Goal: Task Accomplishment & Management: Manage account settings

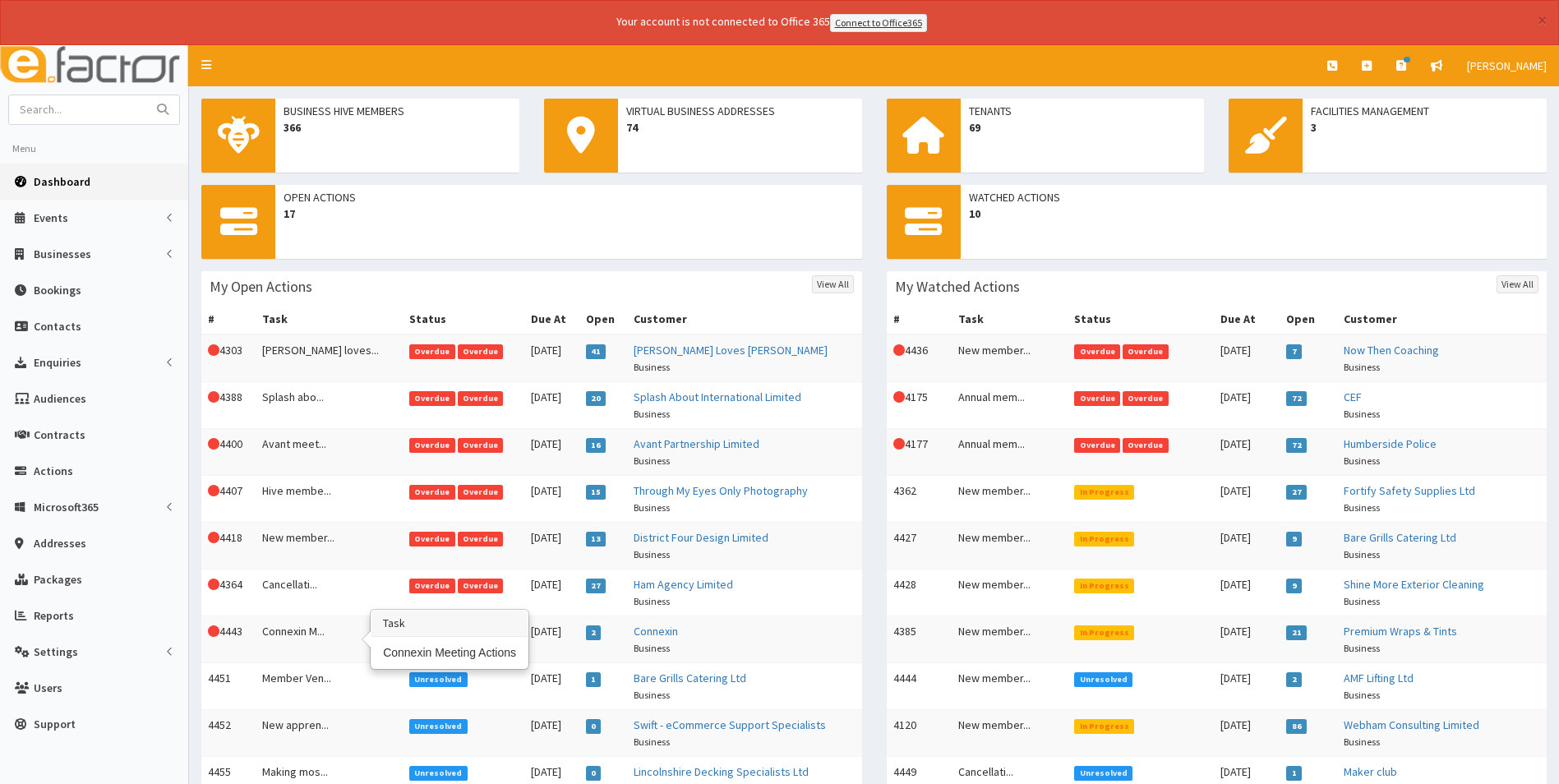
click at [298, 632] on td "Connexin M..." at bounding box center [329, 638] width 147 height 47
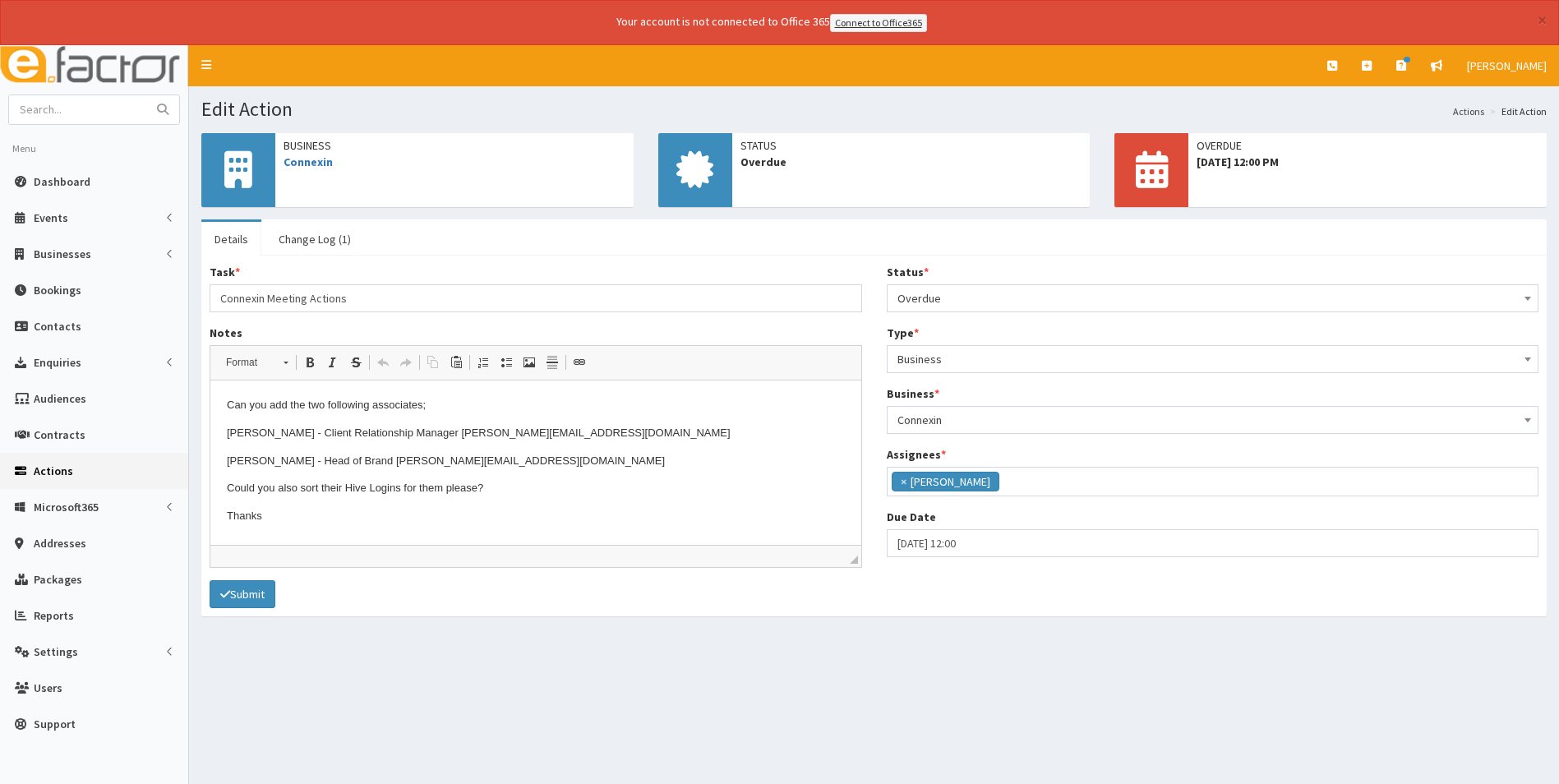
scroll to position [120, 0]
click at [64, 176] on span "Dashboard" at bounding box center [61, 182] width 56 height 15
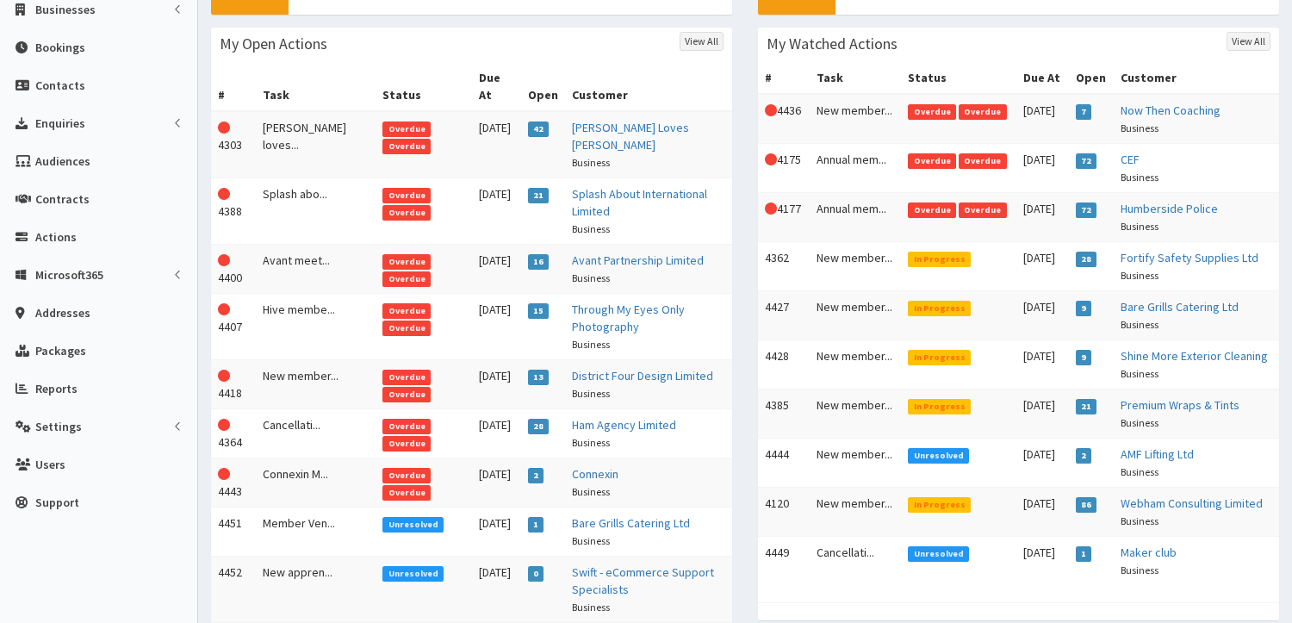
scroll to position [258, 0]
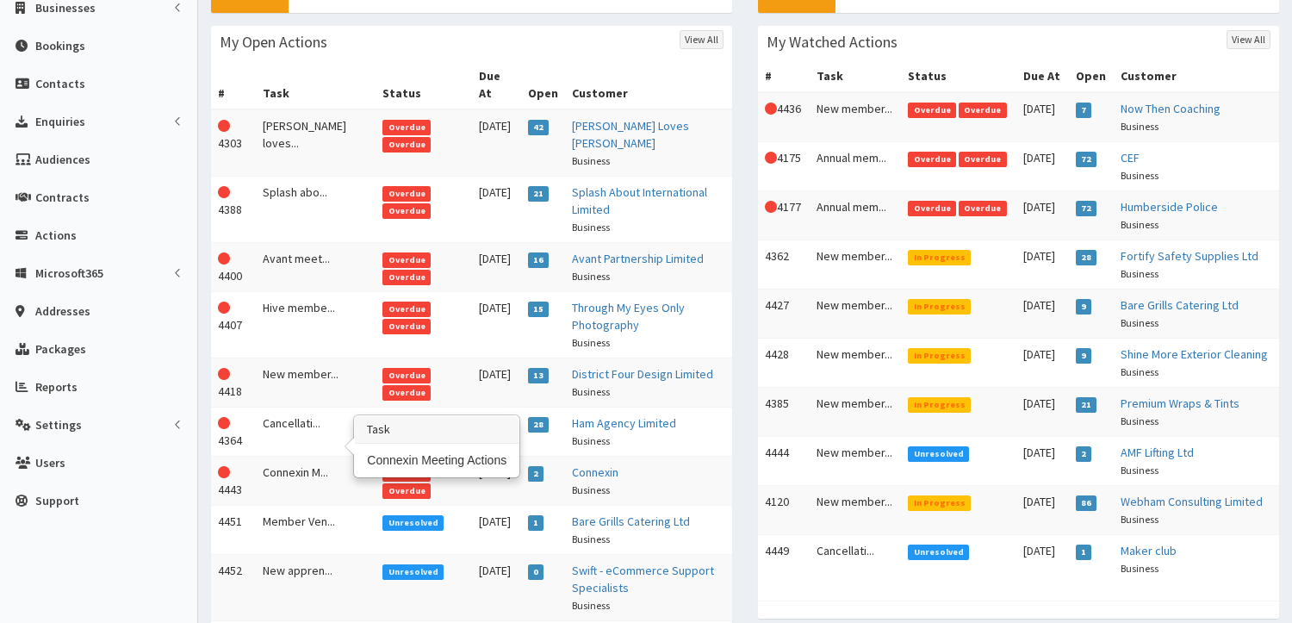
click at [311, 456] on td "Connexin M..." at bounding box center [316, 480] width 120 height 49
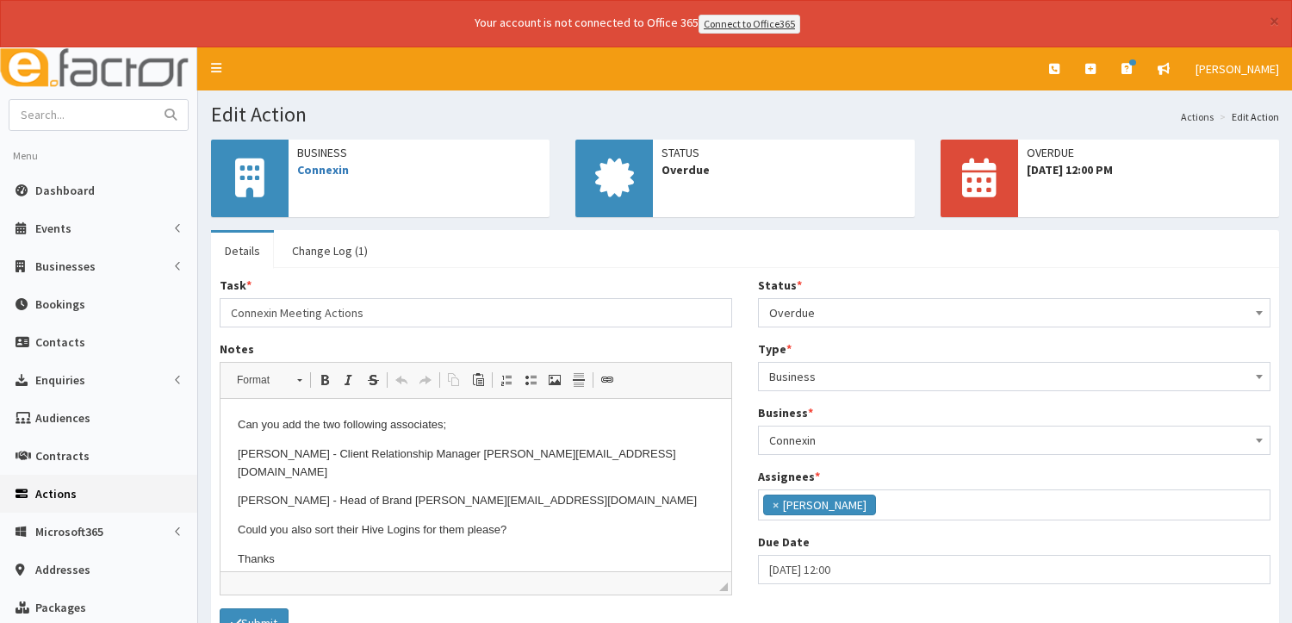
scroll to position [126, 0]
drag, startPoint x: 582, startPoint y: 454, endPoint x: 463, endPoint y: 451, distance: 119.8
click at [463, 451] on p "[PERSON_NAME] - Client Relationship Manager [PERSON_NAME][EMAIL_ADDRESS][DOMAIN…" at bounding box center [476, 463] width 476 height 36
click at [504, 494] on span "Copy" at bounding box center [513, 490] width 53 height 25
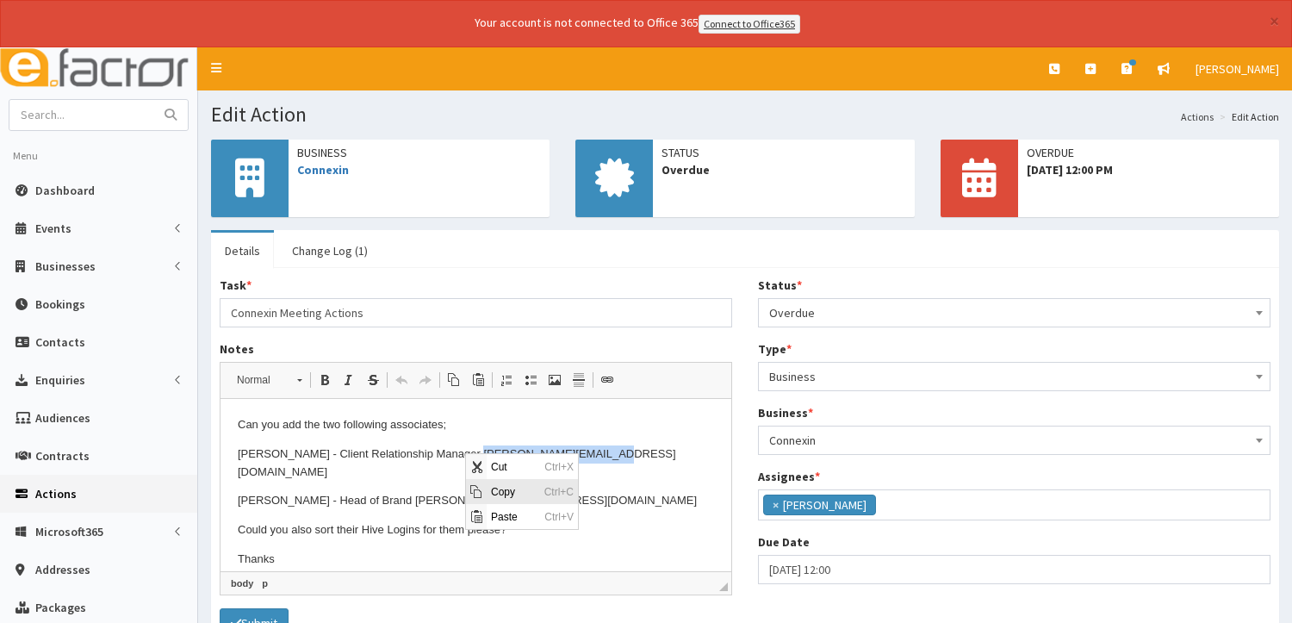
copy p "d.belic@connexin.co.uk"
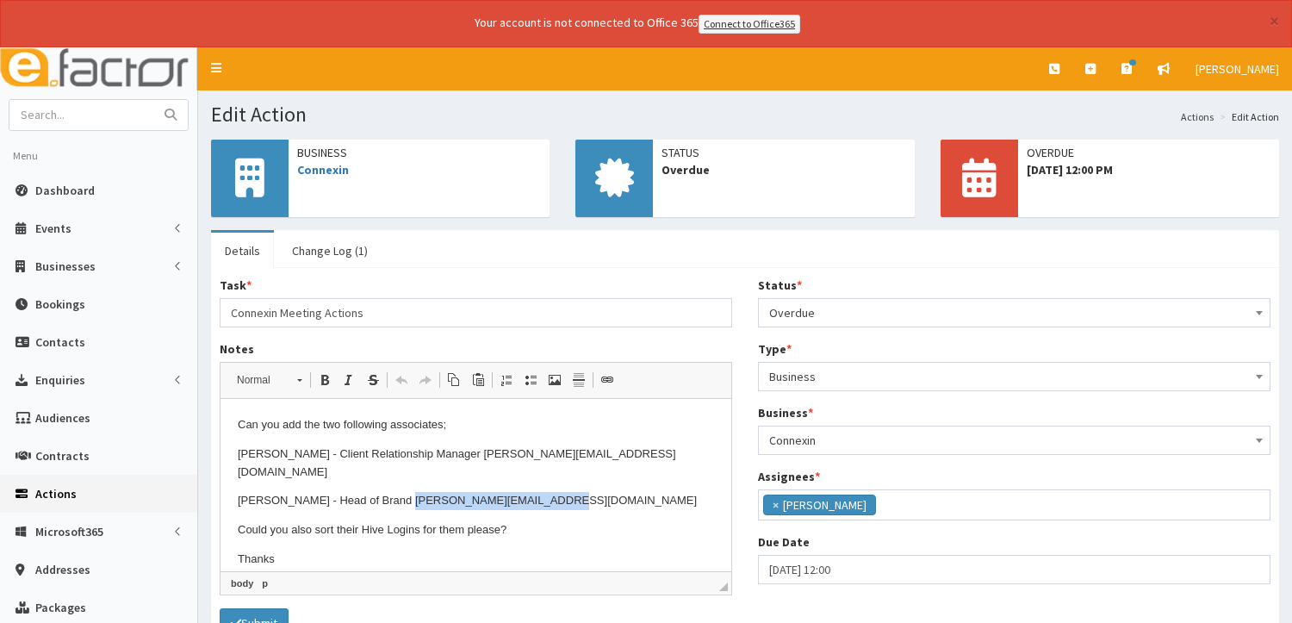
drag, startPoint x: 536, startPoint y: 485, endPoint x: 397, endPoint y: 478, distance: 138.9
click at [397, 491] on p "Adam Playford - Head of Brand a.playford@connexin.co.uk" at bounding box center [476, 500] width 476 height 18
click at [445, 528] on span "Copy" at bounding box center [462, 521] width 53 height 25
copy p "a.playford@connexin.co.uk"
drag, startPoint x: 582, startPoint y: 451, endPoint x: 464, endPoint y: 451, distance: 117.2
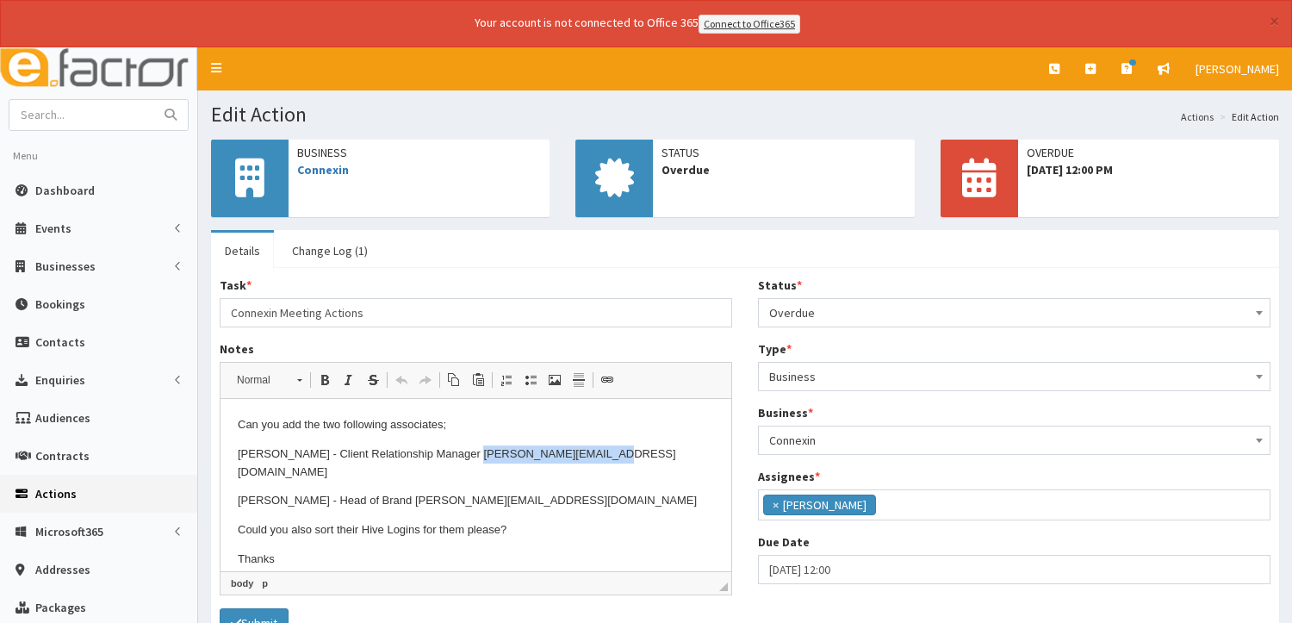
click at [464, 451] on p "Dragana Belic - Client Relationship Manager d.belic@connexin.co.uk" at bounding box center [476, 463] width 476 height 36
drag, startPoint x: 528, startPoint y: 494, endPoint x: 767, endPoint y: 556, distance: 246.6
click at [528, 494] on span "Copy" at bounding box center [523, 489] width 53 height 25
copy p "d.belic@connexin.co.uk"
drag, startPoint x: 533, startPoint y: 481, endPoint x: 398, endPoint y: 482, distance: 135.3
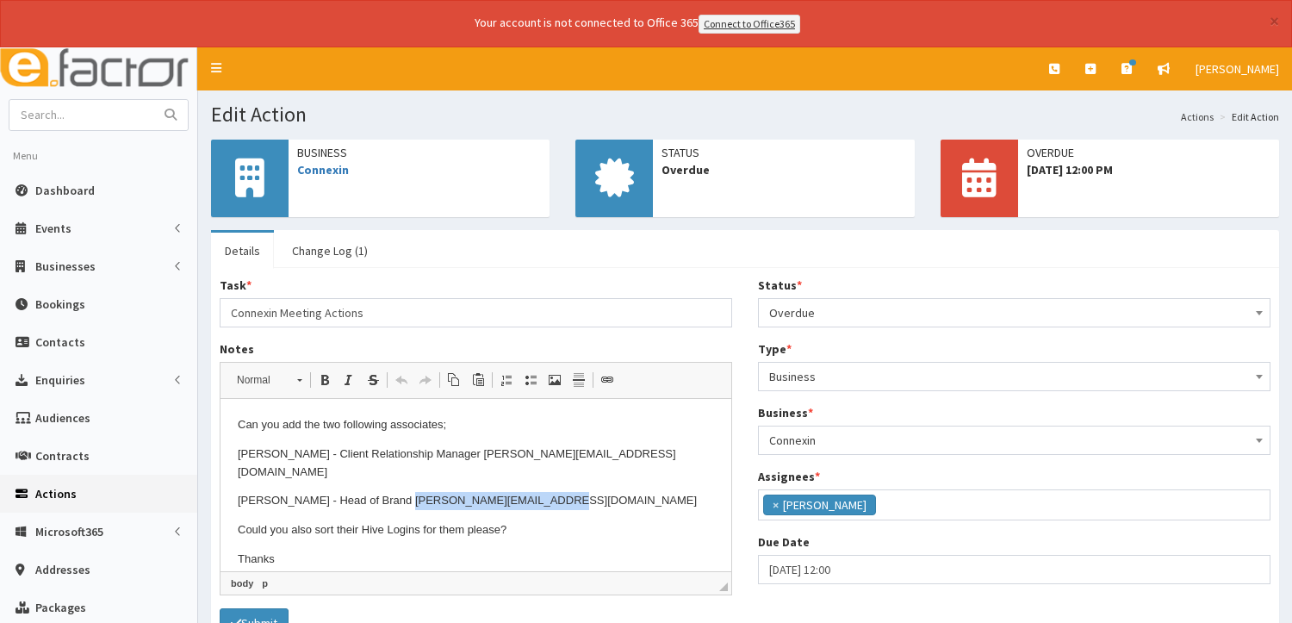
click at [398, 491] on p "Adam Playford - Head of Brand a.playford@connexin.co.uk" at bounding box center [476, 500] width 476 height 18
click at [451, 524] on span "Copy" at bounding box center [458, 521] width 53 height 25
copy p "a.playford@connexin.co.uk"
drag, startPoint x: 588, startPoint y: 450, endPoint x: 464, endPoint y: 458, distance: 124.4
click at [464, 458] on p "Dragana Belic - Client Relationship Manager d.belic@connexin.co.uk" at bounding box center [476, 463] width 476 height 36
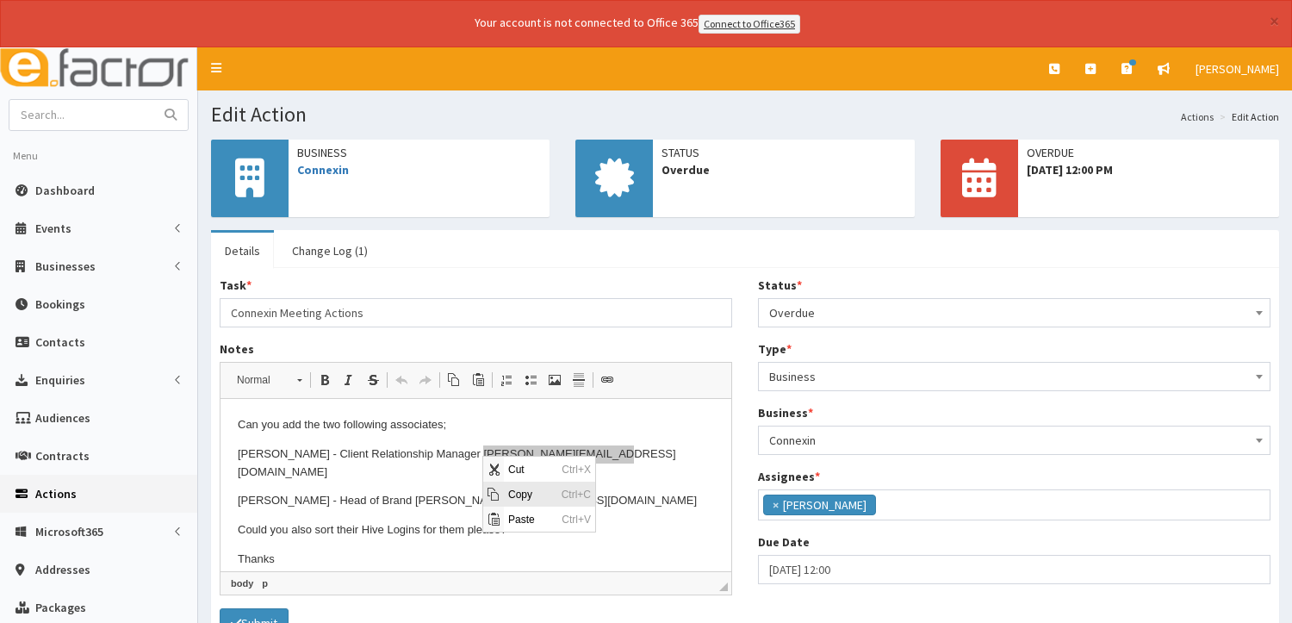
click at [537, 494] on span "Copy" at bounding box center [530, 493] width 53 height 25
copy p "d.belic@connexin.co.uk"
click at [335, 249] on link "Change Log (1)" at bounding box center [329, 251] width 103 height 36
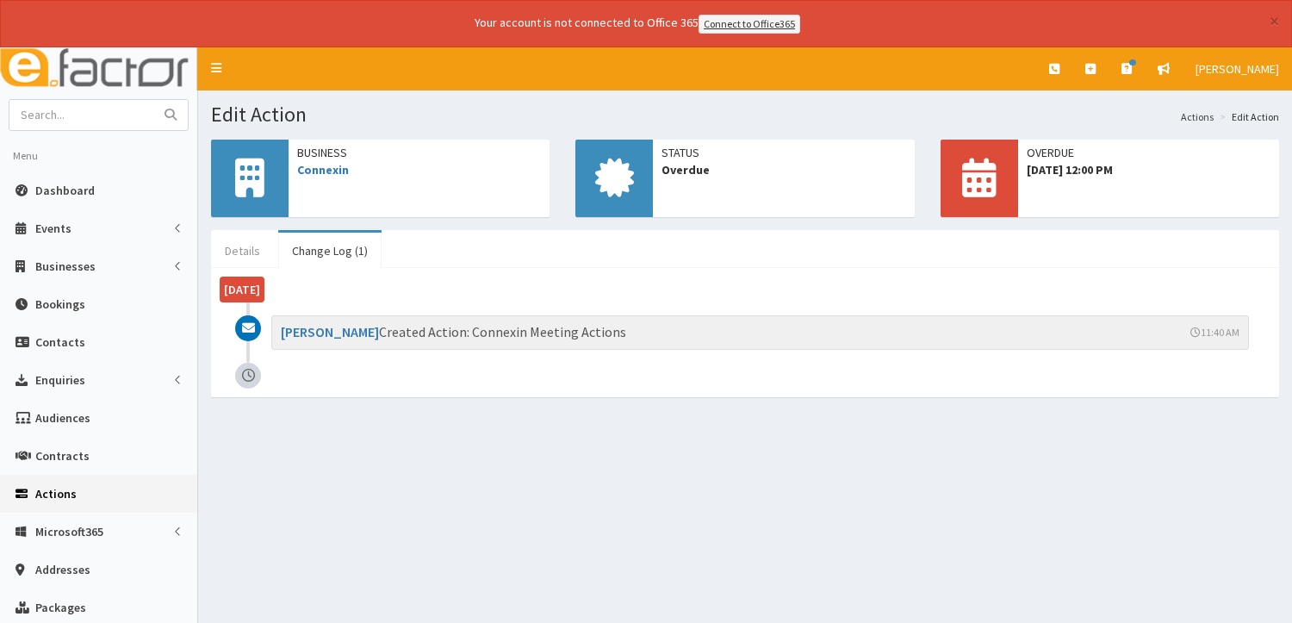
click at [229, 252] on link "Details" at bounding box center [242, 251] width 63 height 36
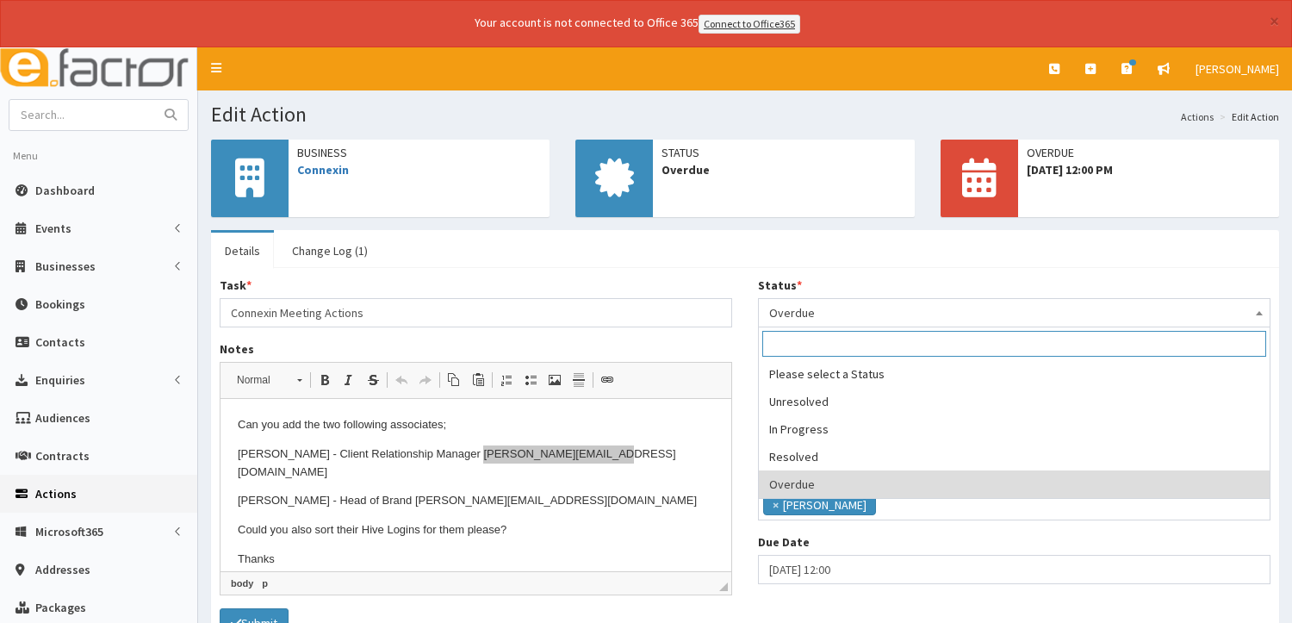
click at [1067, 314] on span "Overdue" at bounding box center [1014, 313] width 490 height 24
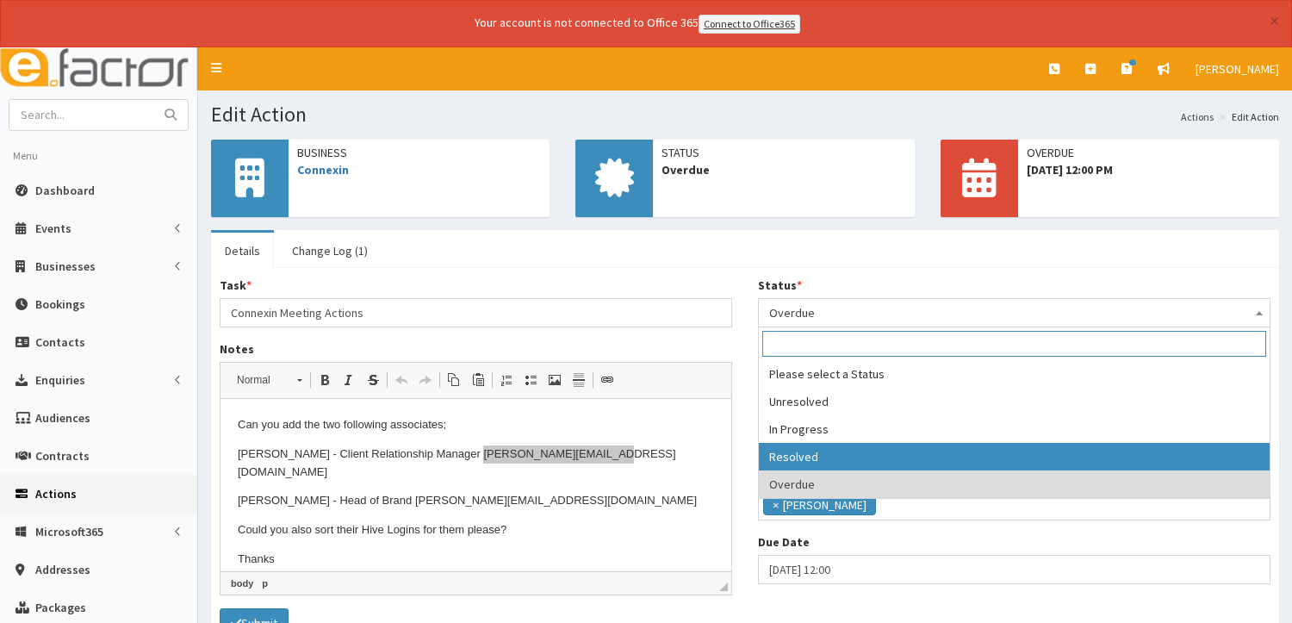
select select "3"
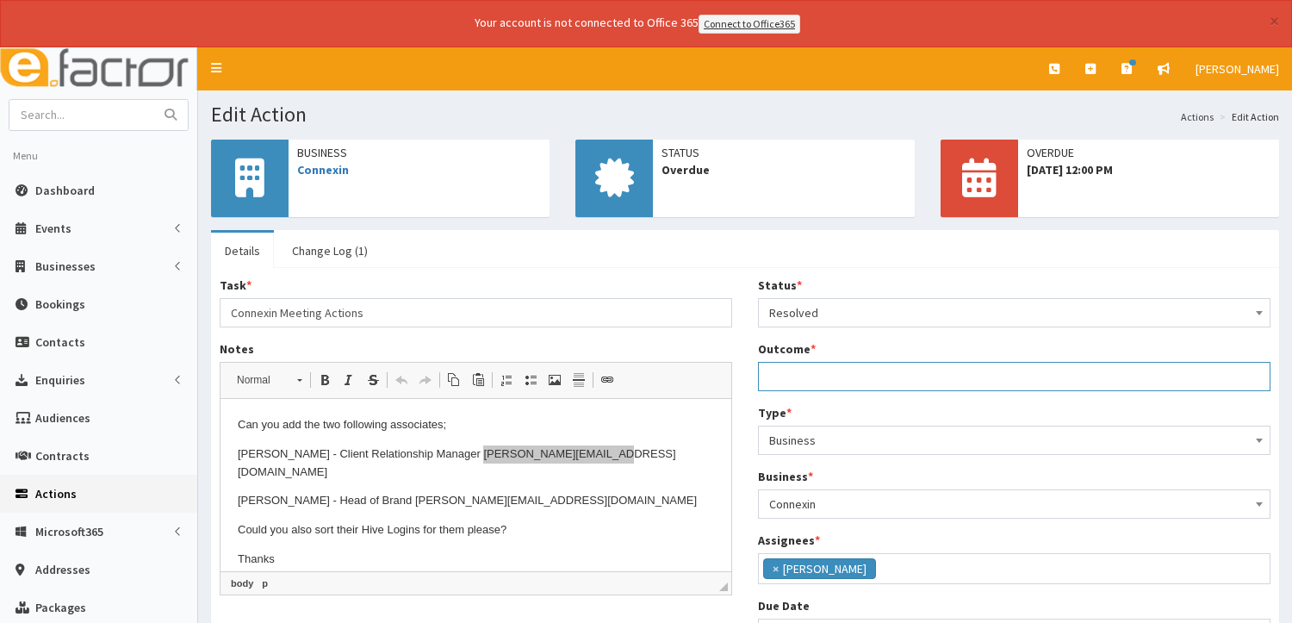
click at [887, 376] on input "Outcome *" at bounding box center [1014, 376] width 513 height 29
drag, startPoint x: 974, startPoint y: 375, endPoint x: 948, endPoint y: 377, distance: 26.0
click at [948, 377] on input "Added to Hive Connect, Mailchimp, CRM and retention sheet" at bounding box center [1014, 376] width 513 height 29
click at [1069, 372] on input "Added to Hive Connect, Mailchimp, and retention sheet" at bounding box center [1014, 376] width 513 height 29
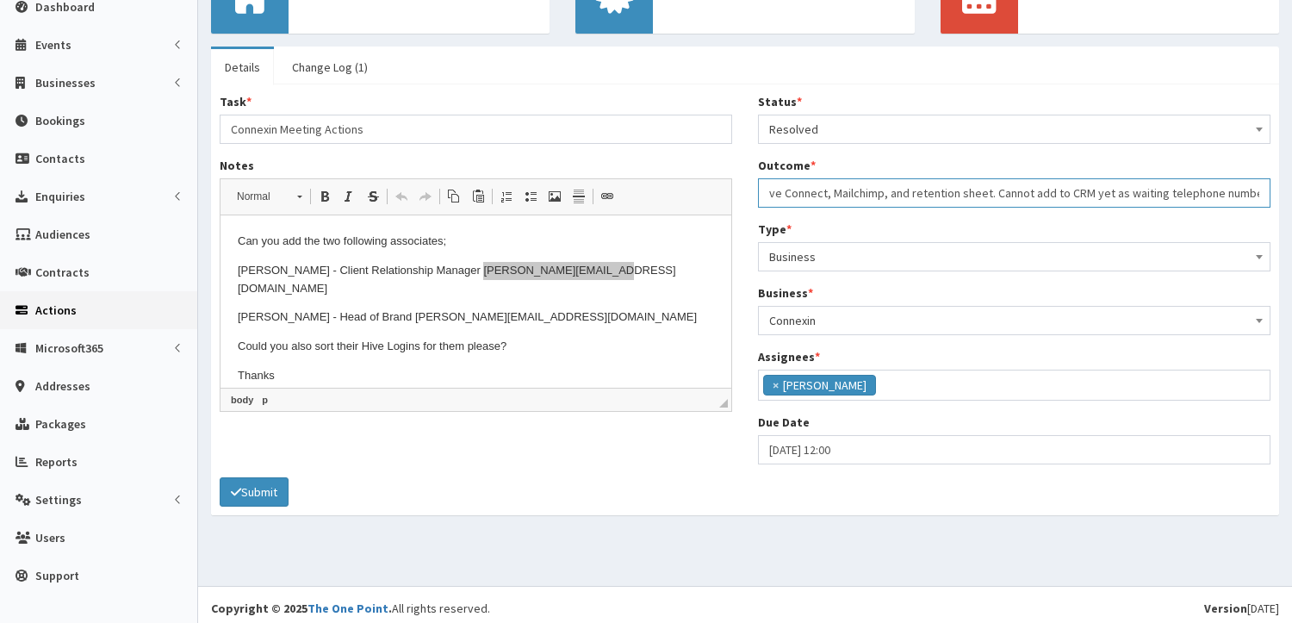
scroll to position [191, 0]
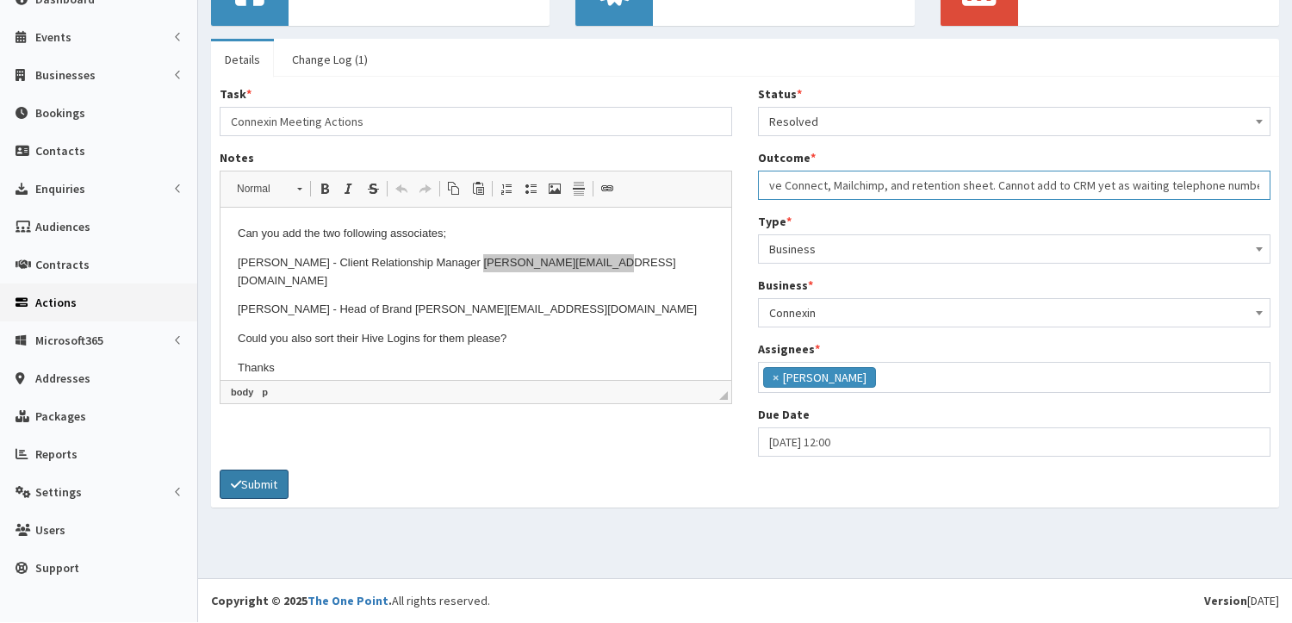
type input "Added to Hive Connect, Mailchimp, and retention sheet. Cannot add to CRM yet as…"
click at [254, 479] on button "Submit" at bounding box center [254, 484] width 69 height 29
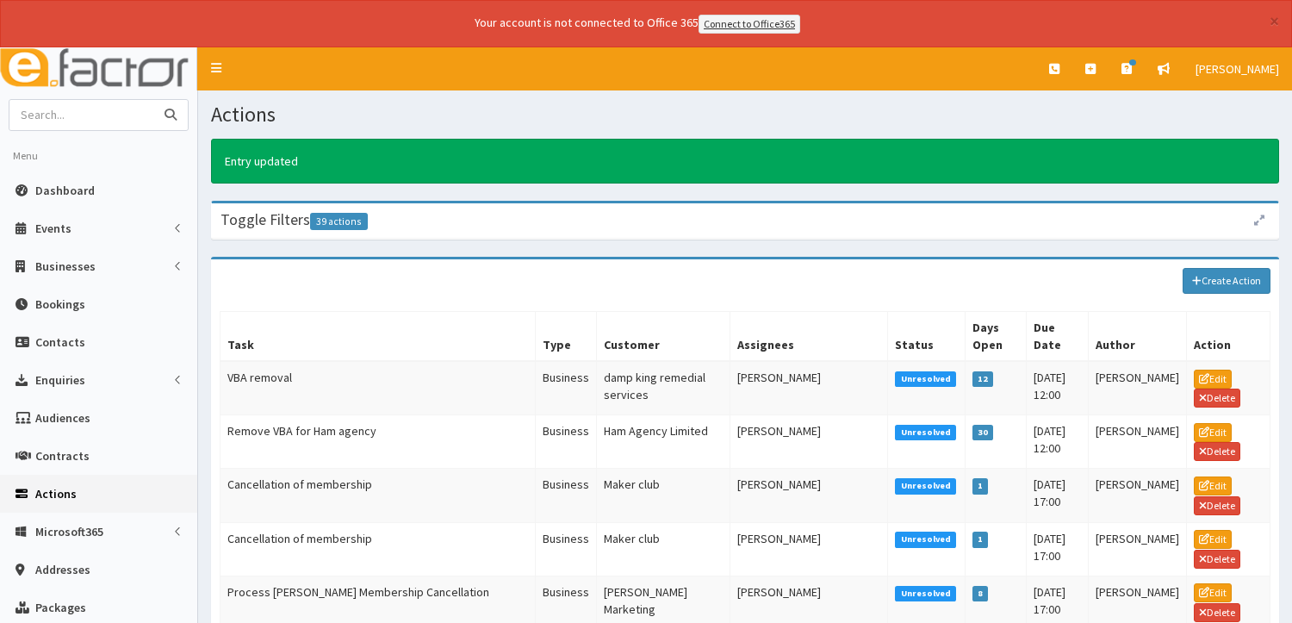
click at [67, 115] on input "text" at bounding box center [81, 115] width 145 height 30
type input "[GEOGRAPHIC_DATA]"
click at [153, 100] on button "submit" at bounding box center [170, 115] width 34 height 30
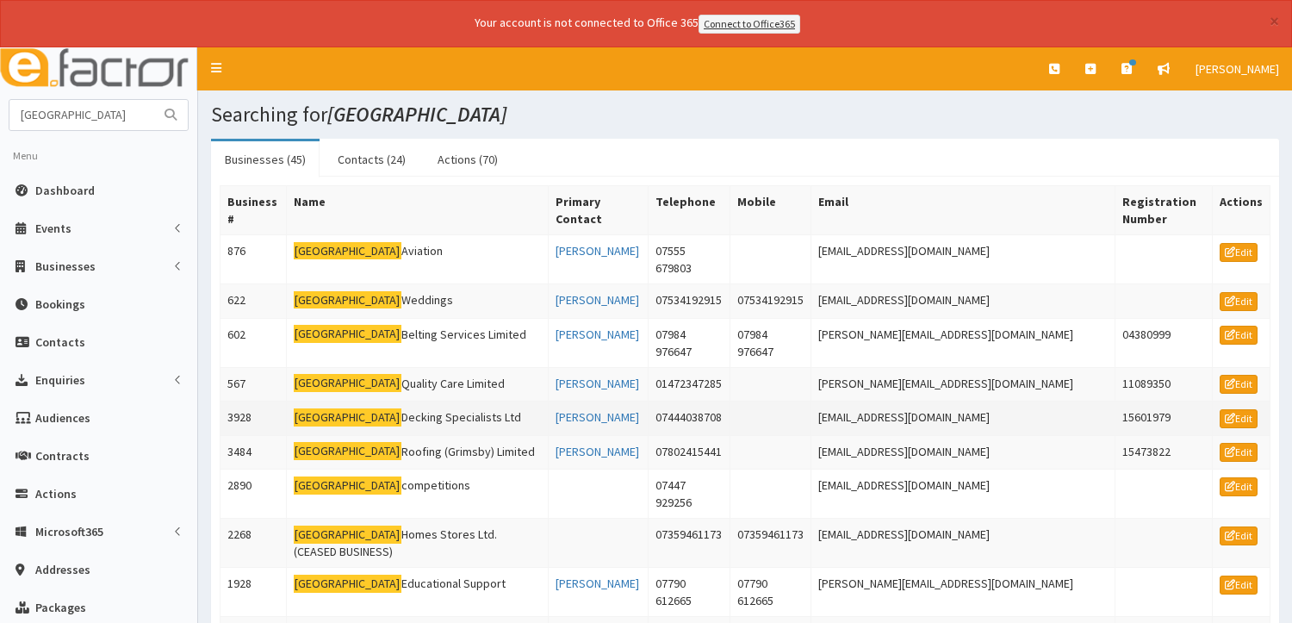
click at [373, 421] on td "Lincolnshire Decking Specialists Ltd" at bounding box center [418, 418] width 262 height 34
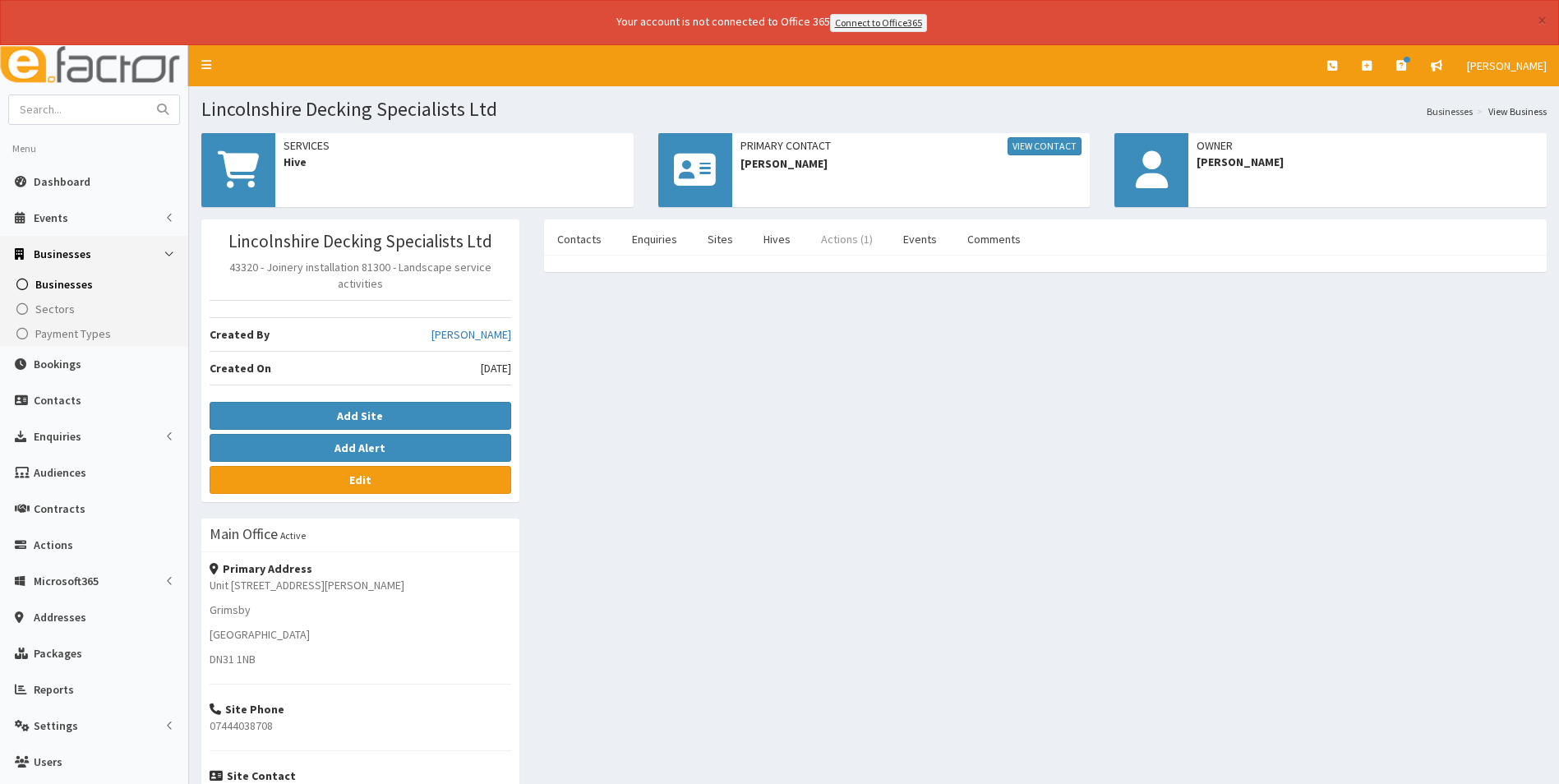
click at [844, 241] on link "Actions (1)" at bounding box center [847, 239] width 78 height 34
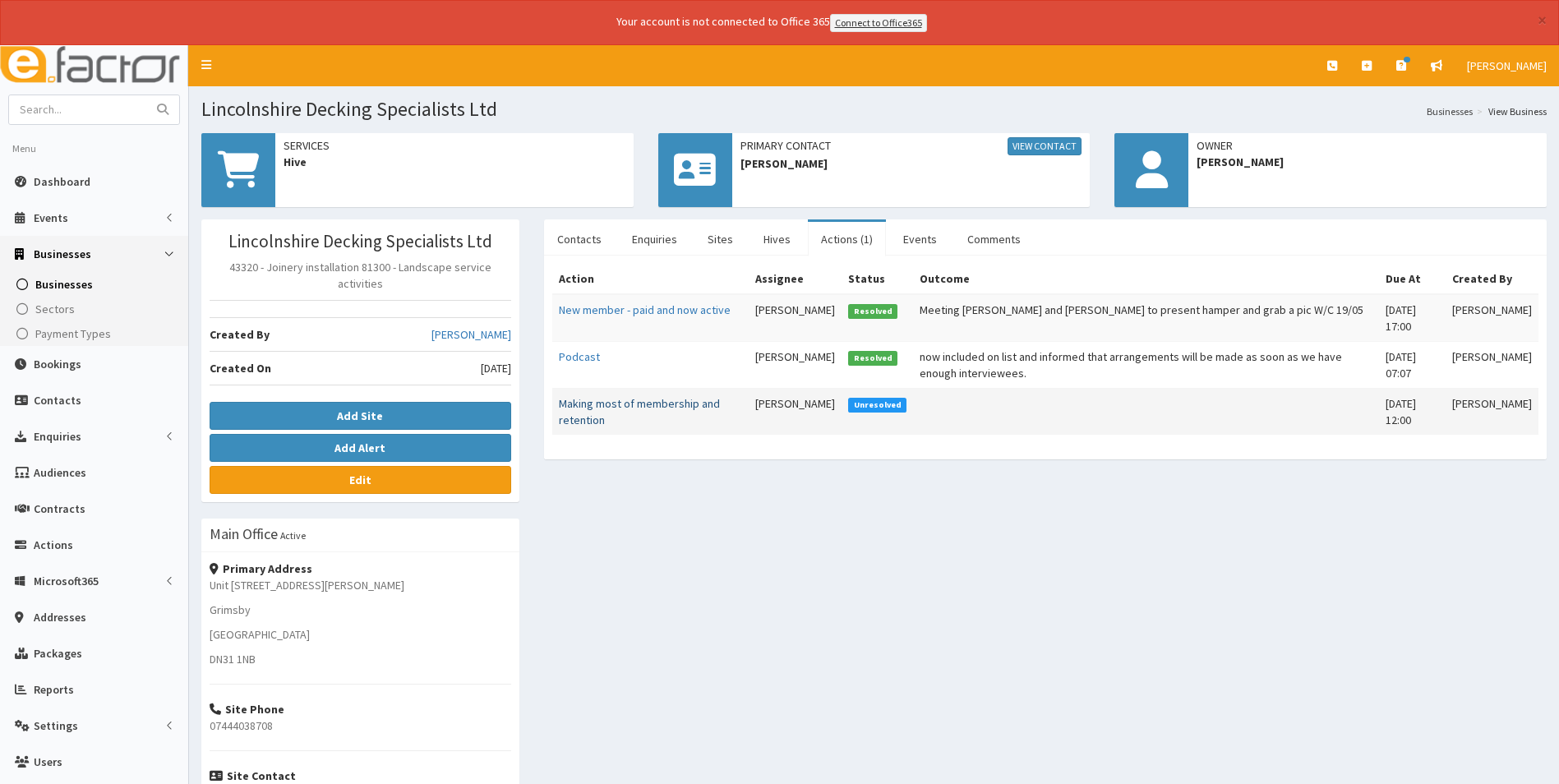
click at [650, 402] on link "Making most of membership and retention" at bounding box center [639, 411] width 161 height 31
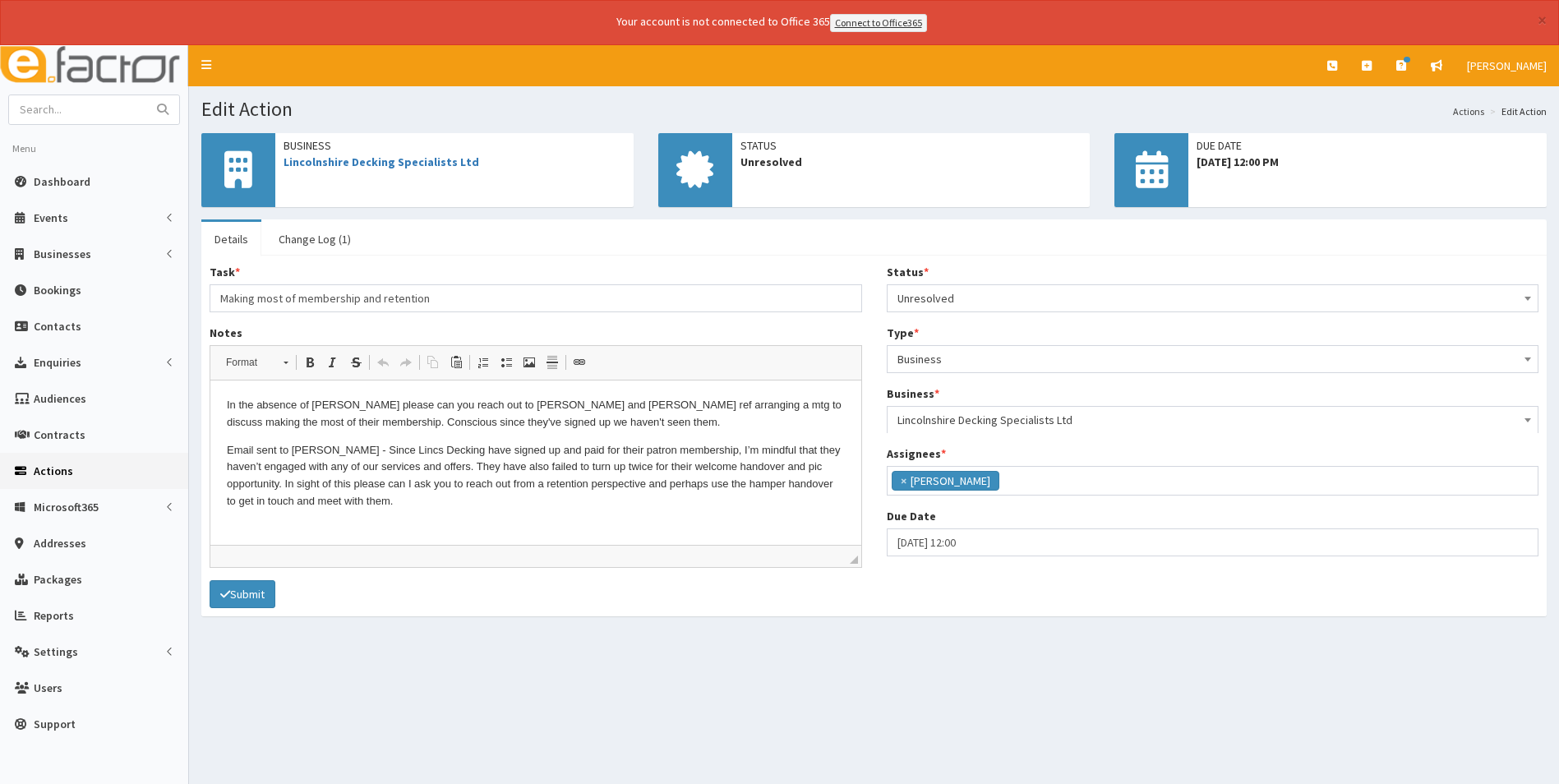
scroll to position [120, 0]
click at [308, 237] on link "Change Log (1)" at bounding box center [314, 239] width 98 height 34
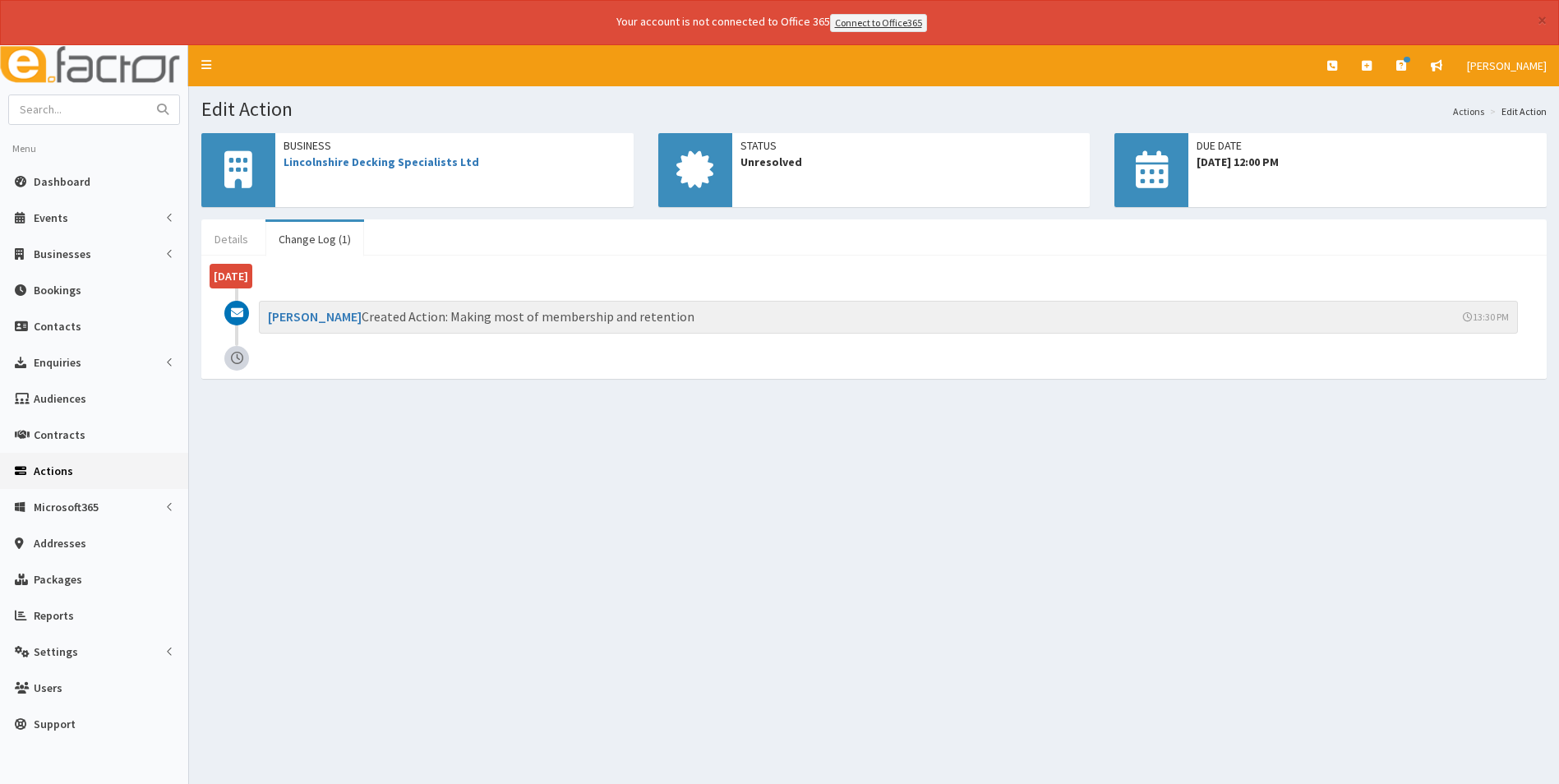
click at [223, 237] on link "Details" at bounding box center [231, 239] width 60 height 34
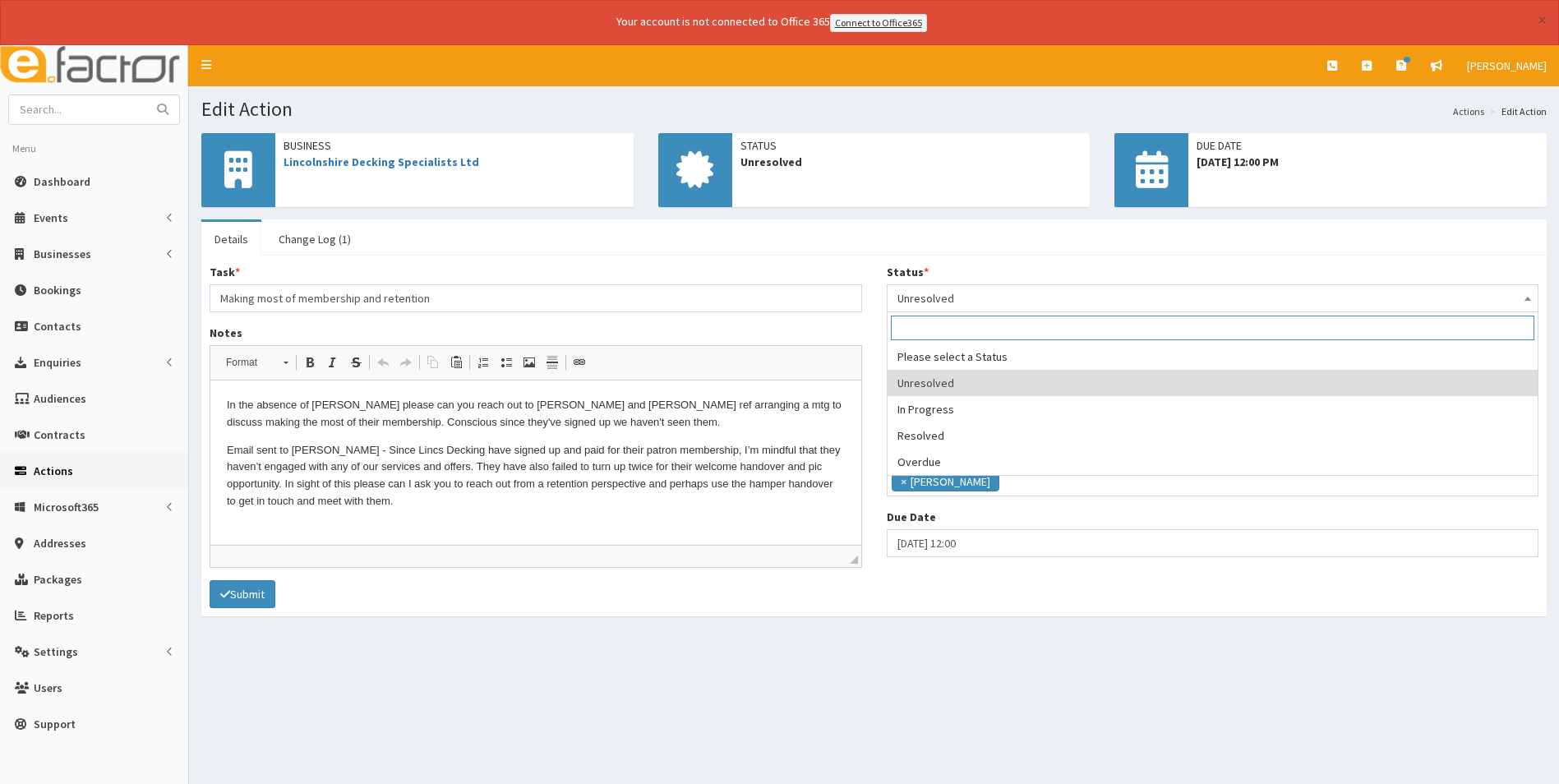
click at [1049, 299] on span "Unresolved" at bounding box center [1214, 299] width 632 height 23
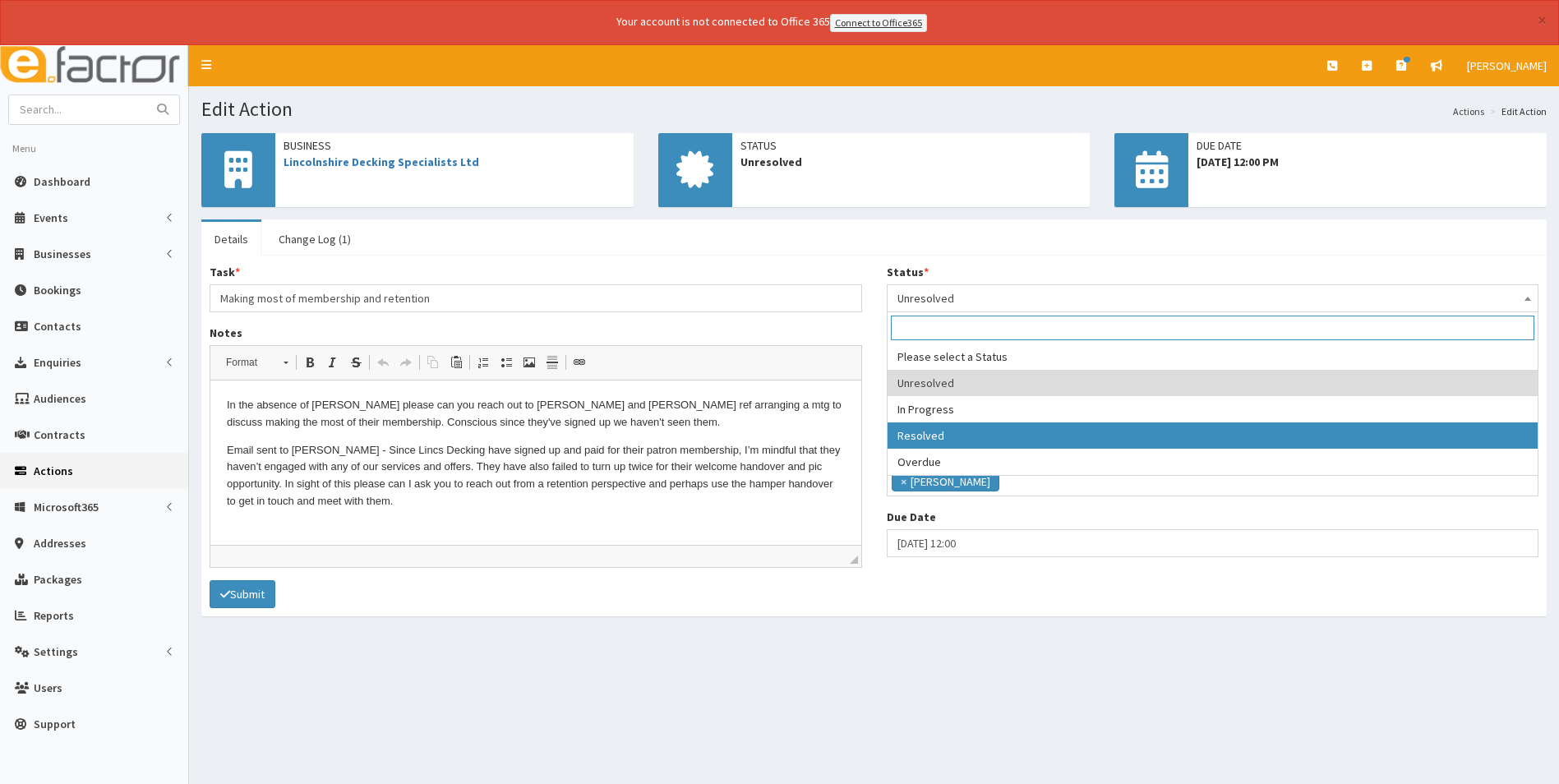
select select "3"
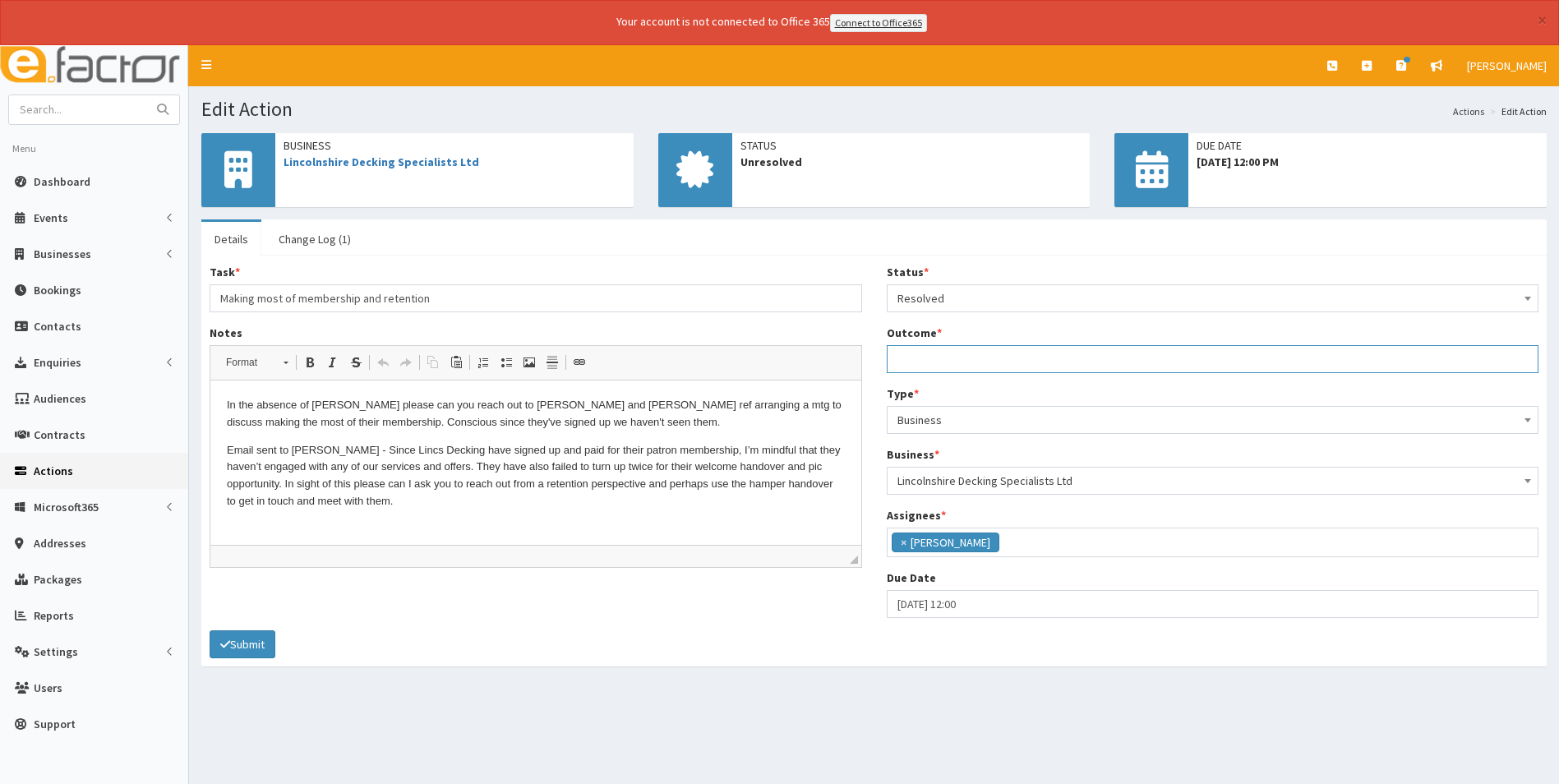
click at [977, 362] on input "Outcome *" at bounding box center [1214, 359] width 653 height 28
type input "c"
type input "h"
type input "They have cancelled their memberhsip"
click at [244, 639] on button "Submit" at bounding box center [242, 644] width 66 height 28
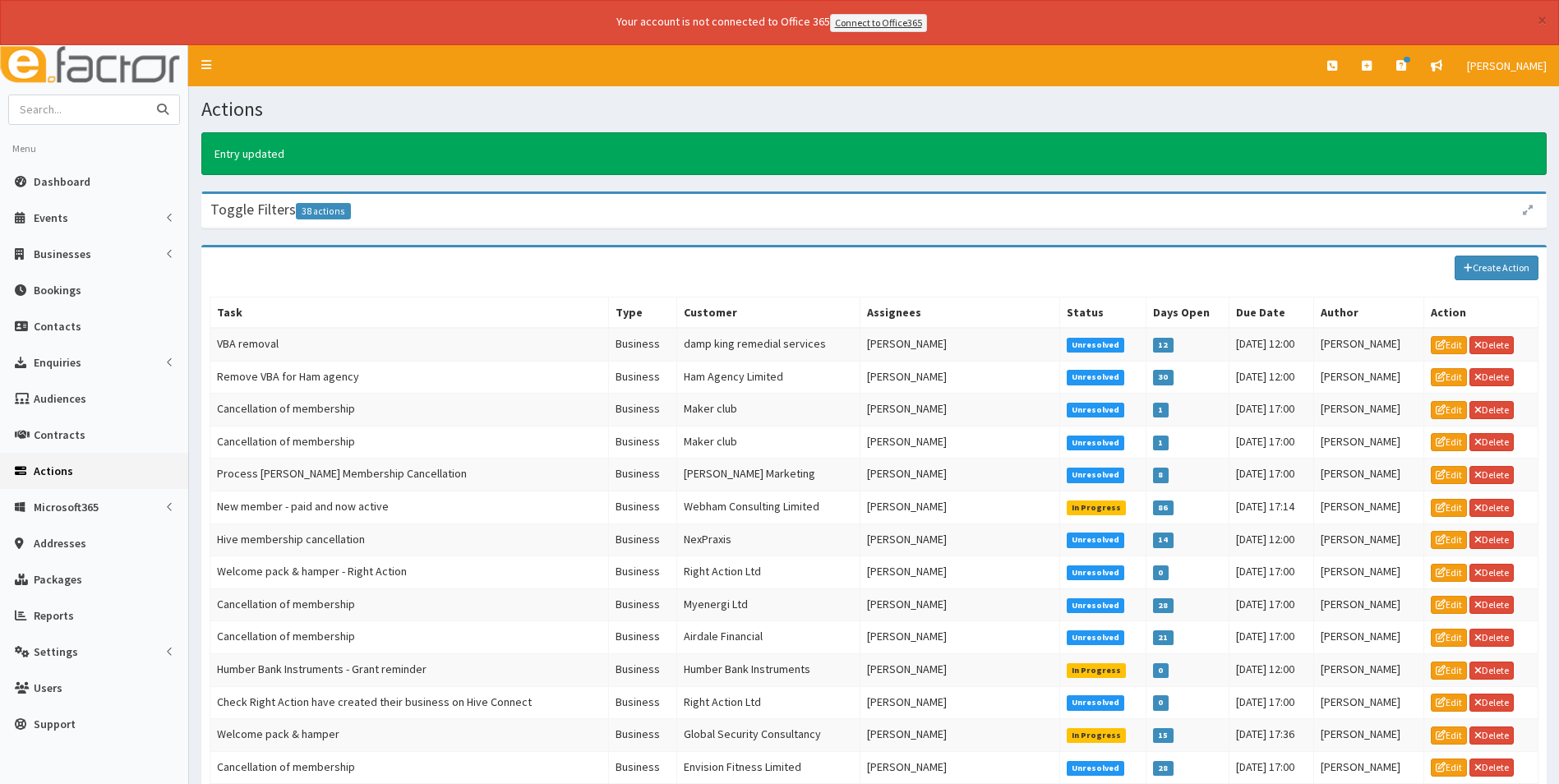
click at [39, 107] on input "text" at bounding box center [77, 110] width 138 height 29
type input "decking"
click at [146, 95] on button "submit" at bounding box center [162, 110] width 32 height 29
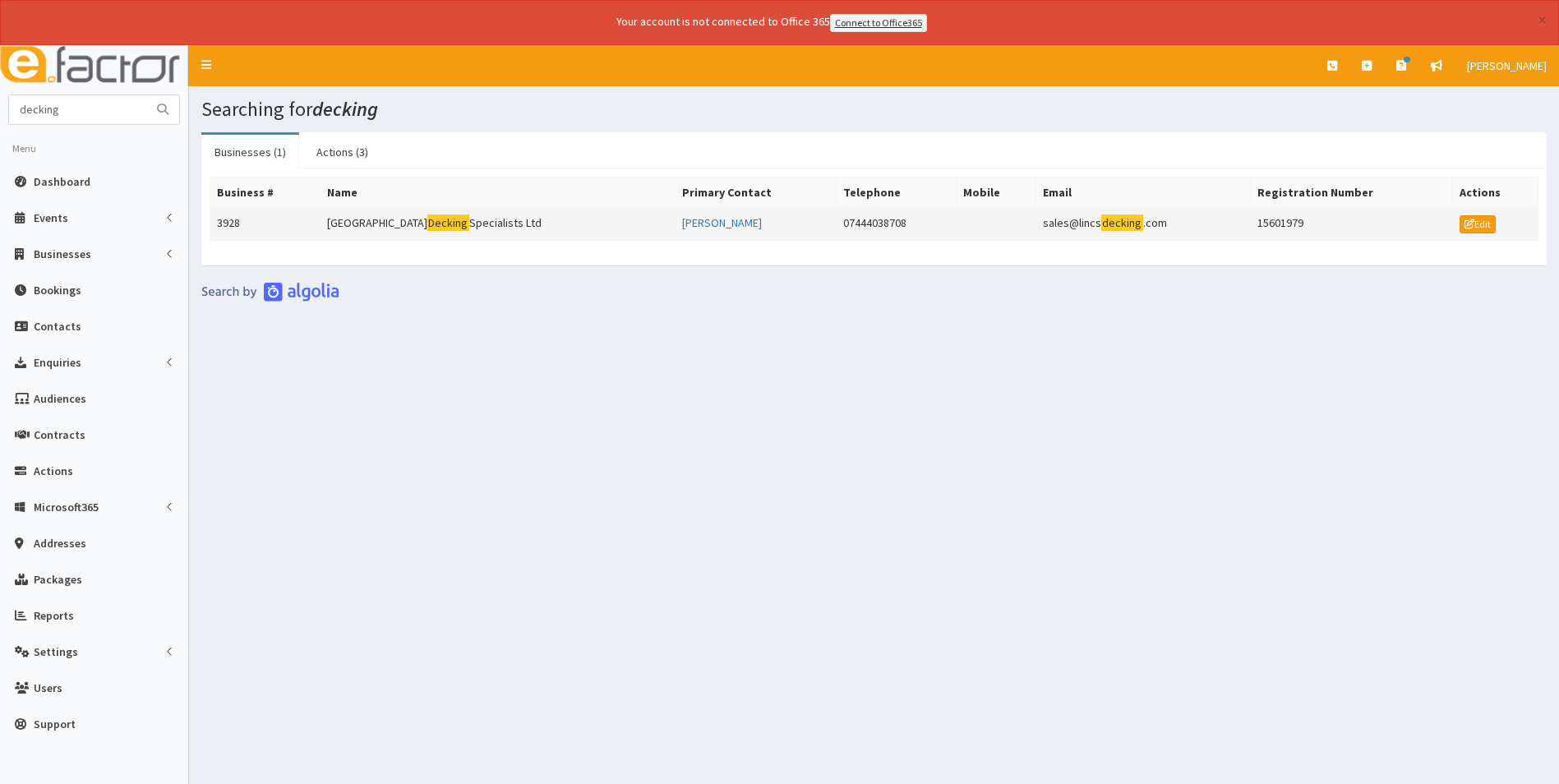
click at [449, 218] on td "Lincolnshire Decking Specialists Ltd" at bounding box center [497, 223] width 355 height 32
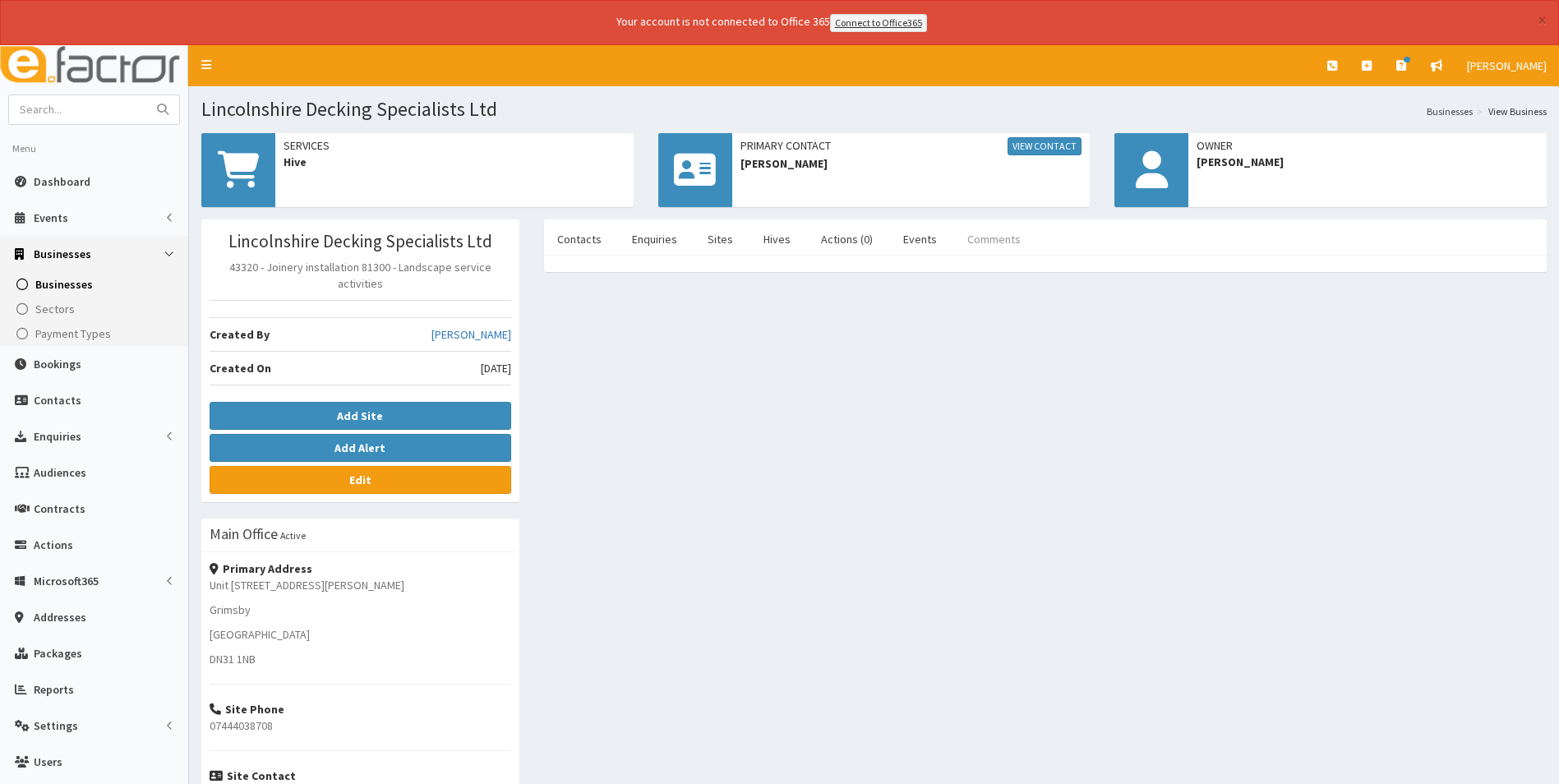
click at [991, 236] on link "Comments" at bounding box center [994, 239] width 80 height 34
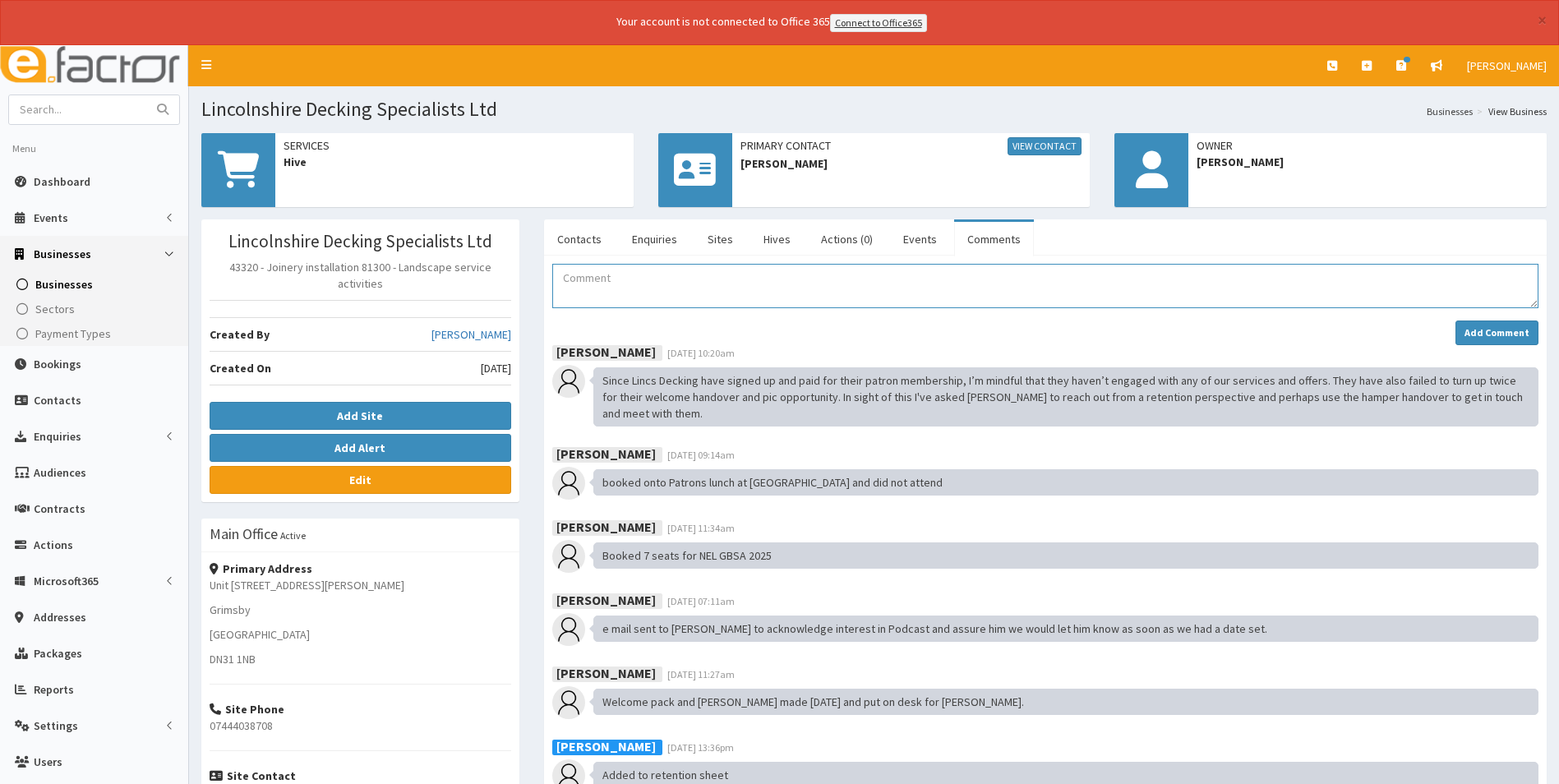
click at [617, 291] on textarea "Comment" at bounding box center [1046, 286] width 987 height 45
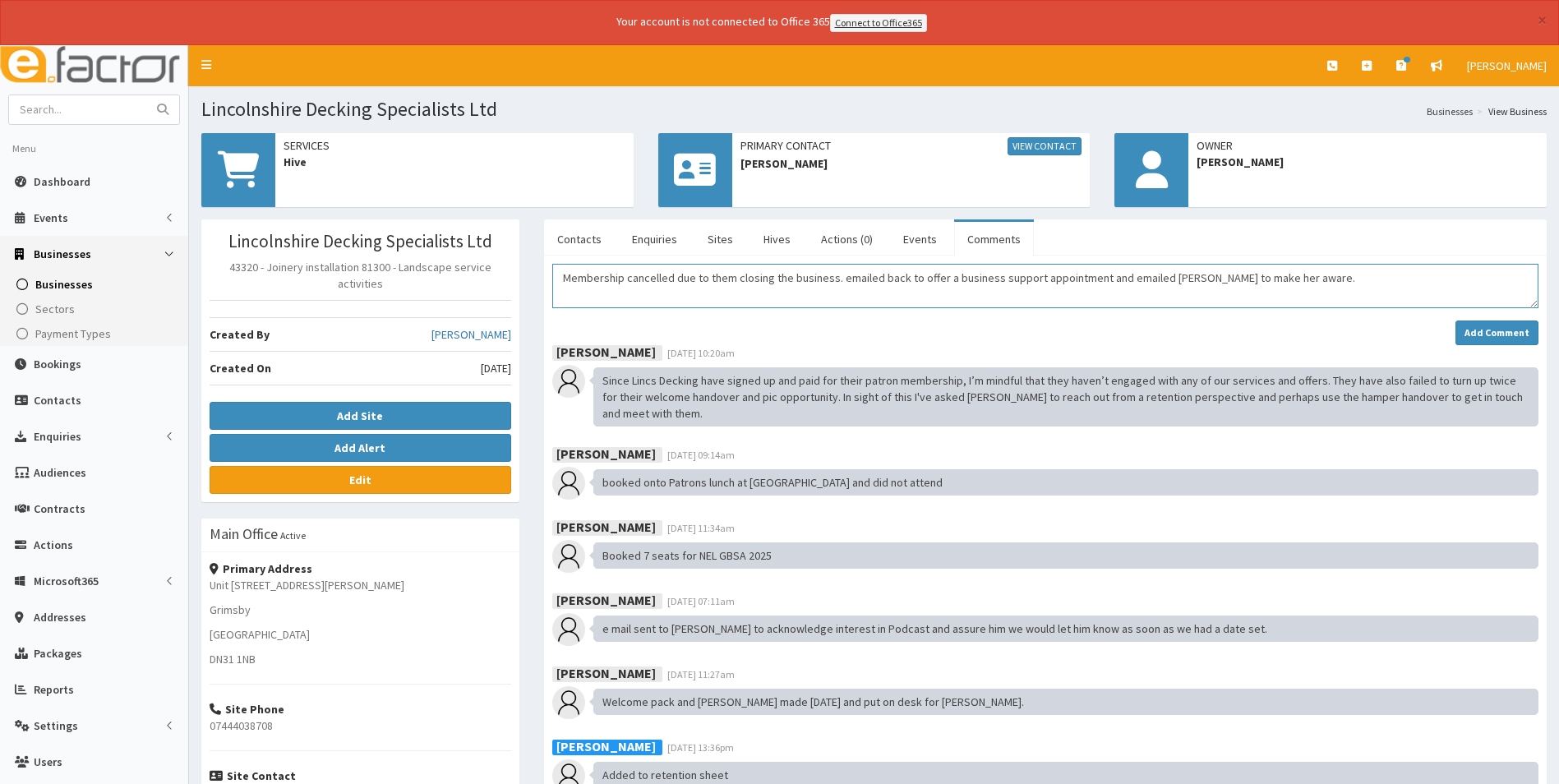
click at [840, 277] on textarea "Membership cancelled due to them closing the business. emailed back to offer a …" at bounding box center [1046, 286] width 987 height 45
type textarea "Membership cancelled due to them closing the business. Emailed back to offer a …"
click at [1470, 332] on strong "Add Comment" at bounding box center [1497, 332] width 65 height 12
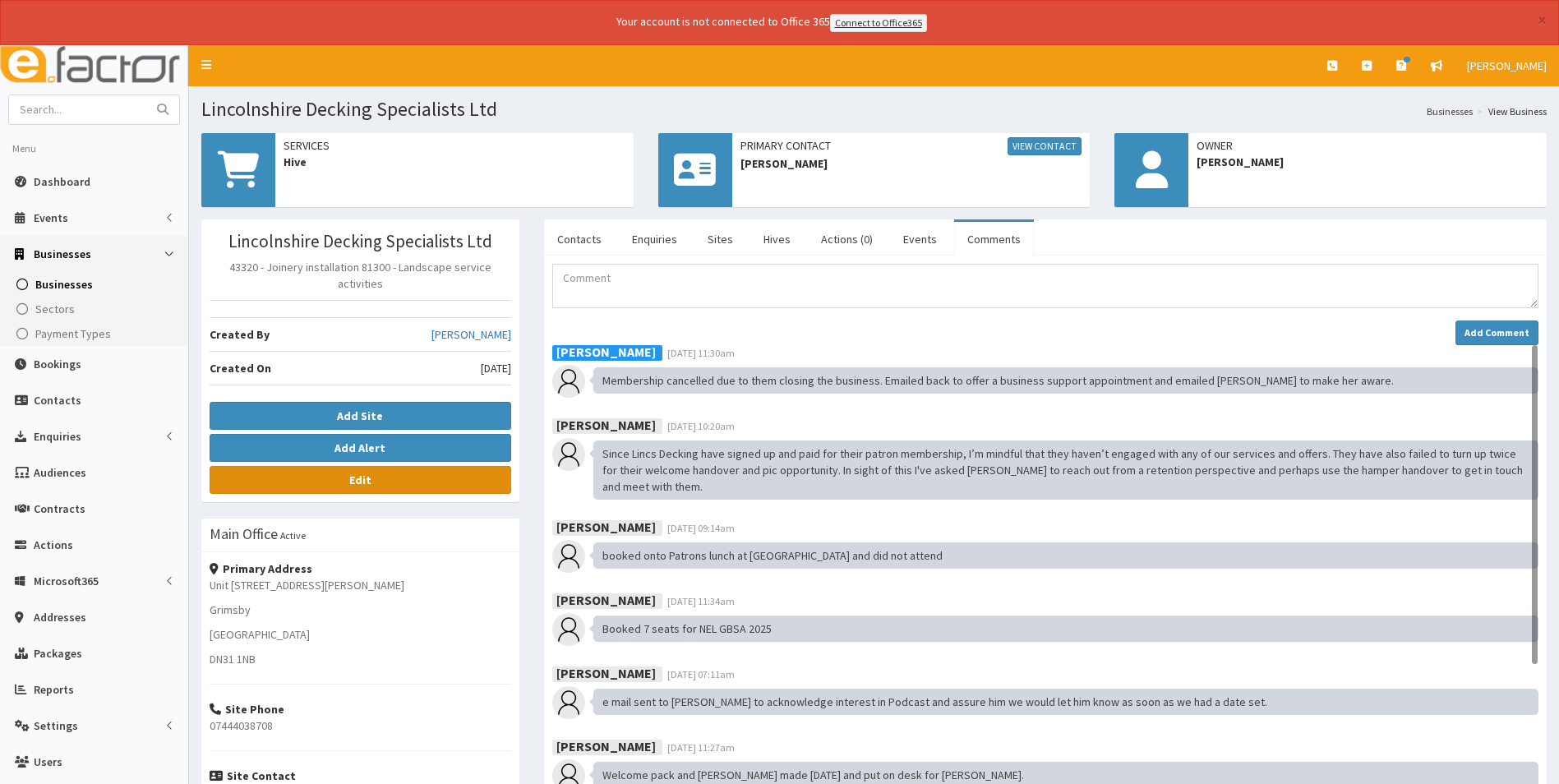
click at [370, 487] on b "Edit" at bounding box center [360, 480] width 22 height 15
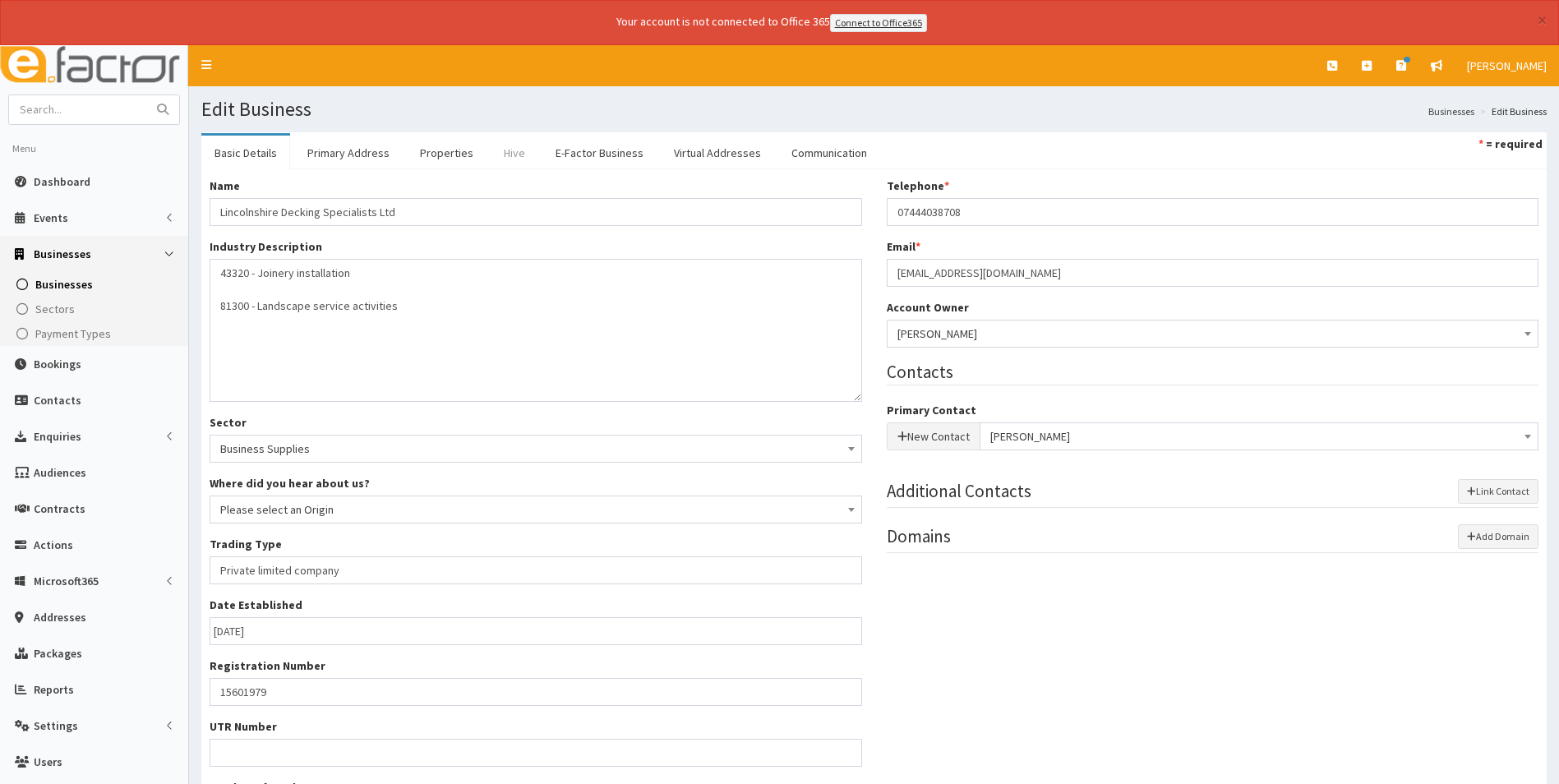
click at [508, 149] on link "Hive" at bounding box center [514, 153] width 48 height 34
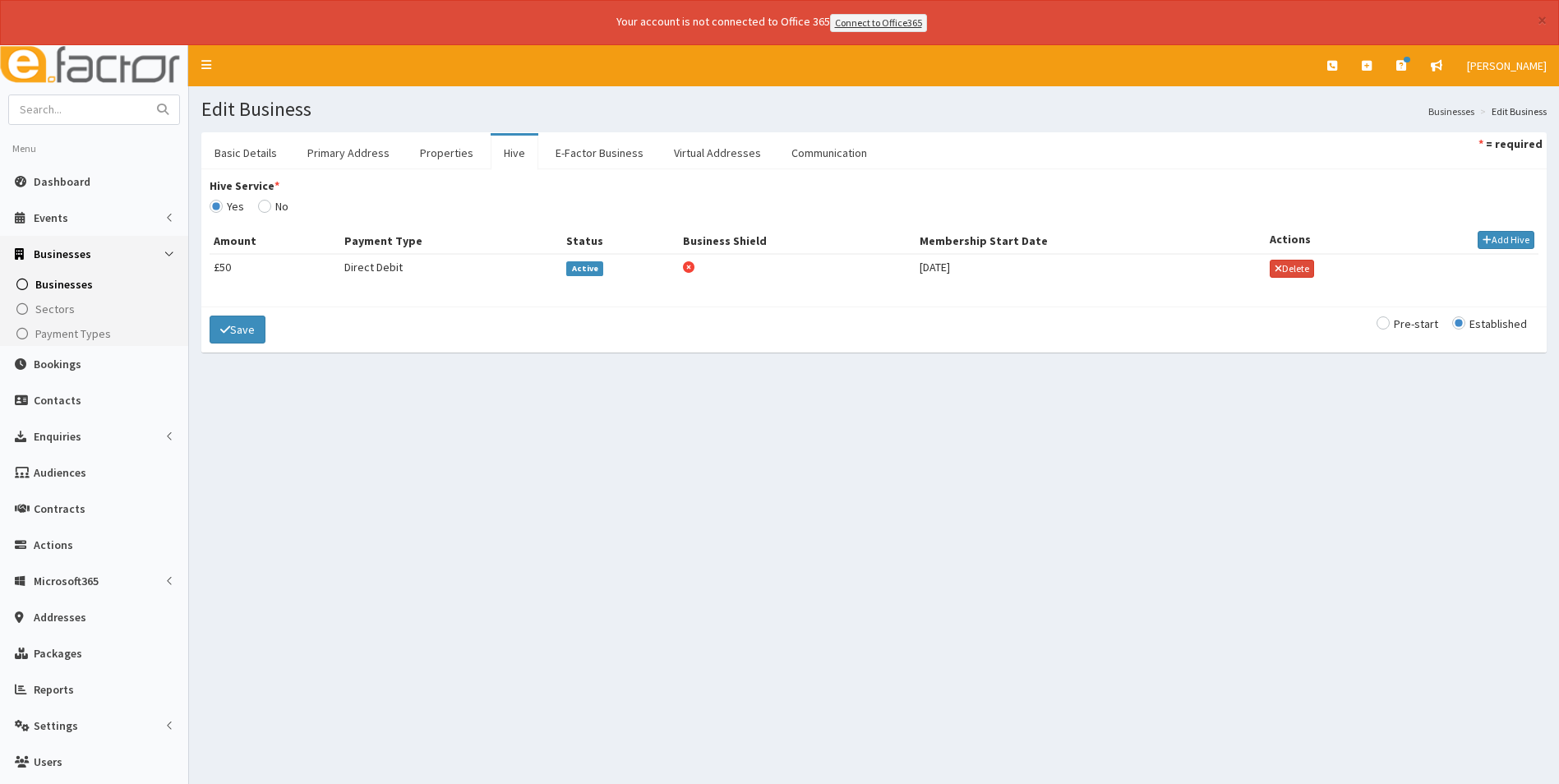
click at [582, 270] on span "Active" at bounding box center [585, 269] width 37 height 15
type input "[DATE]"
select select "1"
select select "2"
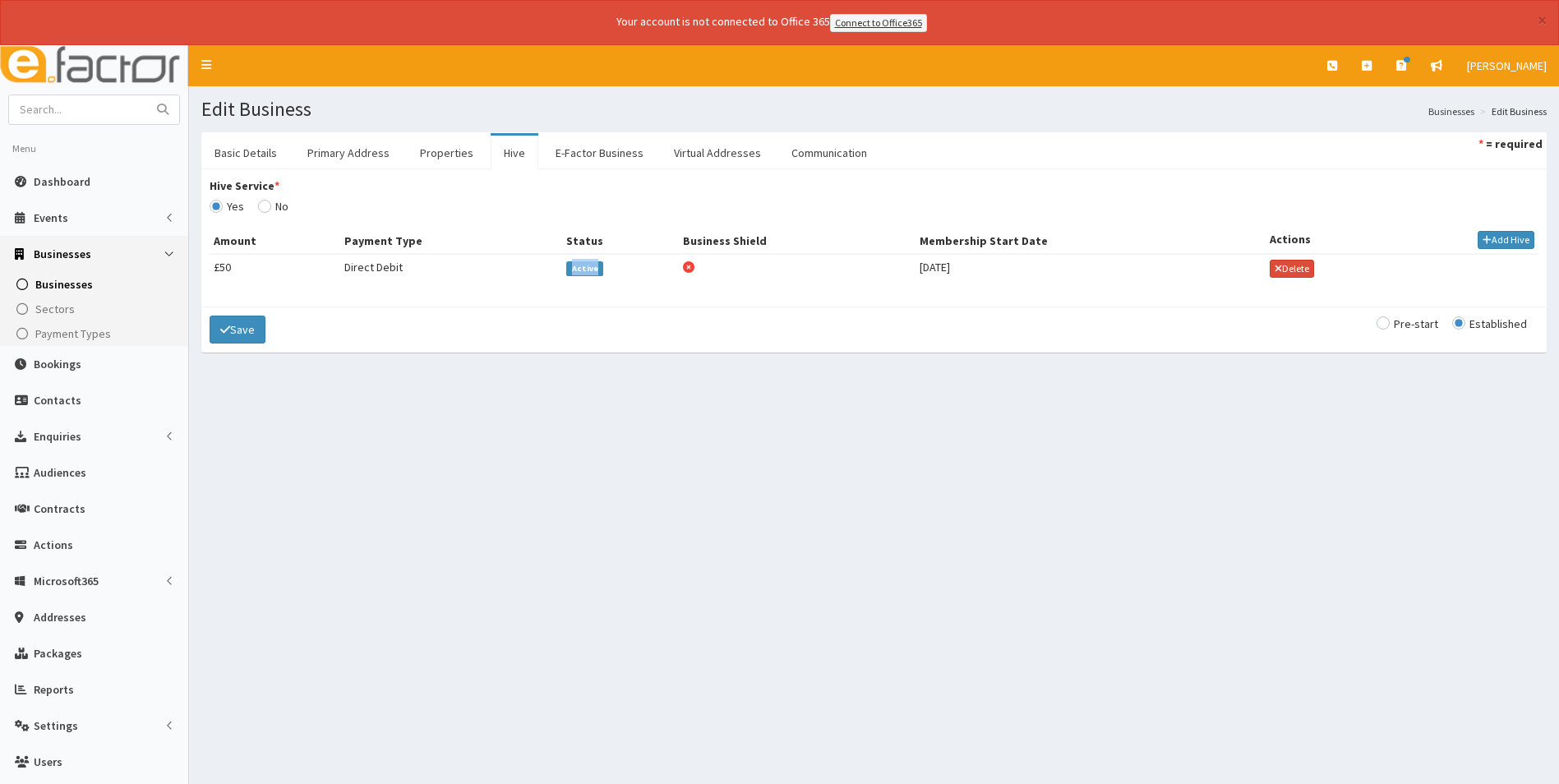
type input "50"
checkbox input "false"
select select
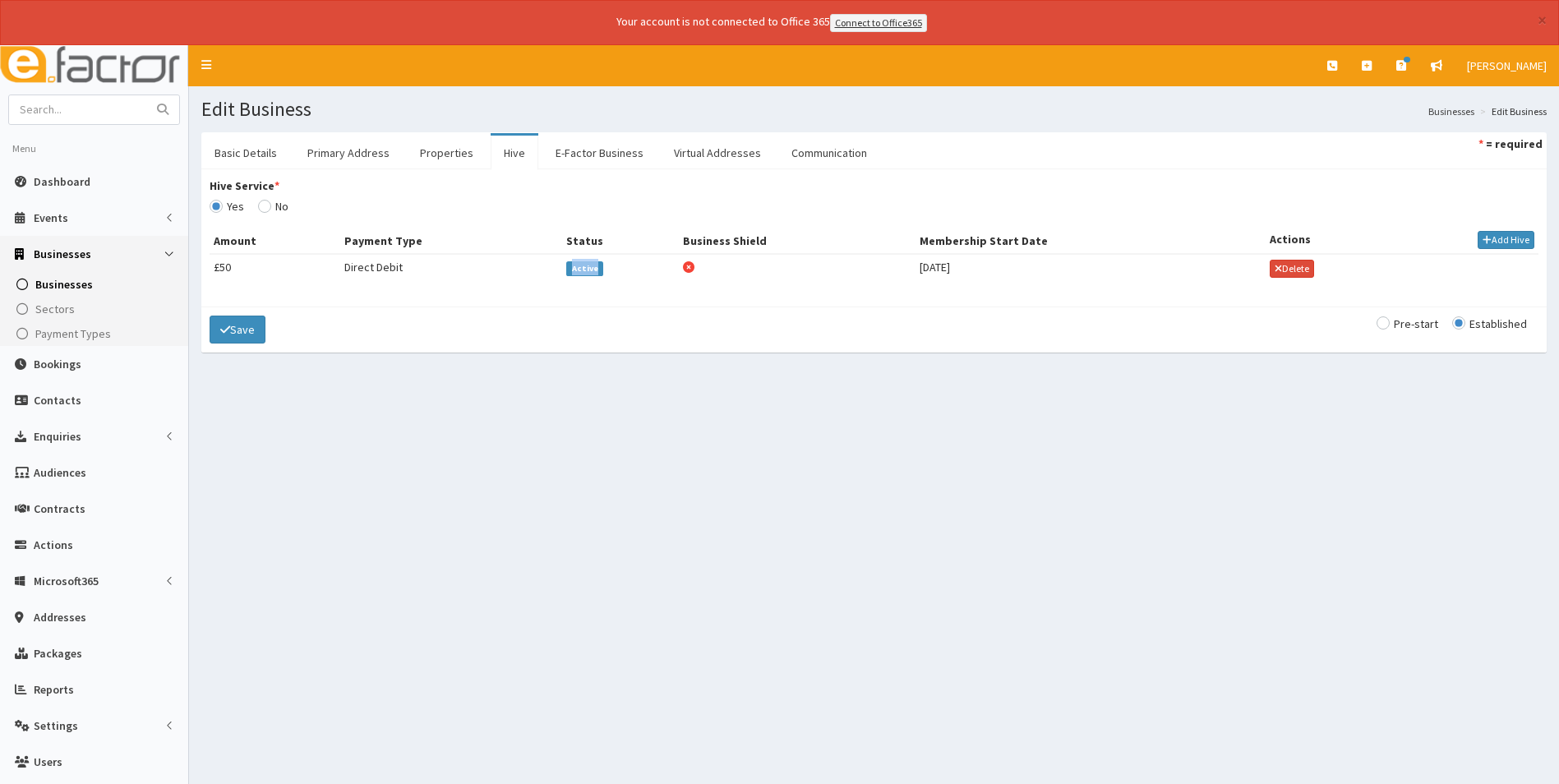
select select
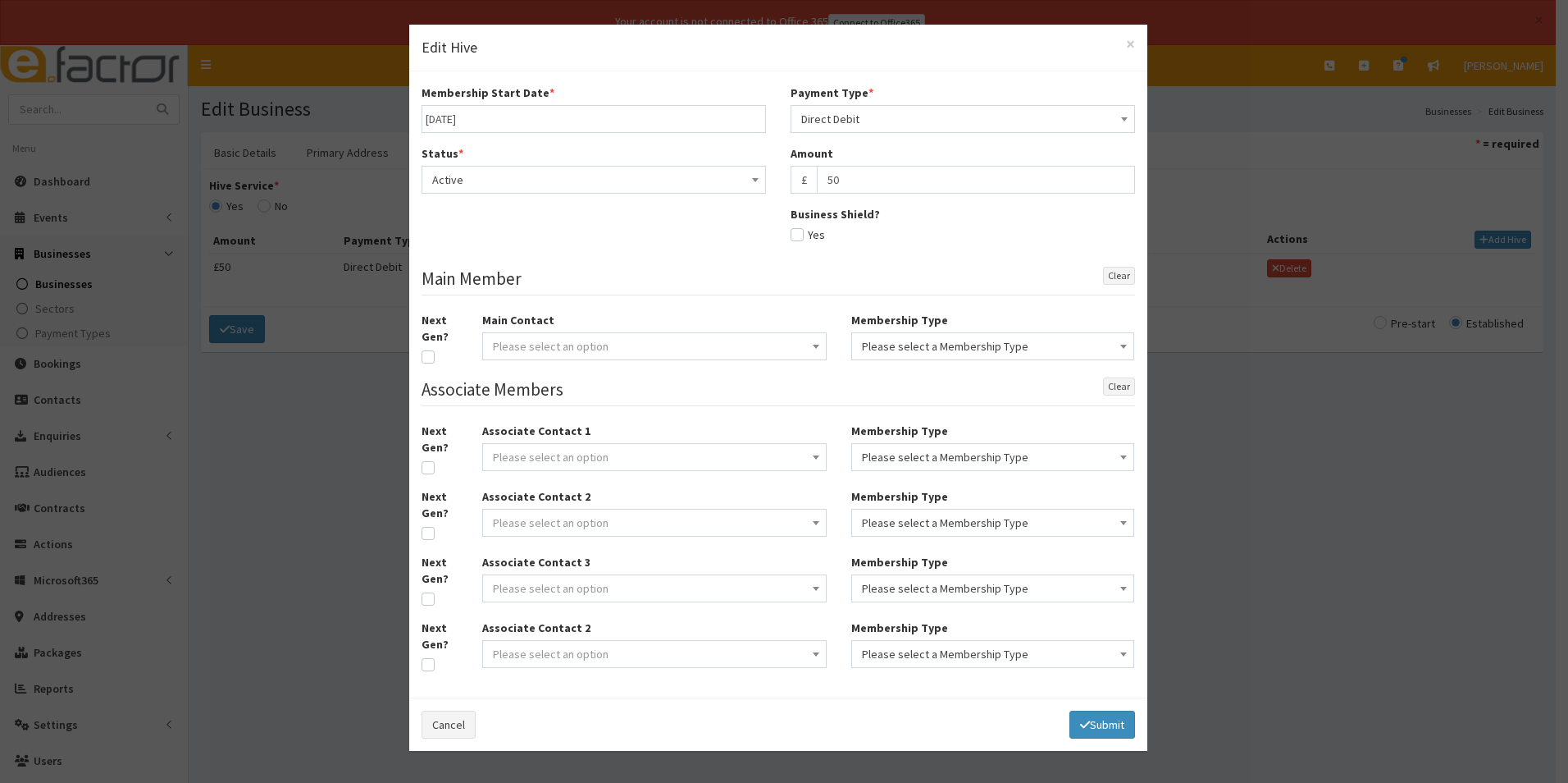
type input "[DATE]"
select select "1"
select select "2"
type input "50"
checkbox input "false"
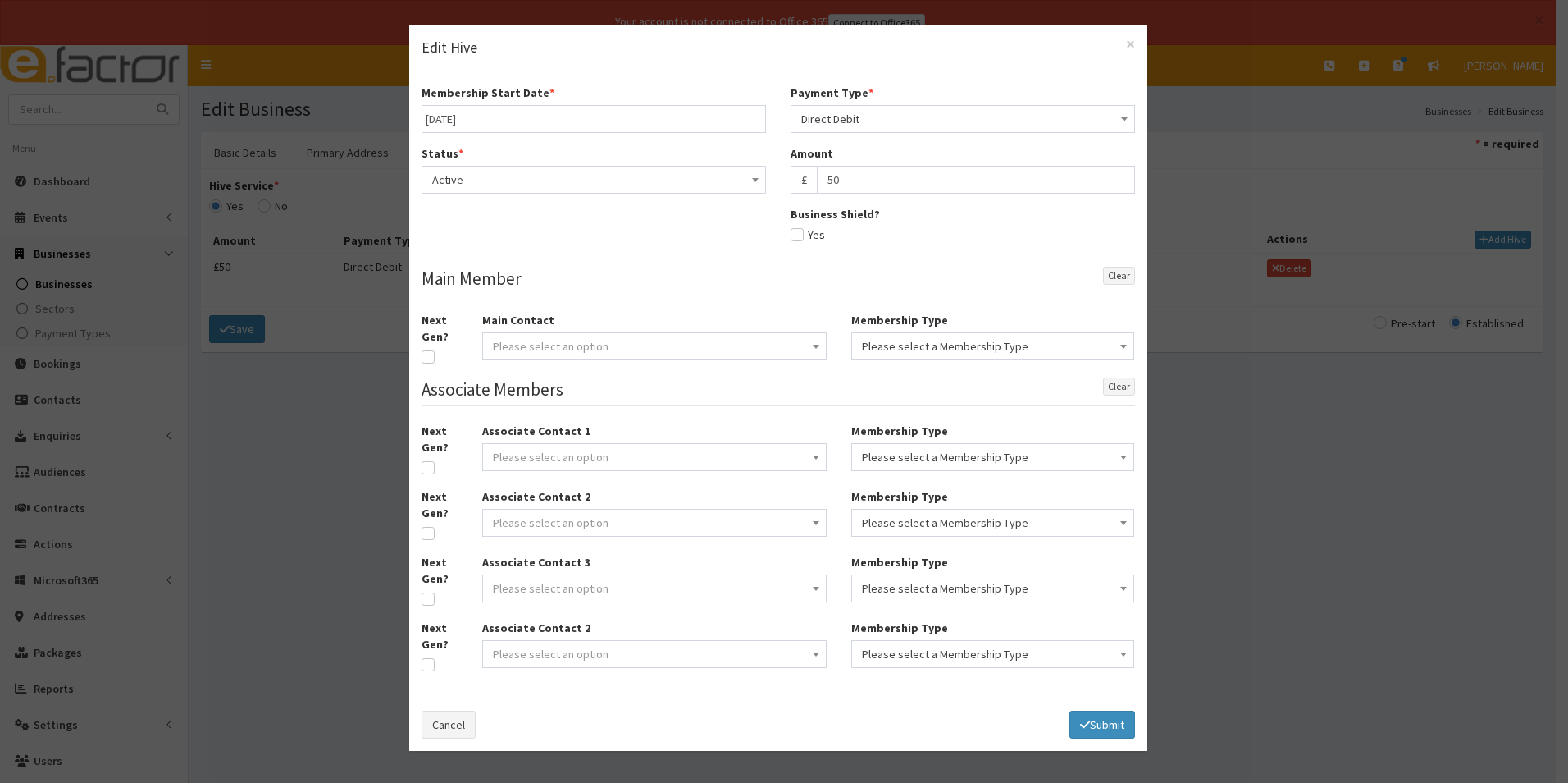
select select
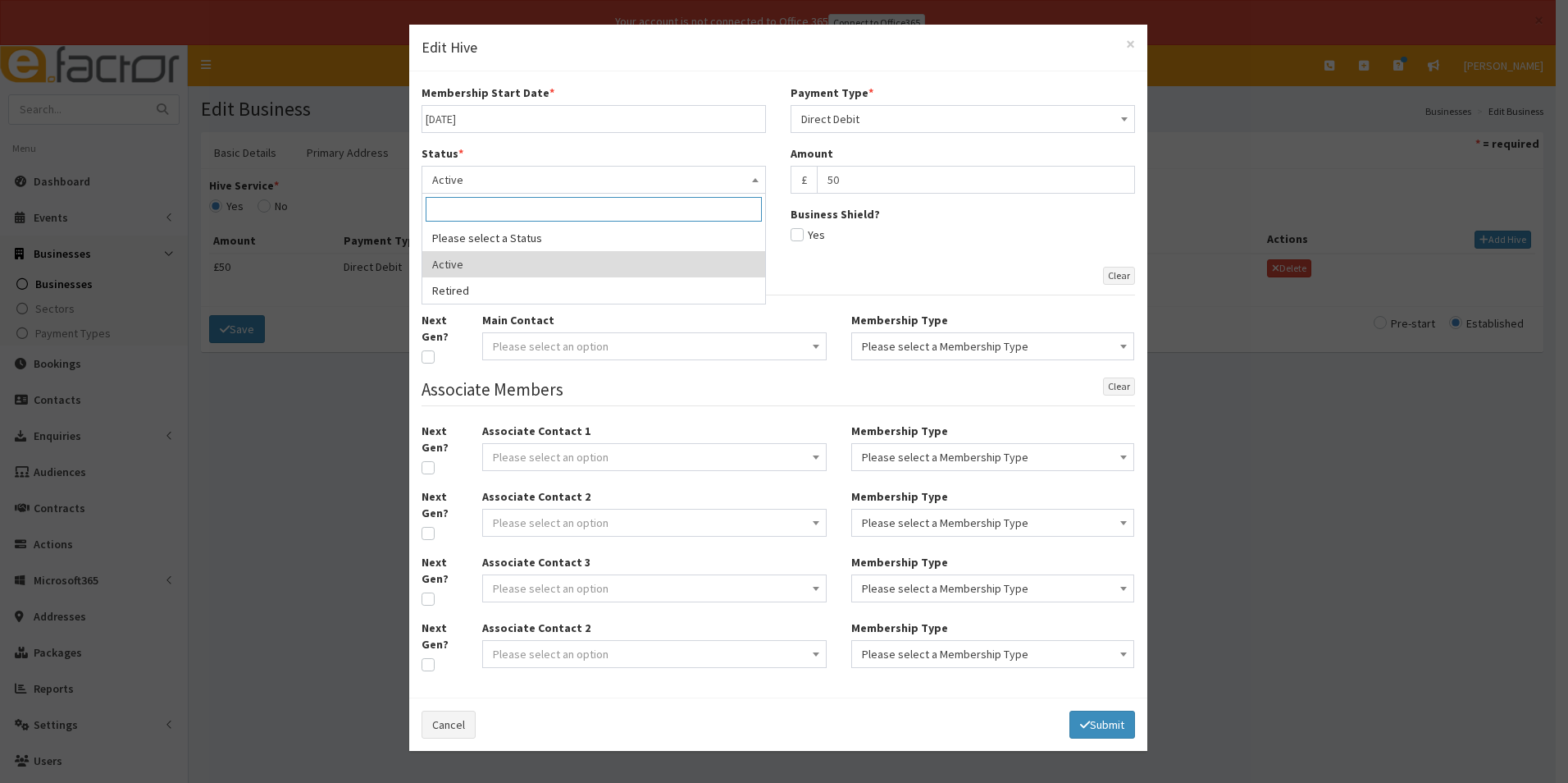
click at [560, 179] on span "Active" at bounding box center [593, 180] width 323 height 23
select select "2"
click at [631, 249] on input "text" at bounding box center [594, 240] width 345 height 28
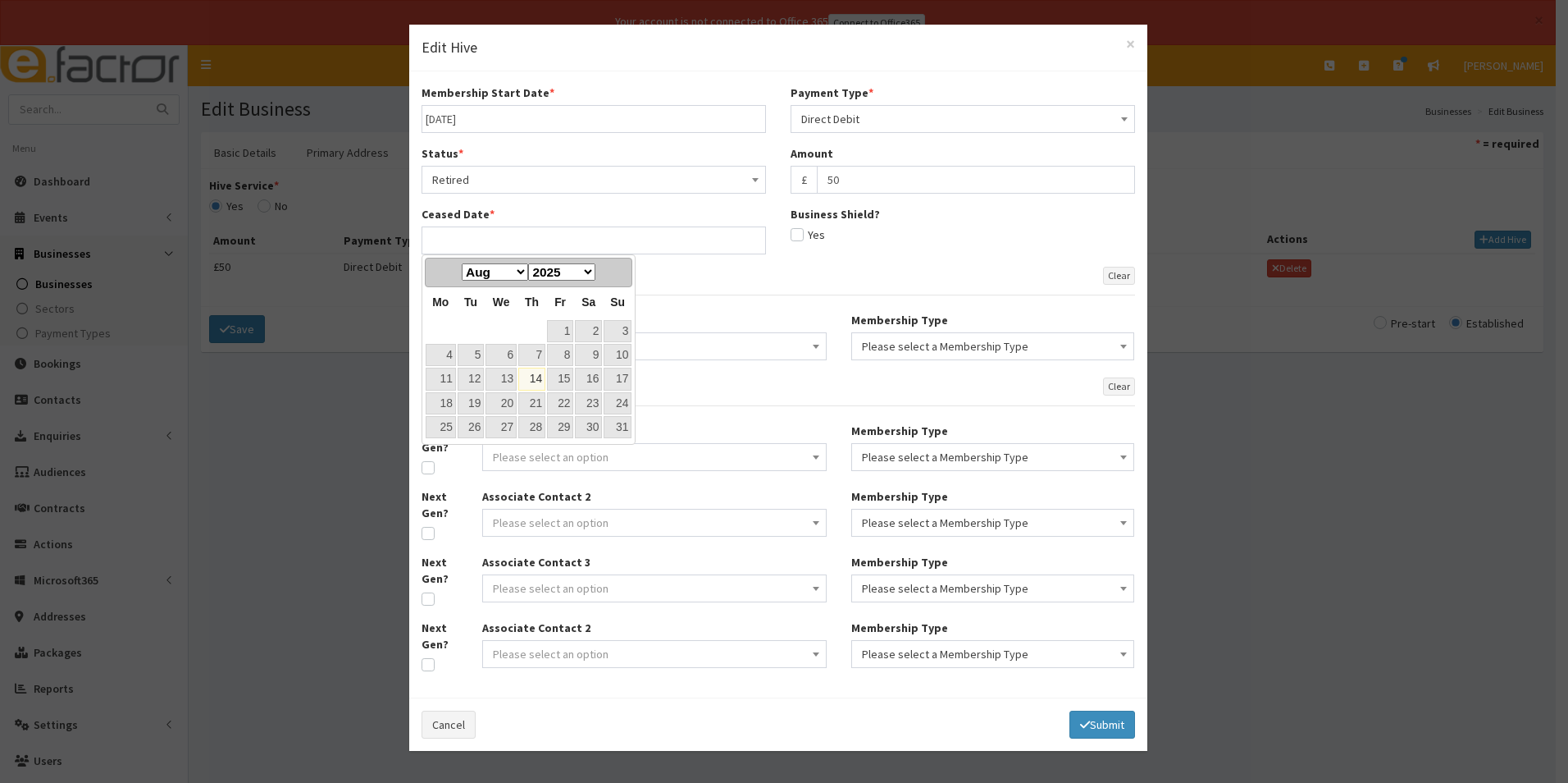
click at [539, 383] on link "14" at bounding box center [531, 378] width 27 height 22
type input "[DATE]"
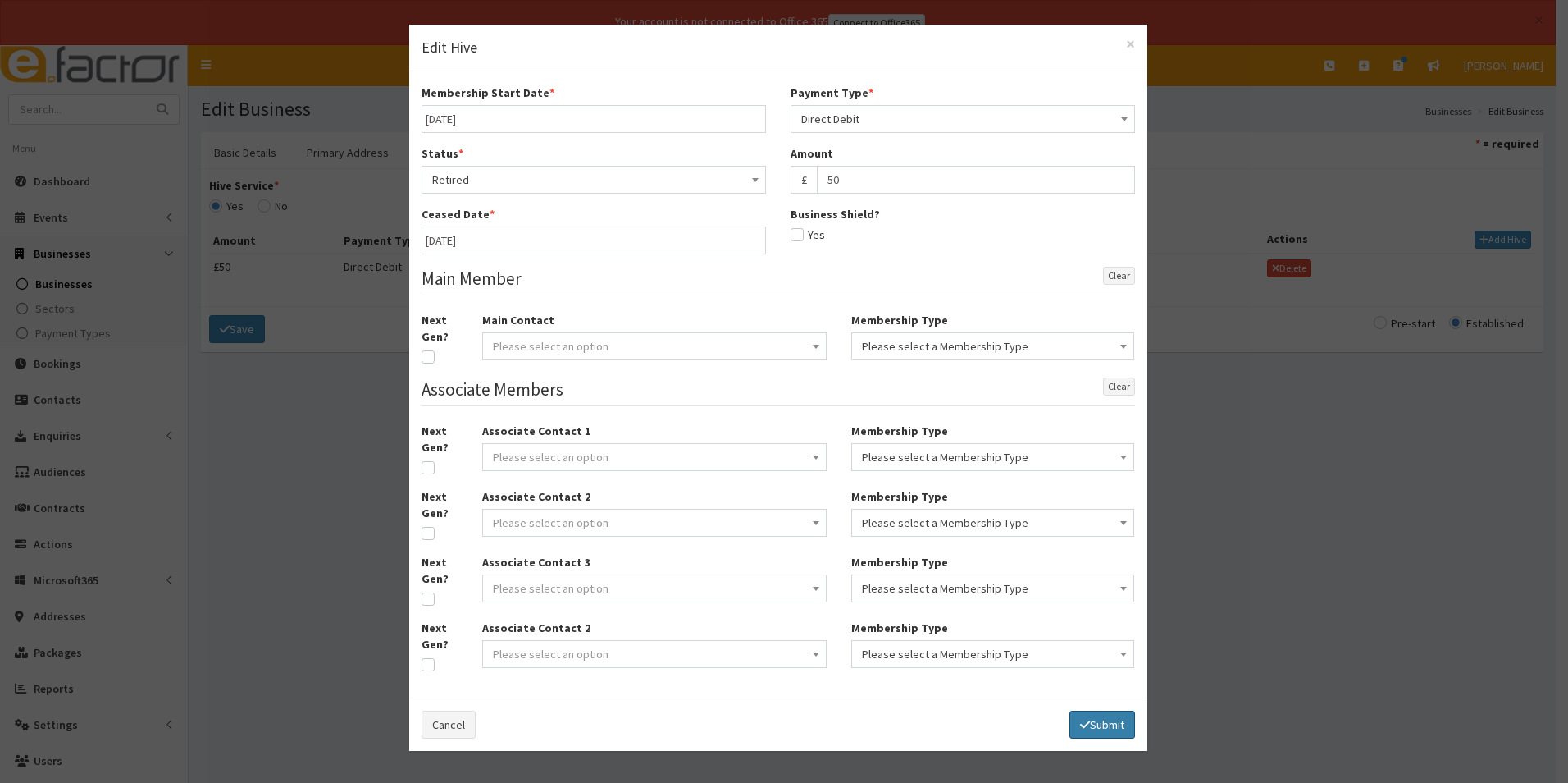
click at [1104, 728] on button "Submit" at bounding box center [1102, 724] width 66 height 28
select select
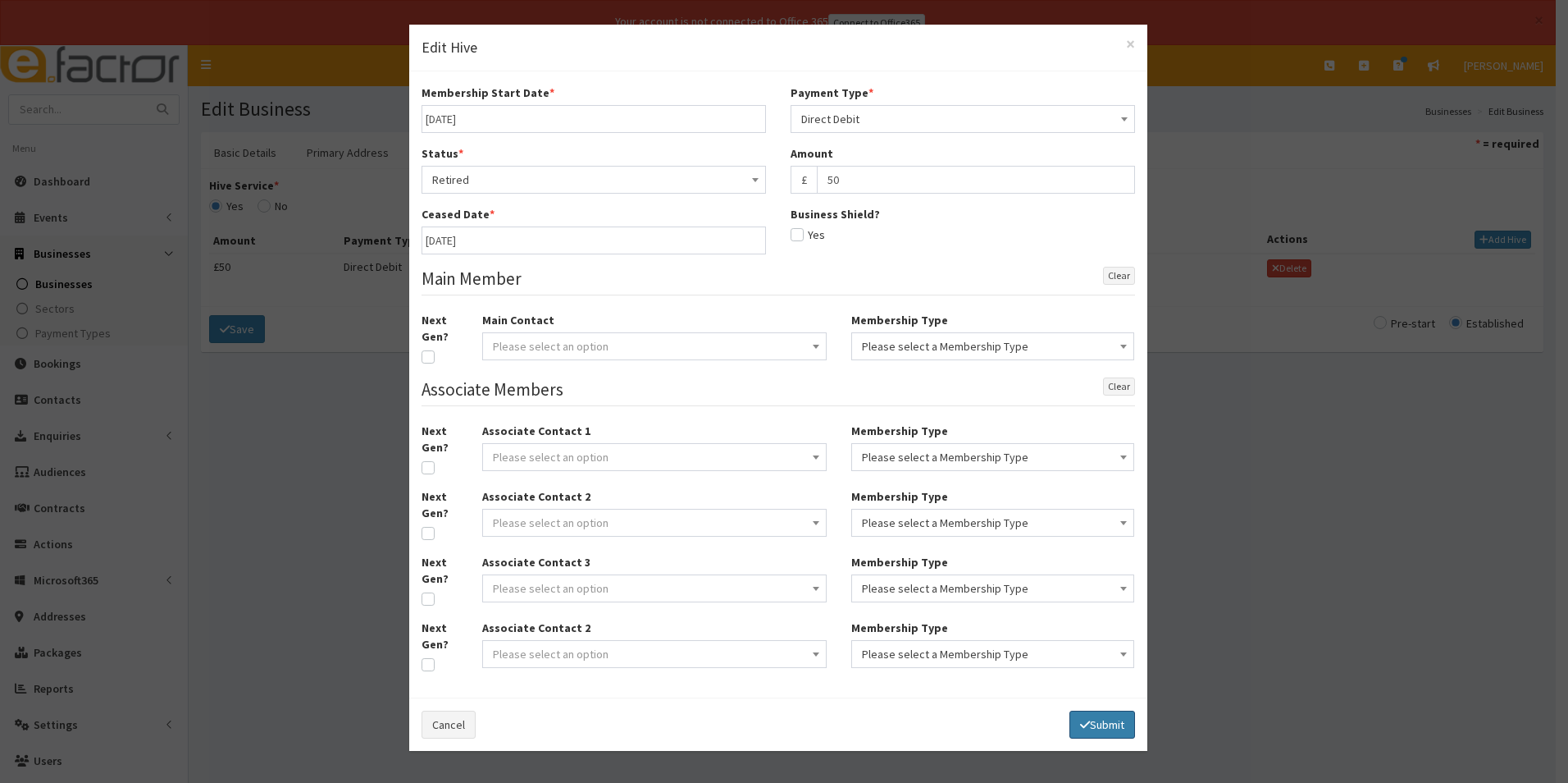
select select
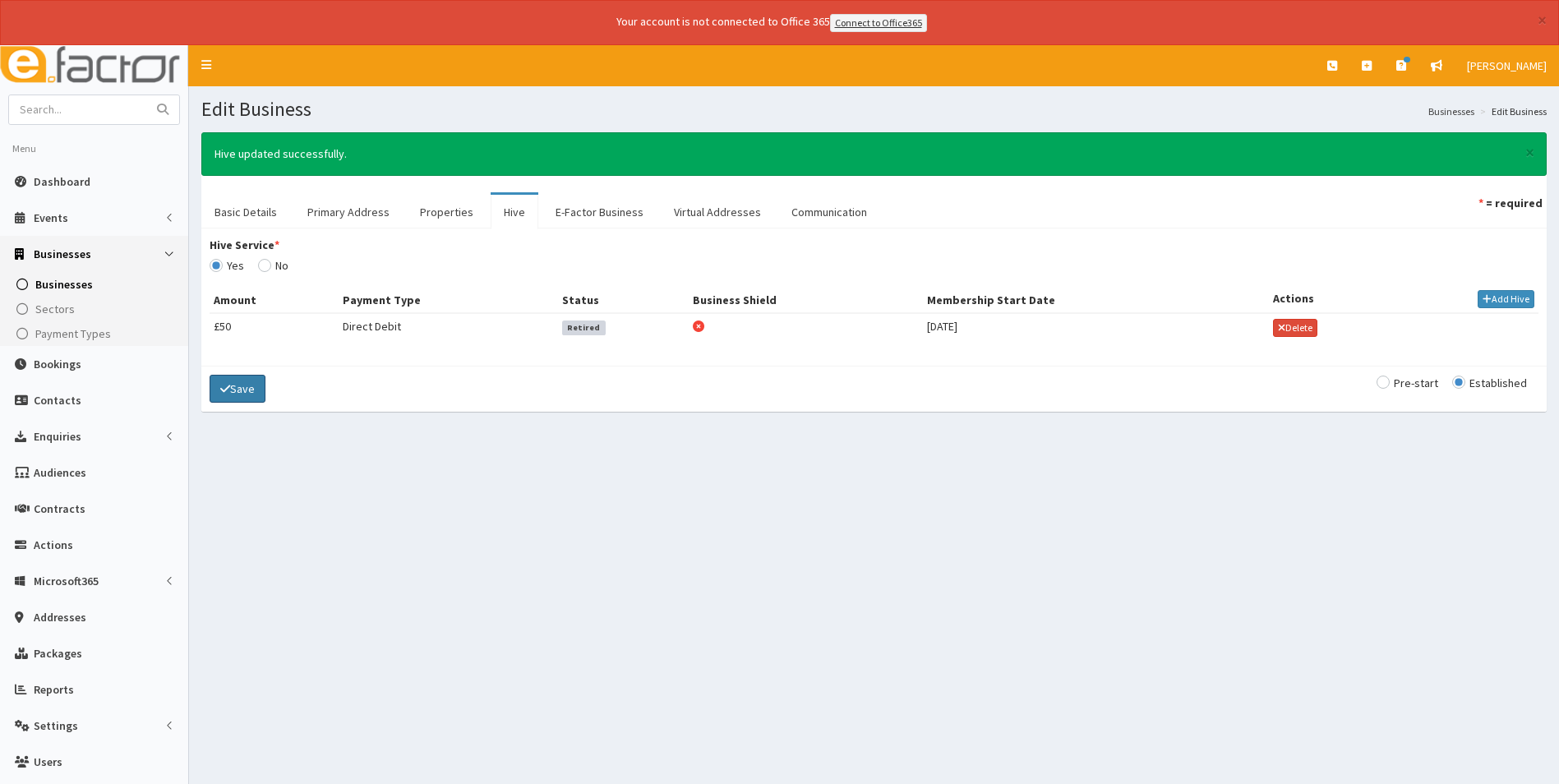
click at [239, 393] on button "Save" at bounding box center [238, 388] width 56 height 28
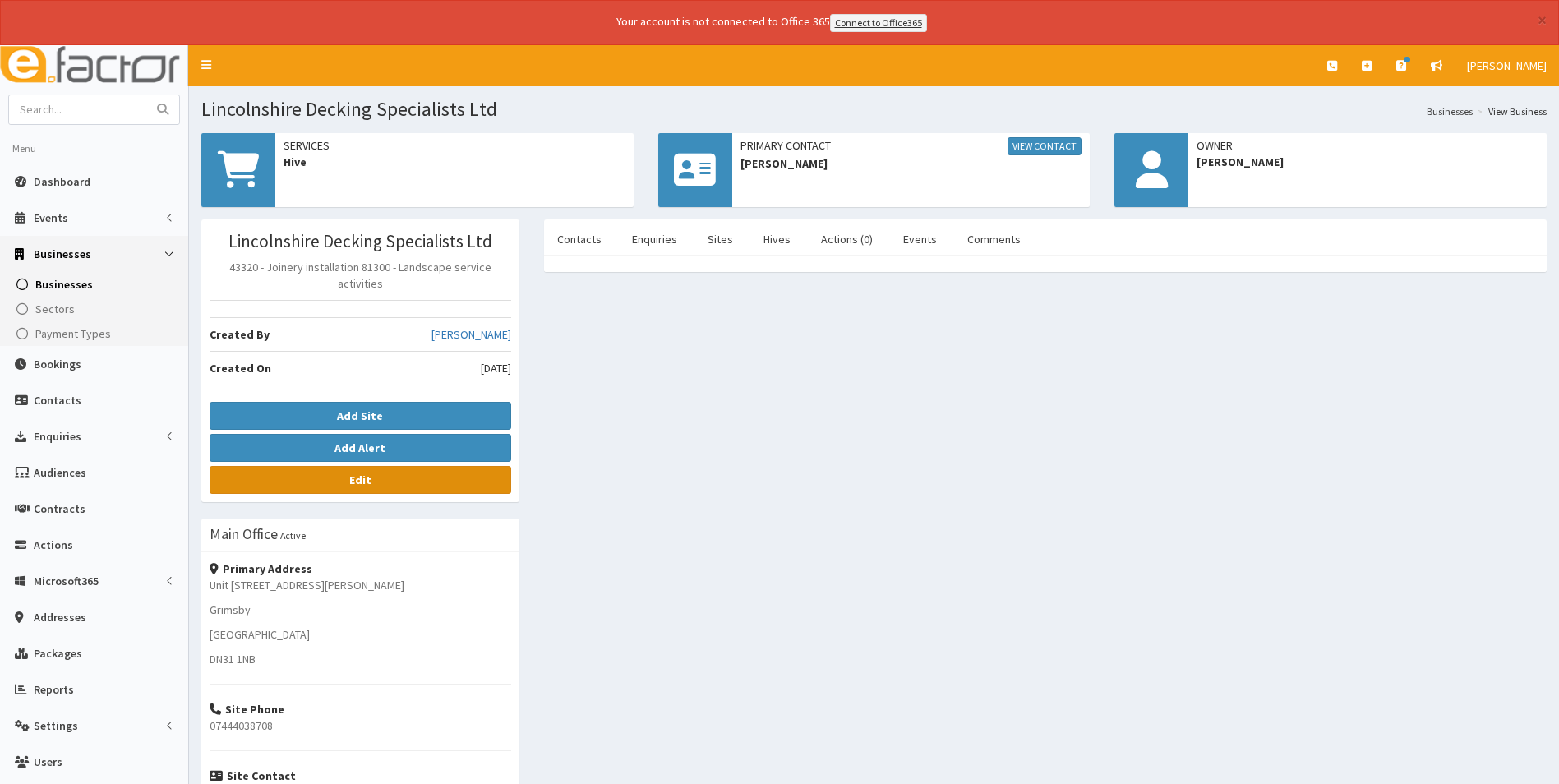
click at [389, 482] on link "Edit" at bounding box center [361, 479] width 301 height 28
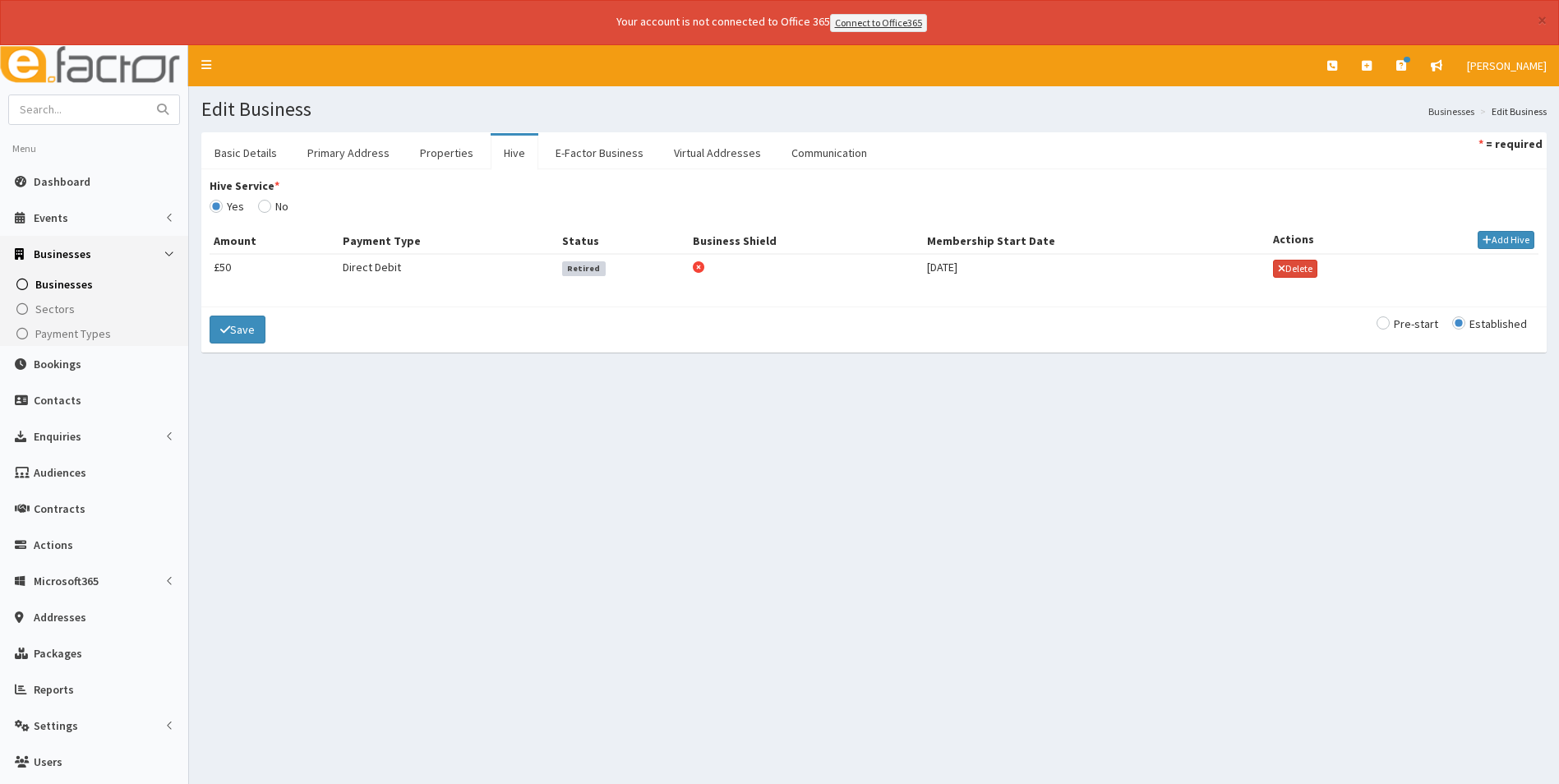
click at [244, 205] on input "Hive Service *" at bounding box center [227, 206] width 34 height 11
radio input "true"
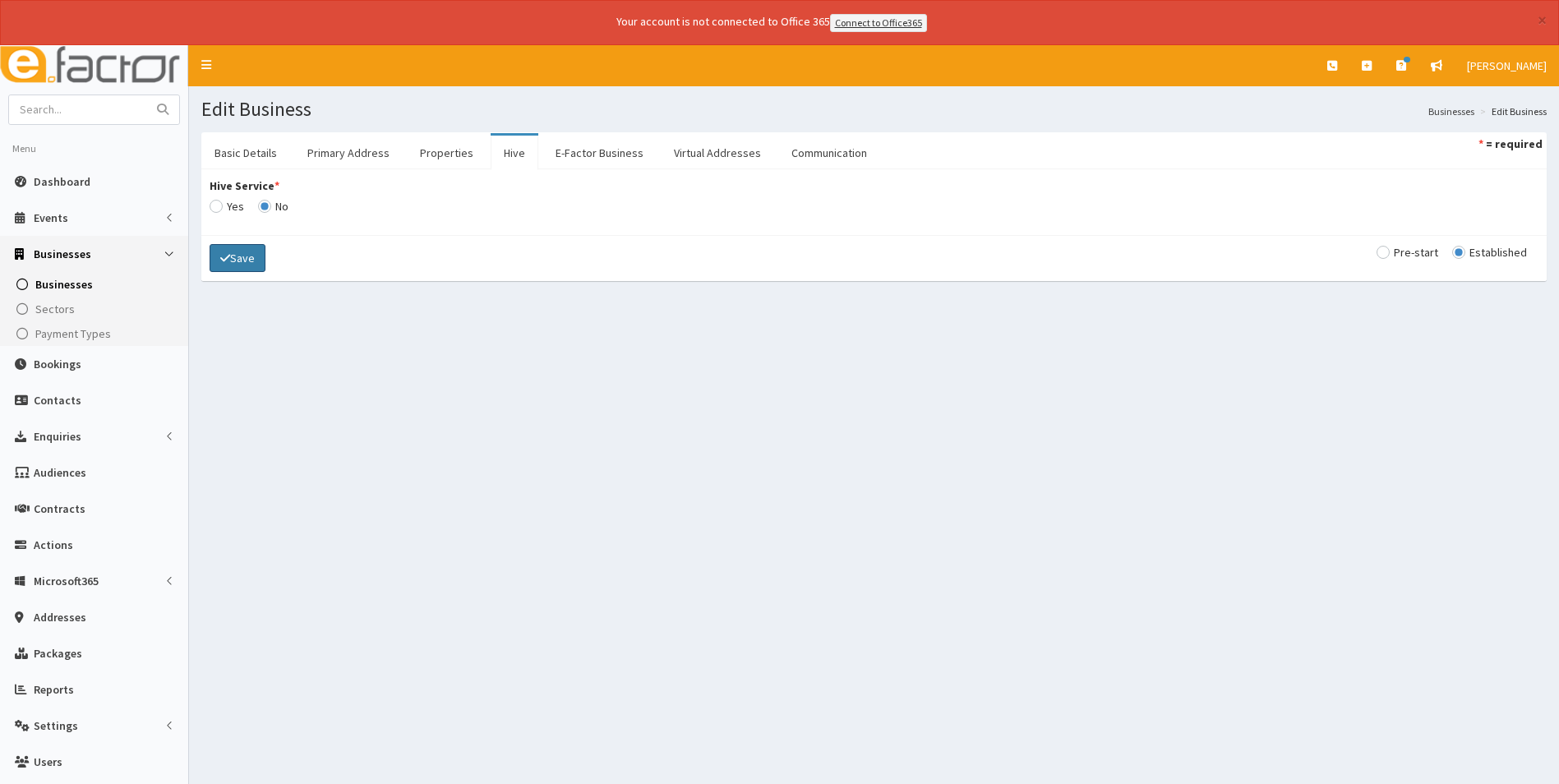
click at [248, 259] on button "Save" at bounding box center [238, 258] width 56 height 28
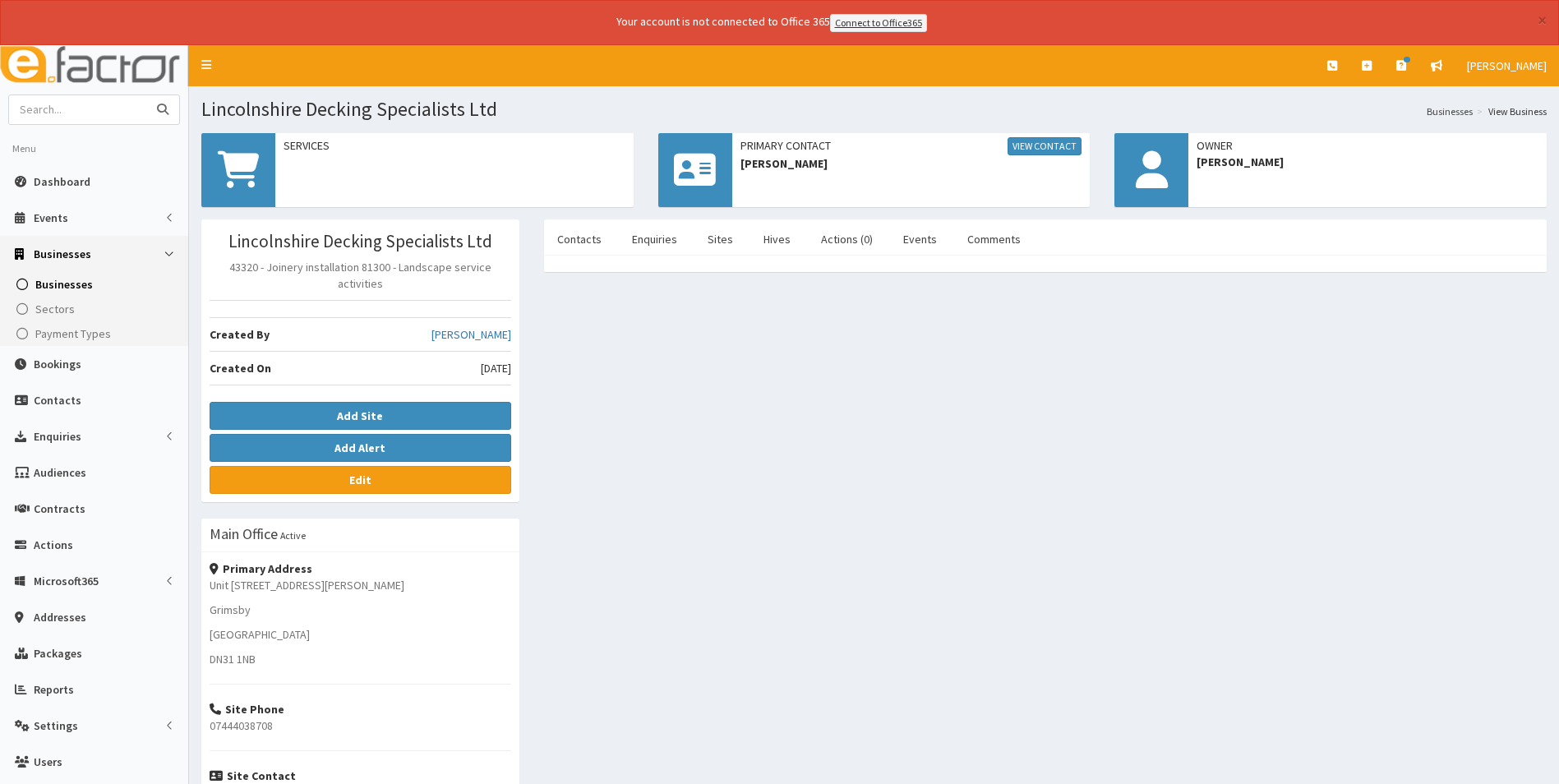
click at [68, 115] on input "text" at bounding box center [77, 110] width 138 height 29
type input "ham"
click at [146, 95] on button "submit" at bounding box center [162, 110] width 32 height 29
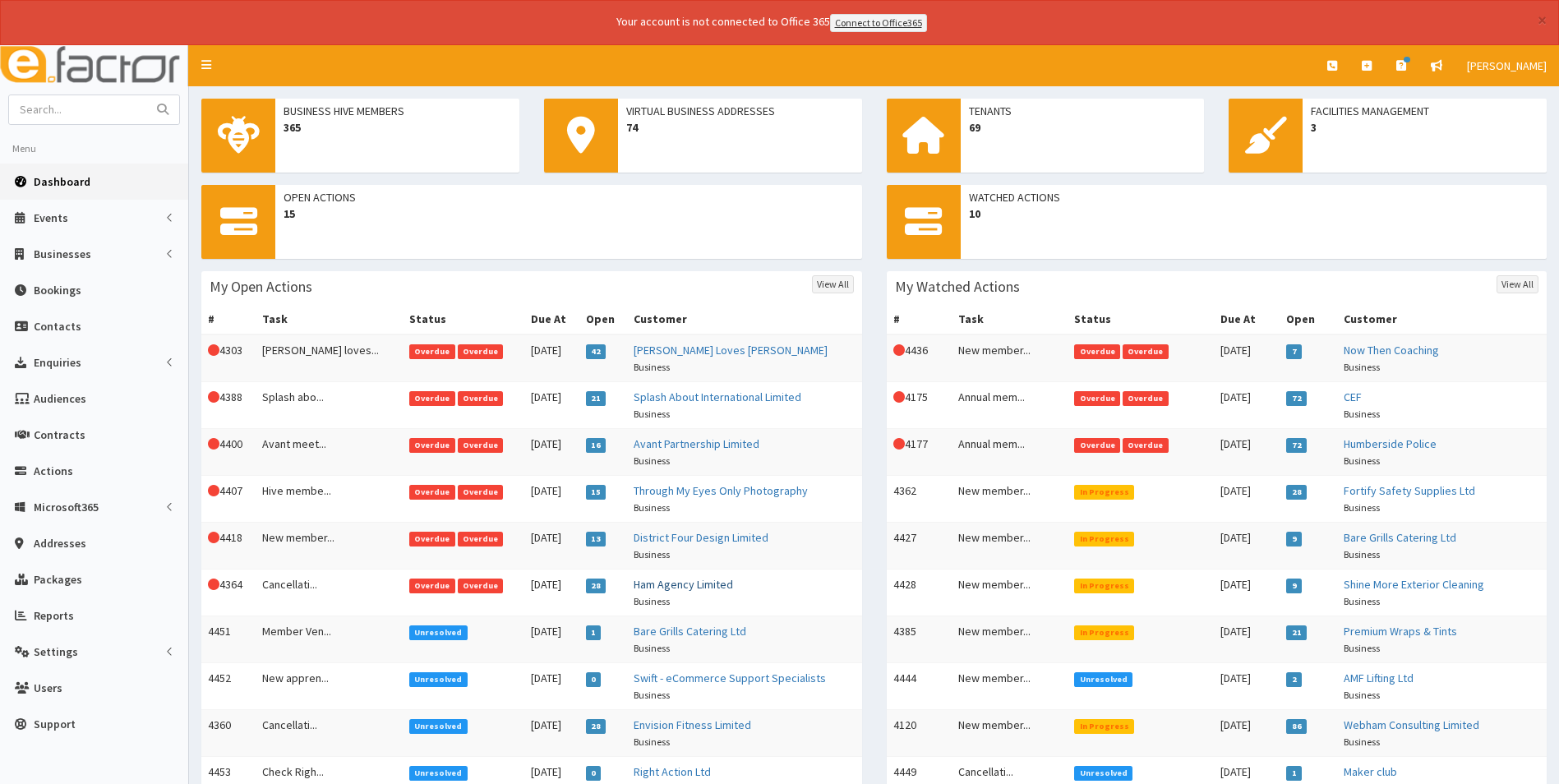
click at [712, 585] on link "Ham Agency Limited" at bounding box center [683, 585] width 99 height 15
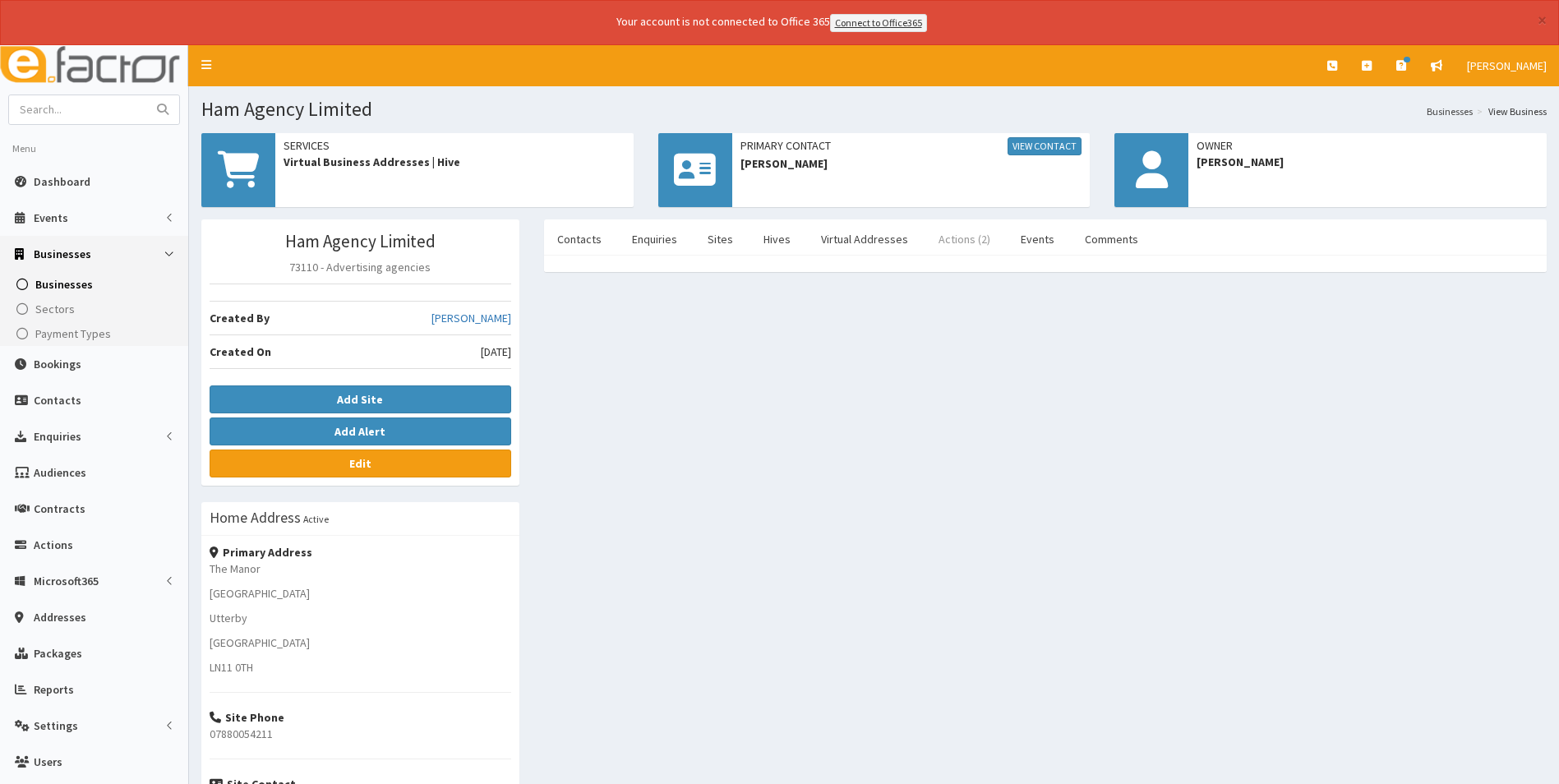
click at [959, 237] on link "Actions (2)" at bounding box center [965, 239] width 78 height 34
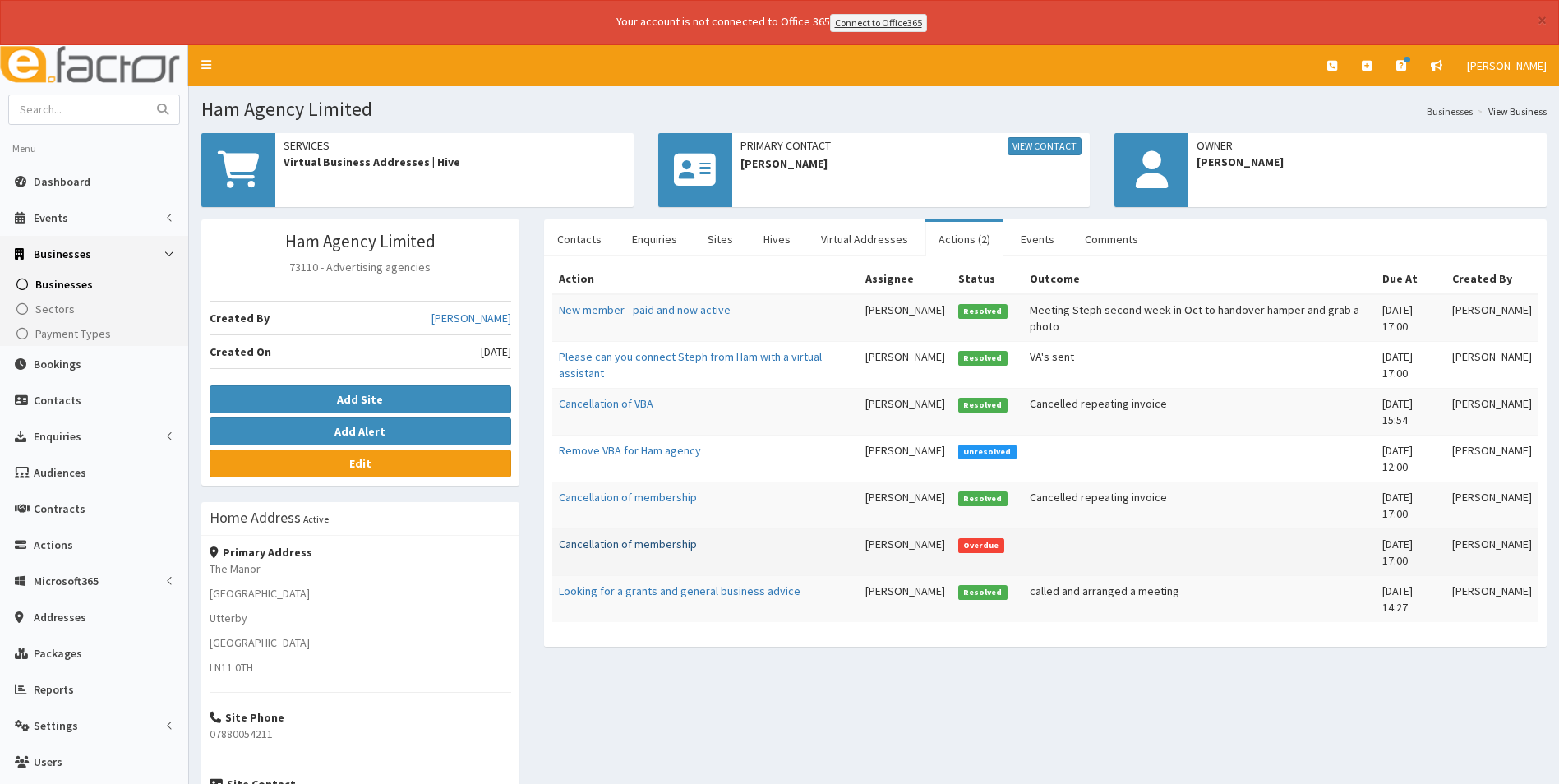
click at [638, 545] on link "Cancellation of membership" at bounding box center [628, 545] width 138 height 15
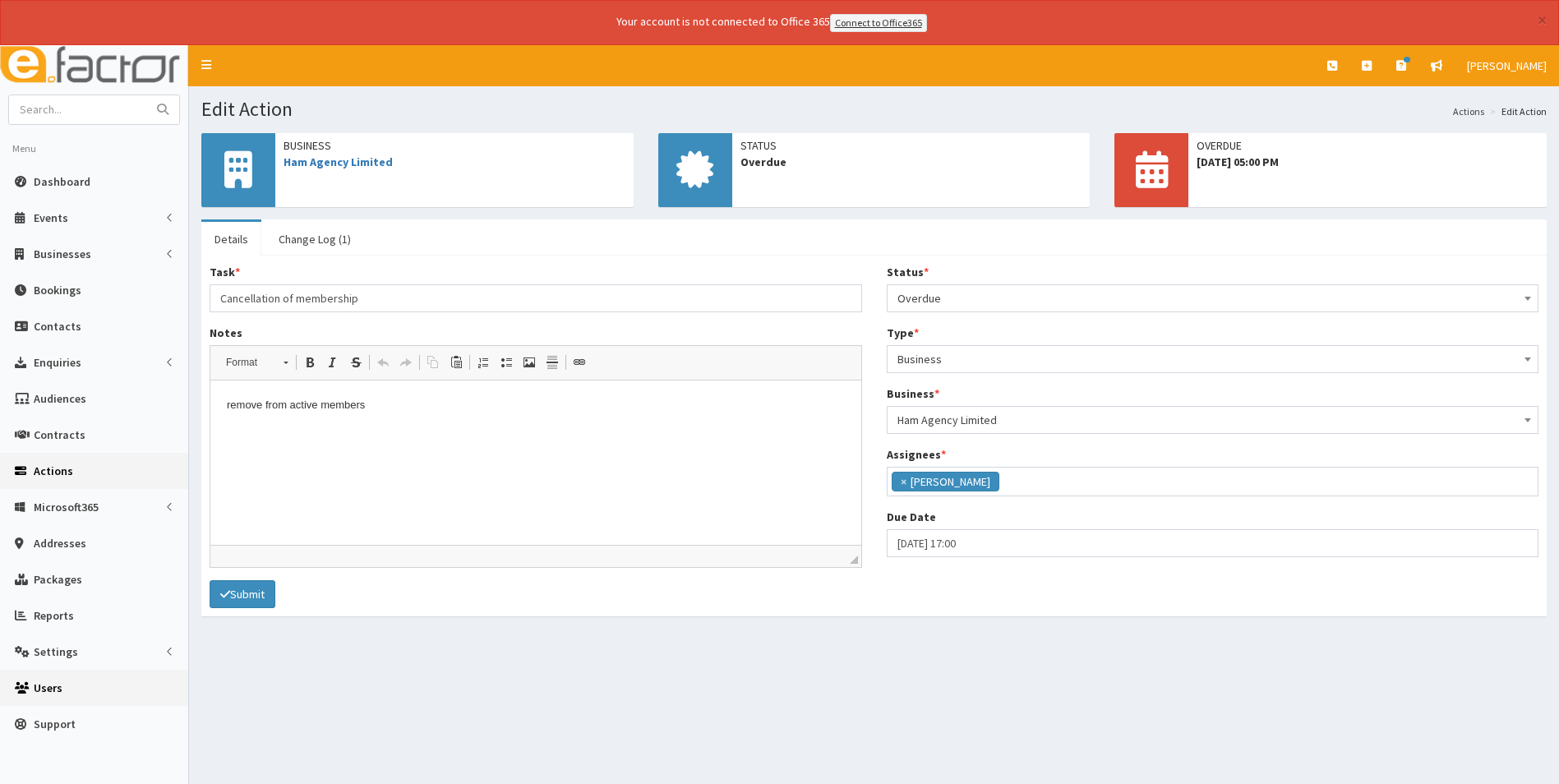
scroll to position [120, 0]
click at [357, 161] on link "Ham Agency Limited" at bounding box center [338, 162] width 110 height 15
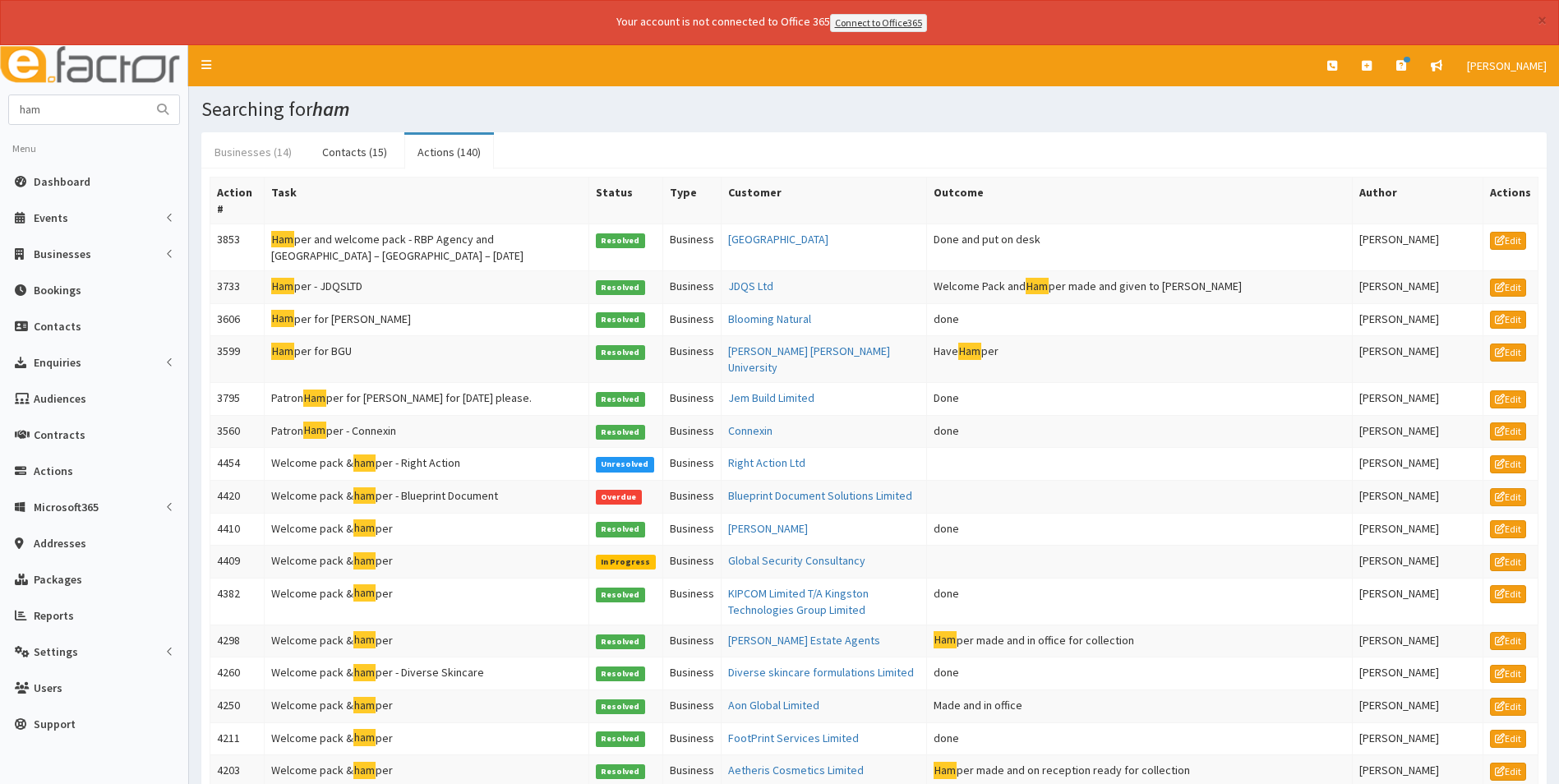
click at [256, 153] on link "Businesses (14)" at bounding box center [253, 152] width 104 height 34
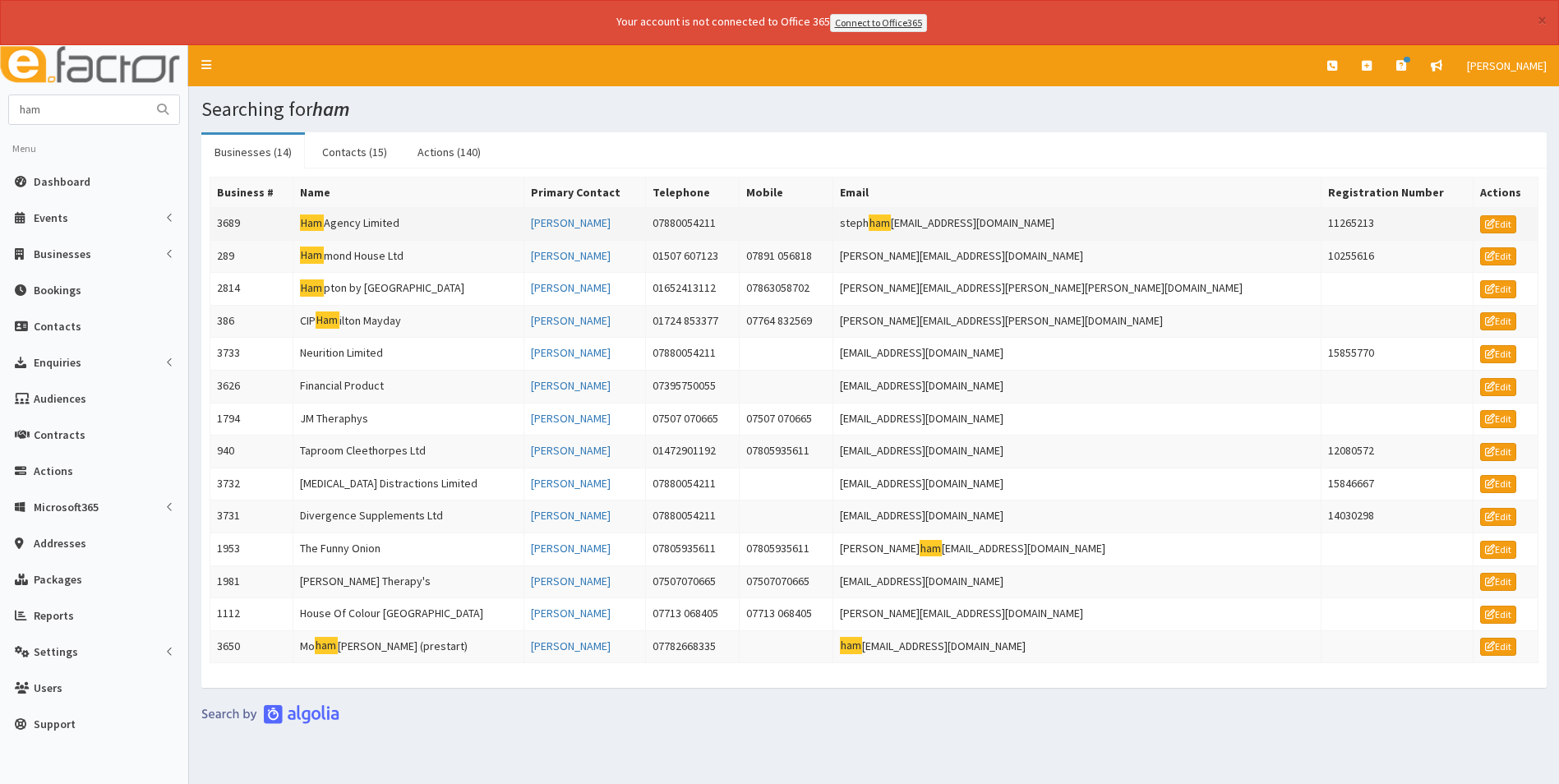
click at [379, 221] on td "Ham Agency Limited" at bounding box center [408, 223] width 231 height 32
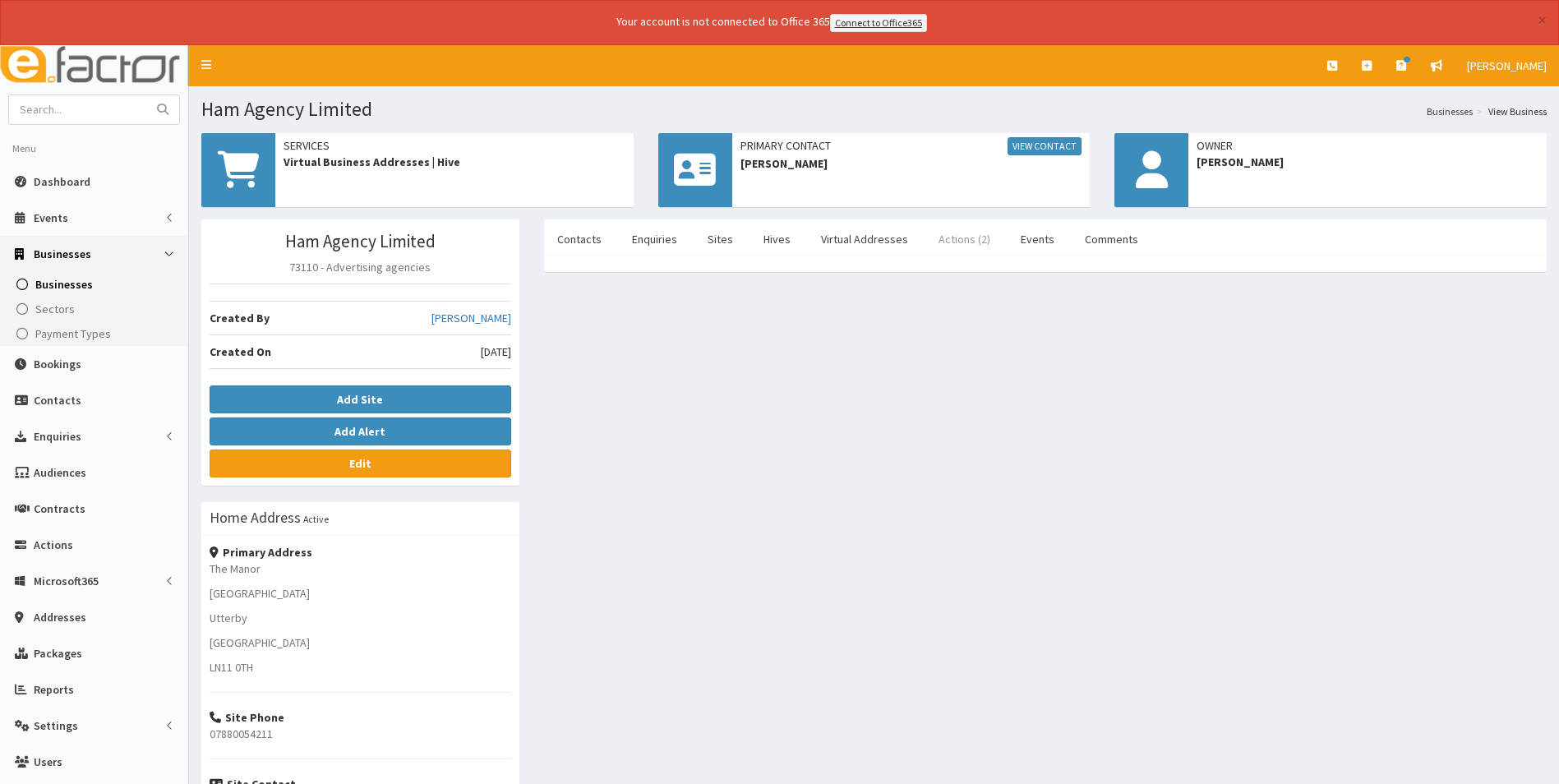
click at [953, 246] on link "Actions (2)" at bounding box center [965, 239] width 78 height 34
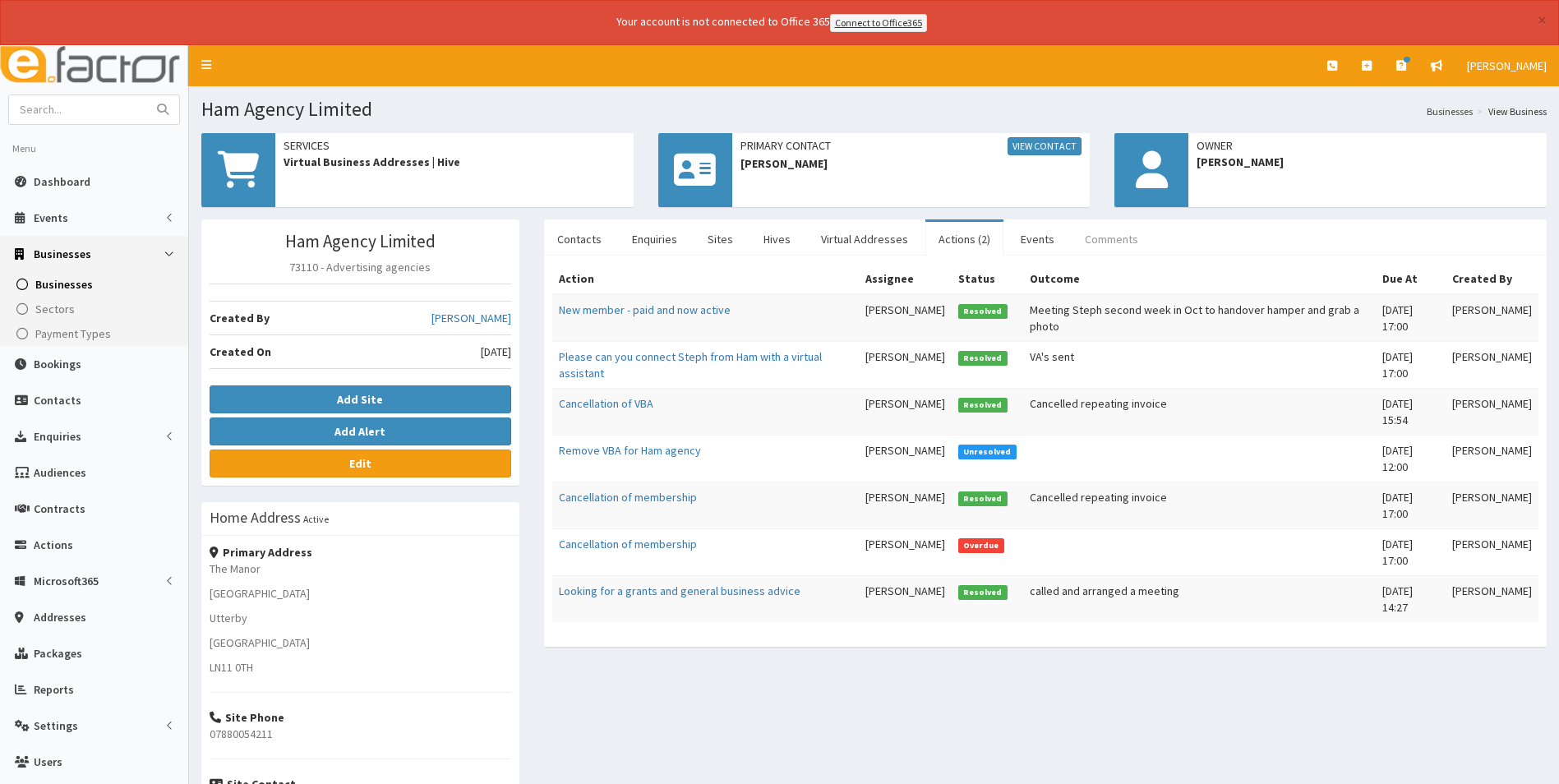
click at [1098, 239] on link "Comments" at bounding box center [1112, 239] width 80 height 34
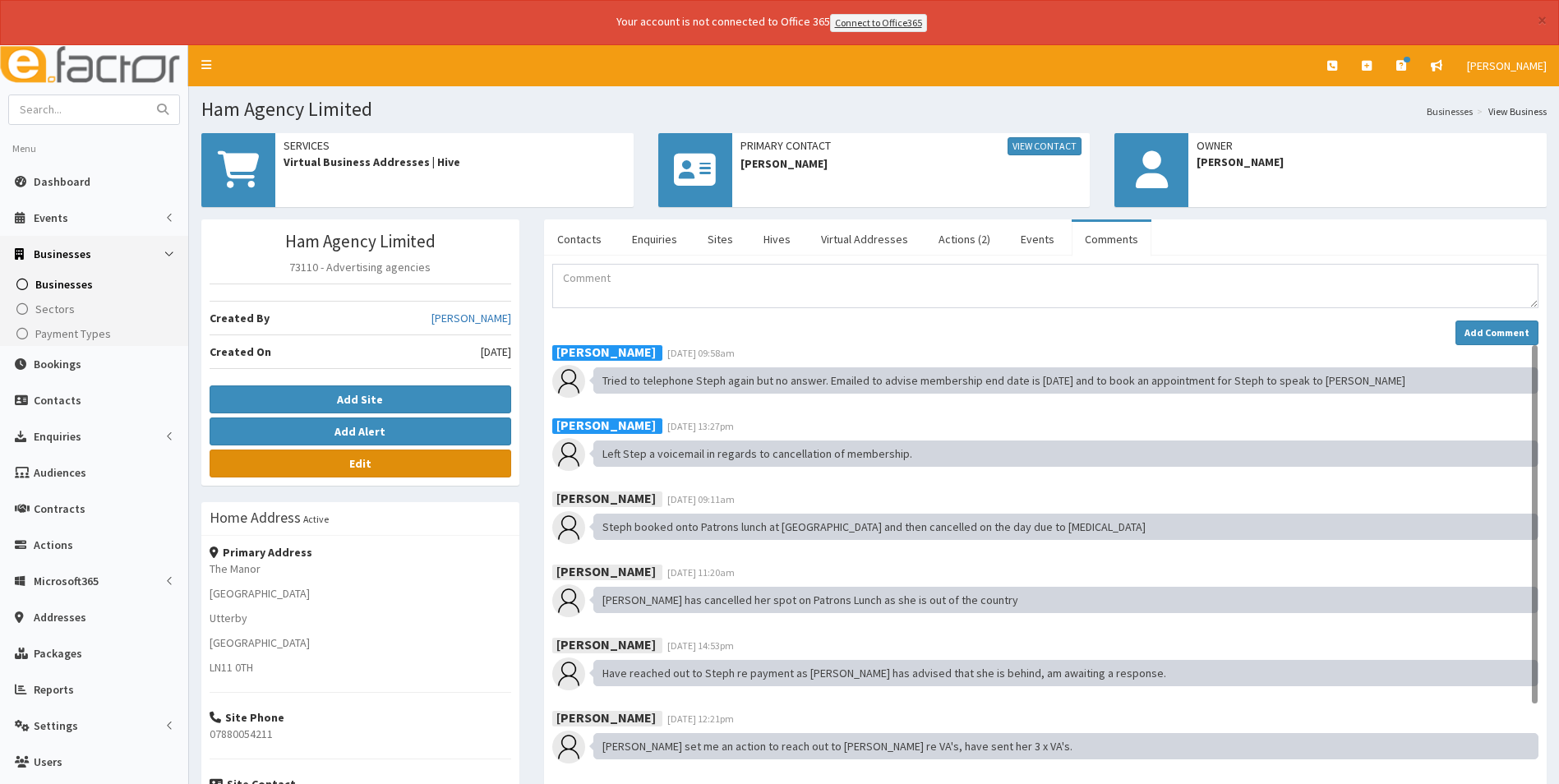
click at [371, 468] on link "Edit" at bounding box center [361, 463] width 301 height 28
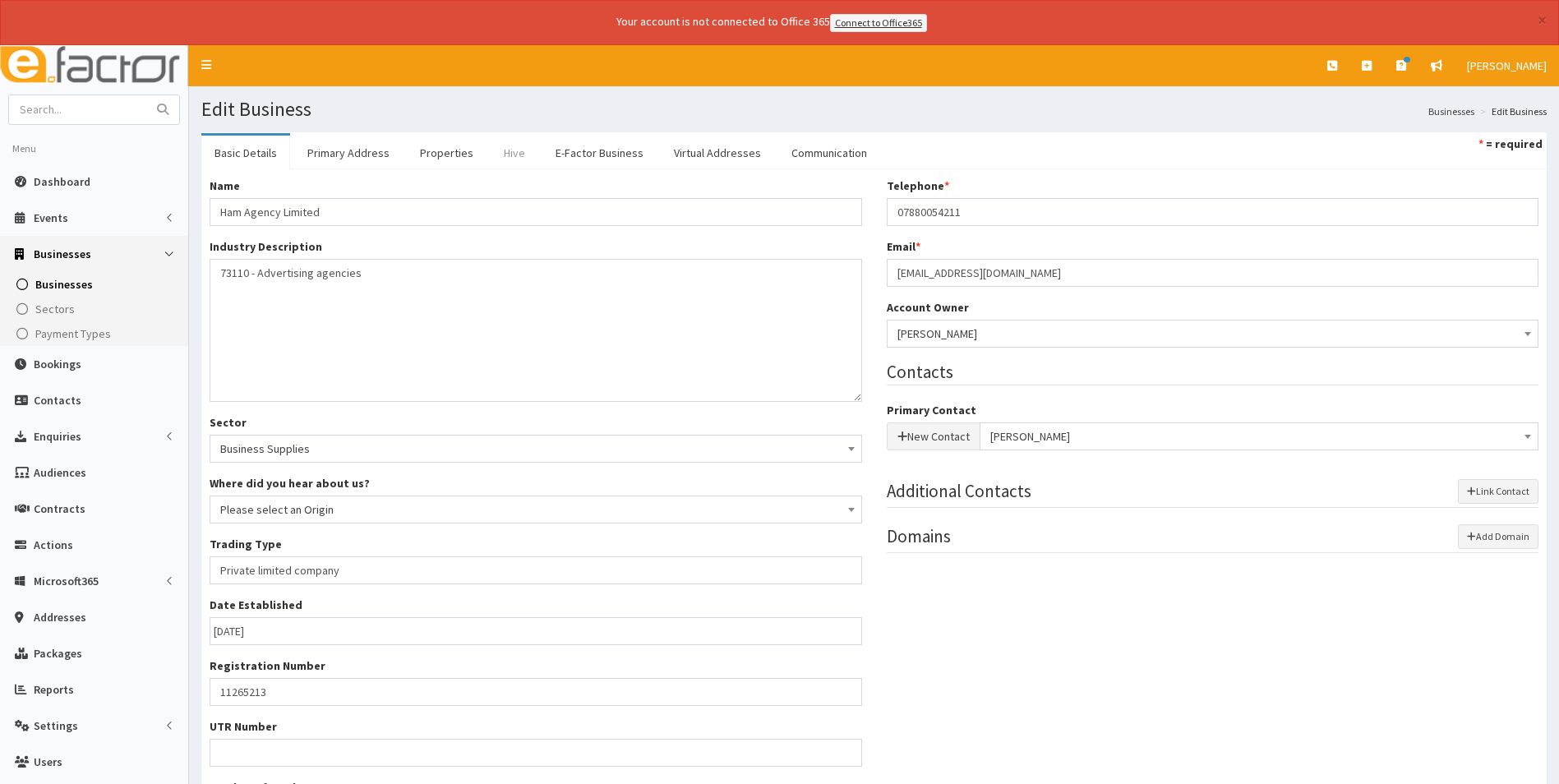
click at [509, 147] on link "Hive" at bounding box center [514, 153] width 48 height 34
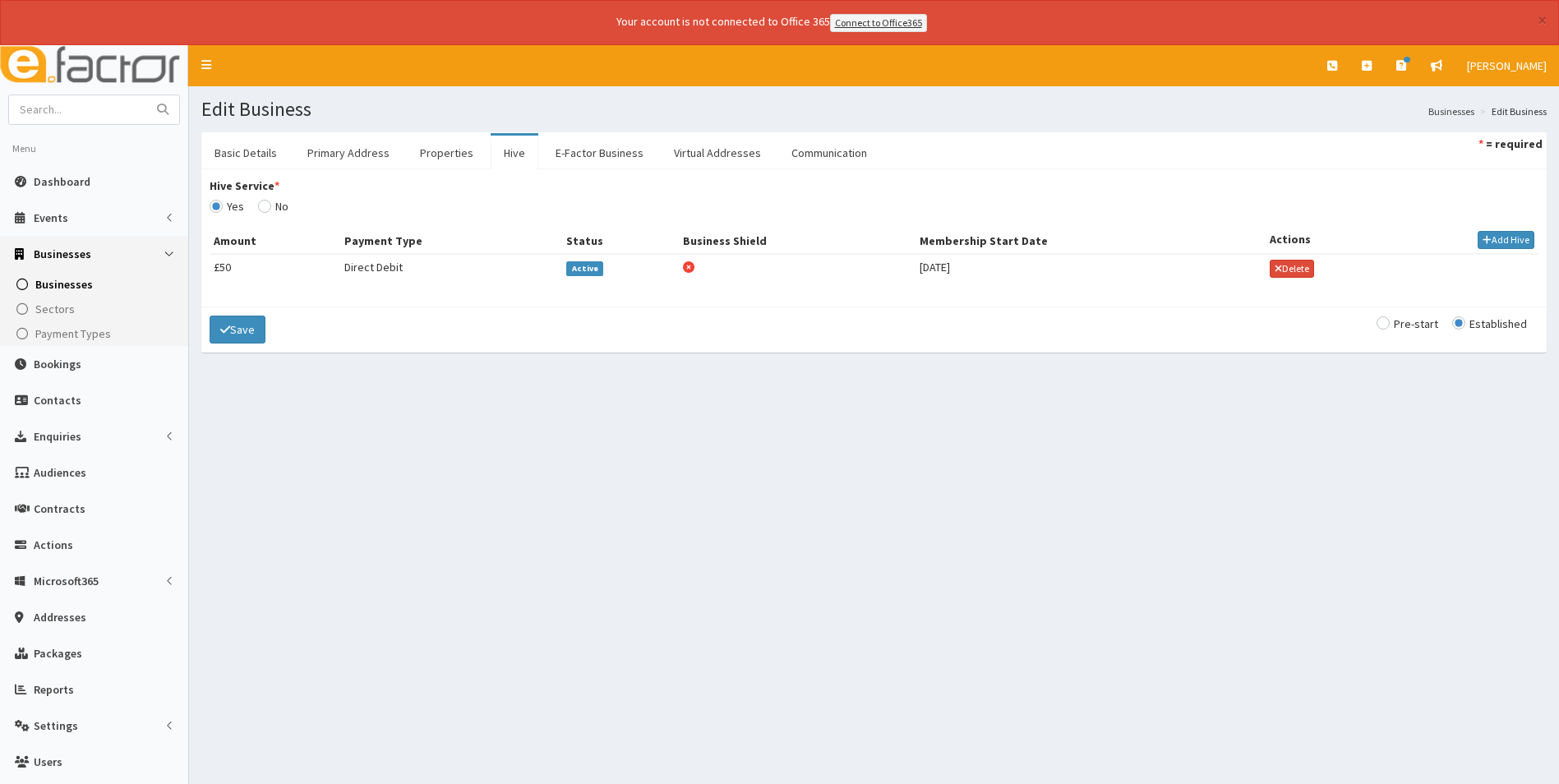
click at [586, 269] on span "Active" at bounding box center [585, 269] width 37 height 15
type input "[DATE]"
select select "1"
select select "2"
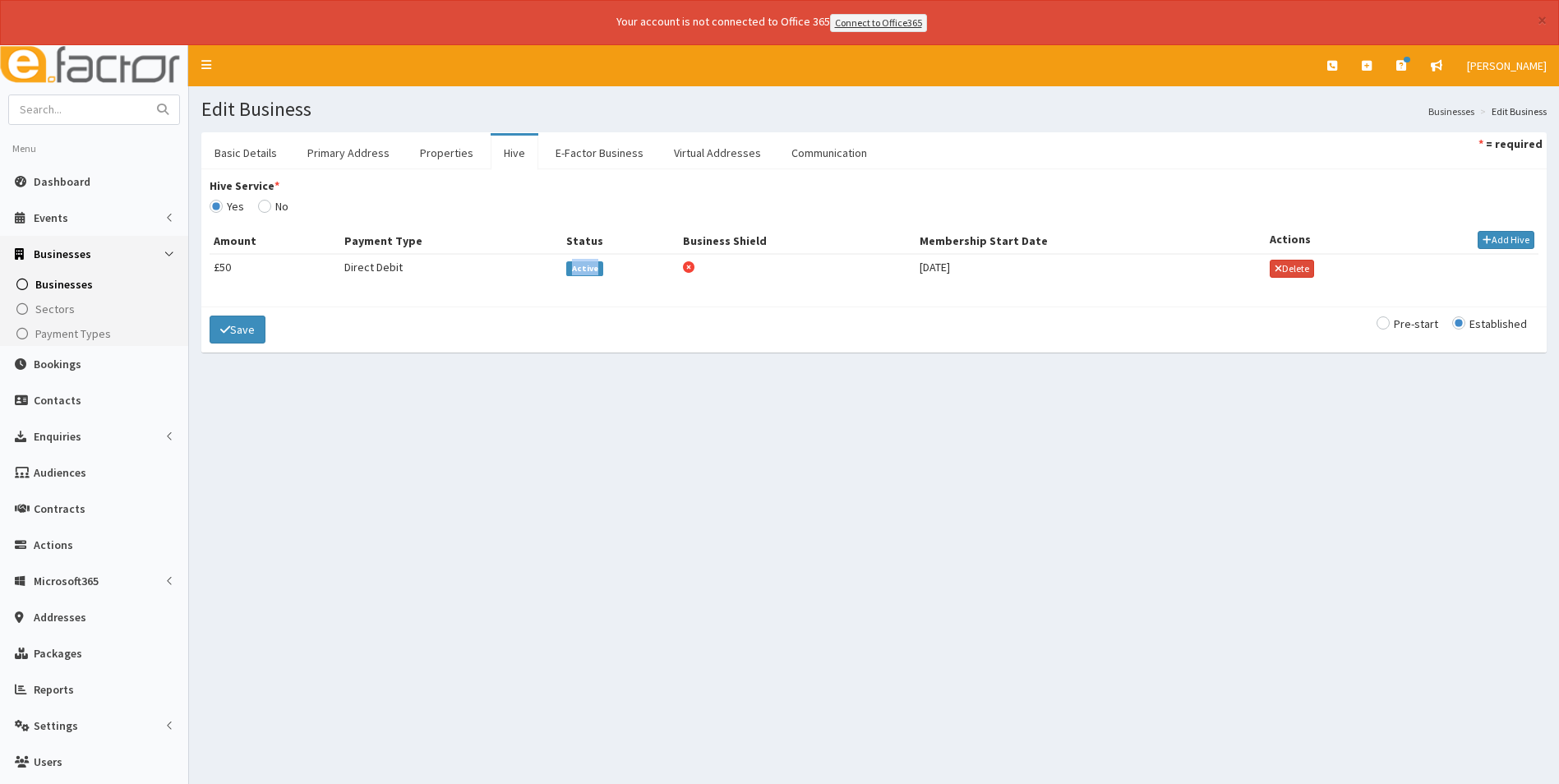
type input "50"
checkbox input "false"
checkbox input "true"
select select "1"
select select
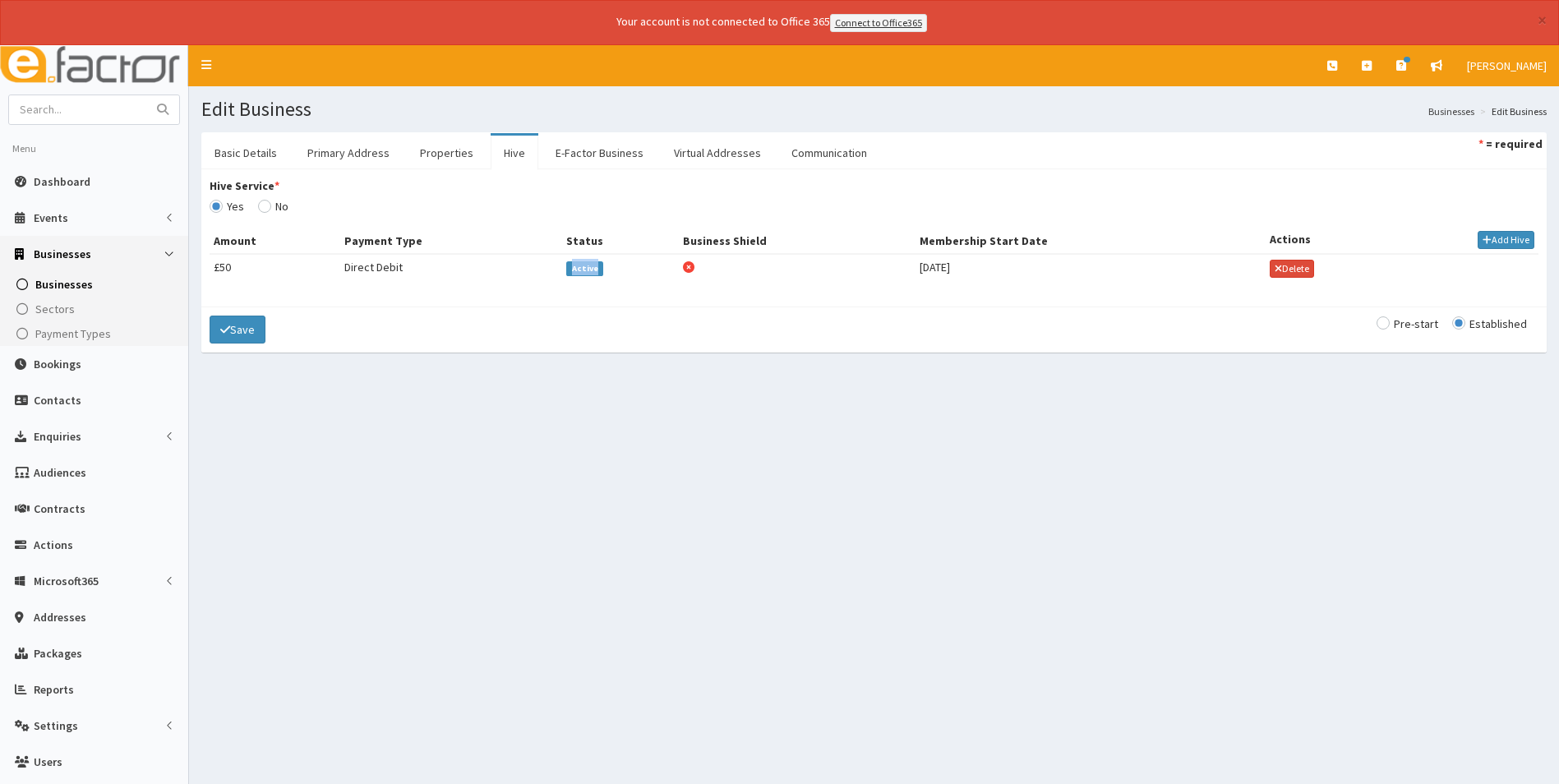
select select
select select "4594"
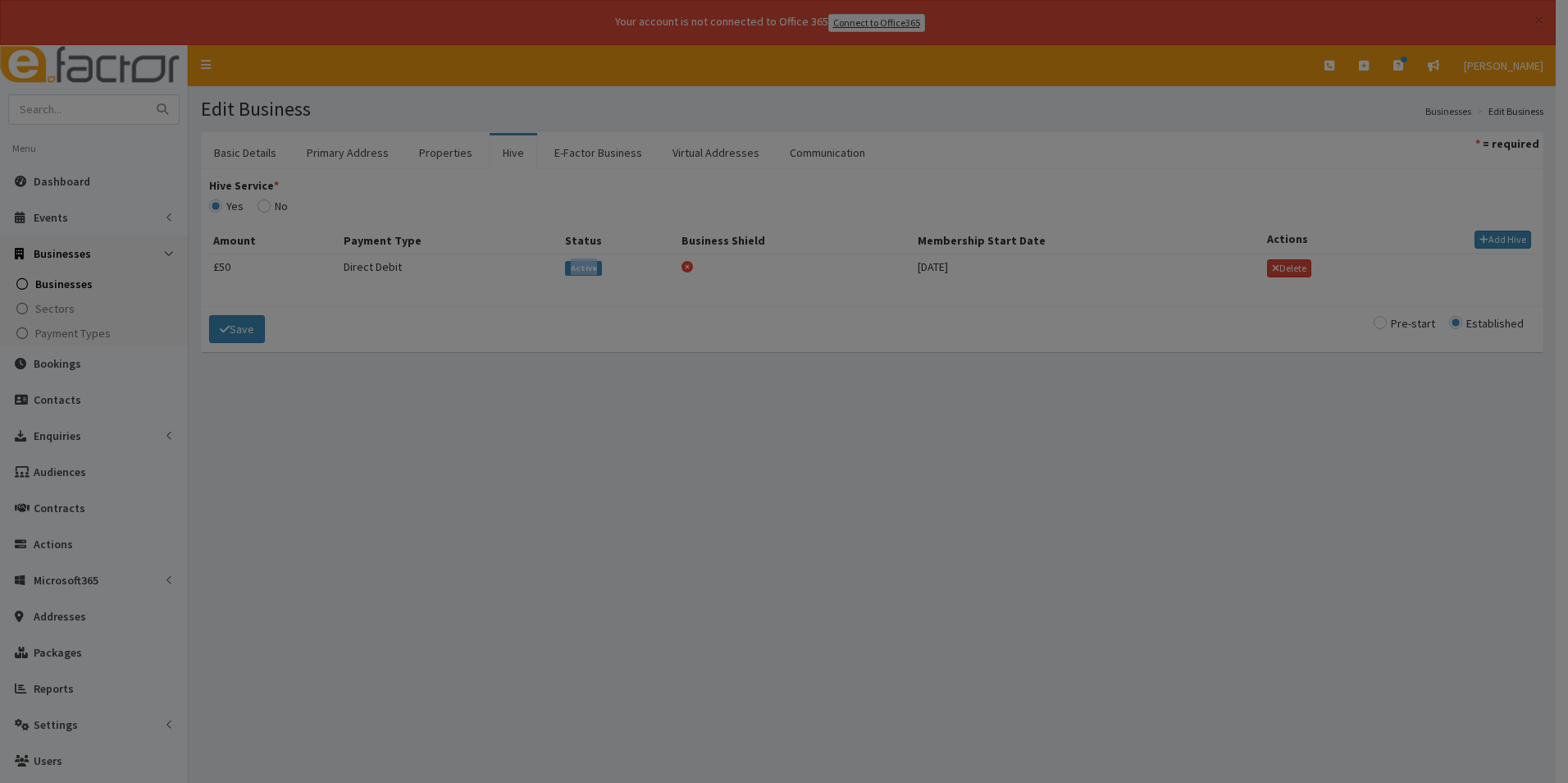
type input "[DATE]"
select select "1"
select select "2"
type input "50"
checkbox input "false"
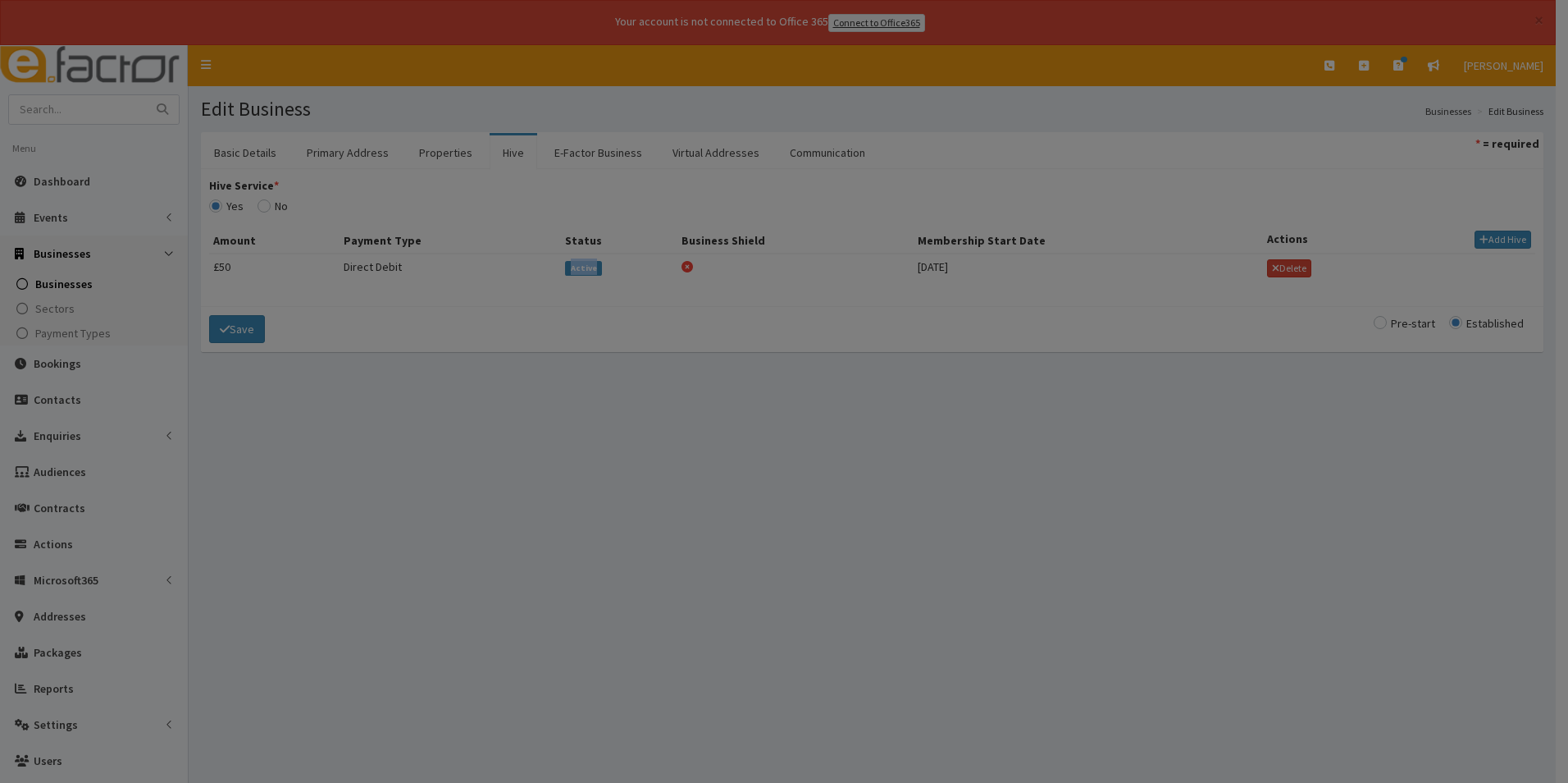
checkbox input "true"
select select "1"
select select
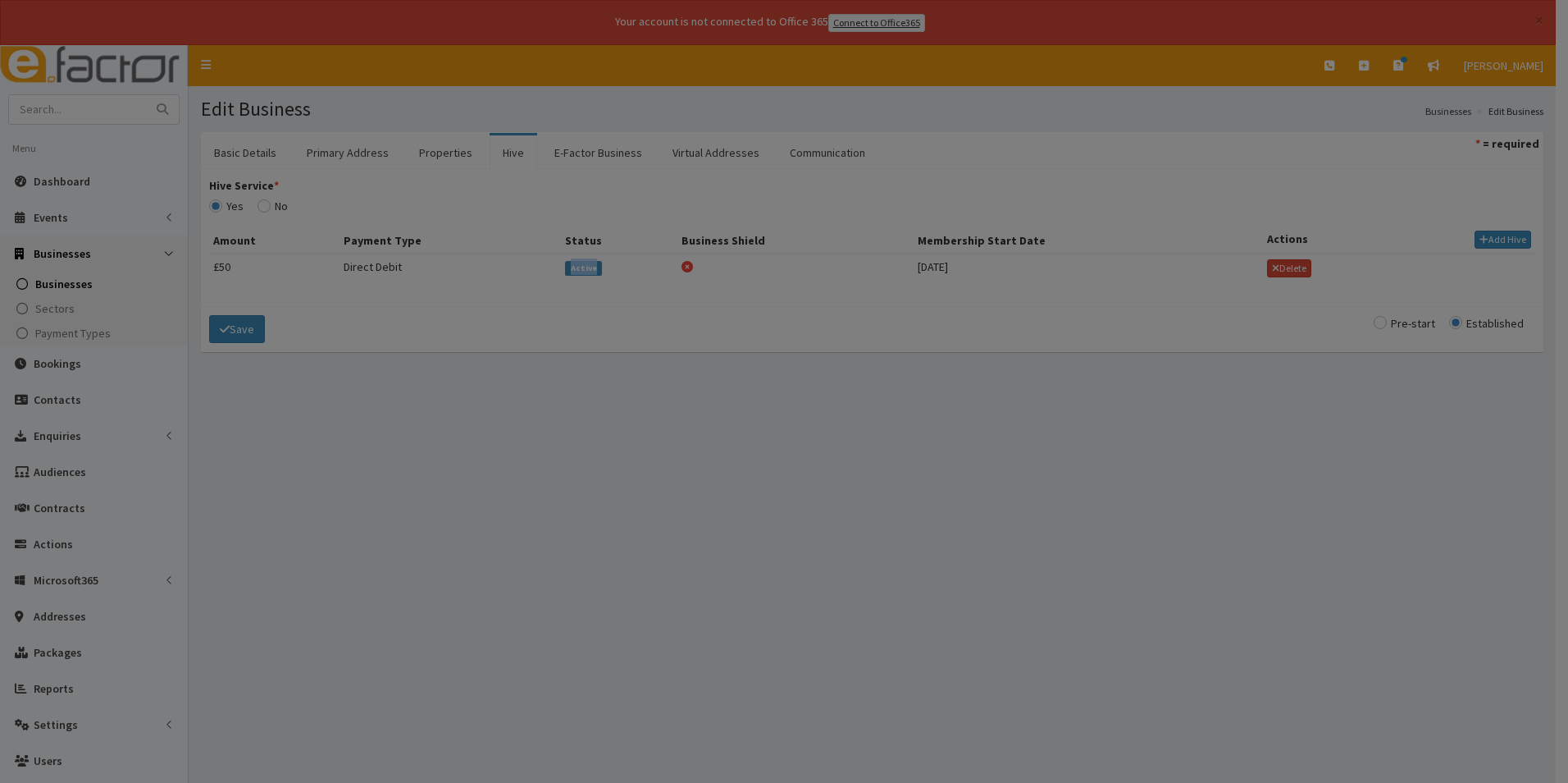
select select
select select "4594"
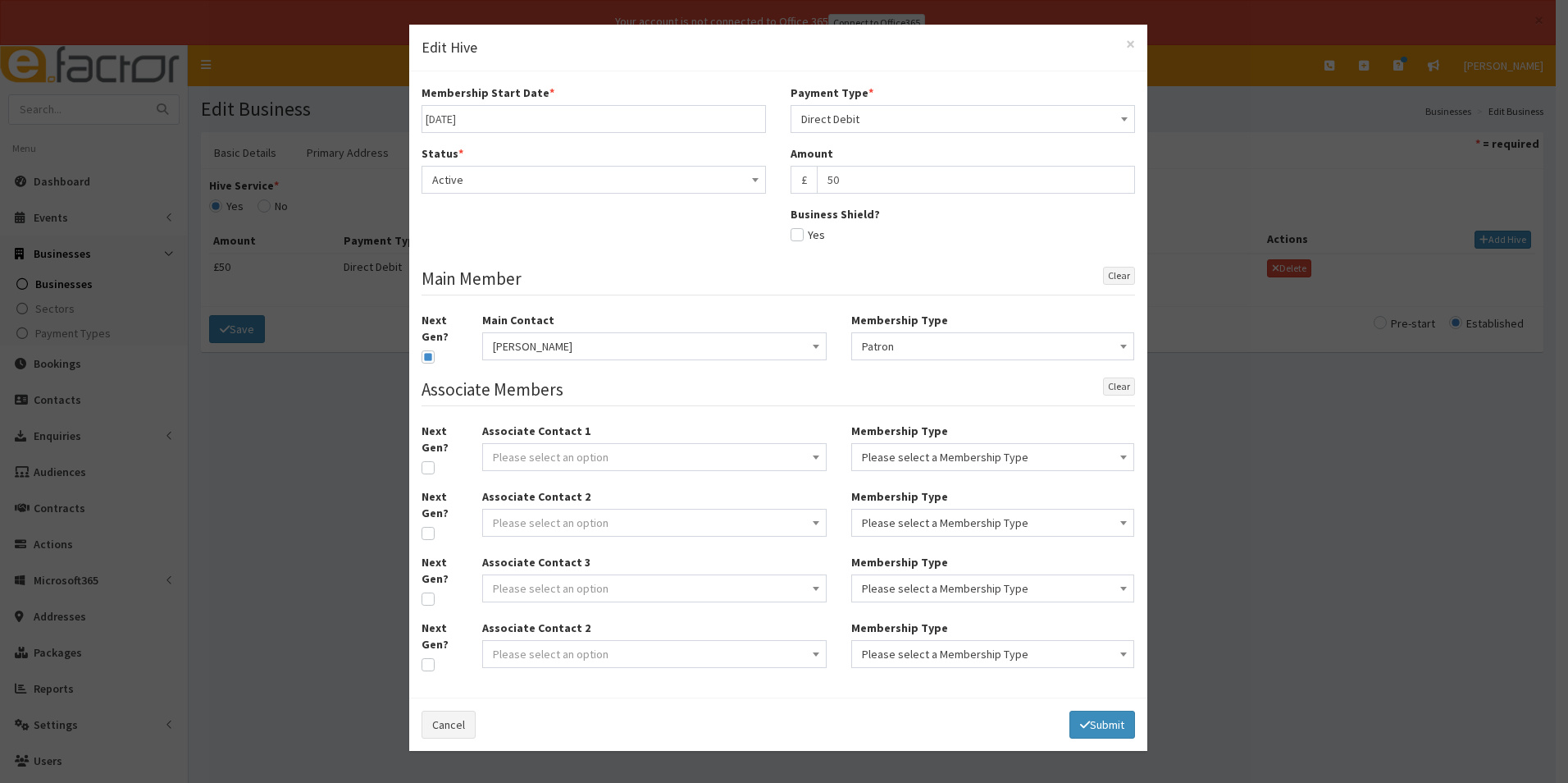
click at [575, 177] on span "Active" at bounding box center [593, 180] width 323 height 23
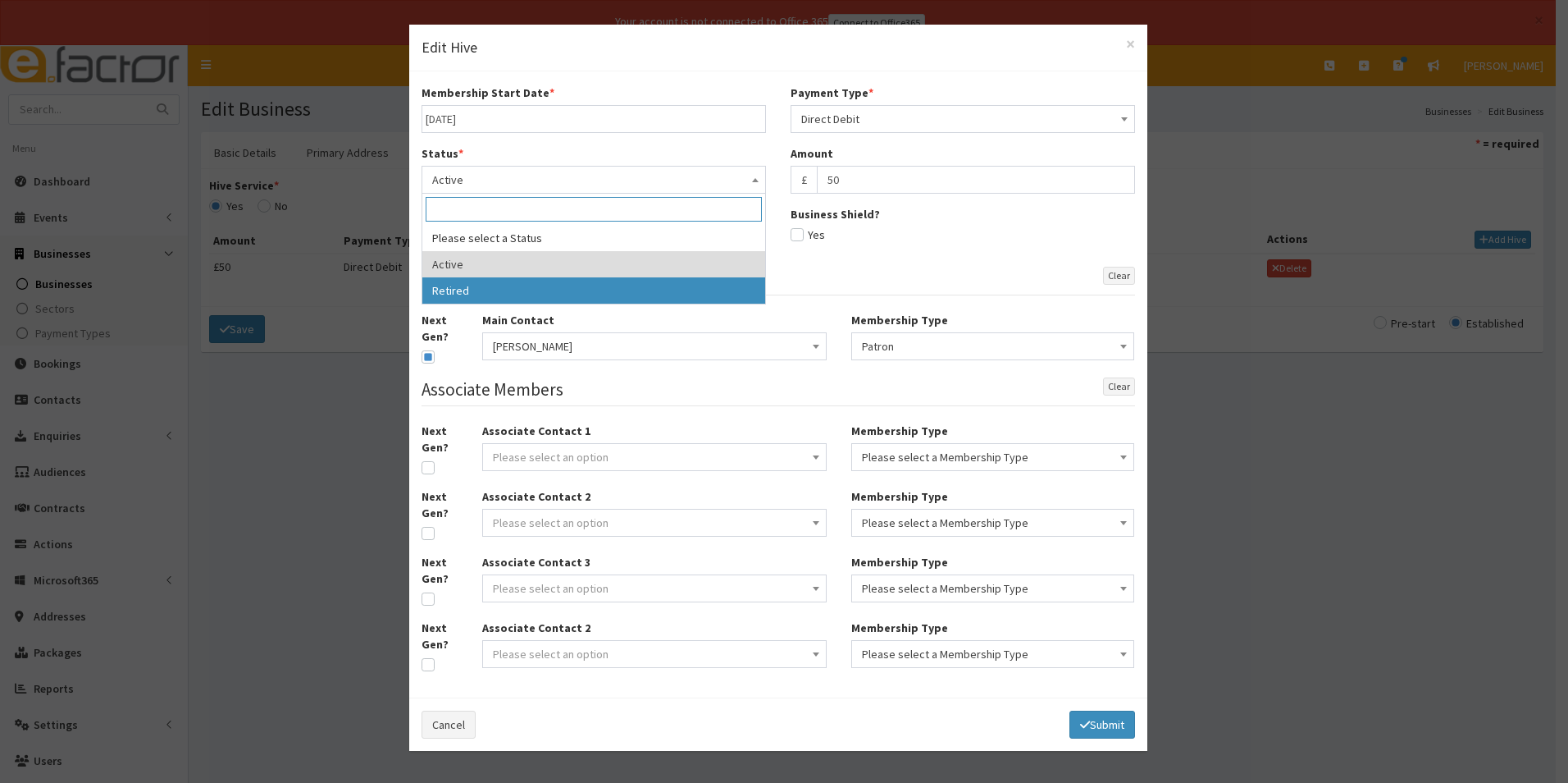
select select "2"
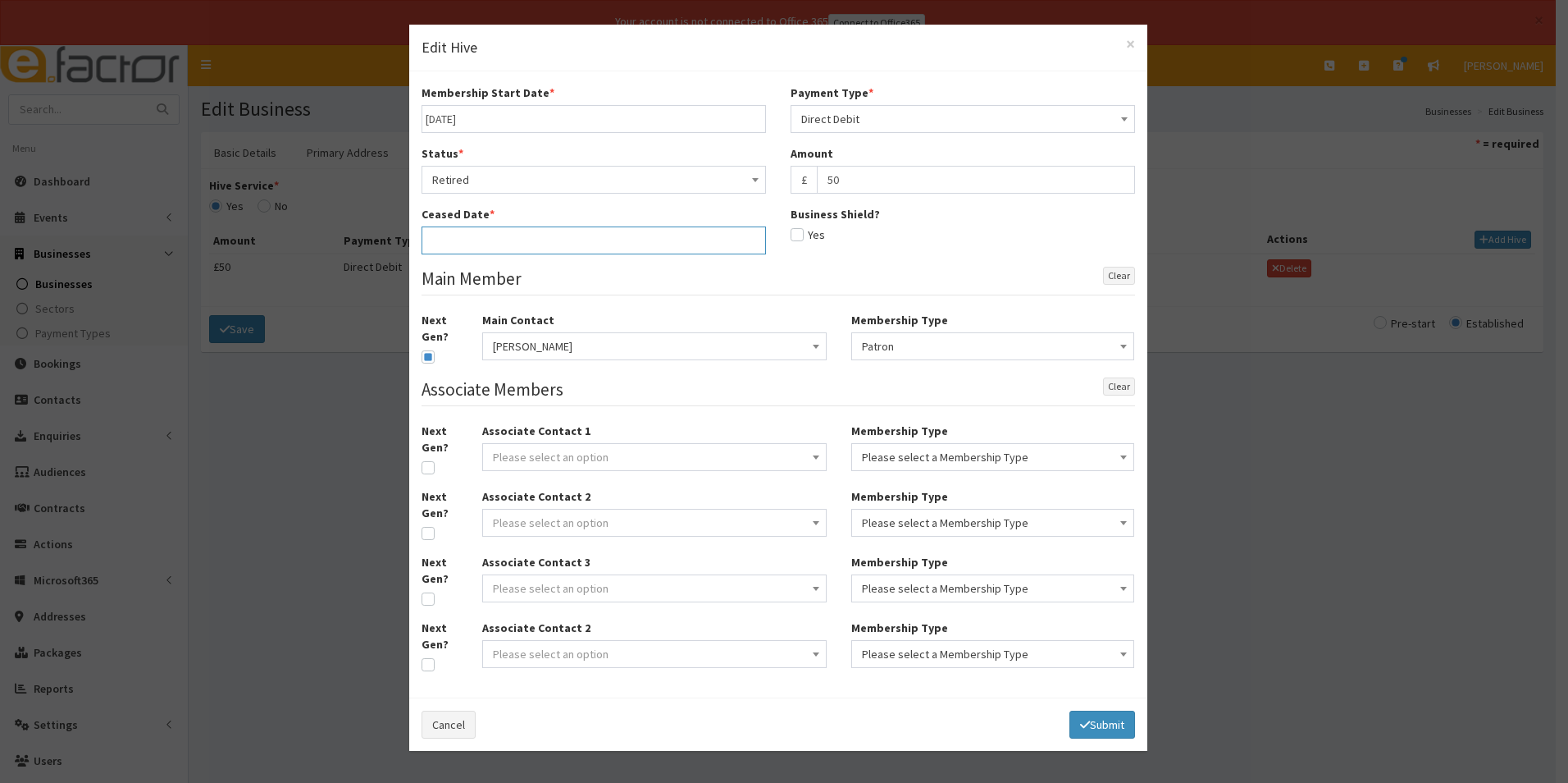
click at [512, 243] on input "text" at bounding box center [594, 240] width 345 height 28
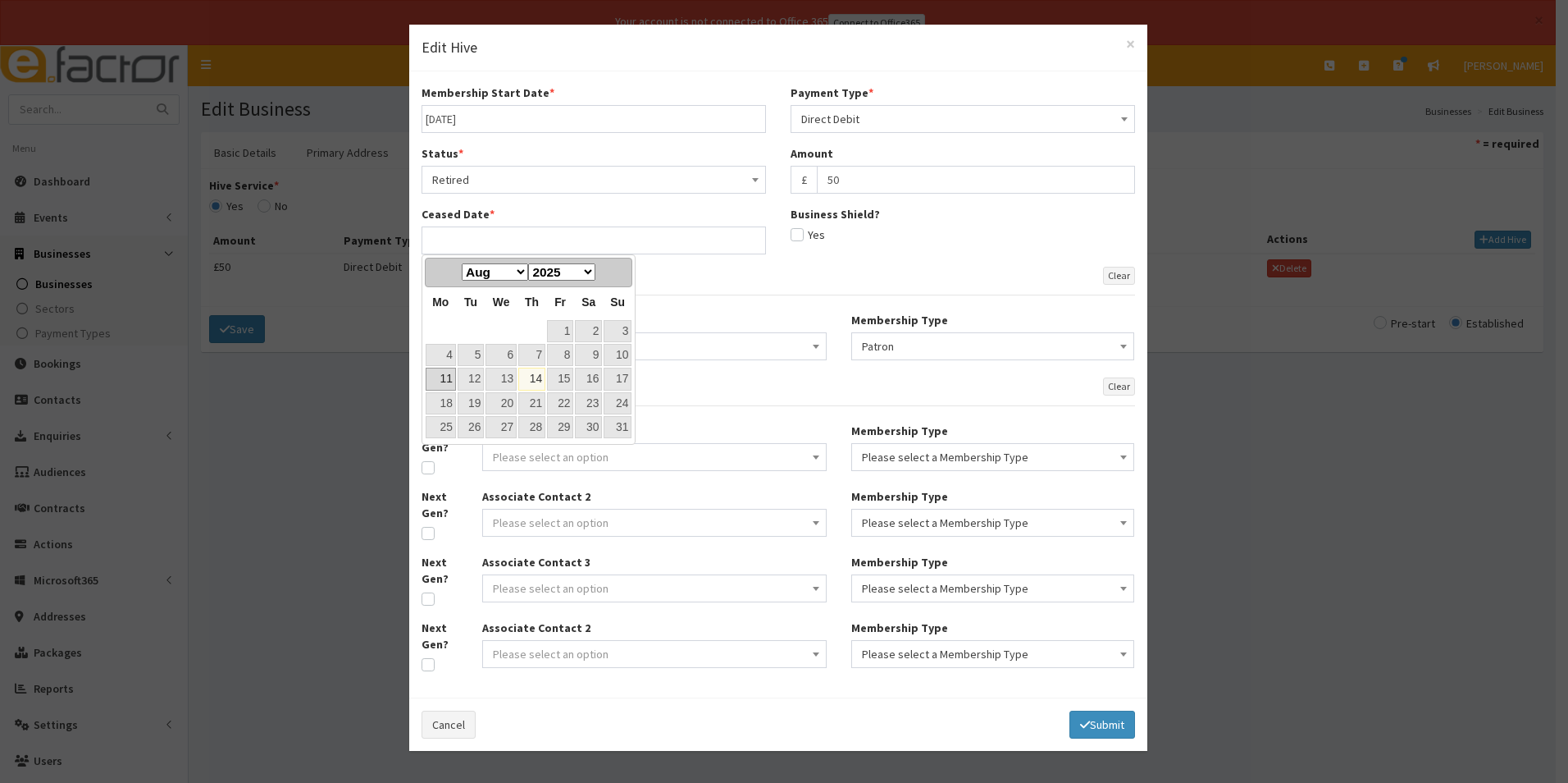
click at [448, 382] on link "11" at bounding box center [441, 378] width 30 height 22
type input "11-08-2025"
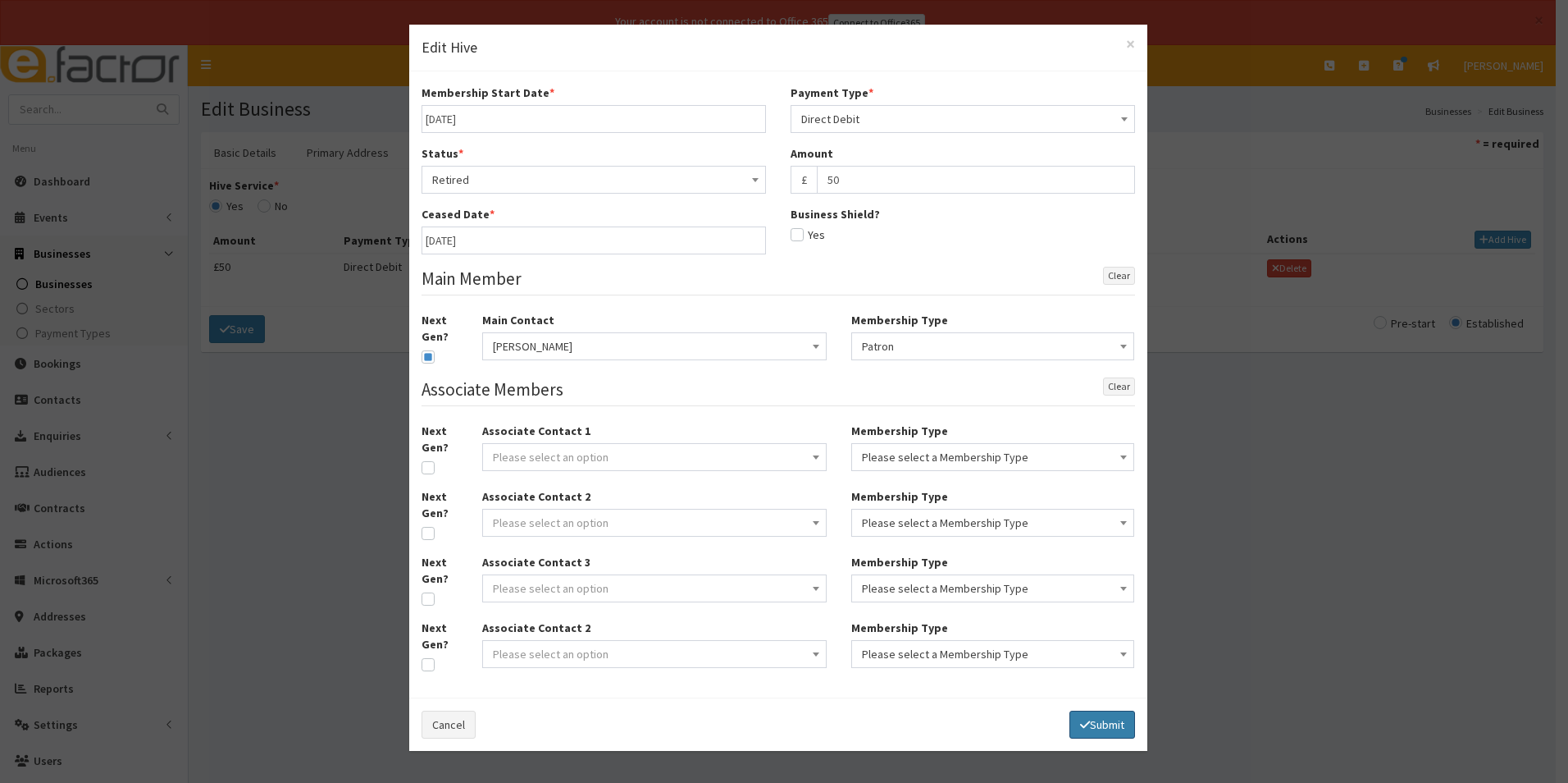
click at [1117, 721] on button "Submit" at bounding box center [1102, 724] width 66 height 28
select select
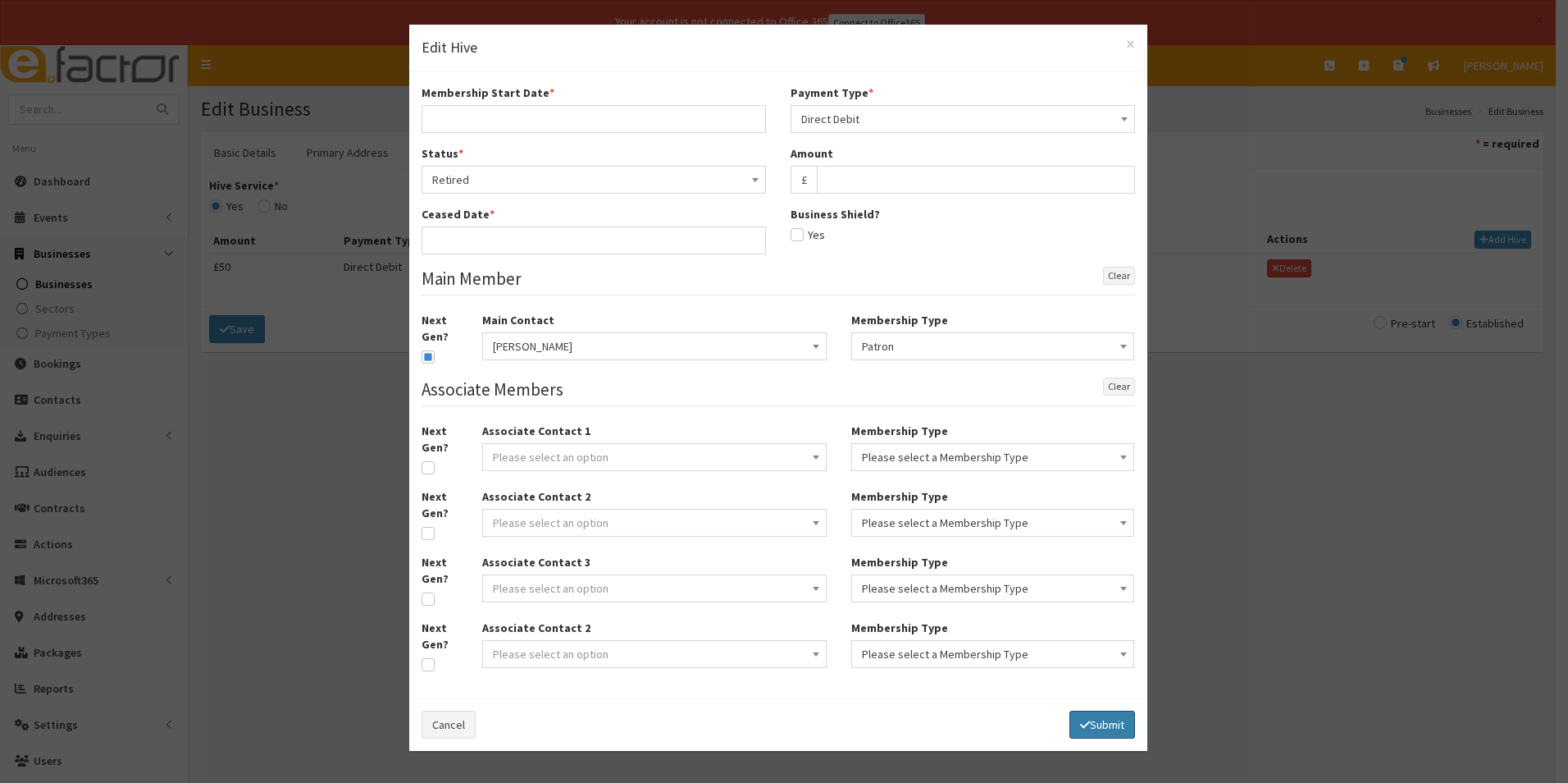
select select
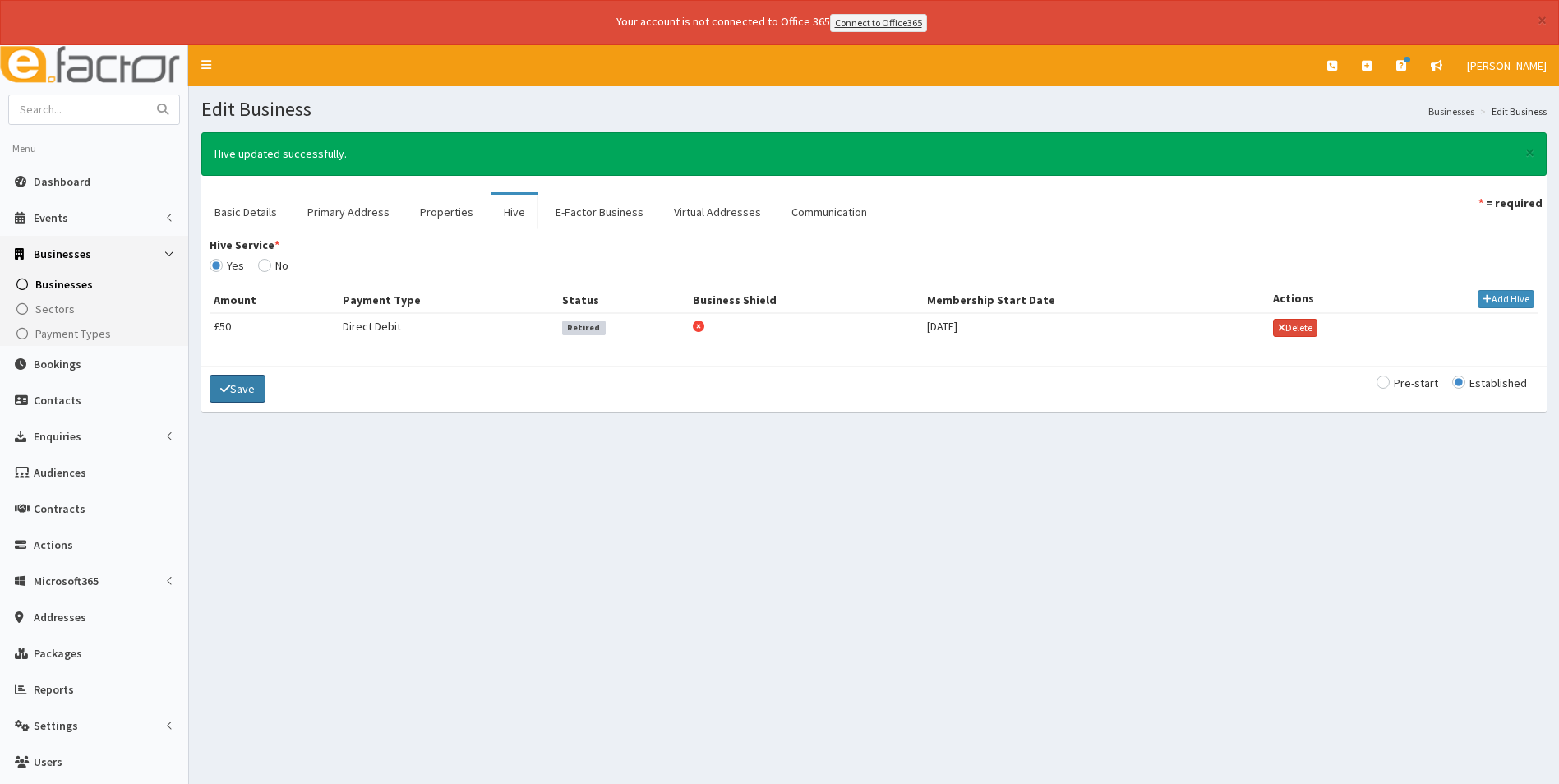
click at [243, 385] on button "Save" at bounding box center [238, 388] width 56 height 28
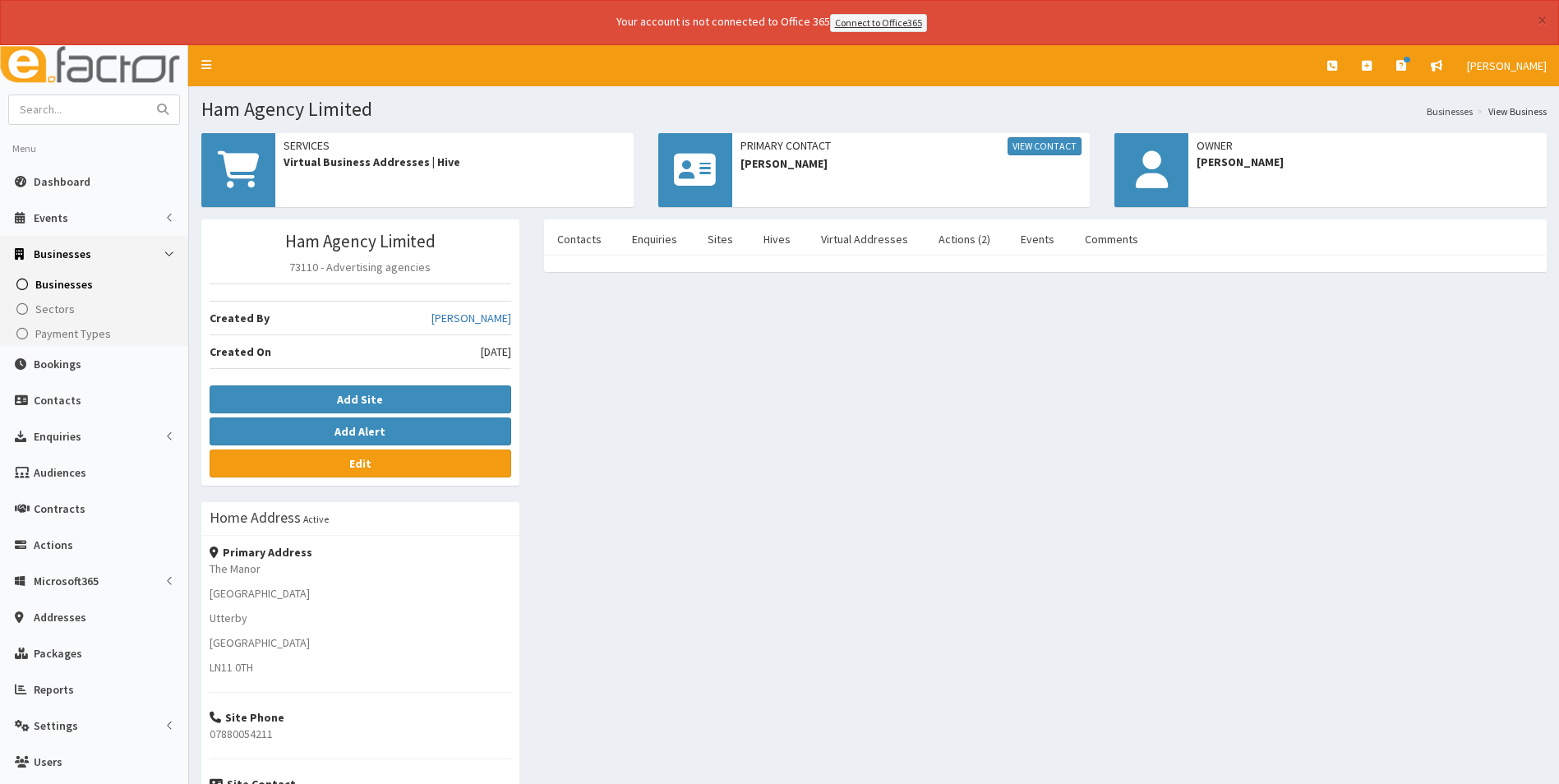
click at [370, 478] on div "Ham Agency Limited 73110 - Advertising agencies Created By Laura Bradshaw Creat…" at bounding box center [360, 352] width 318 height 266
click at [370, 471] on b "Edit" at bounding box center [360, 464] width 22 height 15
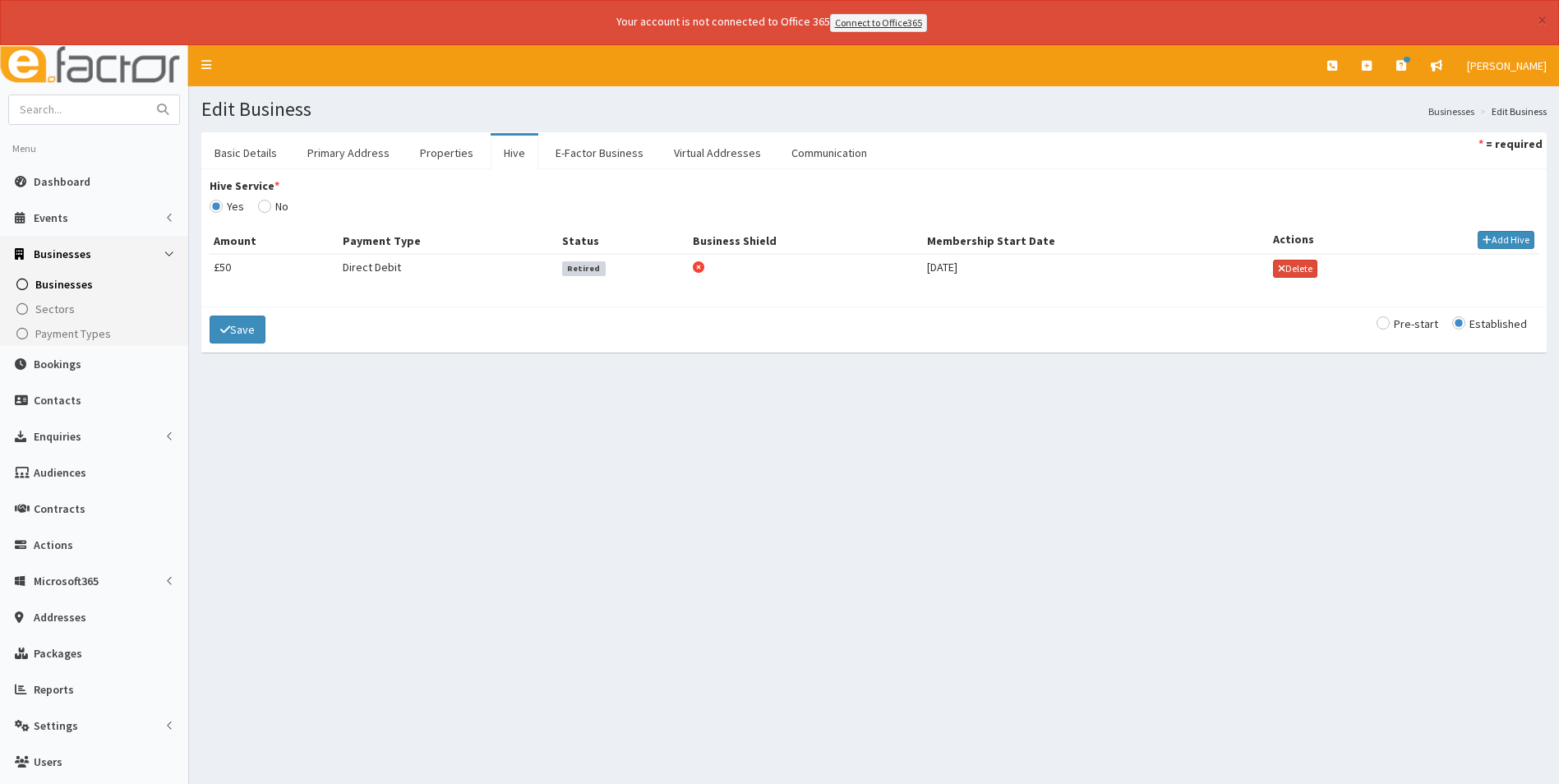
click at [244, 207] on input "Hive Service *" at bounding box center [227, 206] width 34 height 11
radio input "true"
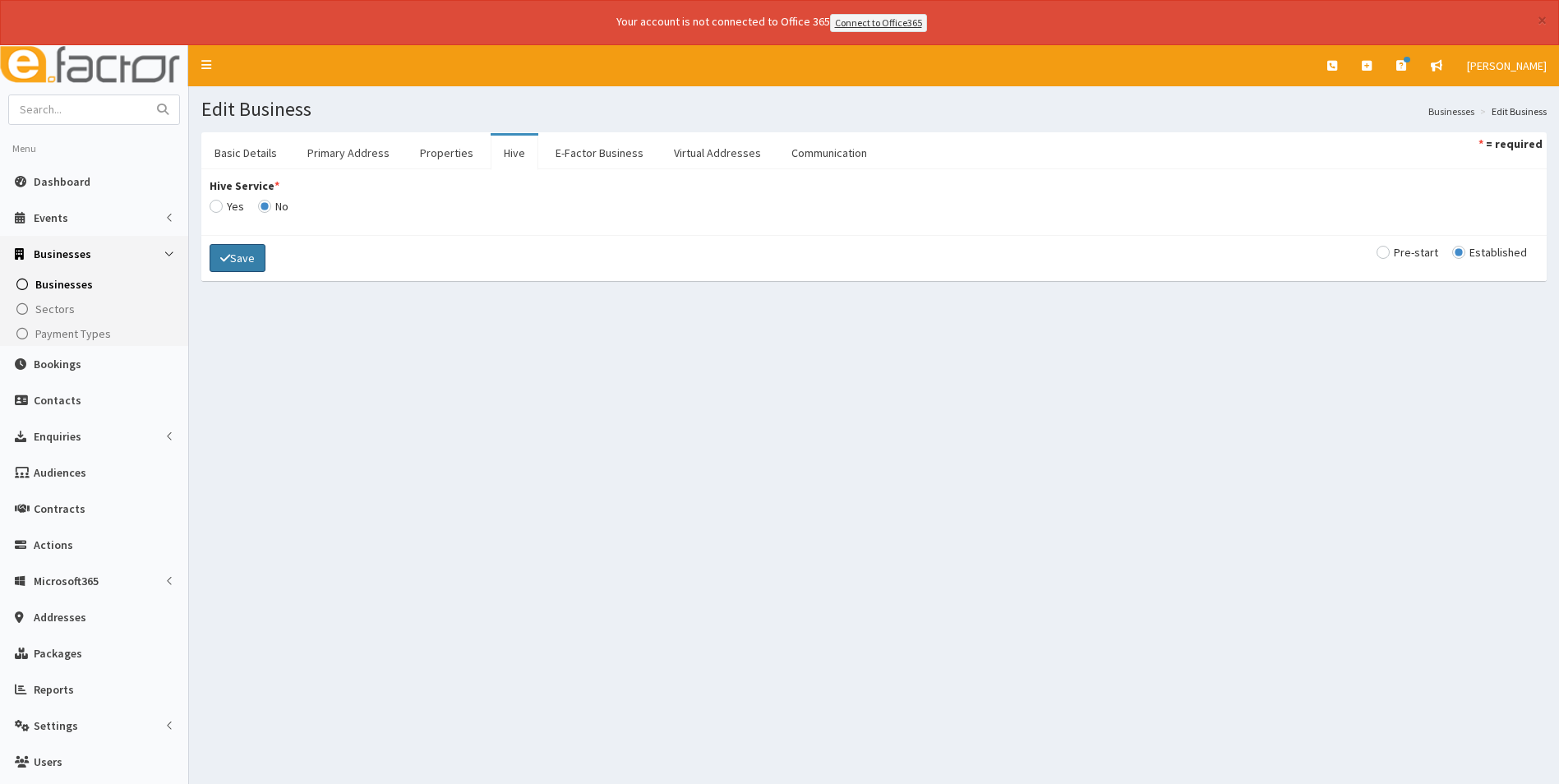
click at [240, 253] on button "Save" at bounding box center [238, 258] width 56 height 28
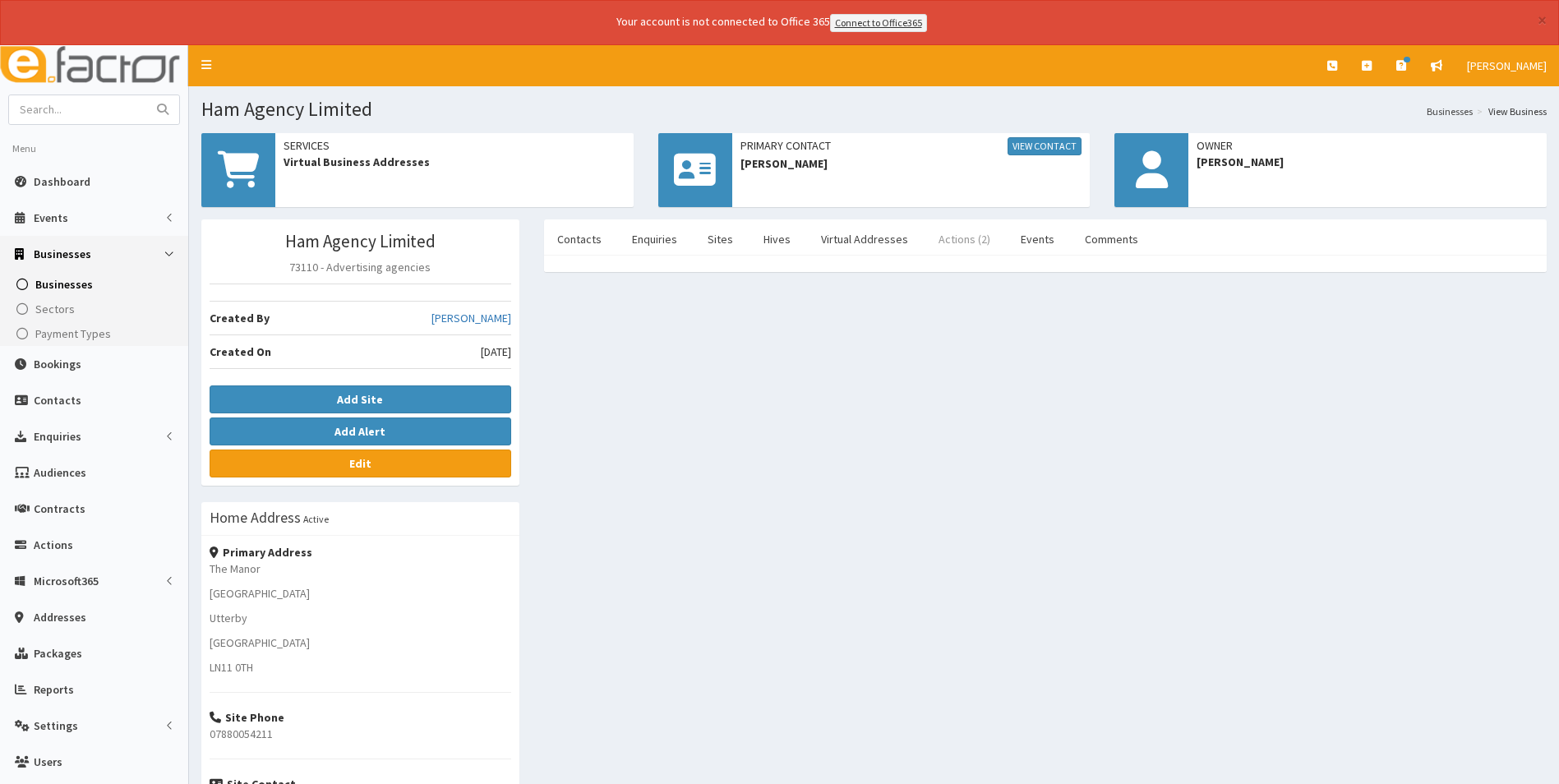
click at [968, 241] on link "Actions (2)" at bounding box center [965, 239] width 78 height 34
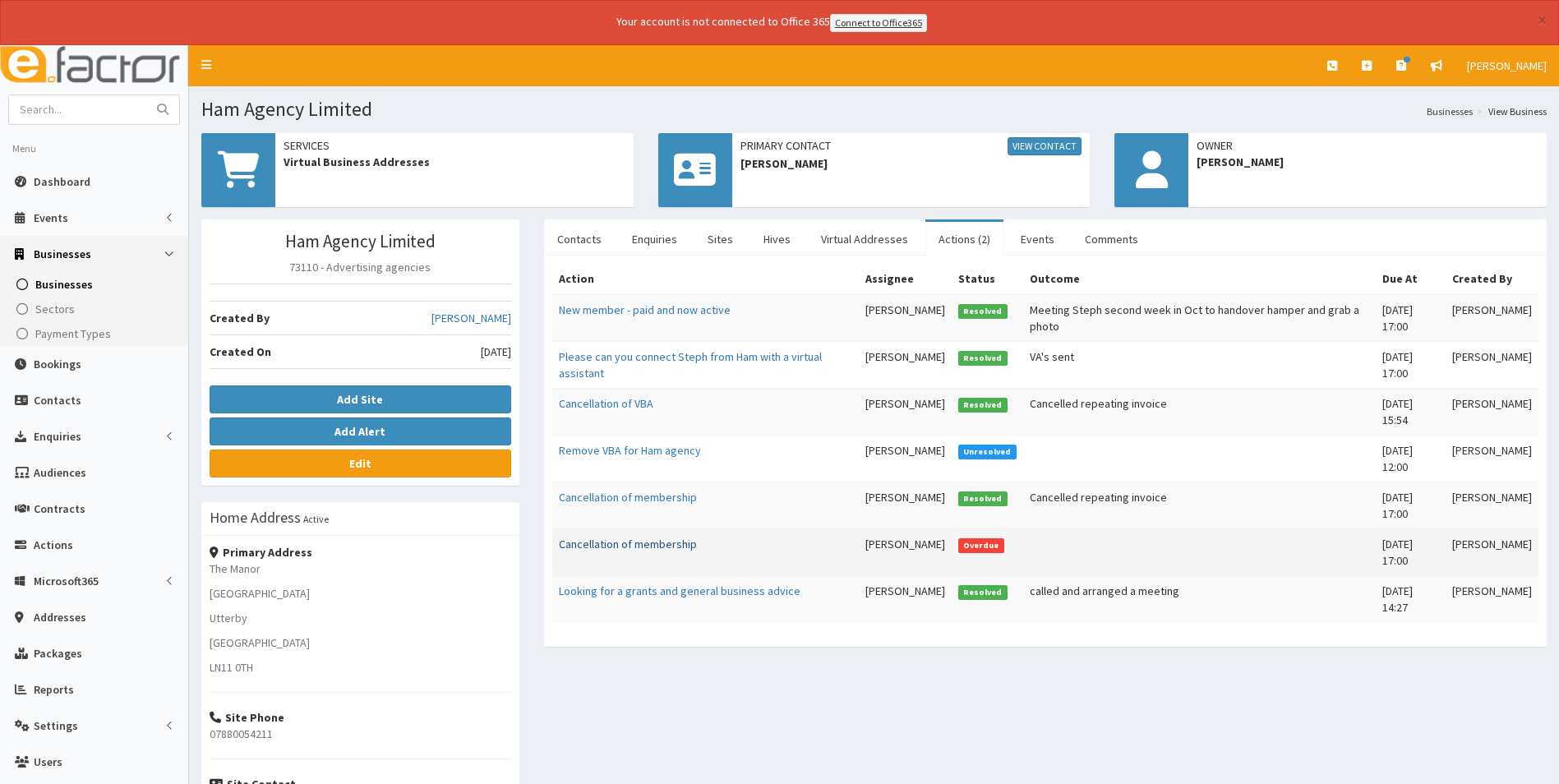
click at [656, 543] on link "Cancellation of membership" at bounding box center [628, 545] width 138 height 15
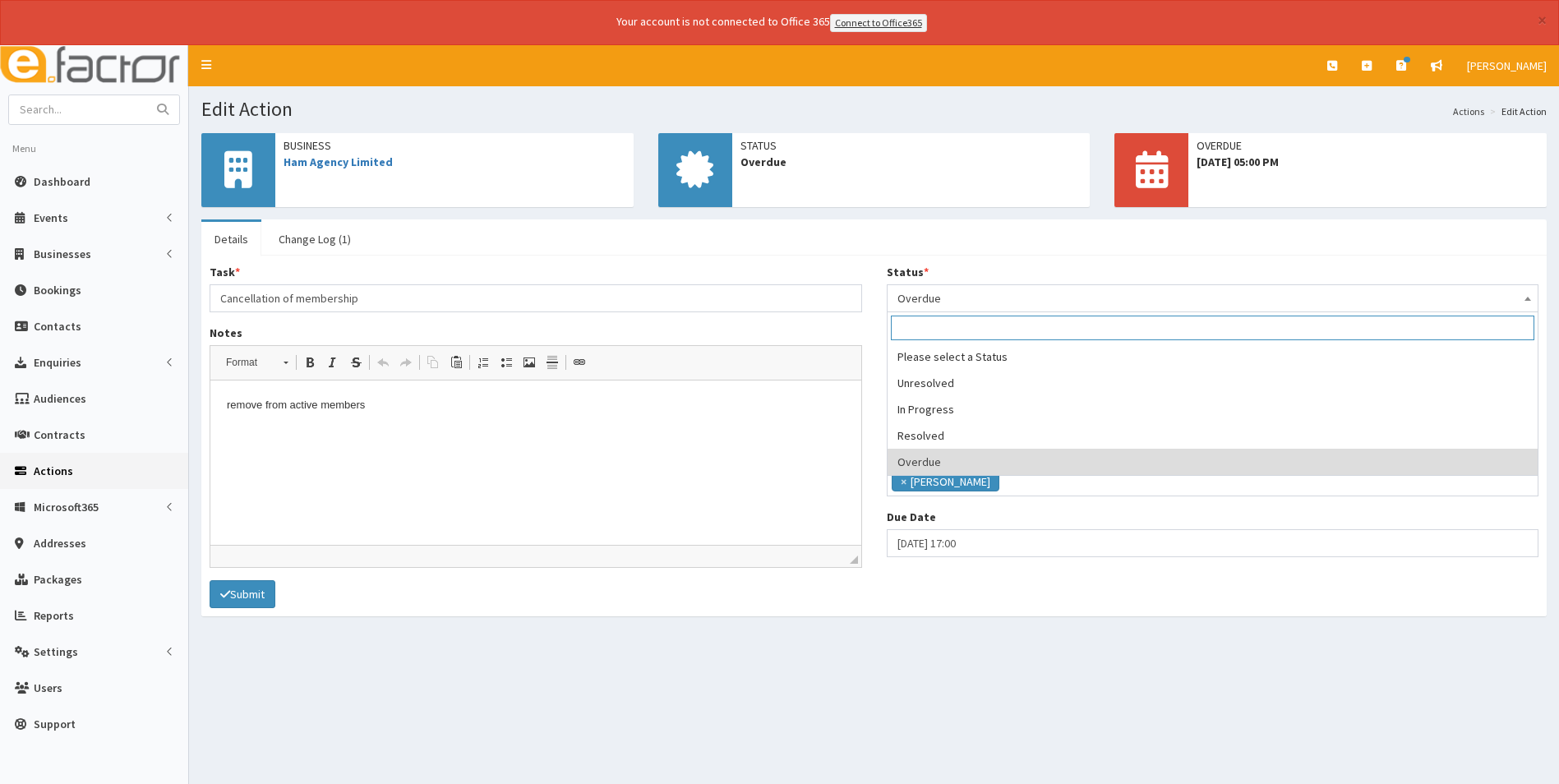
click at [966, 296] on span "Overdue" at bounding box center [1214, 299] width 632 height 23
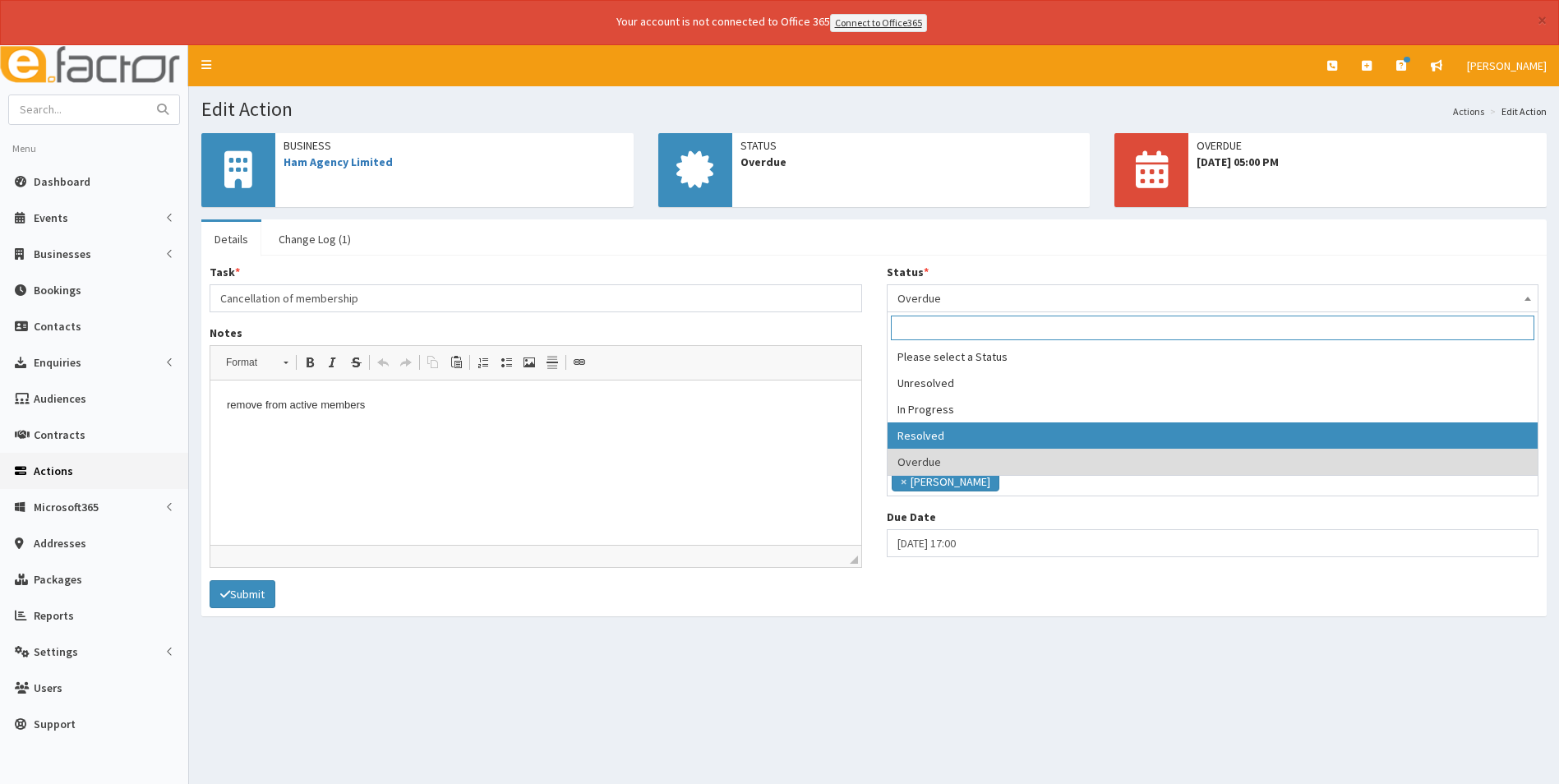
select select "3"
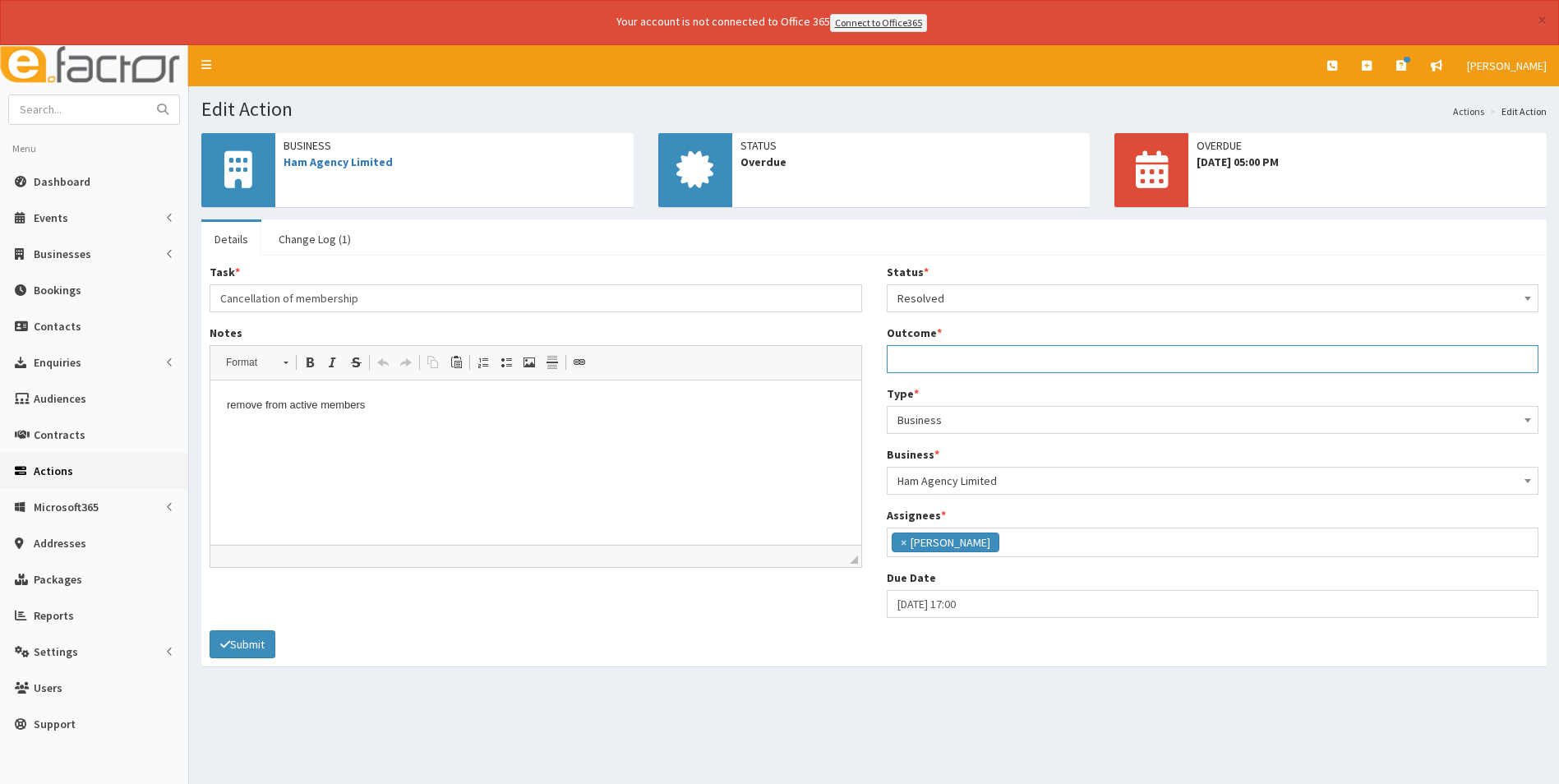
click at [953, 352] on input "Outcome *" at bounding box center [1214, 359] width 653 height 28
type input "Membership cancelled and removed from active, associate and address membership …"
click at [246, 650] on button "Submit" at bounding box center [242, 644] width 66 height 28
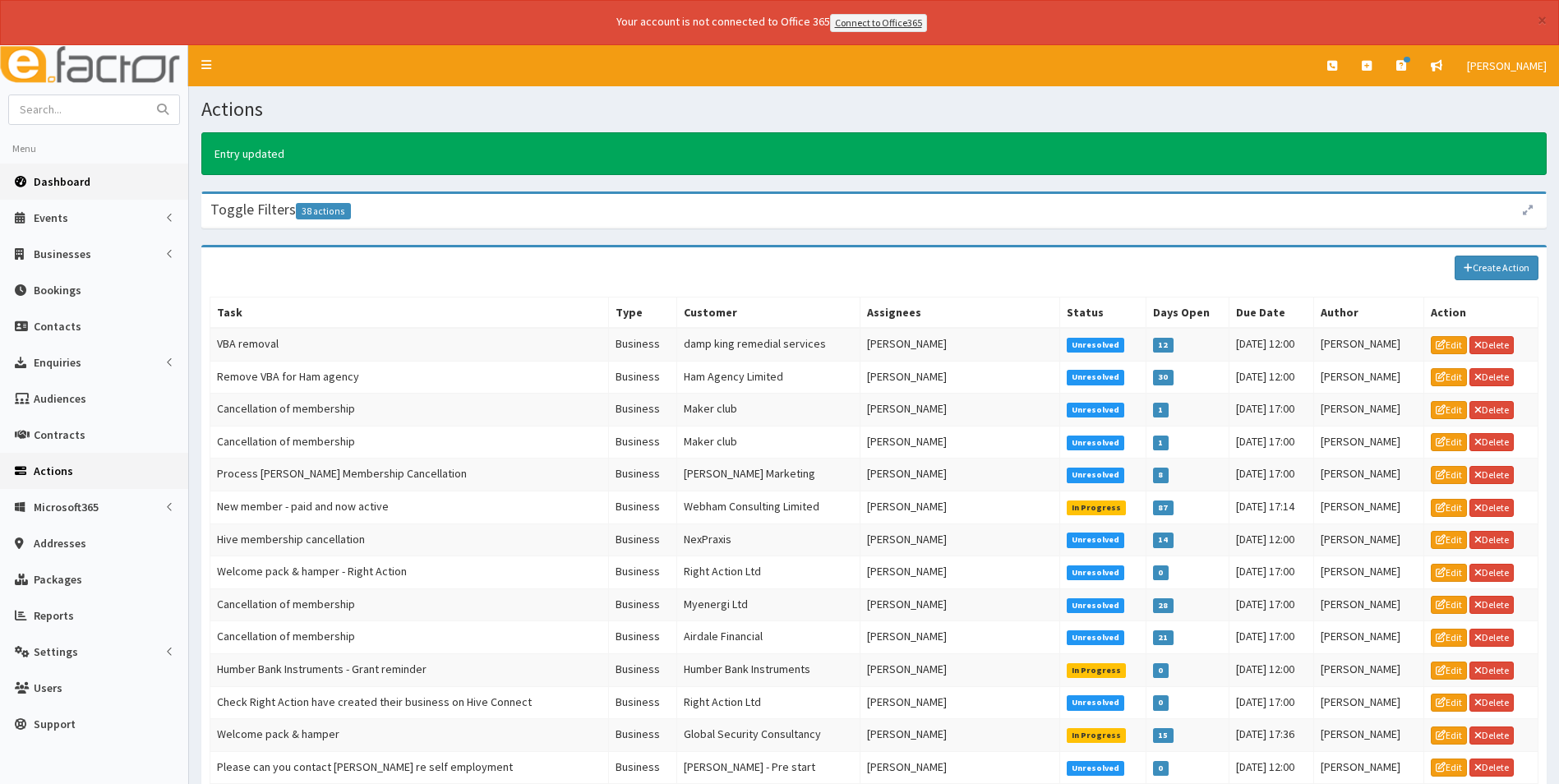
click at [81, 182] on span "Dashboard" at bounding box center [61, 182] width 56 height 15
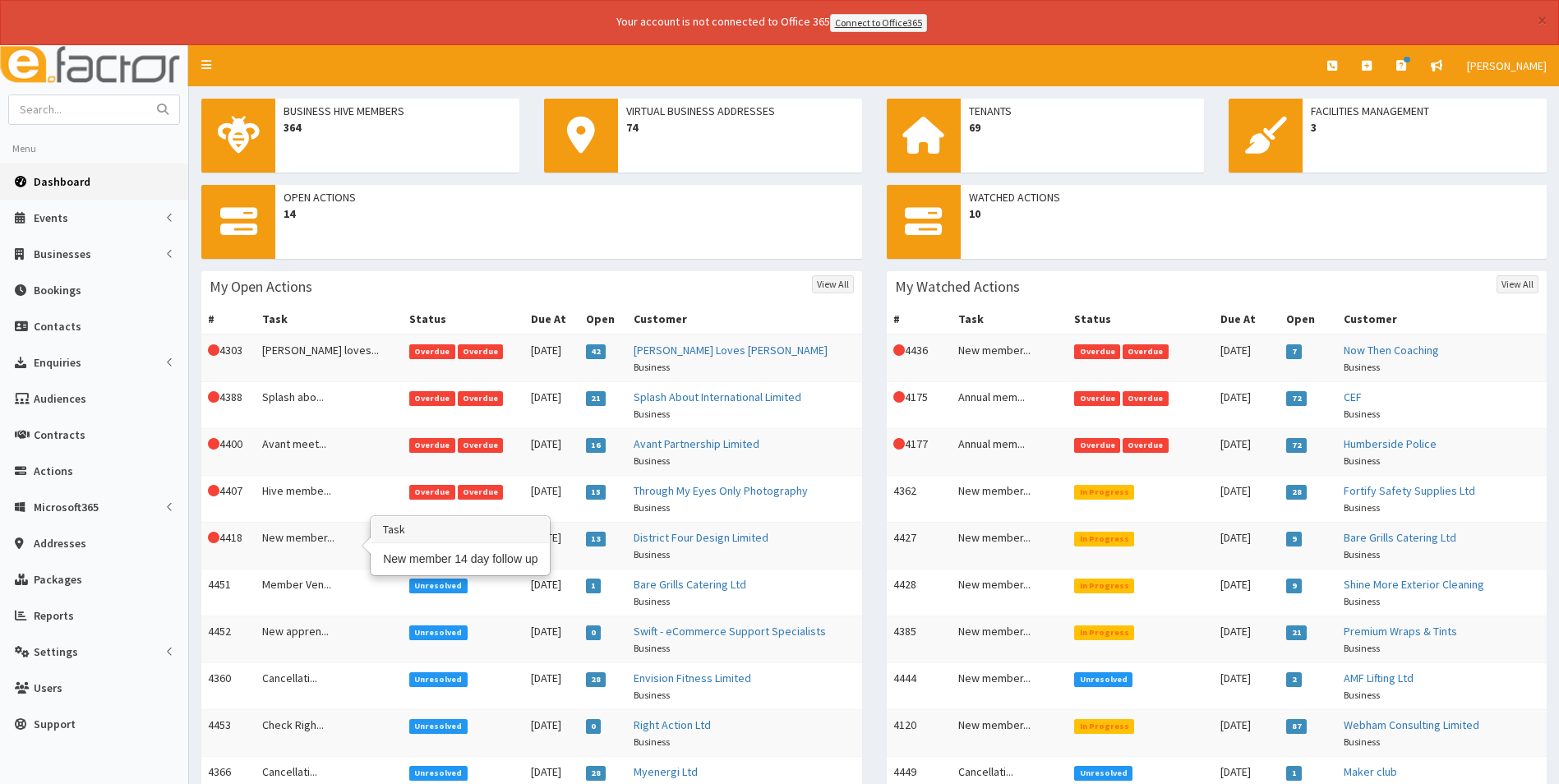
click at [288, 539] on td "New member..." at bounding box center [329, 545] width 147 height 47
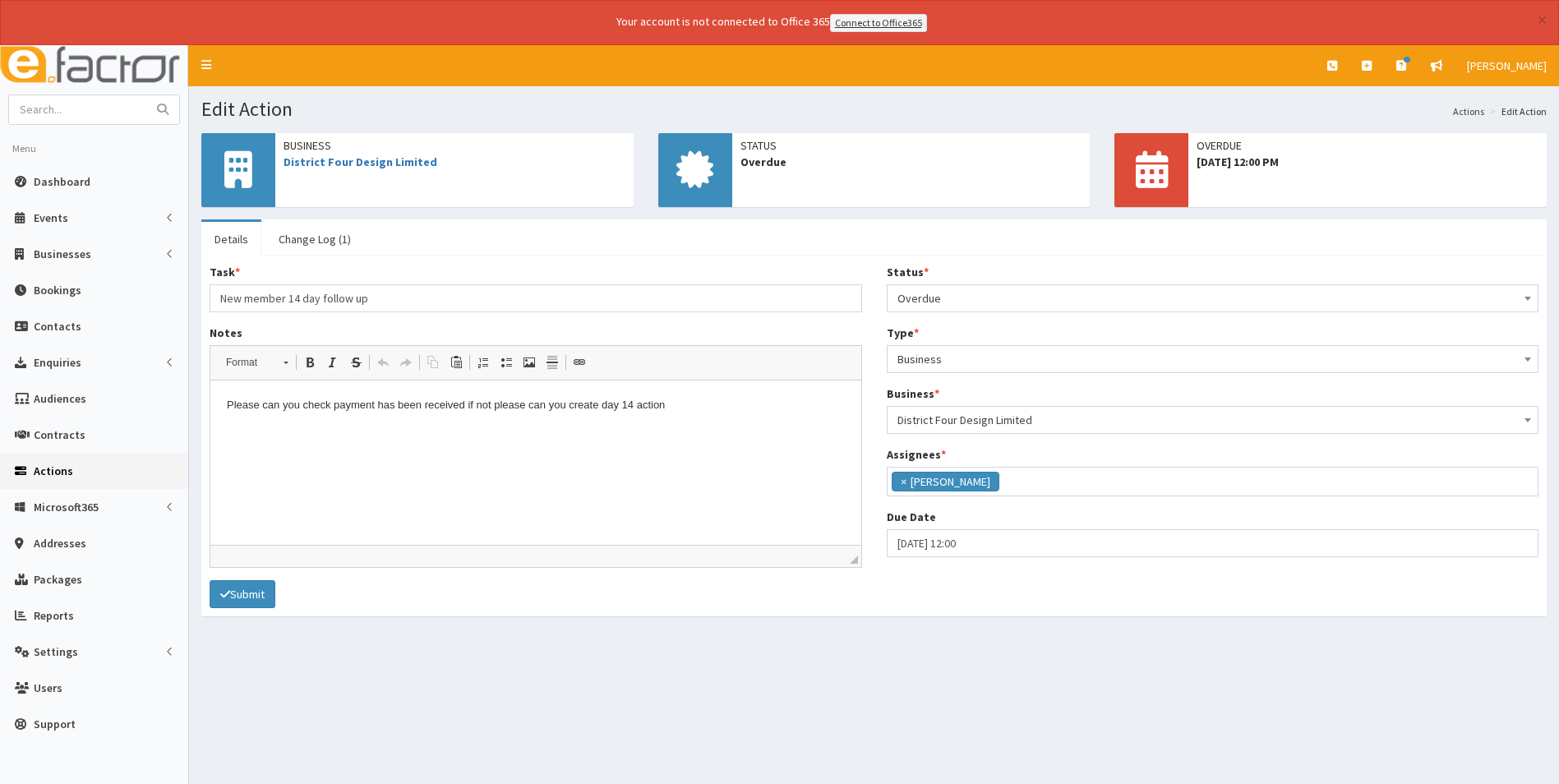
scroll to position [120, 0]
click at [949, 295] on span "Overdue" at bounding box center [1214, 299] width 632 height 23
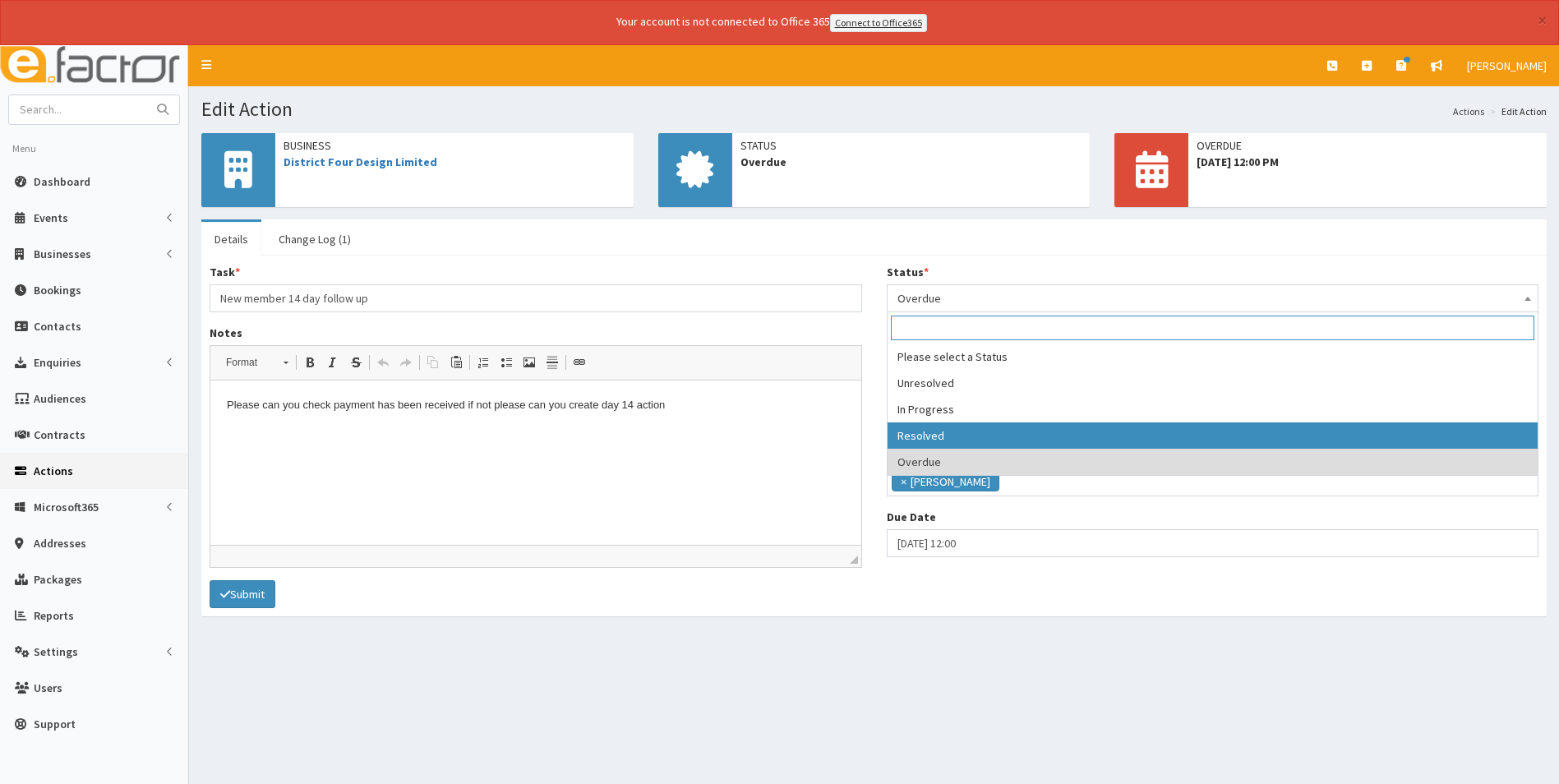
select select "3"
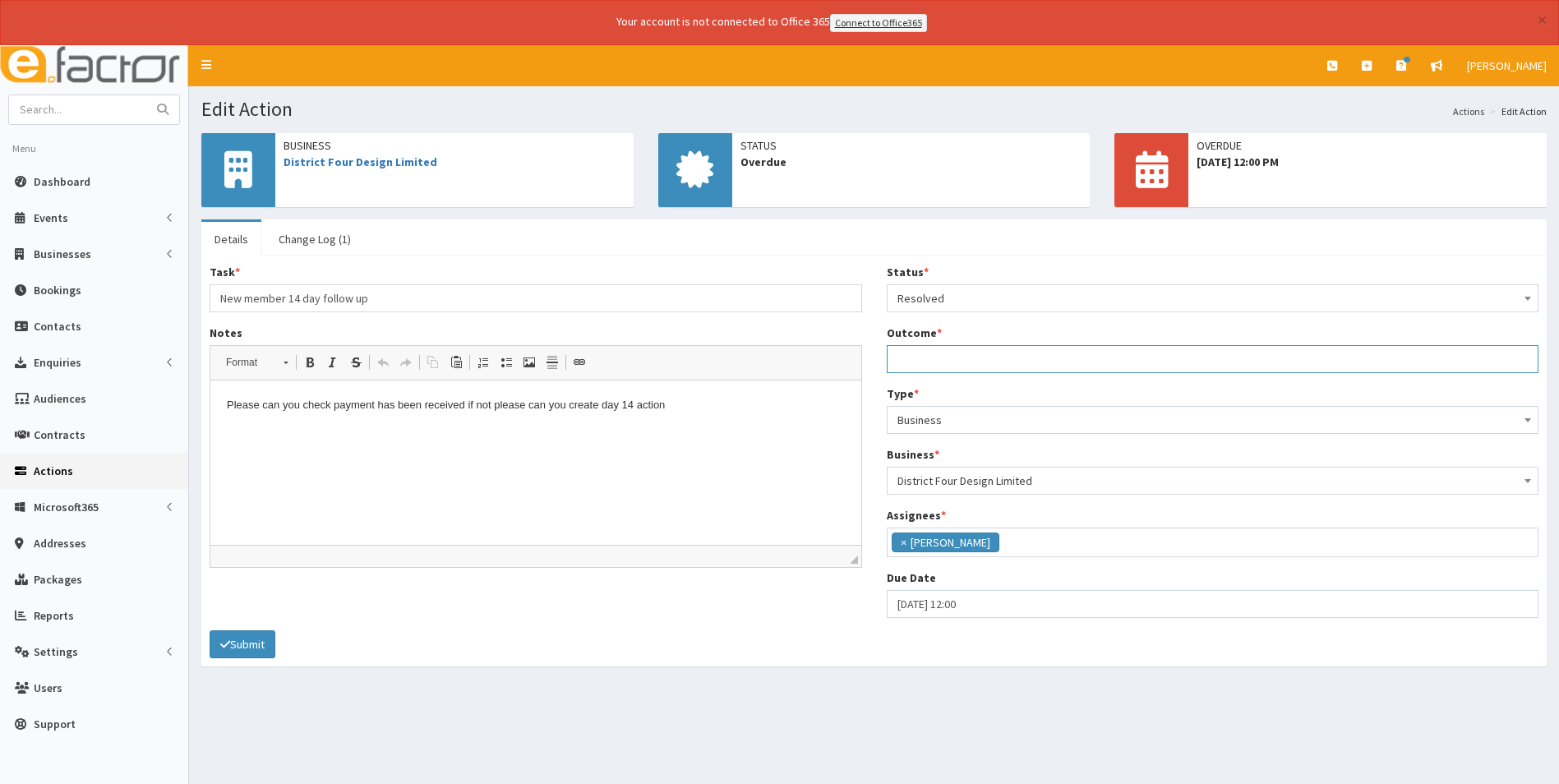
click at [935, 367] on input "Outcome *" at bounding box center [1214, 359] width 653 height 28
type input "Paid"
click at [872, 261] on div "Task * New member 14 day follow up Notes <p>Please can you check payment has be…" at bounding box center [874, 461] width 1345 height 411
click at [231, 644] on button "Submit" at bounding box center [242, 644] width 66 height 28
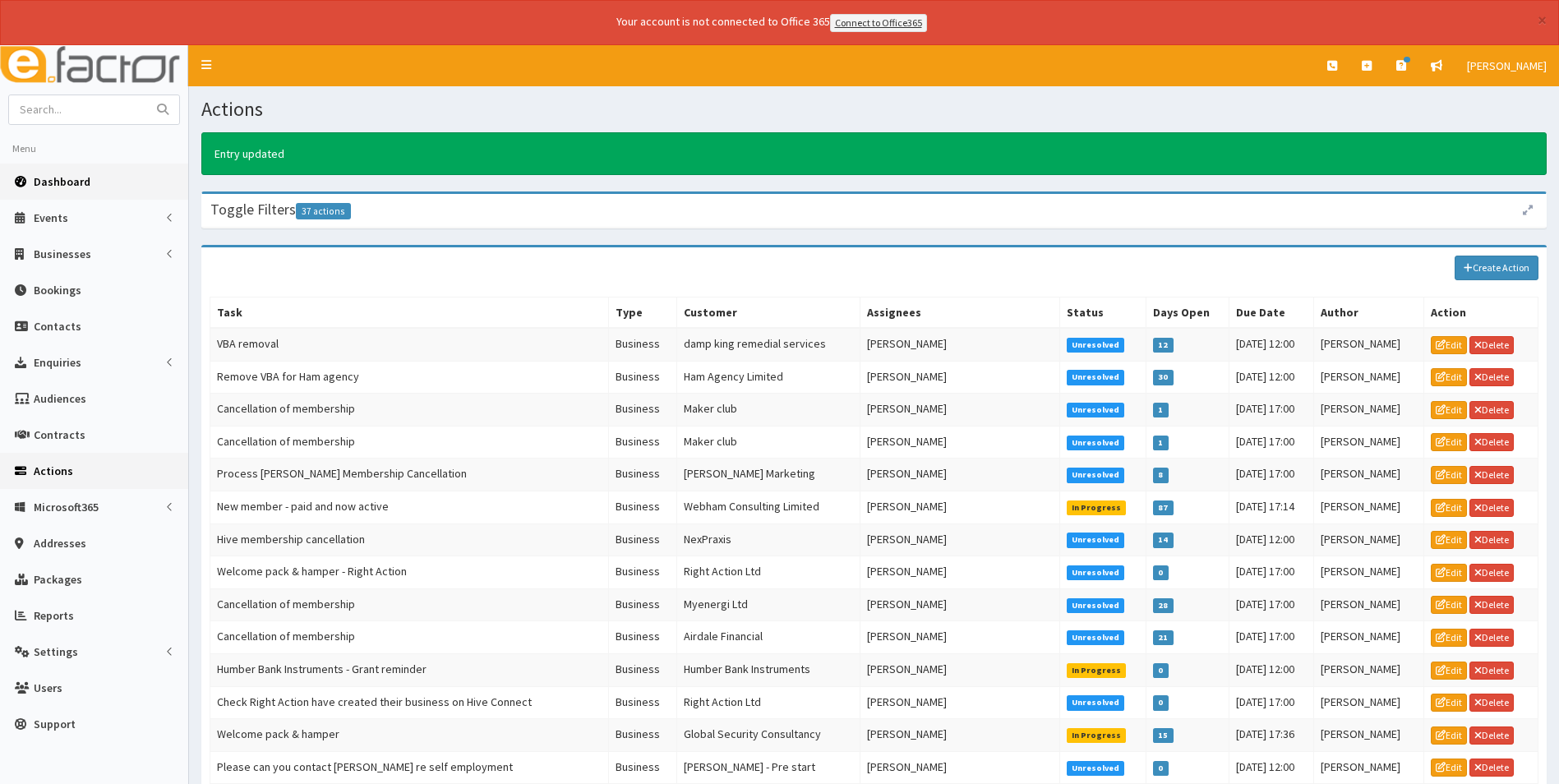
click at [50, 176] on span "Dashboard" at bounding box center [61, 182] width 56 height 15
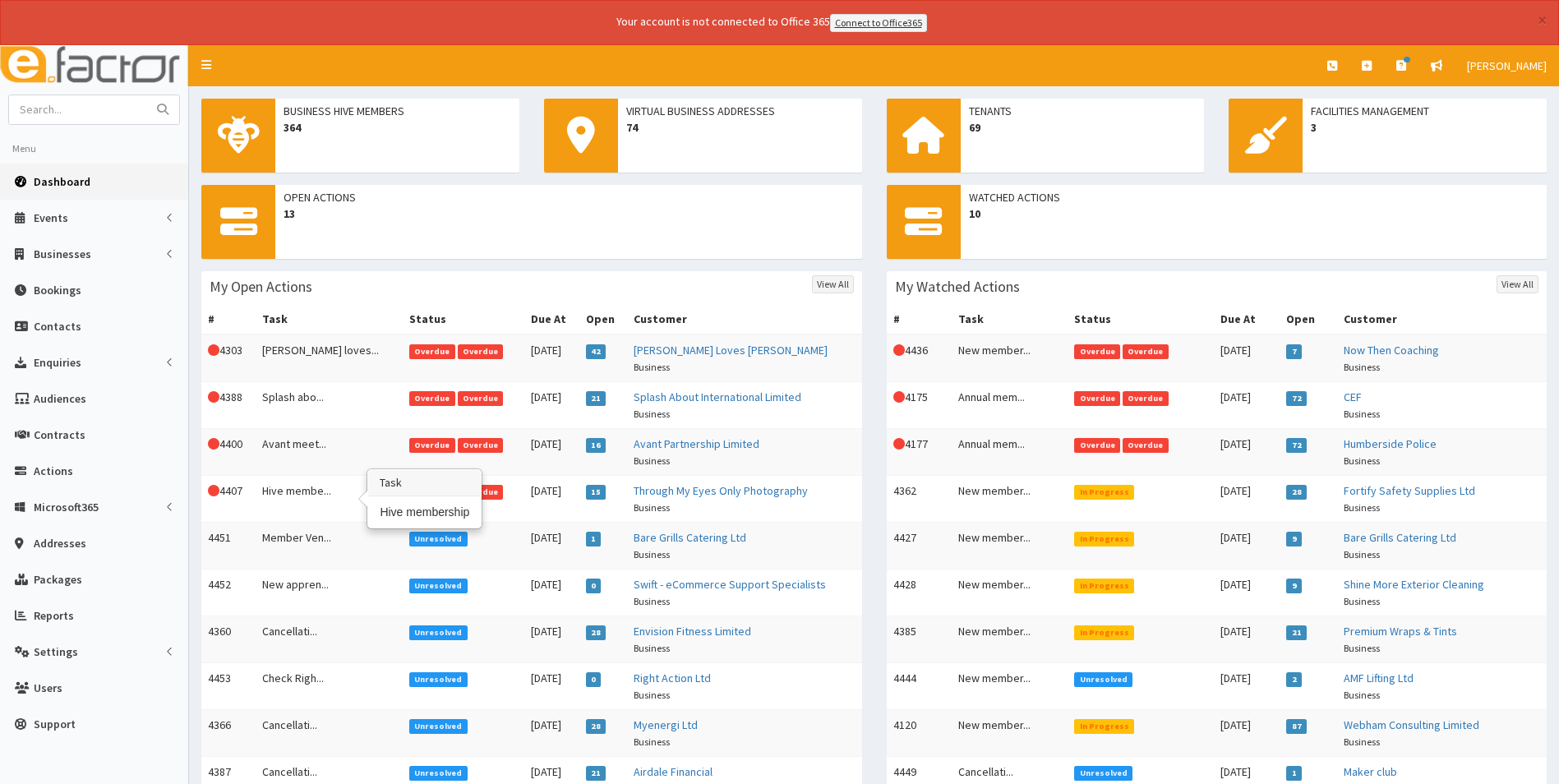
click at [308, 491] on td "Hive membe..." at bounding box center [329, 498] width 147 height 47
click at [301, 438] on td "Avant meet..." at bounding box center [329, 451] width 147 height 47
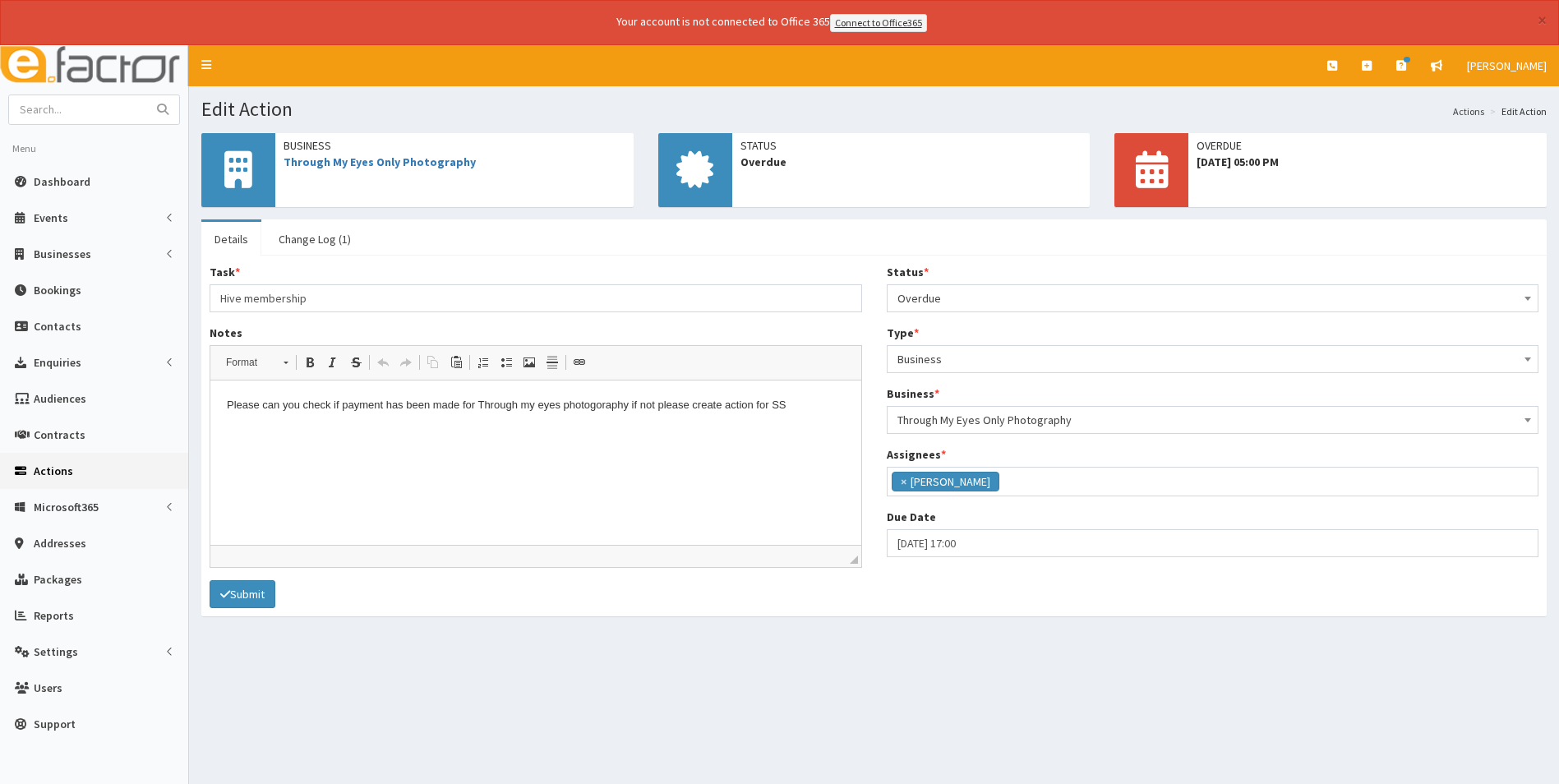
scroll to position [120, 0]
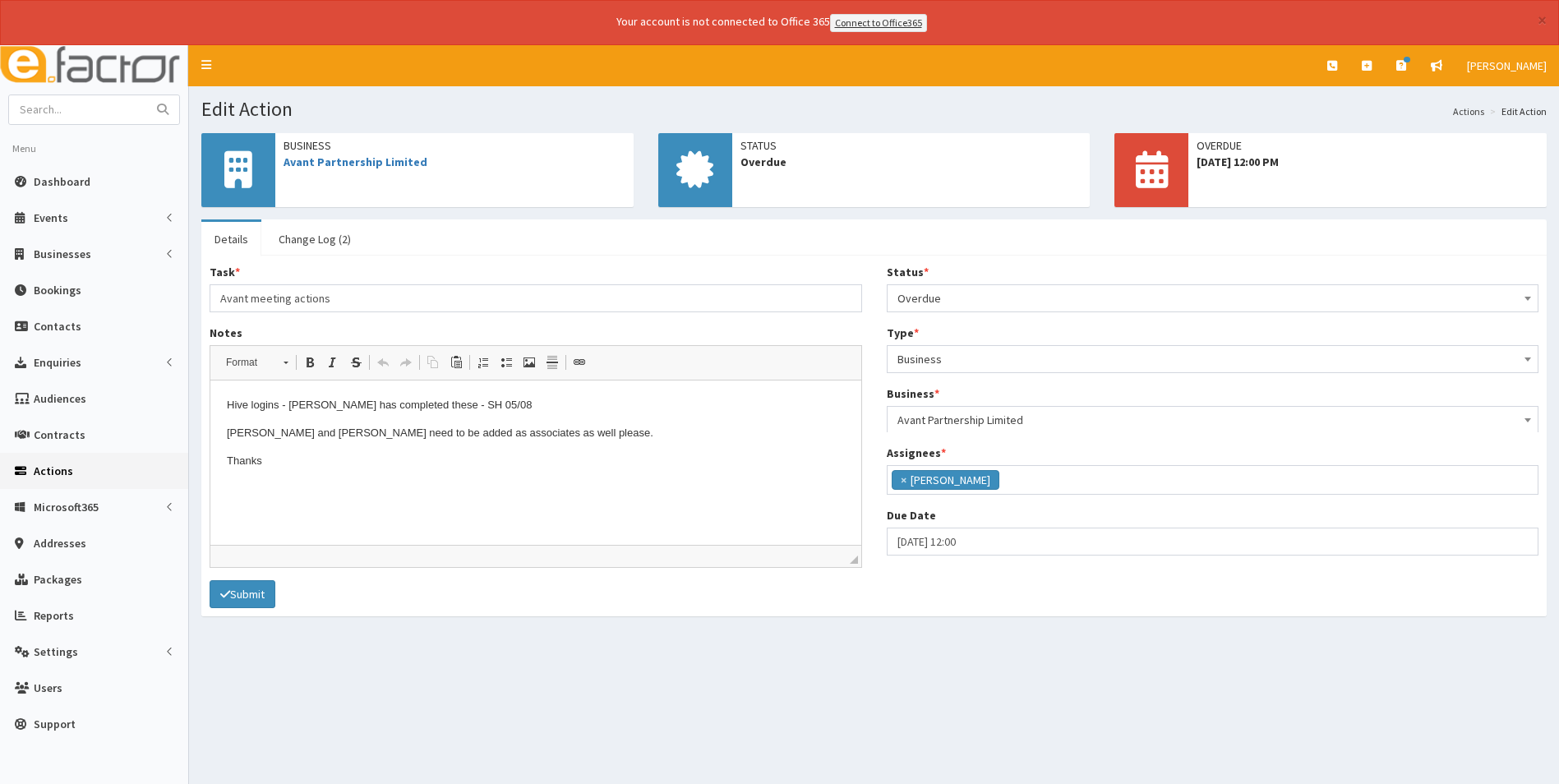
scroll to position [120, 0]
click at [59, 113] on input "text" at bounding box center [77, 110] width 138 height 29
type input "district"
click at [146, 95] on button "submit" at bounding box center [162, 110] width 32 height 29
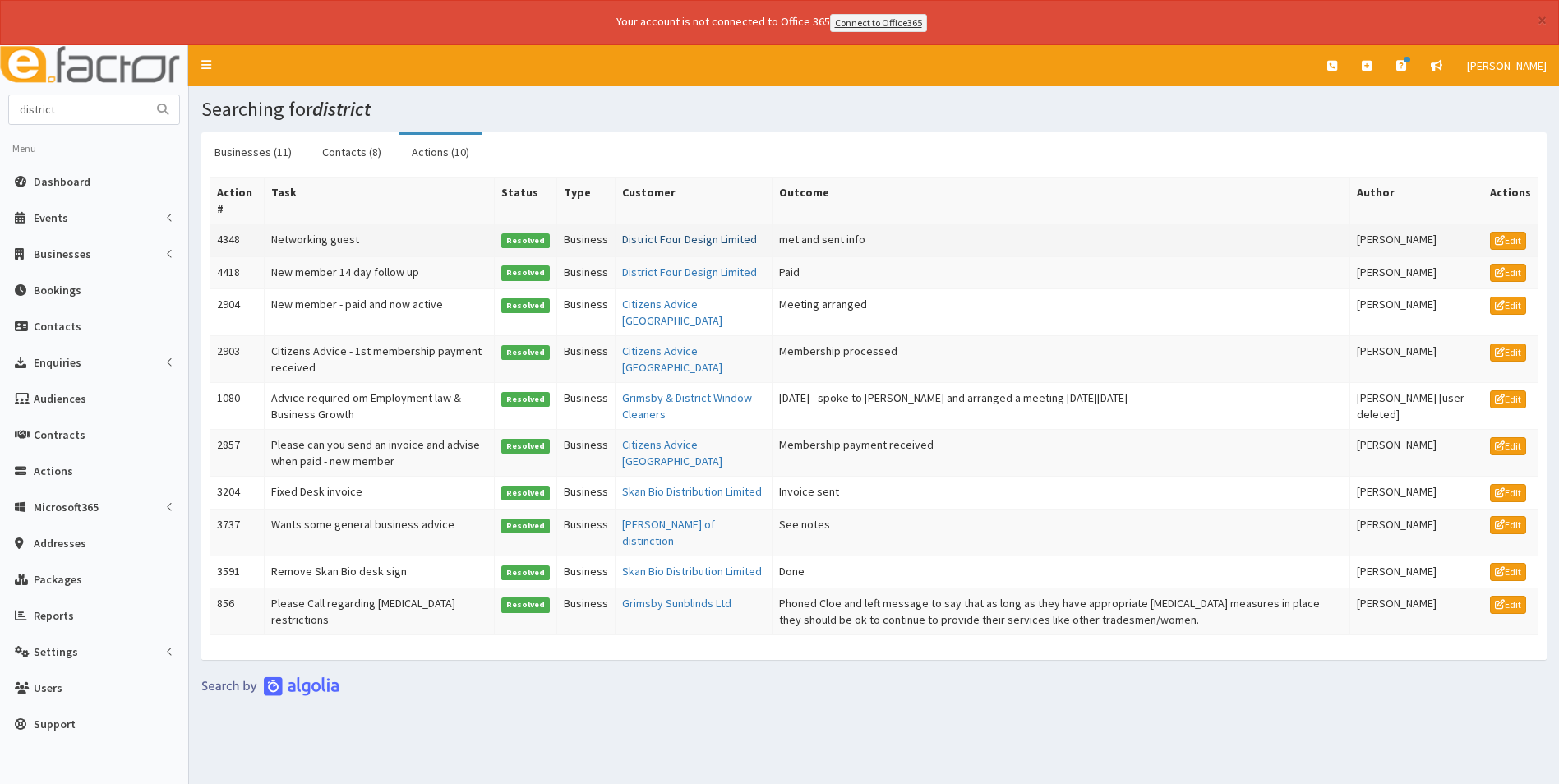
click at [697, 242] on link "District Four Design Limited" at bounding box center [689, 239] width 135 height 15
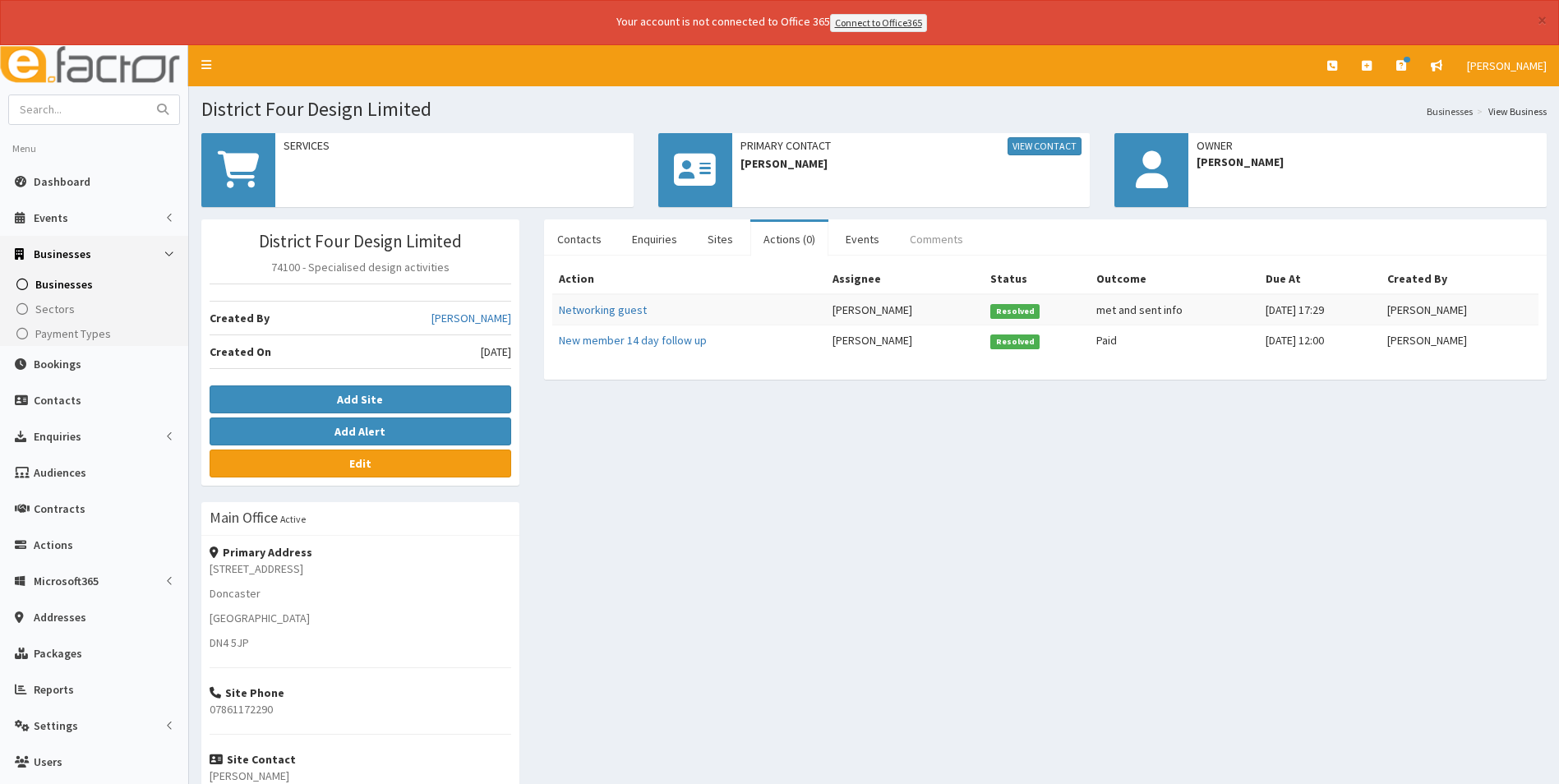
click at [920, 237] on link "Comments" at bounding box center [937, 239] width 80 height 34
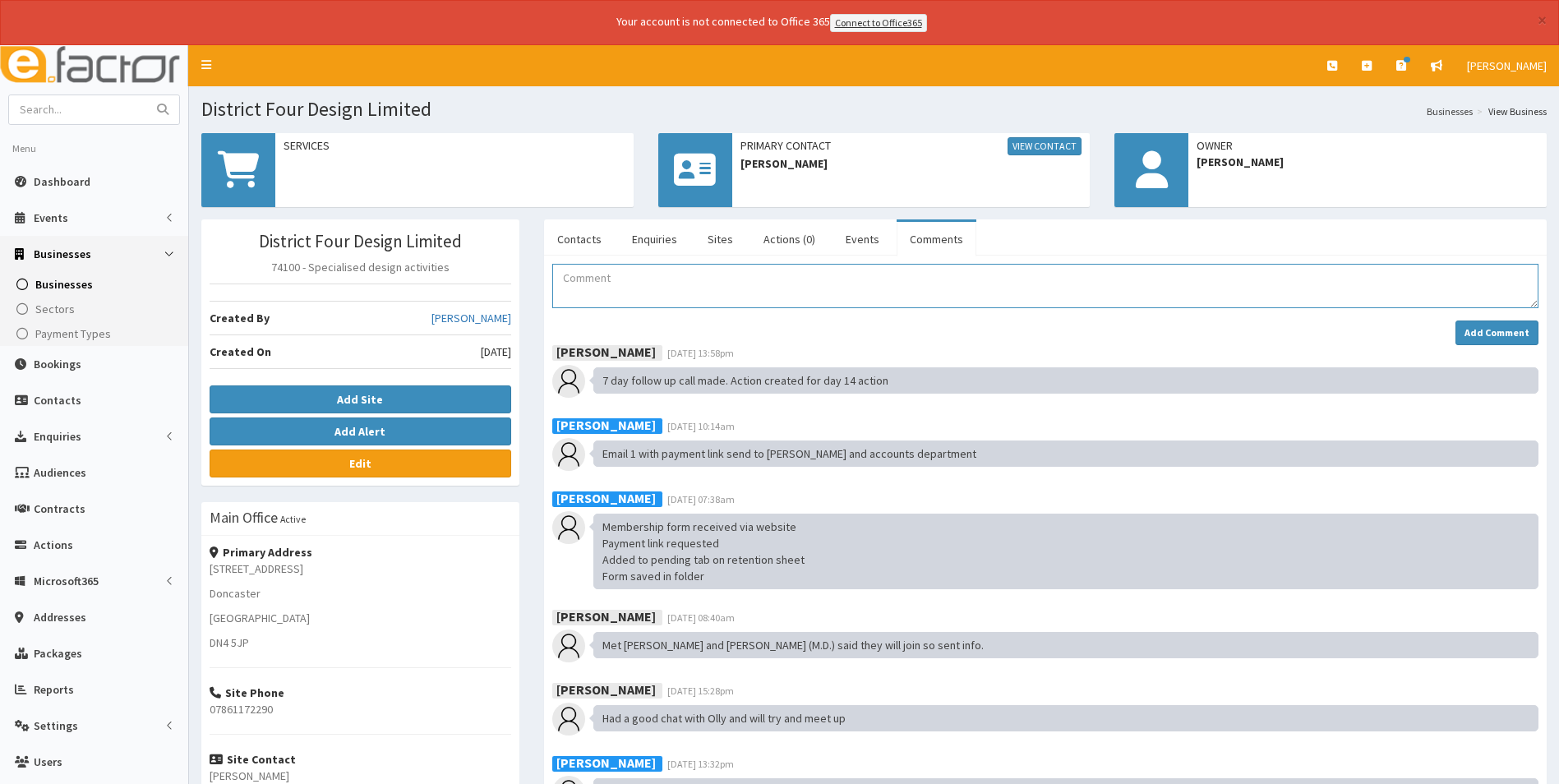
click at [586, 281] on textarea "Comment" at bounding box center [1046, 286] width 987 height 45
drag, startPoint x: 624, startPoint y: 284, endPoint x: 1013, endPoint y: 281, distance: 389.0
click at [1013, 281] on textarea "Payment received Added to retention sheet Added to Hive Connect Added to mailch…" at bounding box center [1046, 286] width 987 height 45
click at [620, 283] on textarea "Payment received Added to retention sheet Added to Hive Connect Added to mailch…" at bounding box center [1046, 286] width 987 height 45
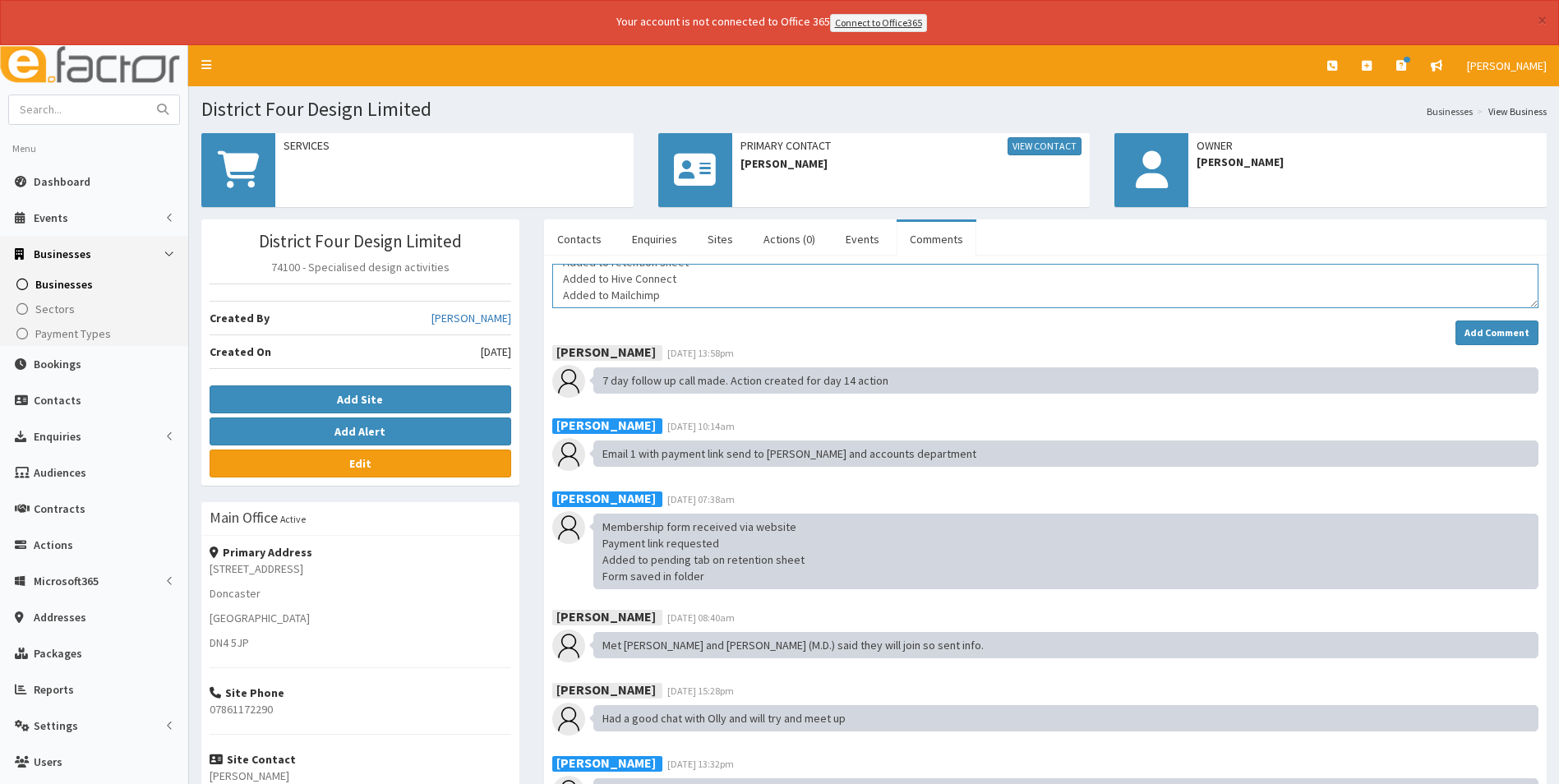
scroll to position [50, 0]
type textarea "Payment received Added to retention sheet Added to Hive Connect Added to Mailch…"
click at [1473, 331] on strong "Add Comment" at bounding box center [1497, 332] width 65 height 12
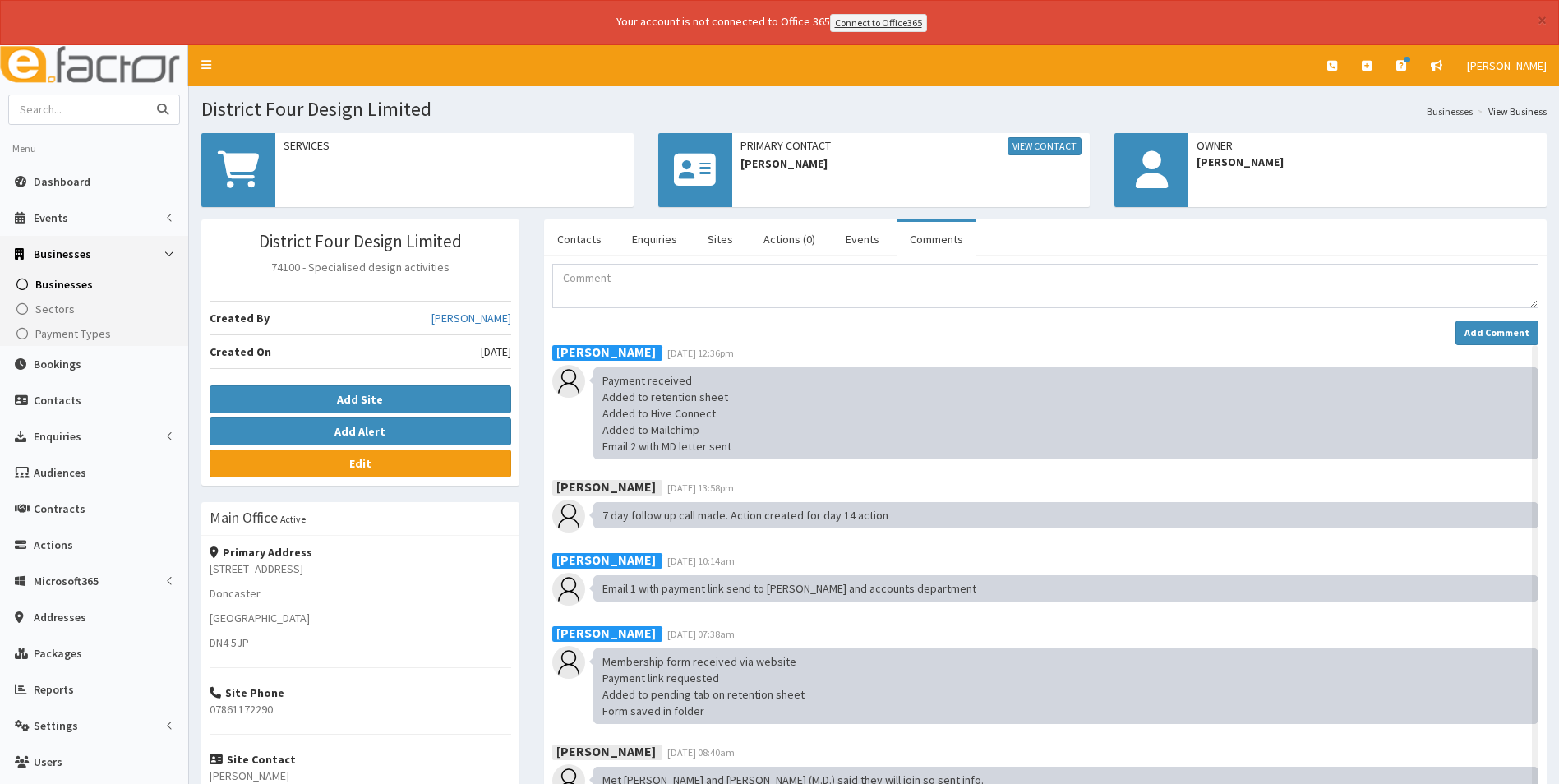
click at [54, 110] on input "text" at bounding box center [77, 110] width 138 height 29
type input "tidy"
click at [146, 95] on button "submit" at bounding box center [162, 110] width 32 height 29
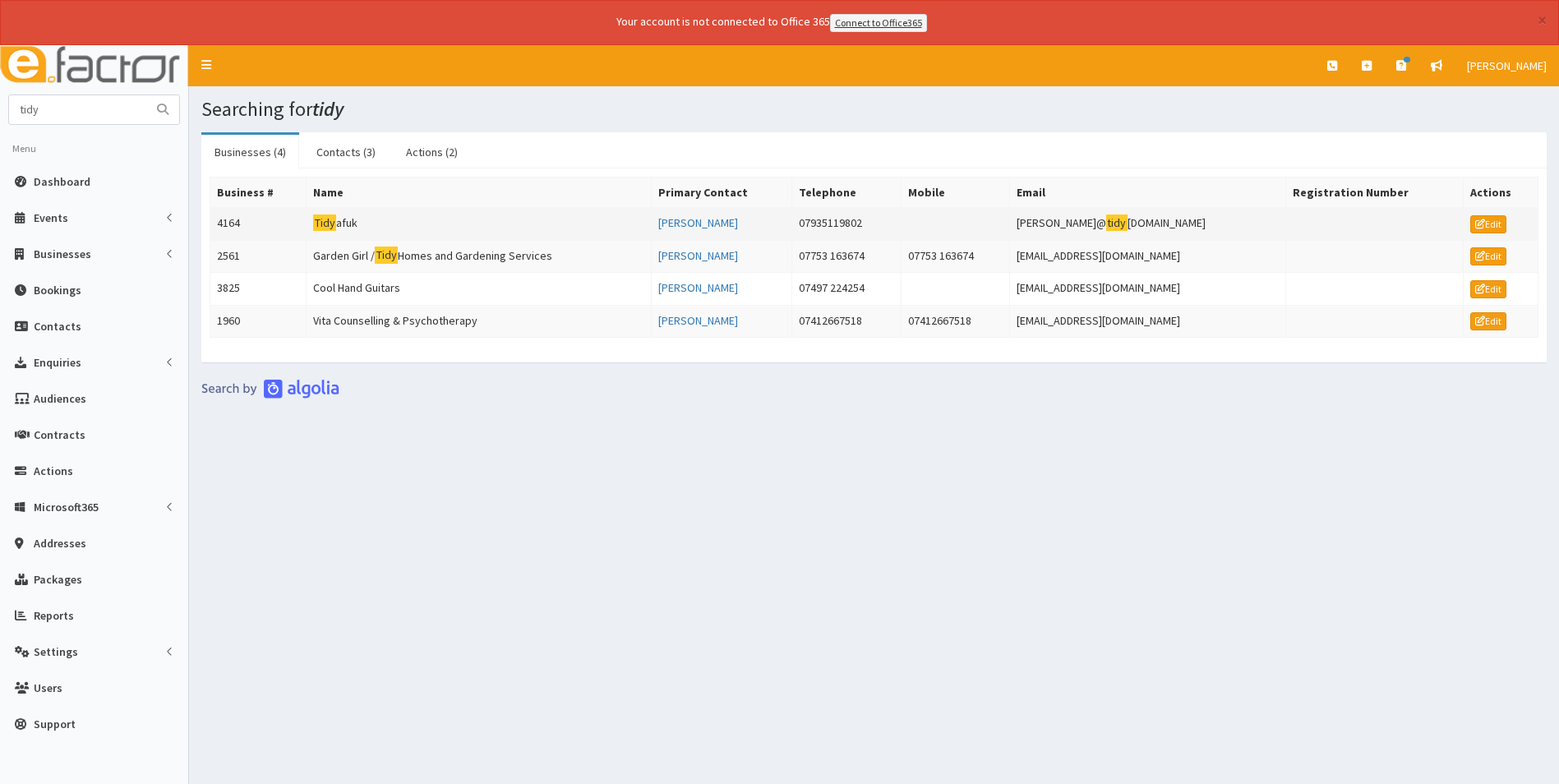
click at [347, 225] on td "Tidy afuk" at bounding box center [479, 223] width 345 height 32
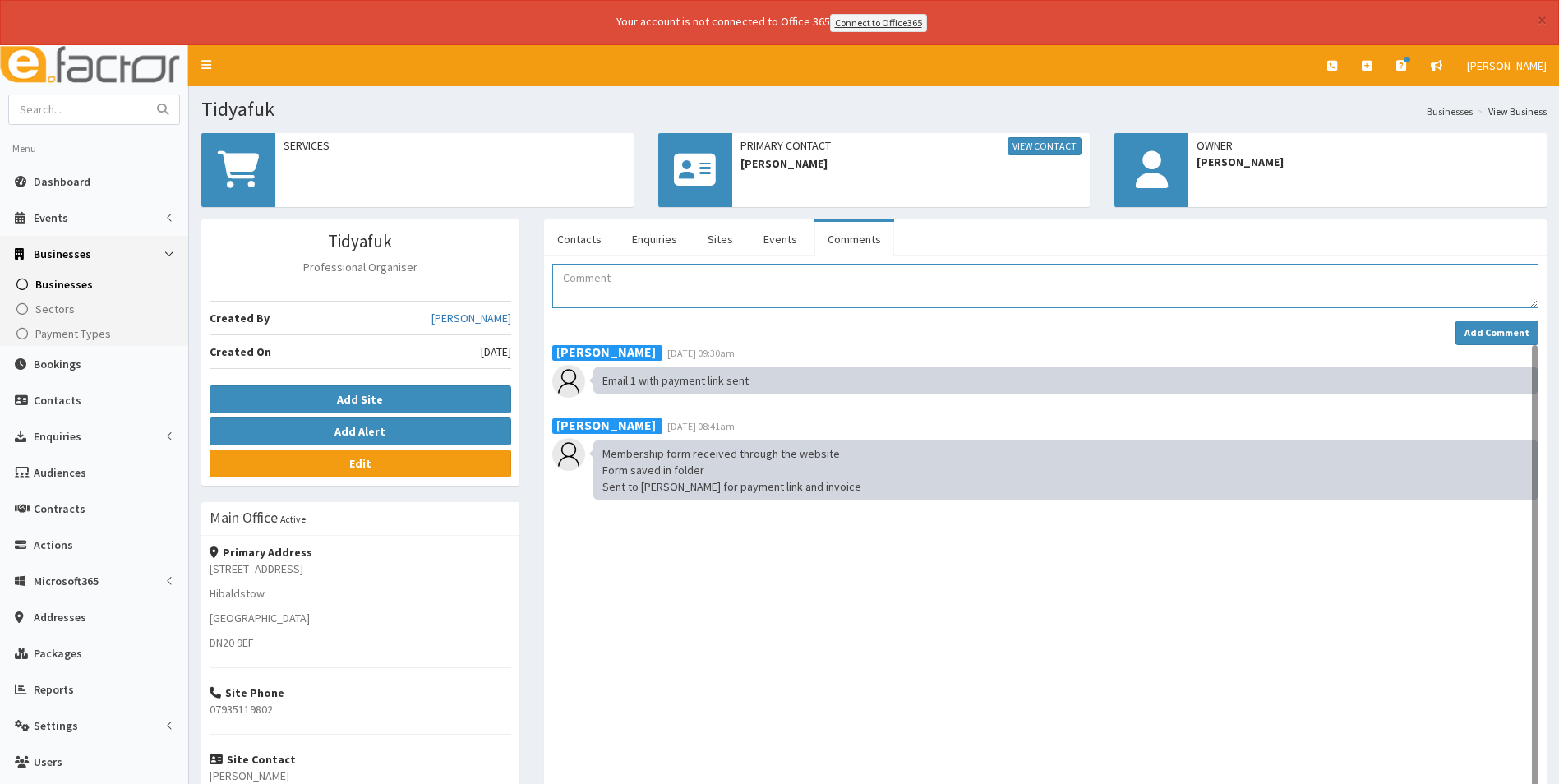
click at [631, 288] on textarea "Comment" at bounding box center [1046, 286] width 987 height 45
type textarea "Payment received Added to Hive Connect Added to retention sheet Email 2 with MD…"
click at [1474, 333] on strong "Add Comment" at bounding box center [1497, 332] width 65 height 12
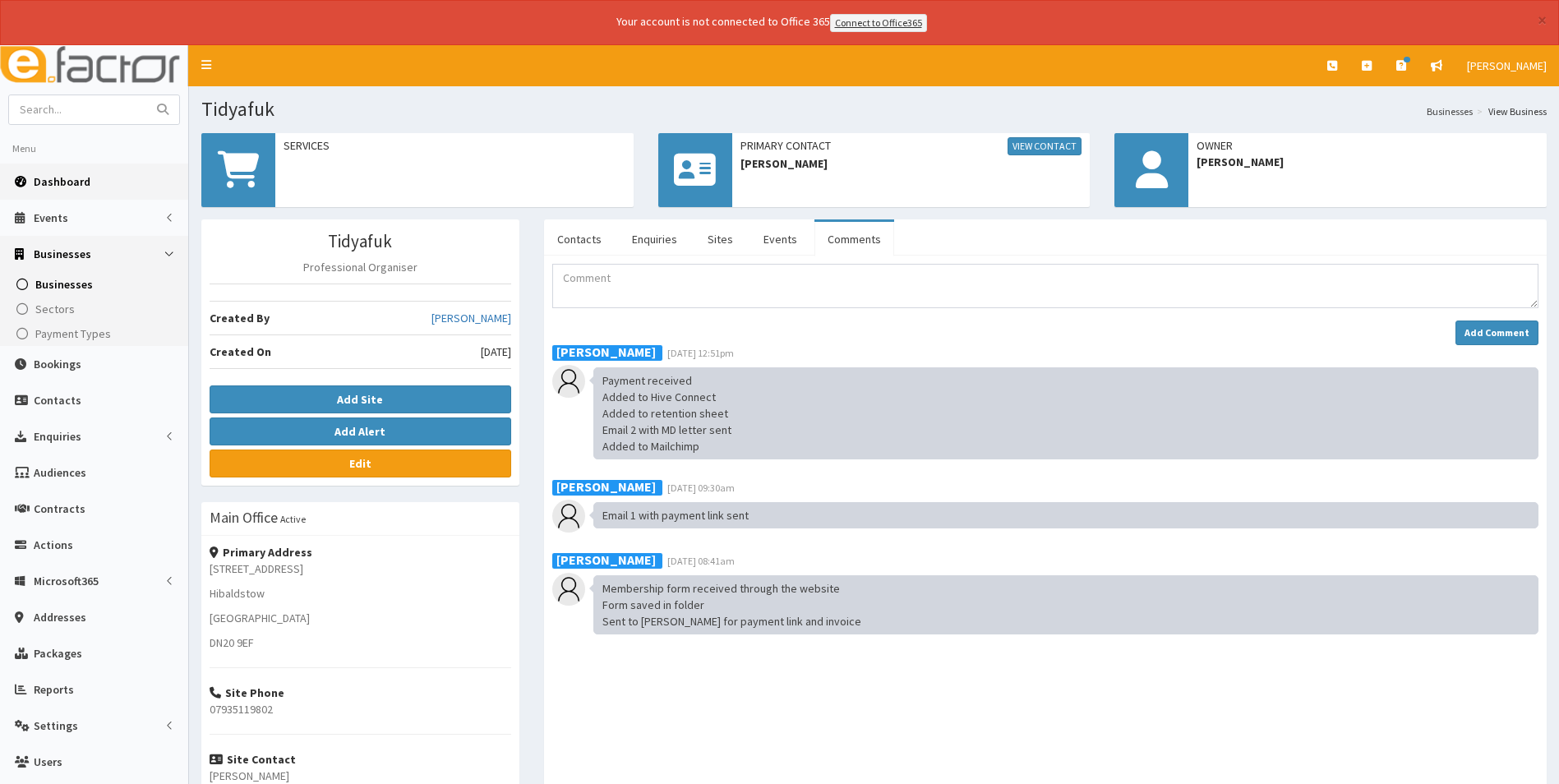
click at [66, 175] on span "Dashboard" at bounding box center [61, 182] width 56 height 15
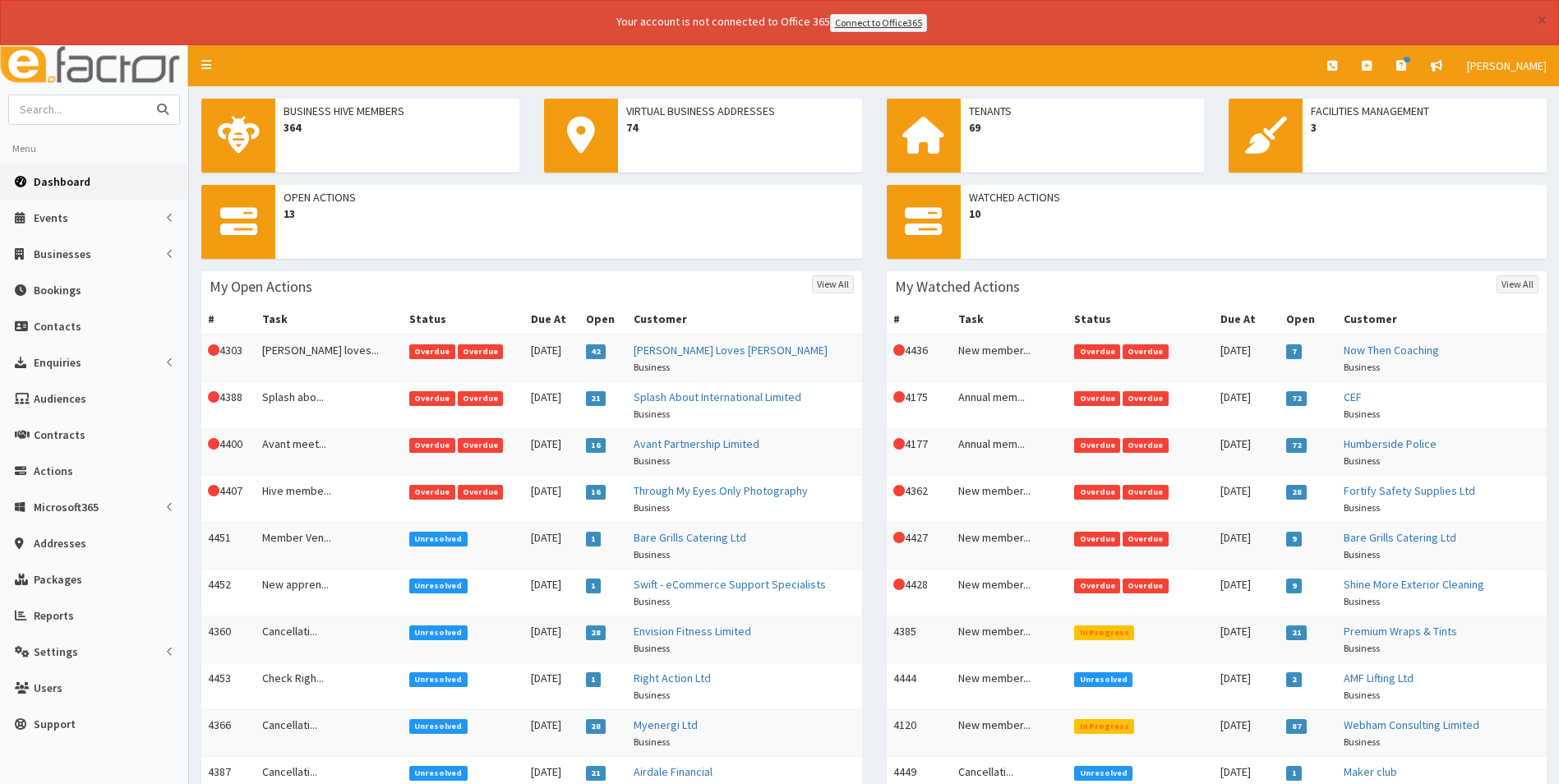
click at [75, 109] on input "text" at bounding box center [77, 110] width 138 height 29
type input "l"
type input "decking"
click at [146, 95] on button "submit" at bounding box center [162, 110] width 32 height 29
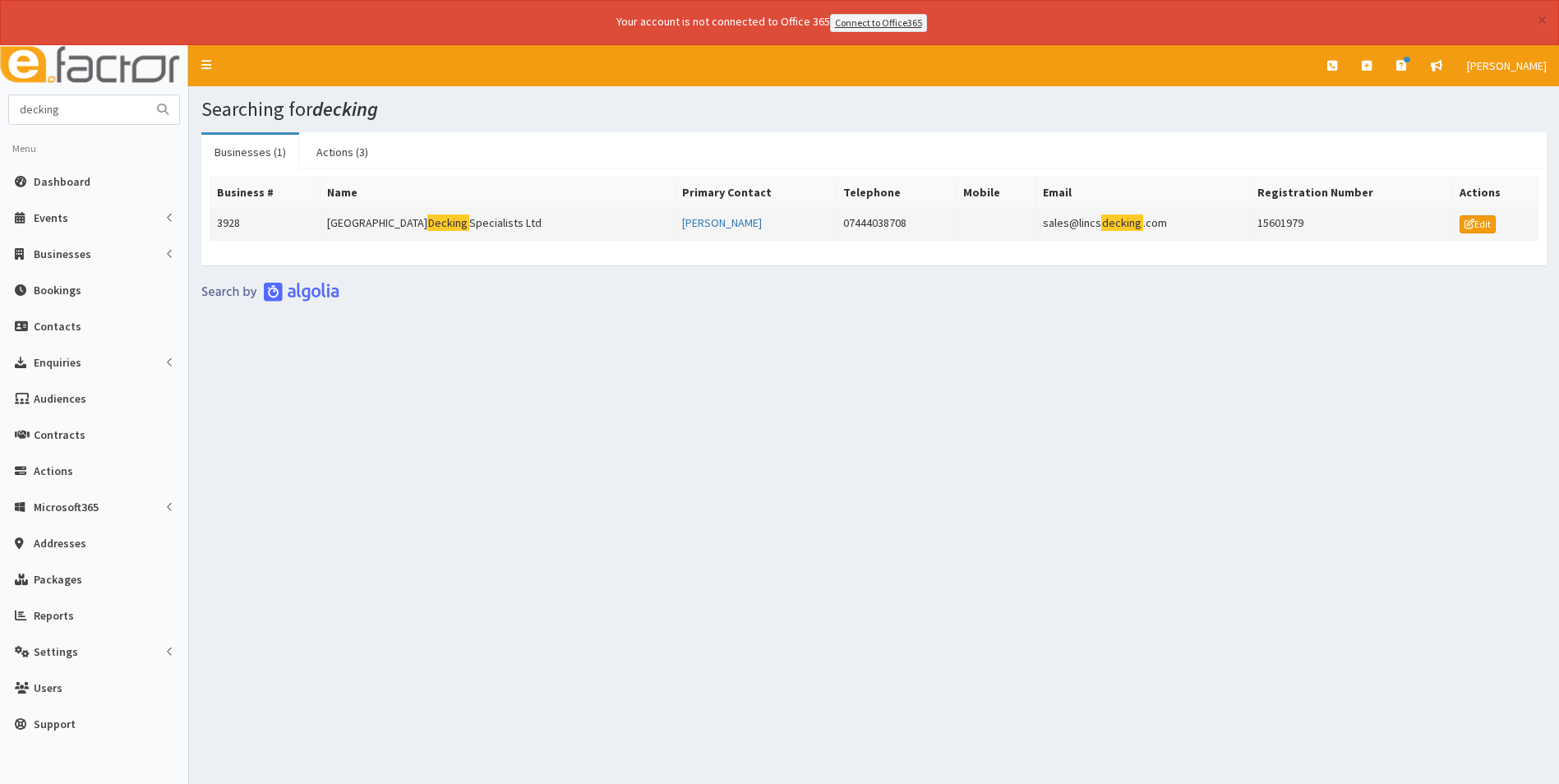
click at [432, 223] on td "Lincolnshire Decking Specialists Ltd" at bounding box center [497, 223] width 355 height 32
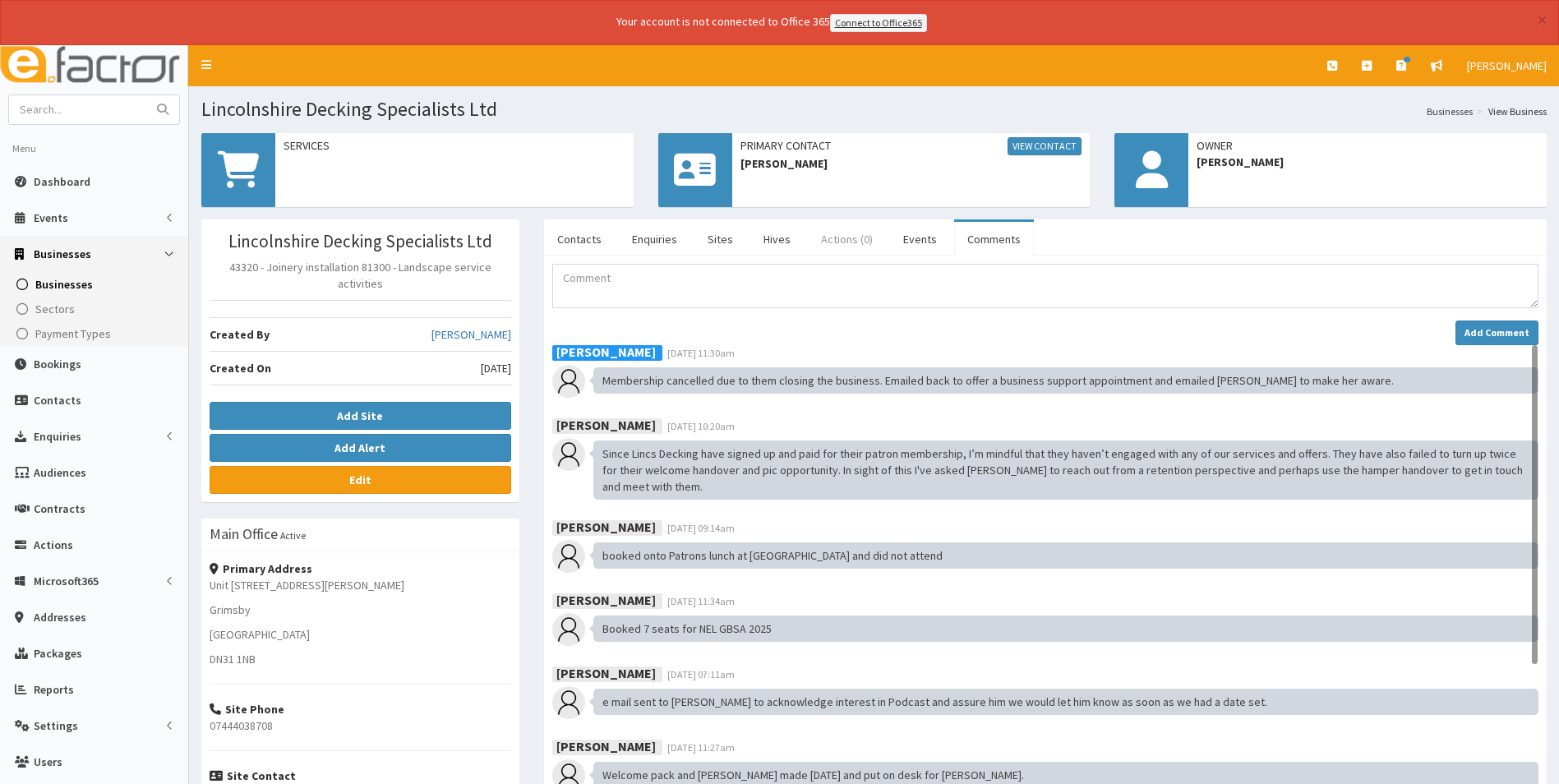
click at [846, 241] on link "Actions (0)" at bounding box center [847, 239] width 78 height 34
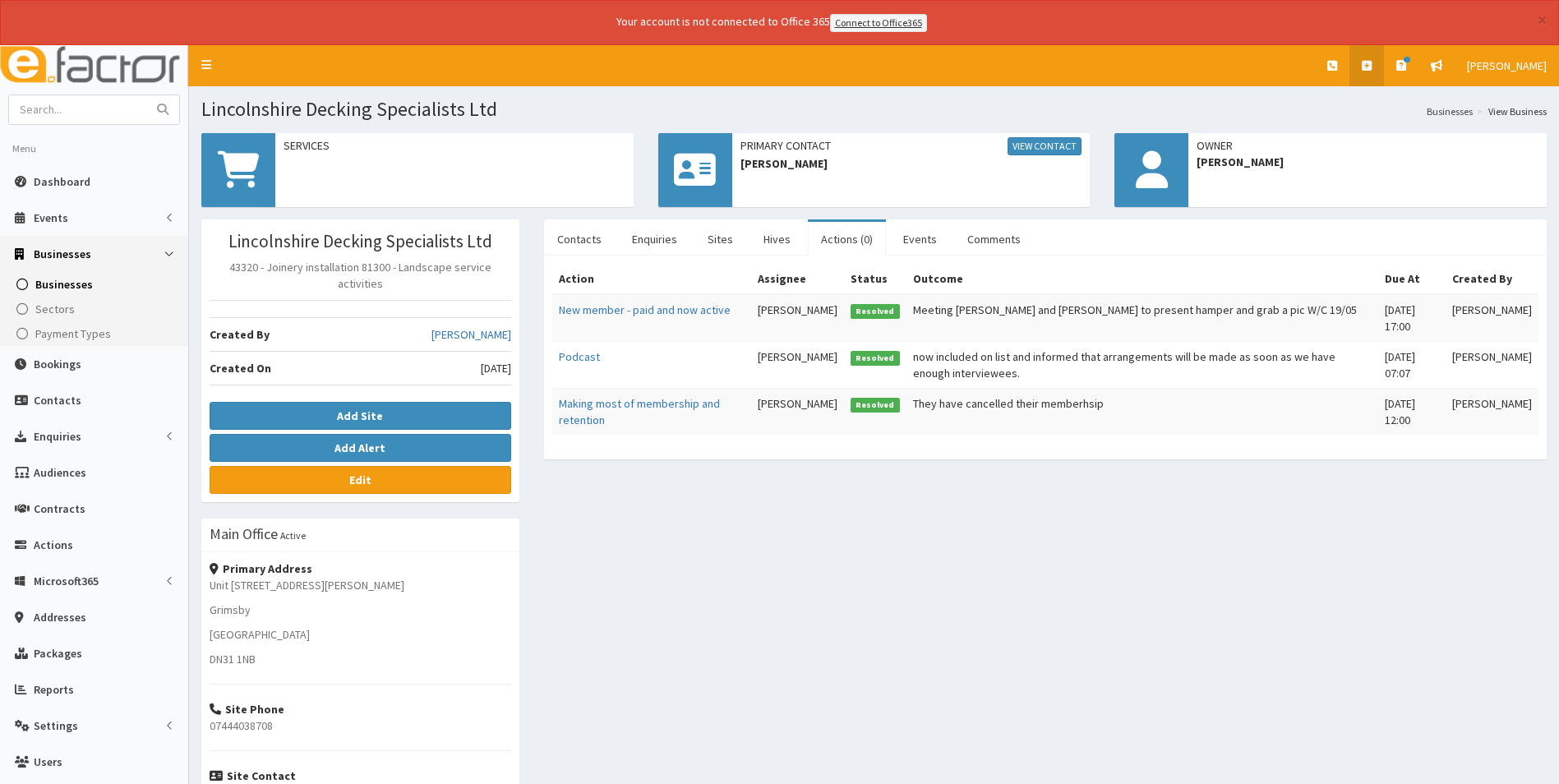
click at [1371, 69] on icon at bounding box center [1367, 66] width 10 height 11
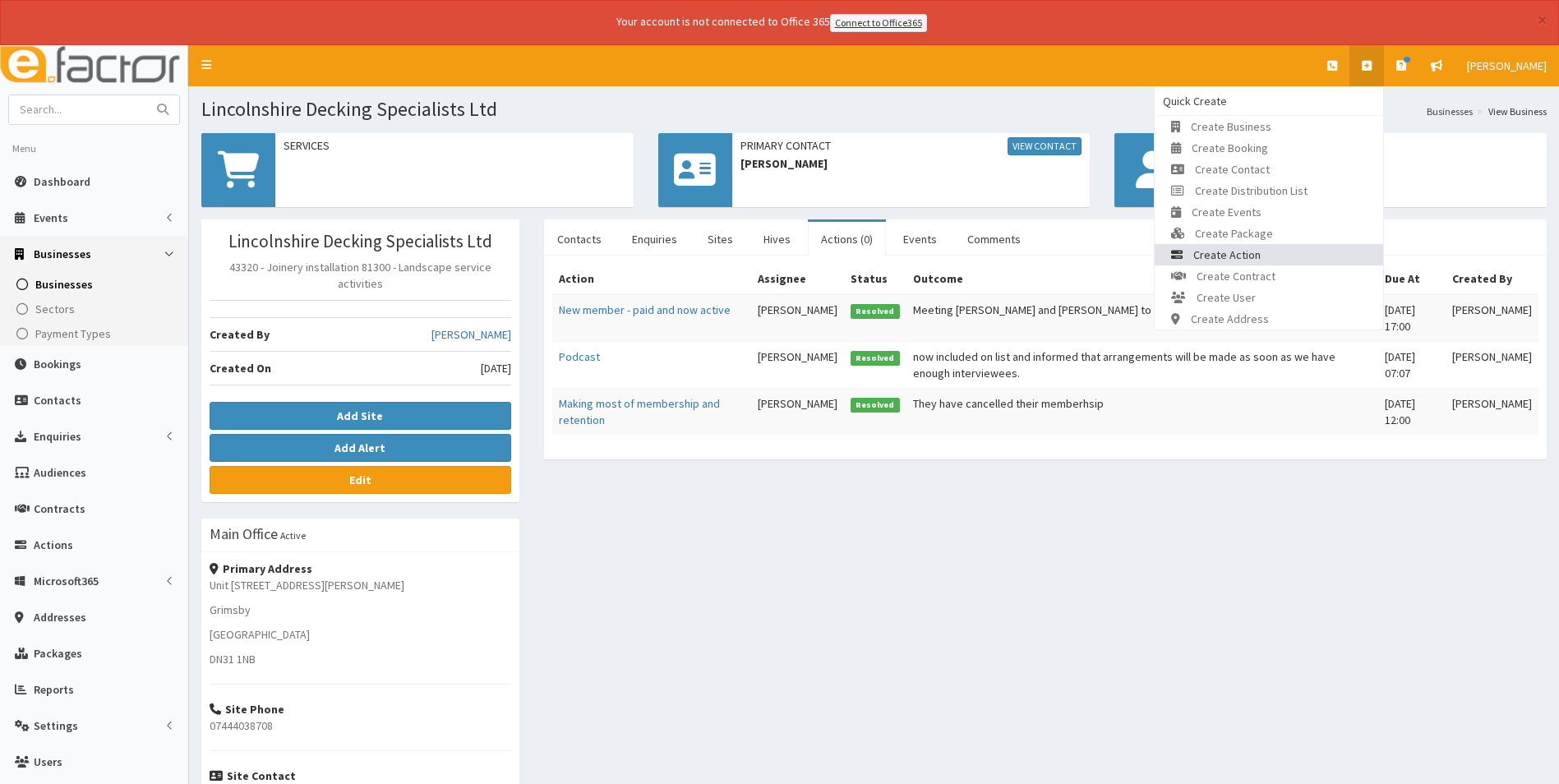
click at [1263, 255] on link "Create Action" at bounding box center [1269, 255] width 229 height 21
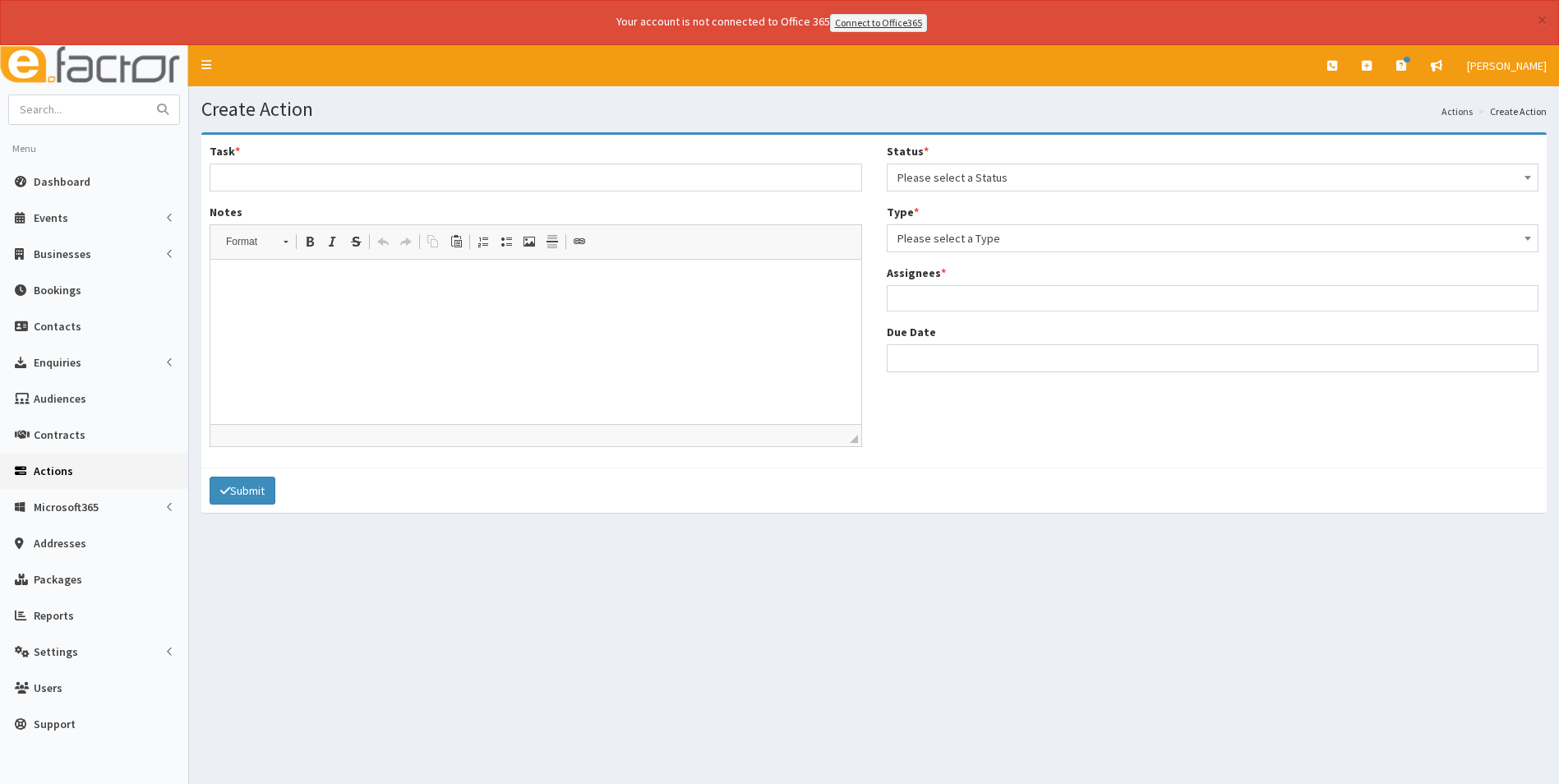
select select
click at [236, 173] on input "Task *" at bounding box center [536, 176] width 653 height 28
type input "Cancellation of membership"
click at [957, 364] on input "Due Date" at bounding box center [1214, 358] width 653 height 28
select select "12"
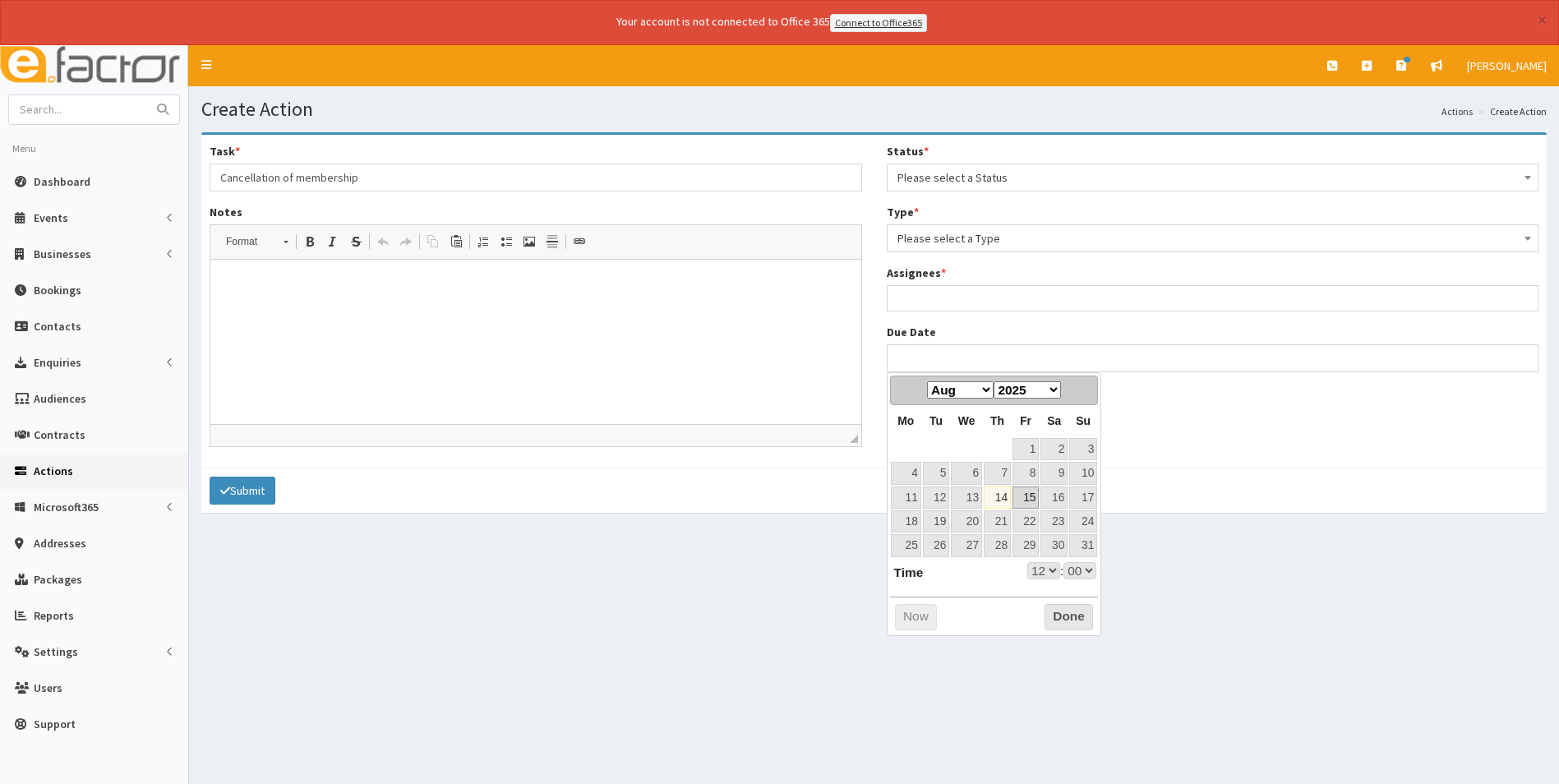
click at [1028, 498] on link "15" at bounding box center [1026, 497] width 27 height 22
type input "15-08-2025 12:00"
select select "12"
click at [1065, 605] on button "Done" at bounding box center [1069, 617] width 49 height 27
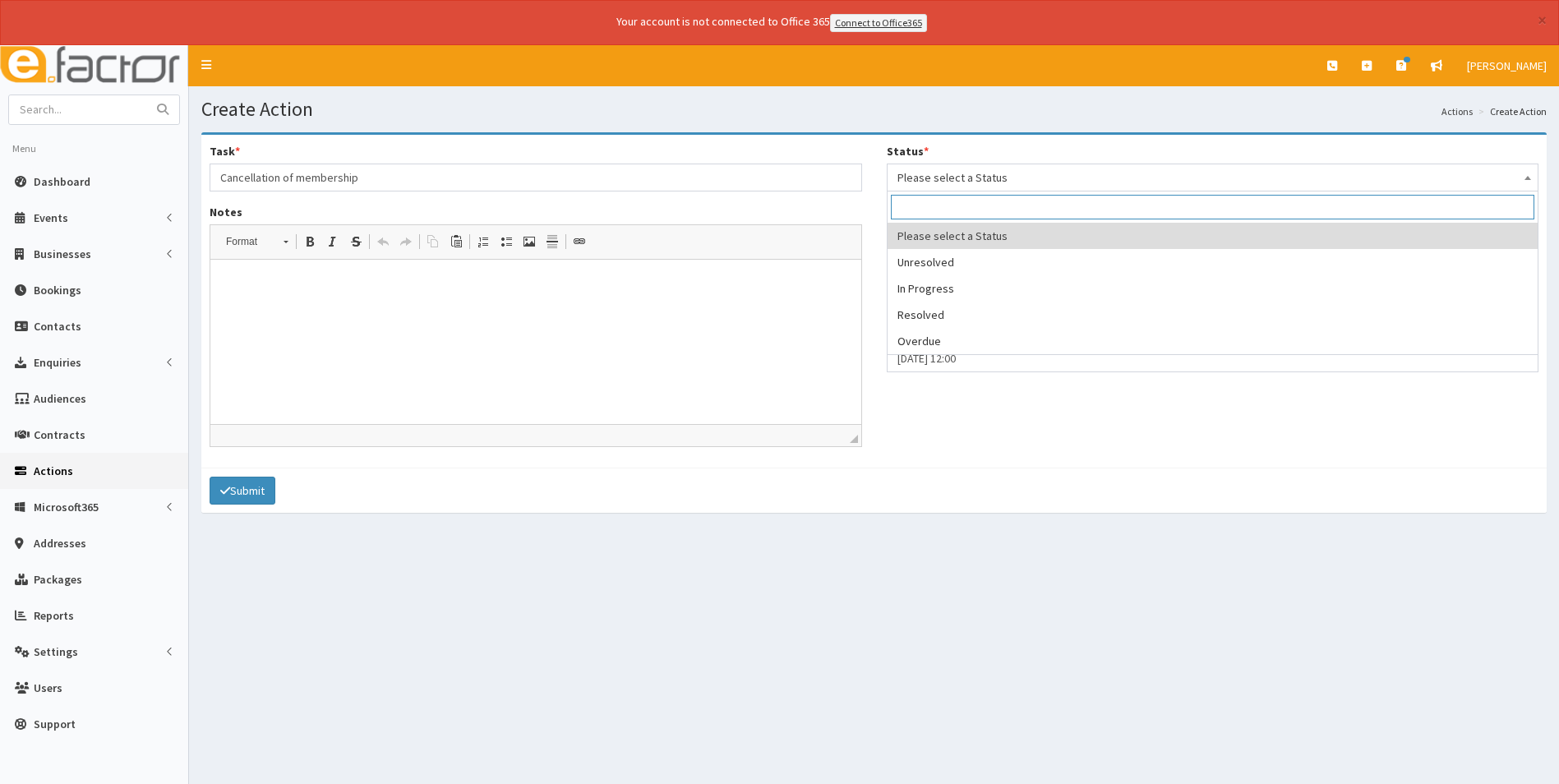
click at [917, 176] on span "Please select a Status" at bounding box center [1214, 177] width 632 height 23
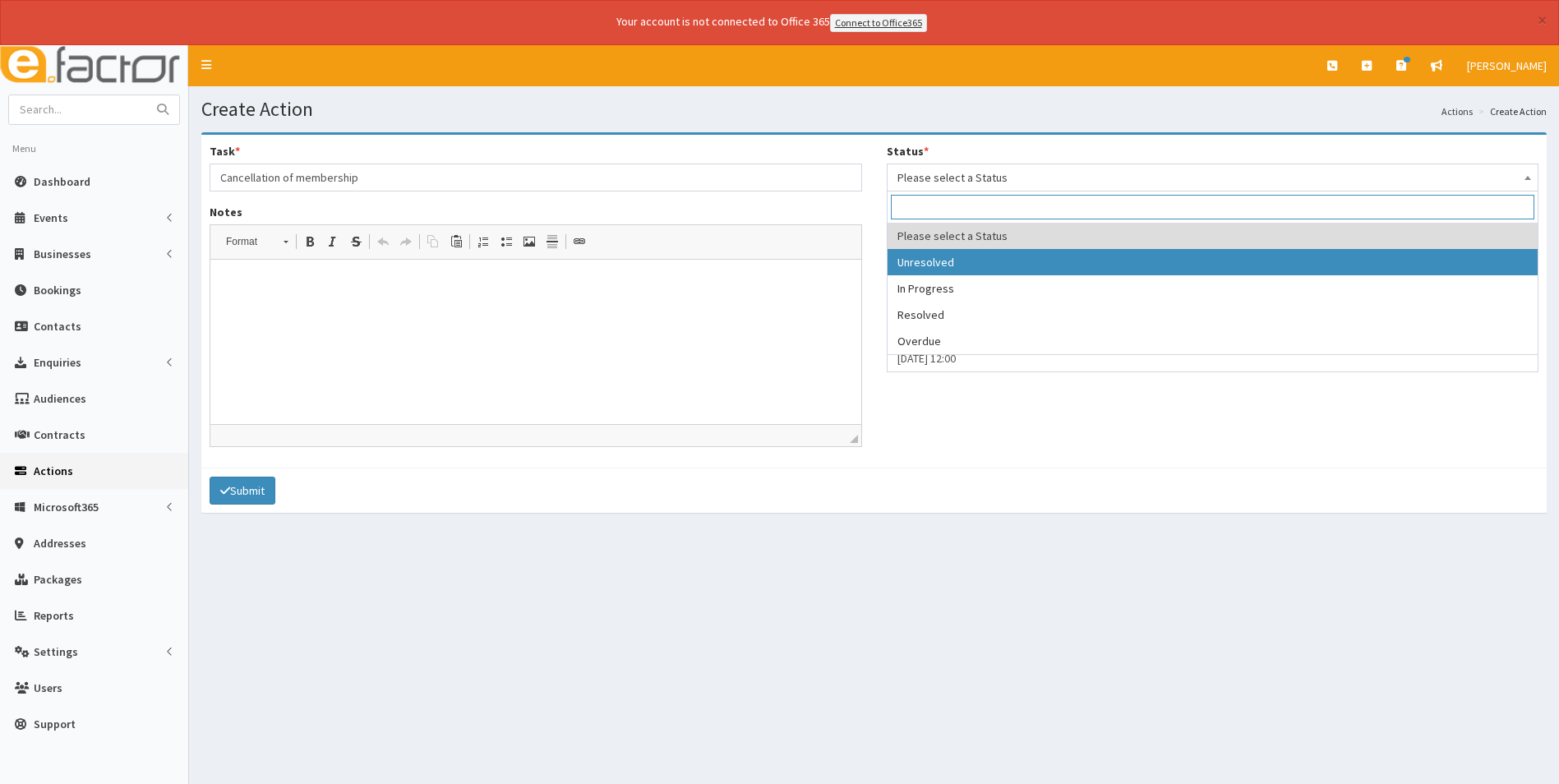
select select "1"
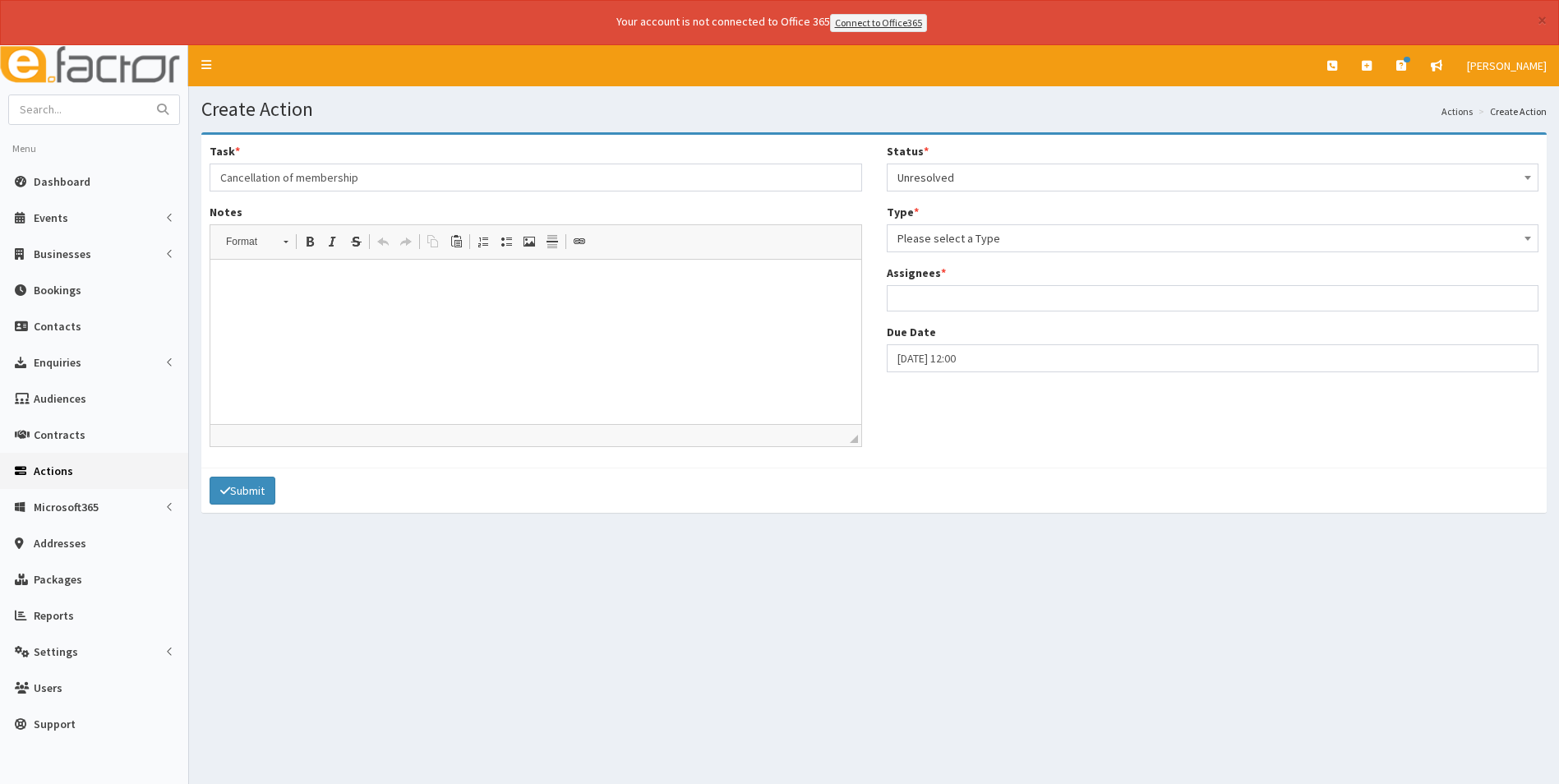
click at [940, 248] on span "Please select a Type" at bounding box center [1214, 238] width 632 height 23
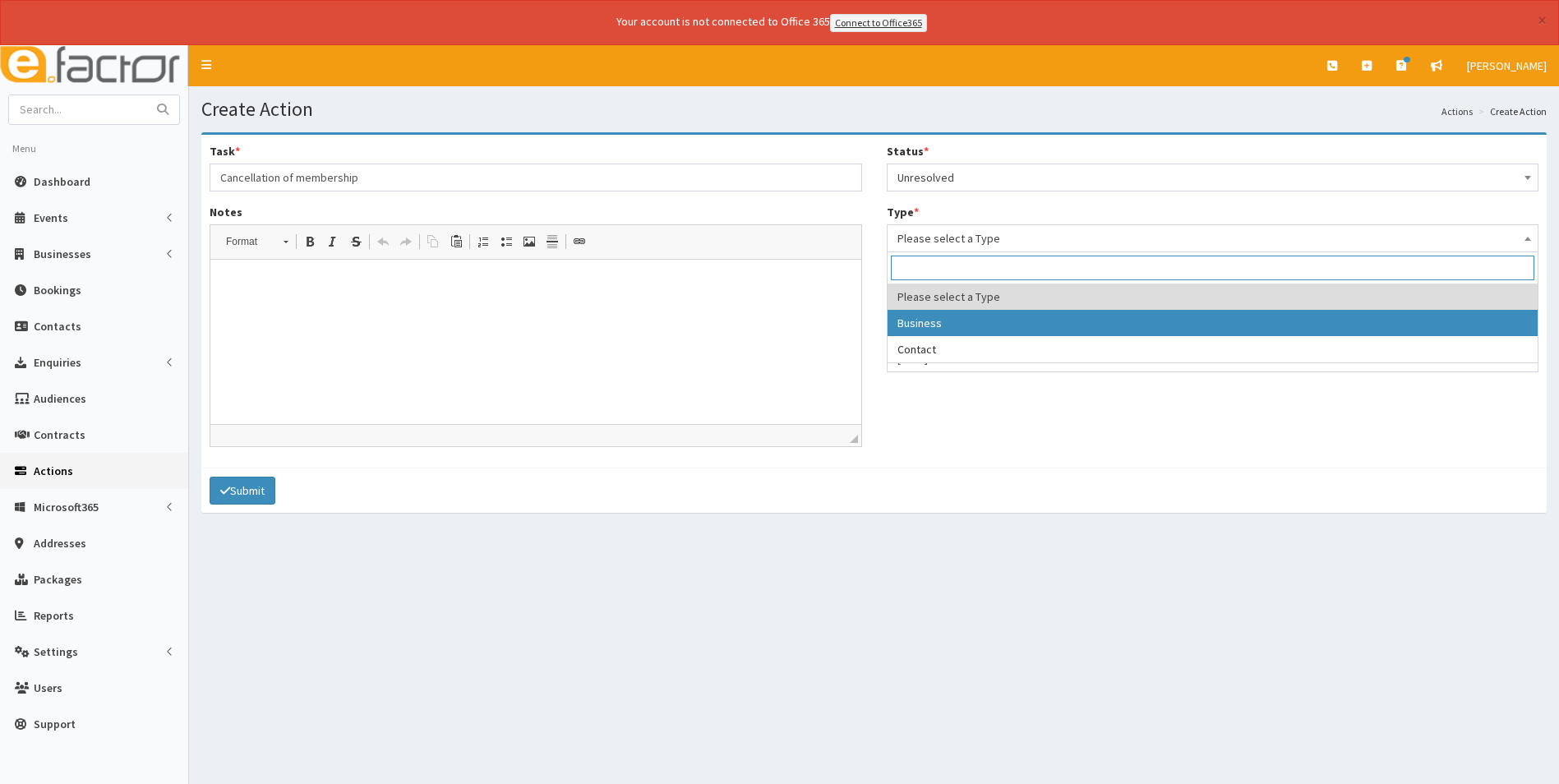
select select "business"
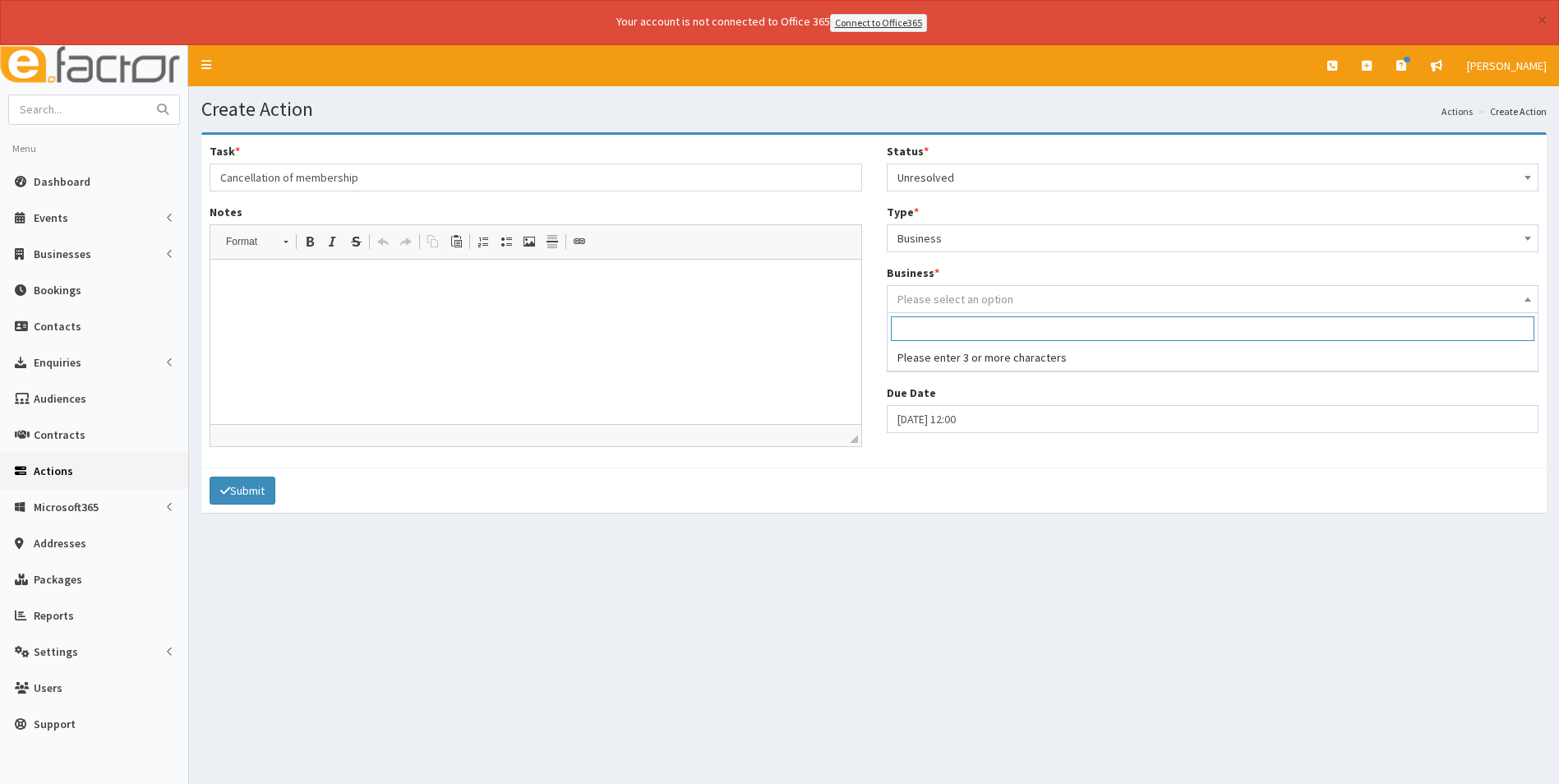
click at [943, 305] on span "Please select an option" at bounding box center [955, 299] width 115 height 15
type input "l"
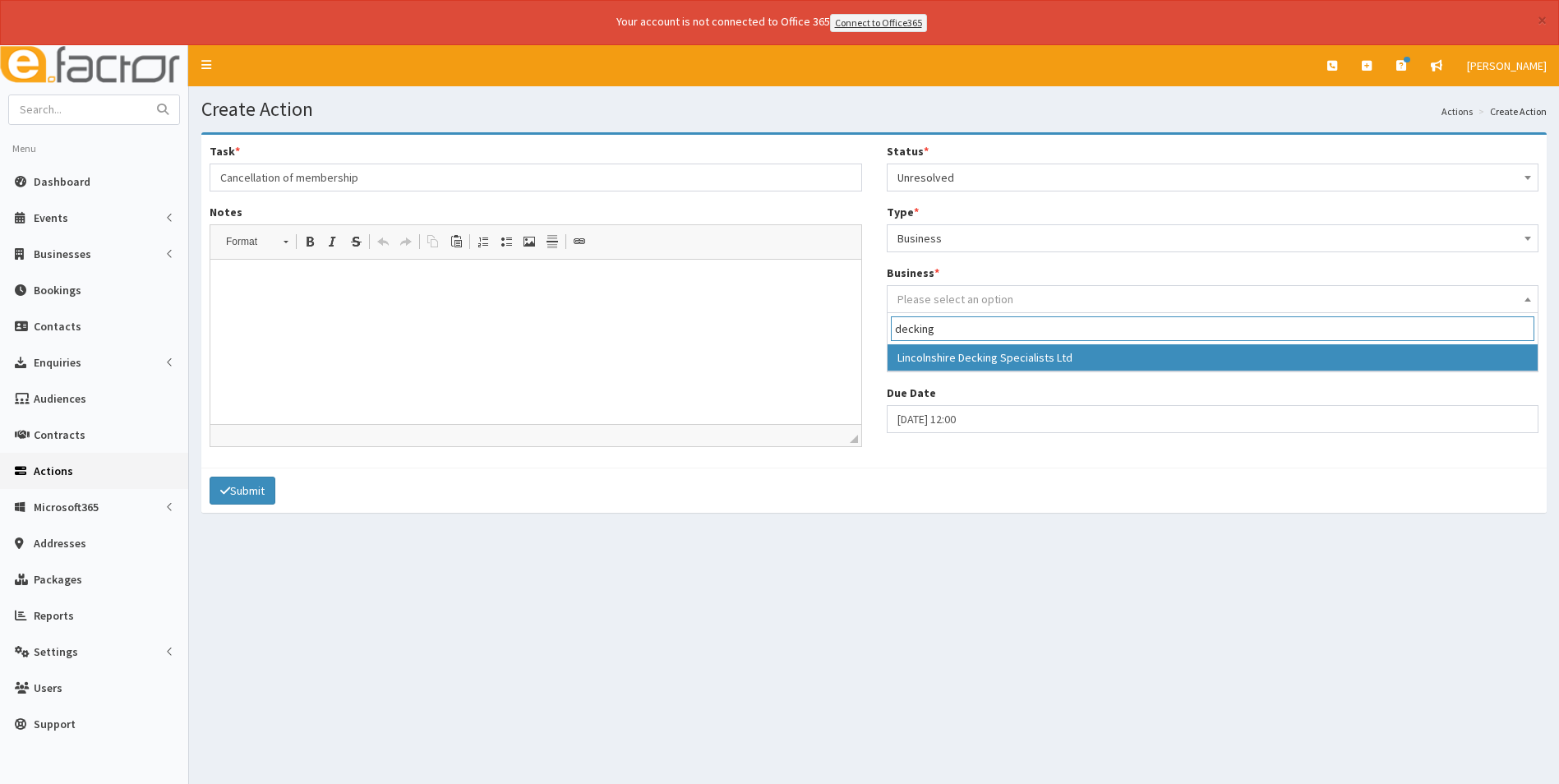
type input "decking"
select select "3928"
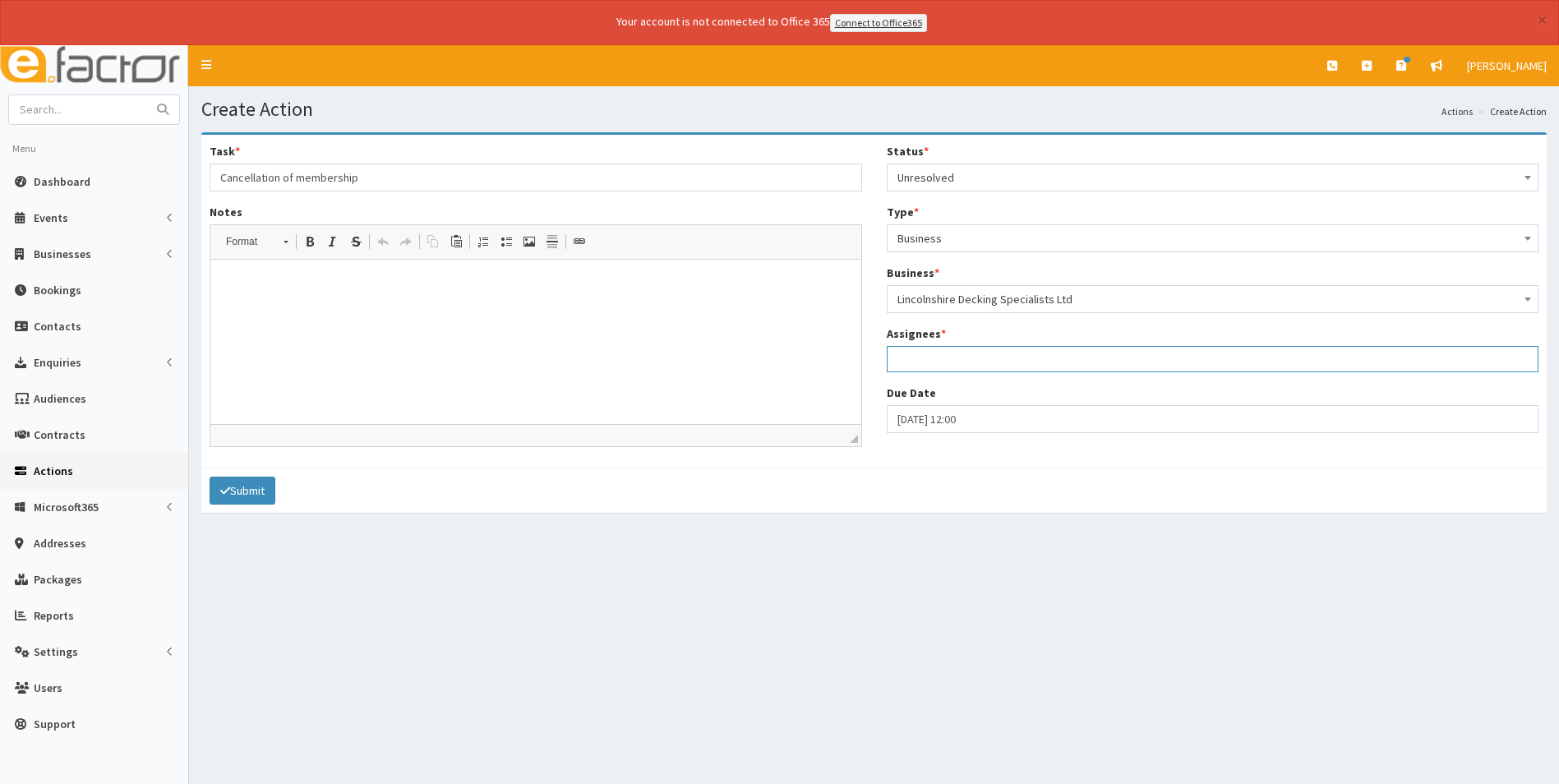
click at [954, 360] on ul at bounding box center [1213, 358] width 651 height 21
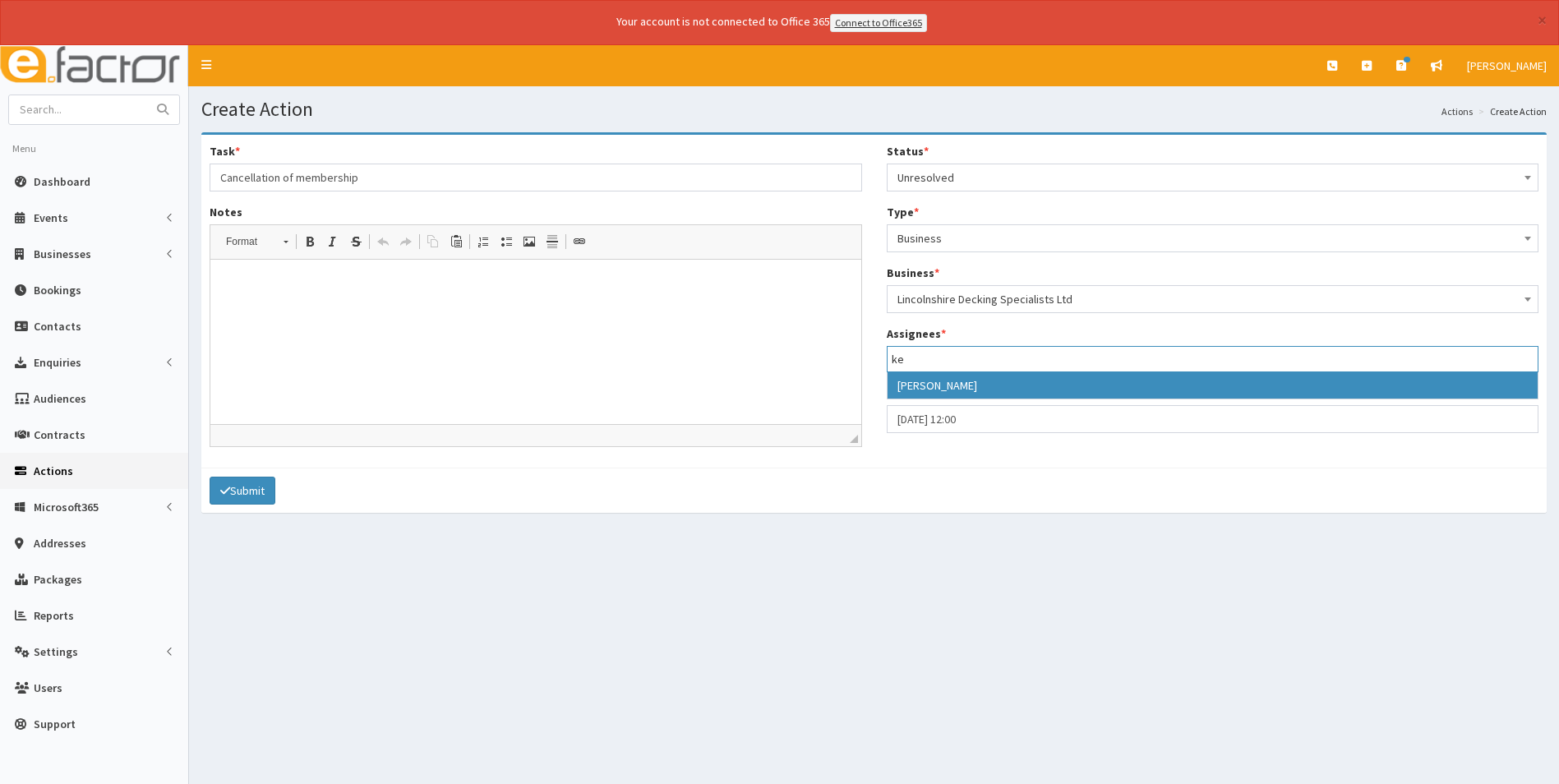
type input "ke"
select select "35"
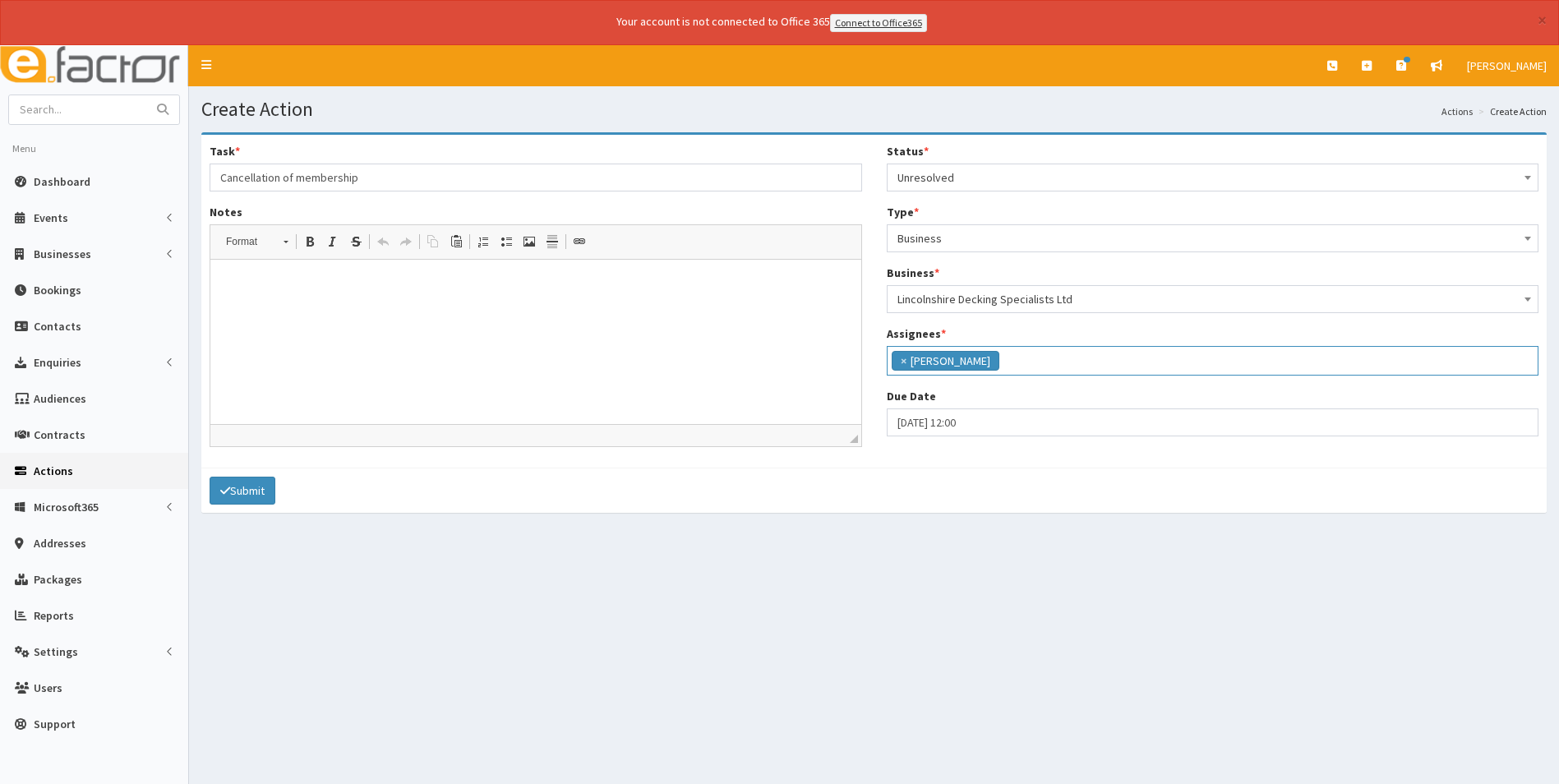
click at [330, 288] on p at bounding box center [536, 284] width 618 height 17
click at [378, 278] on p "Please can you cancel the BHM. Business is closing" at bounding box center [536, 284] width 618 height 17
click at [572, 309] on html "Please can you cancel the BHM invoice. Business is closing" at bounding box center [536, 283] width 651 height 51
click at [566, 289] on p "Please can you cancel the BHM invoice. Business is closing" at bounding box center [536, 284] width 618 height 17
click at [513, 285] on p "Please can you cancel the BHM invoice. Business is closing Thank you" at bounding box center [536, 284] width 618 height 17
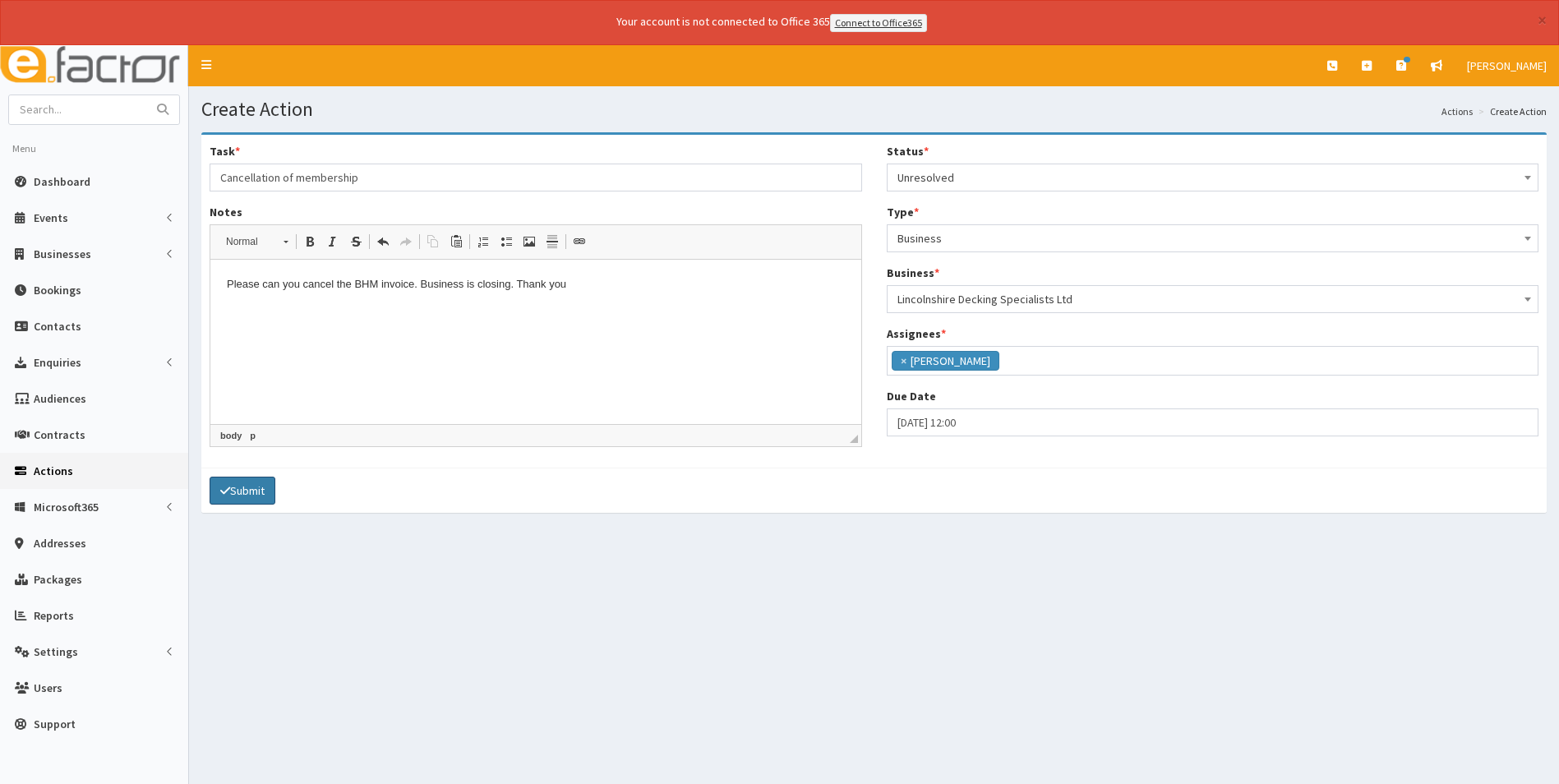
click at [261, 499] on button "Submit" at bounding box center [242, 490] width 66 height 28
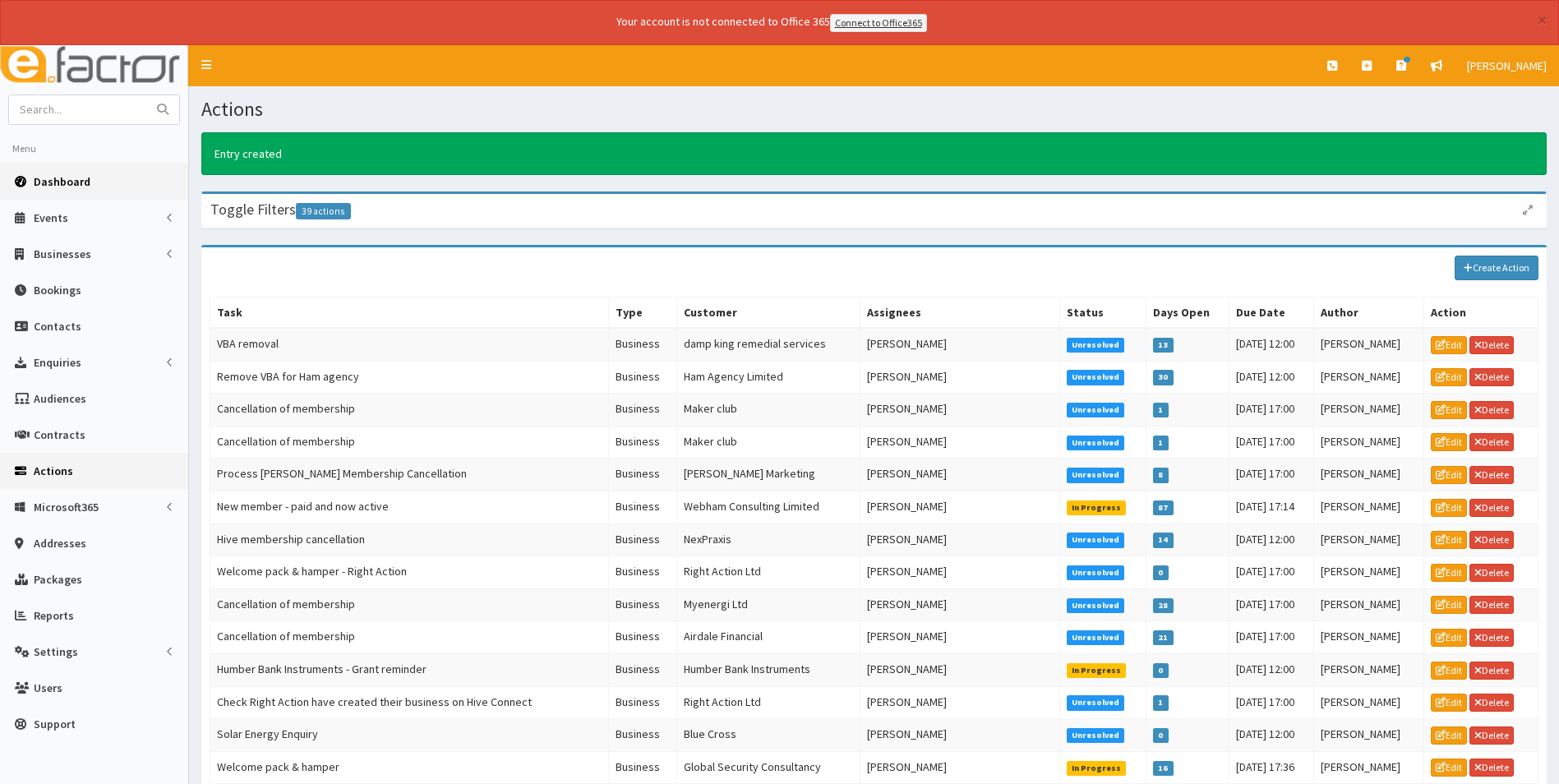
click at [62, 180] on span "Dashboard" at bounding box center [61, 182] width 56 height 15
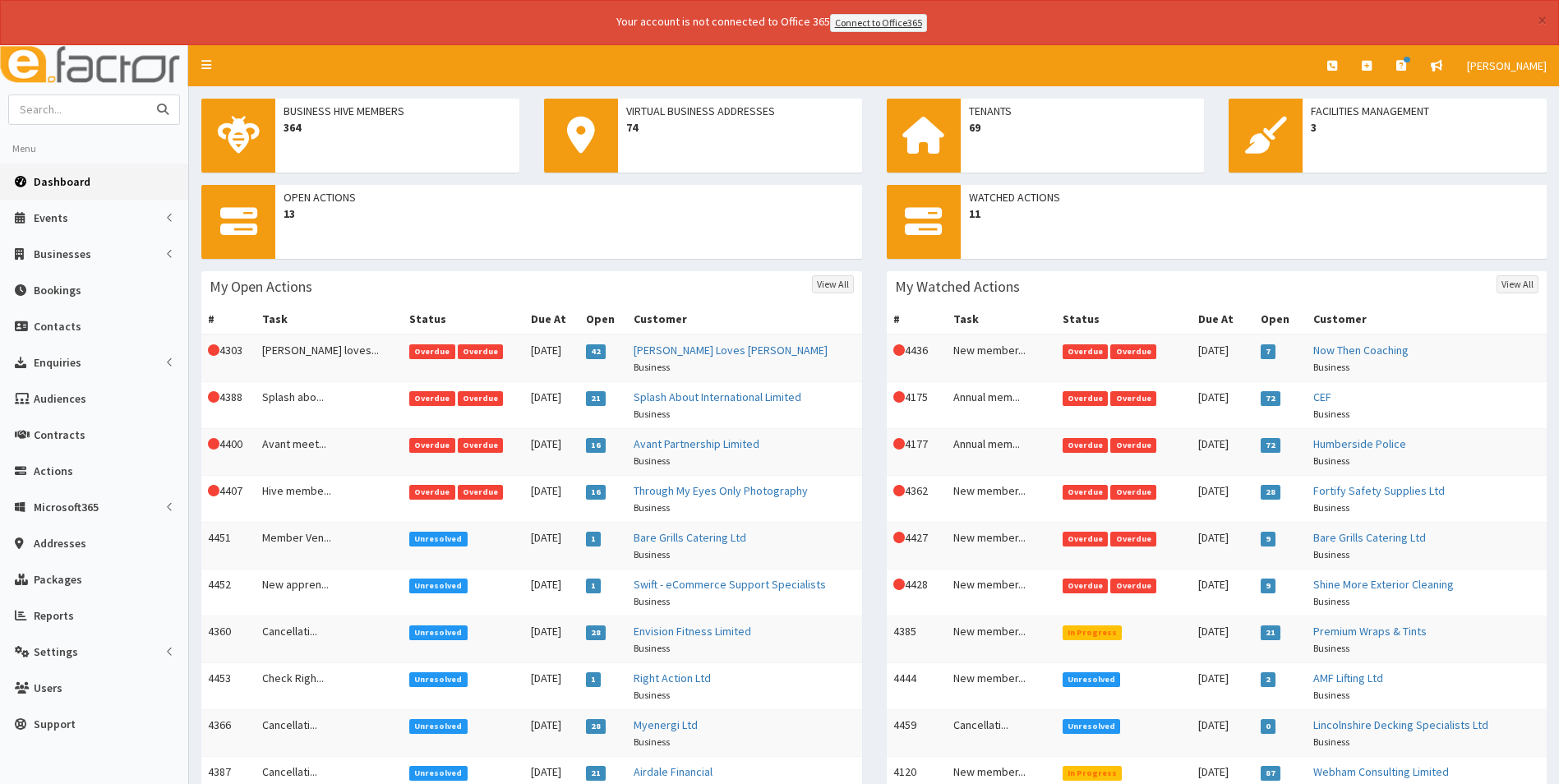
click at [119, 108] on input "text" at bounding box center [77, 110] width 138 height 29
type input "era"
click at [146, 95] on button "submit" at bounding box center [162, 110] width 32 height 29
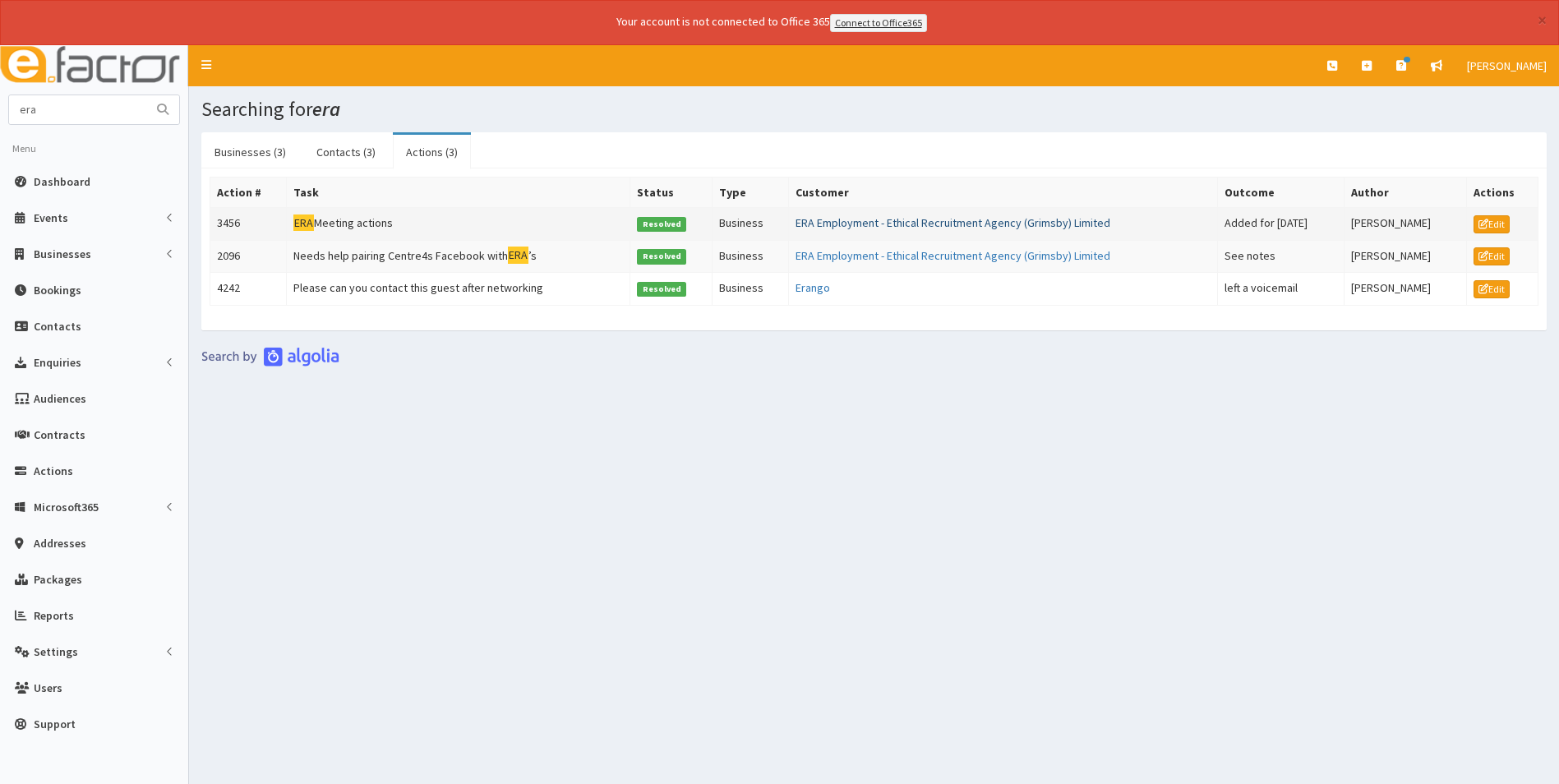
click at [830, 227] on link "ERA Employment - Ethical Recruitment Agency (Grimsby) Limited" at bounding box center [953, 223] width 315 height 15
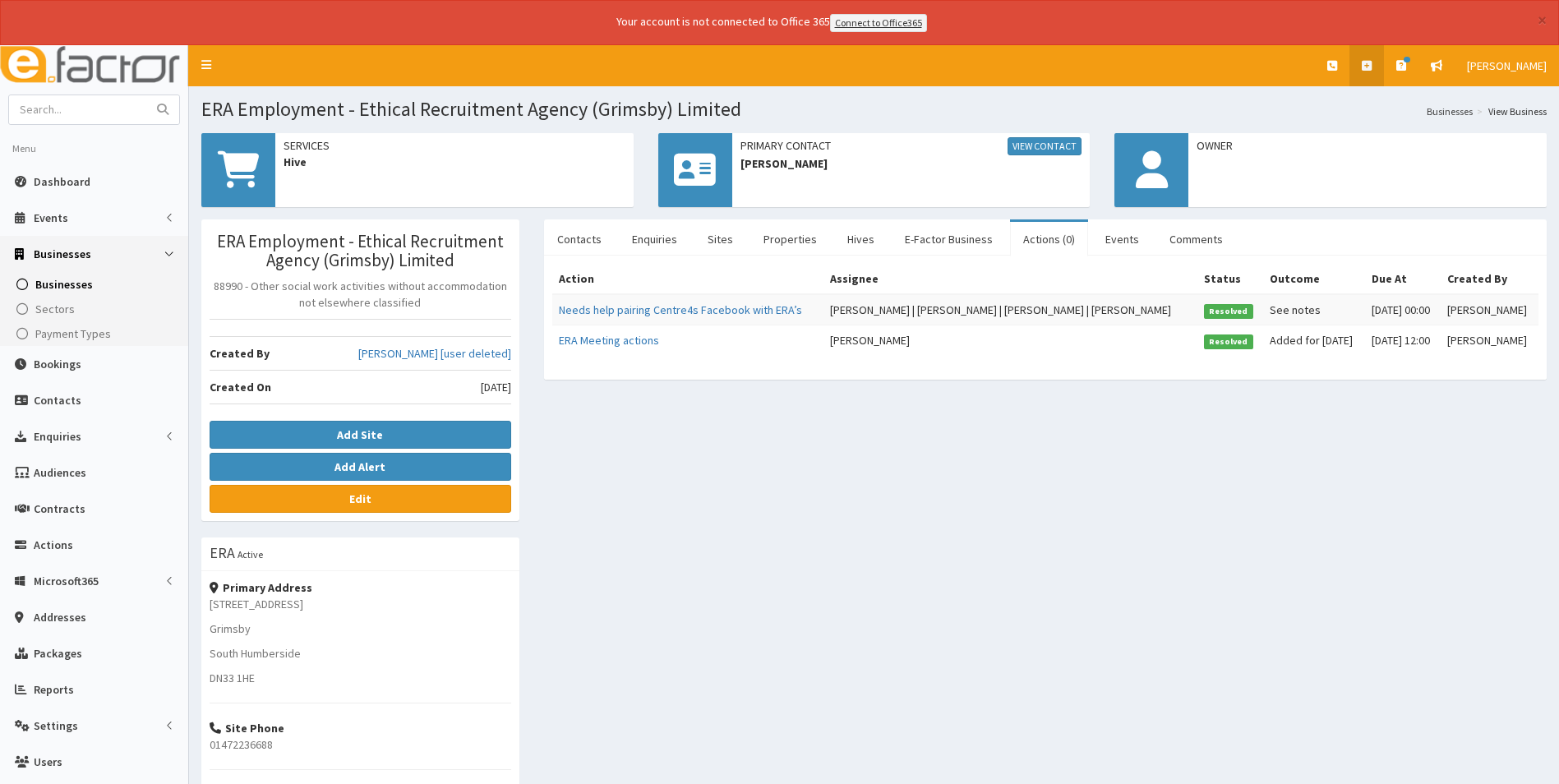
click at [1371, 62] on icon at bounding box center [1367, 66] width 10 height 11
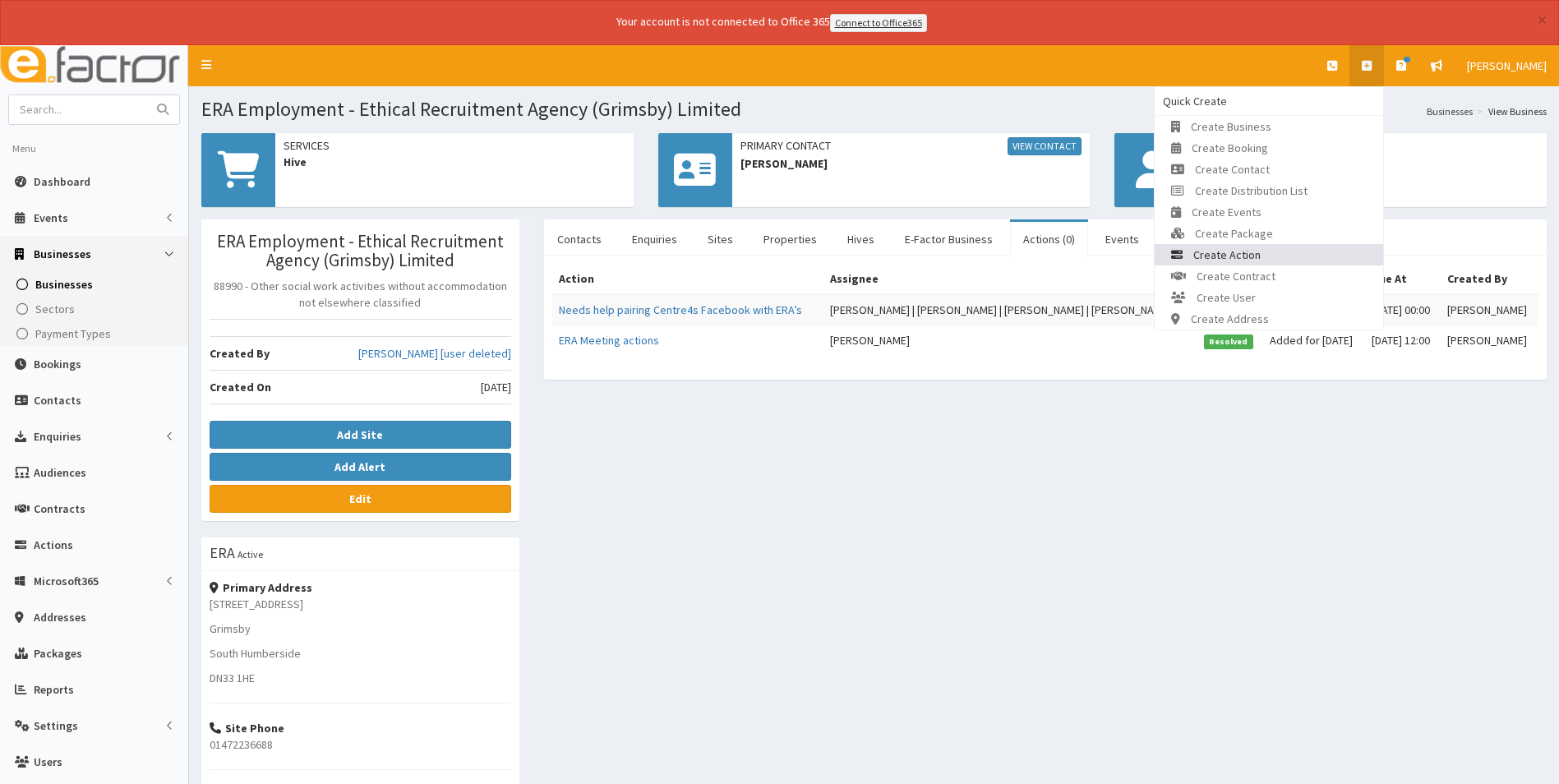
click at [1259, 254] on span "Create Action" at bounding box center [1227, 255] width 68 height 15
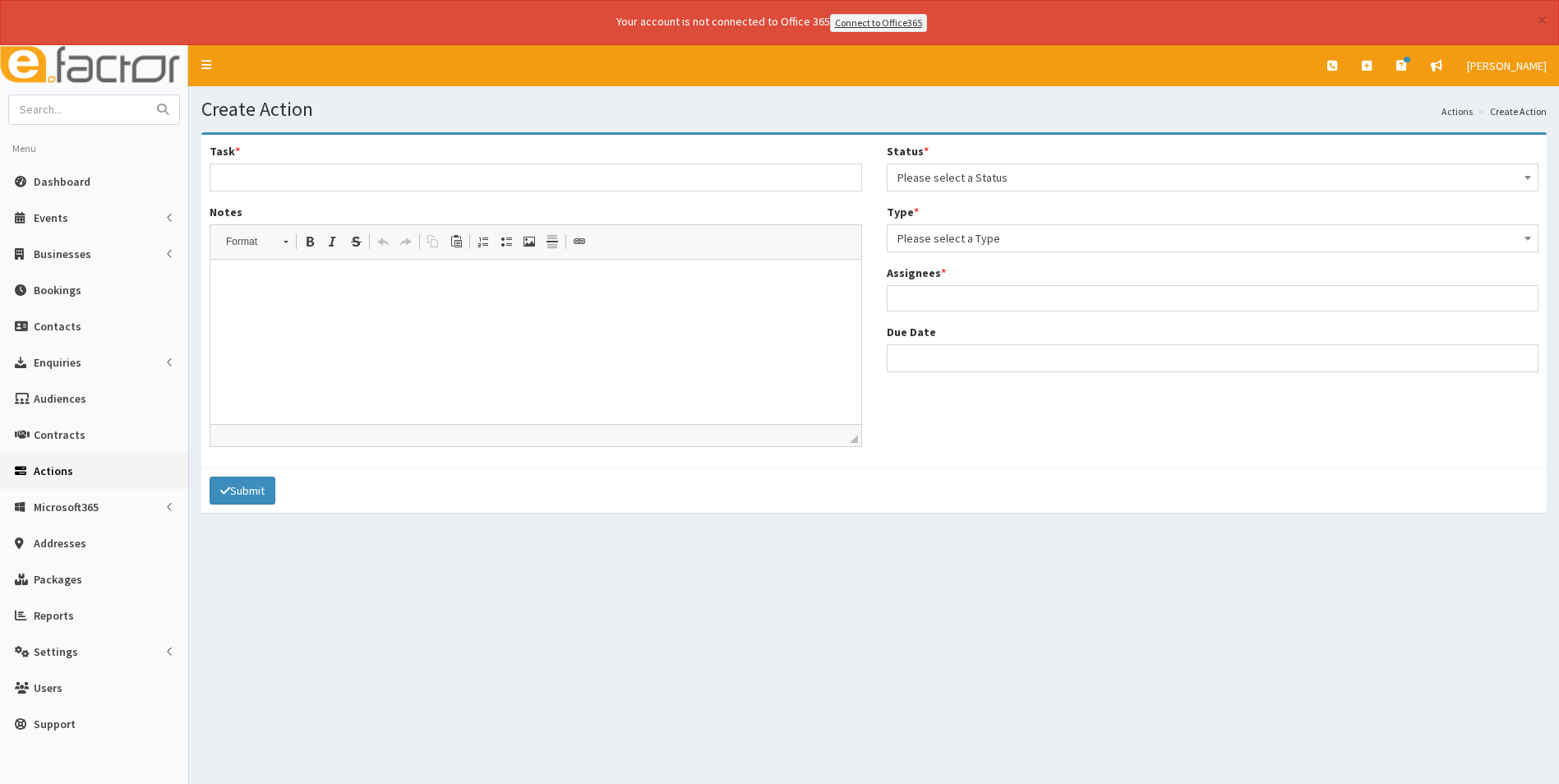
select select
click at [347, 171] on input "Task *" at bounding box center [536, 176] width 653 height 28
type input "Cancellation of membership"
click at [953, 299] on ul at bounding box center [1213, 297] width 651 height 21
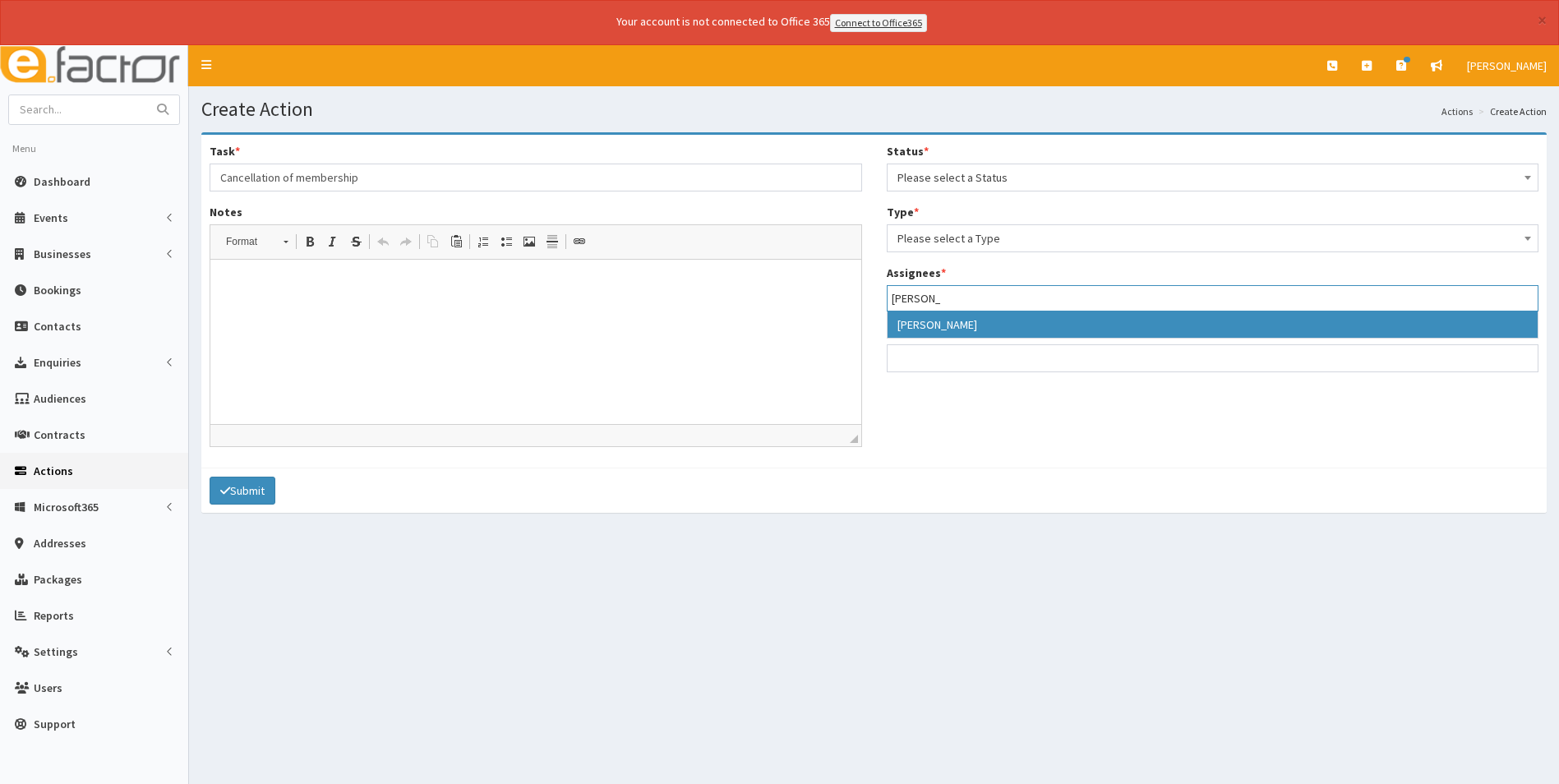
type input "[PERSON_NAME]"
select select "36"
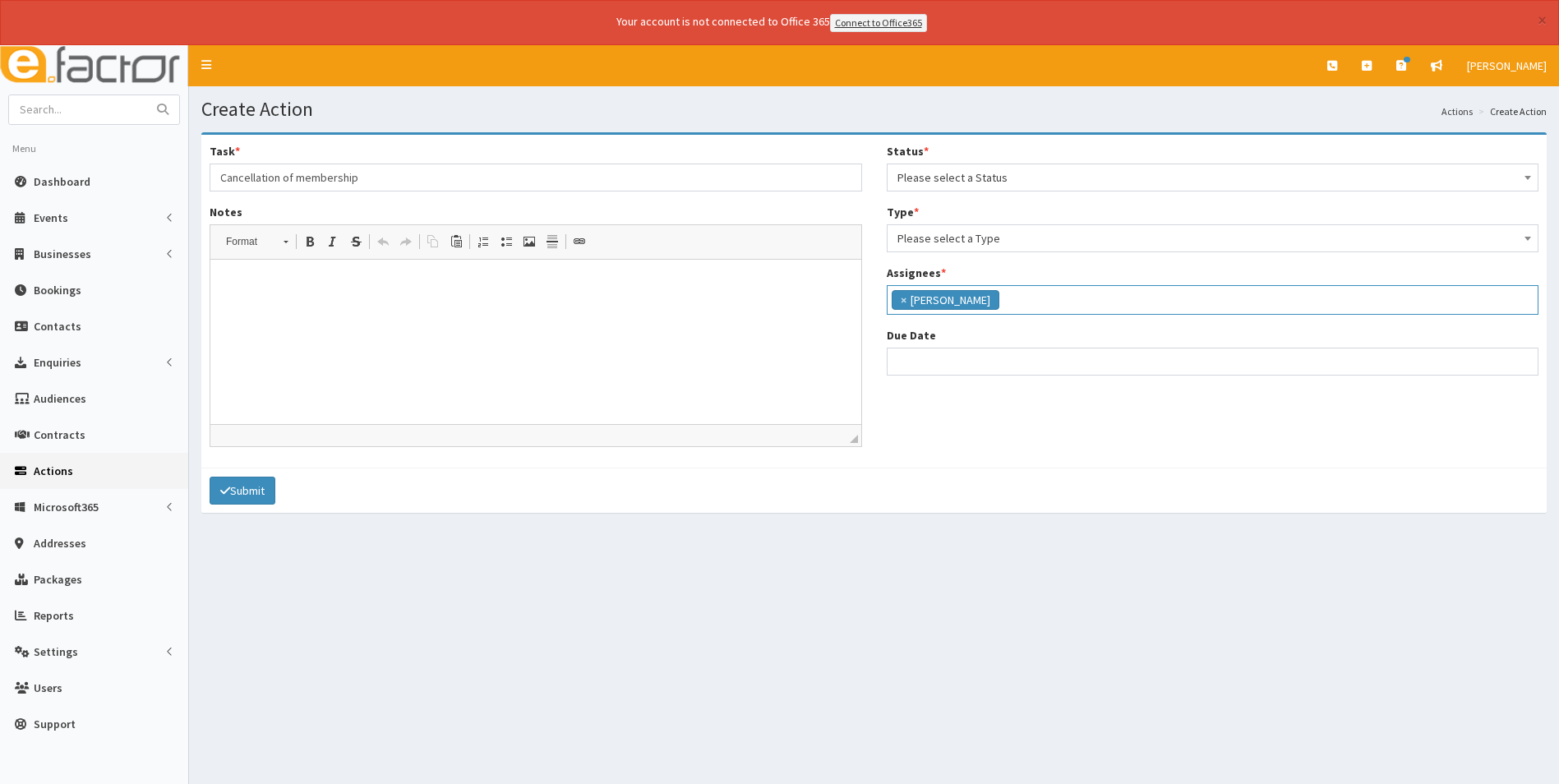
scroll to position [172, 0]
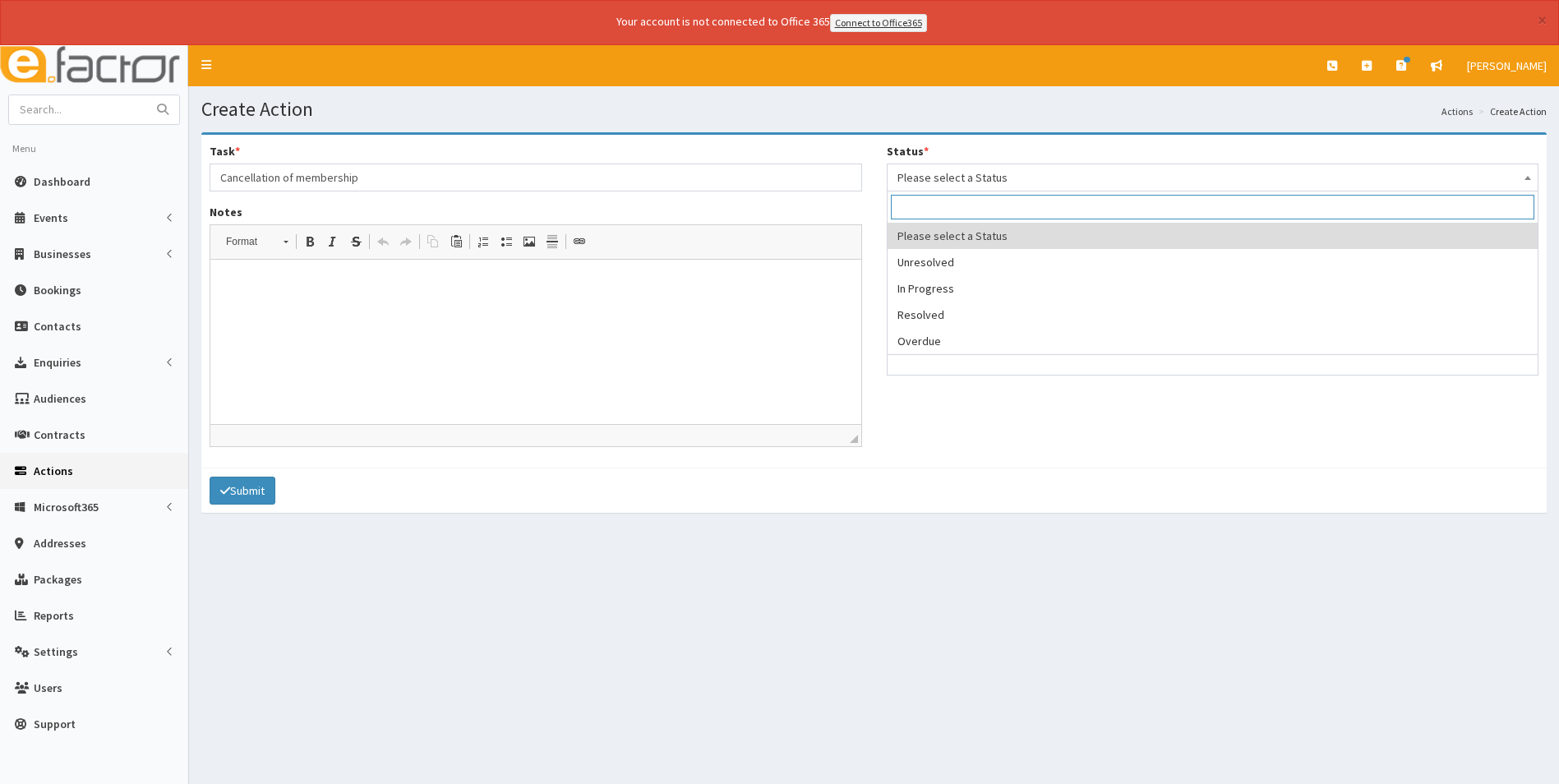
click at [956, 177] on span "Please select a Status" at bounding box center [1214, 177] width 632 height 23
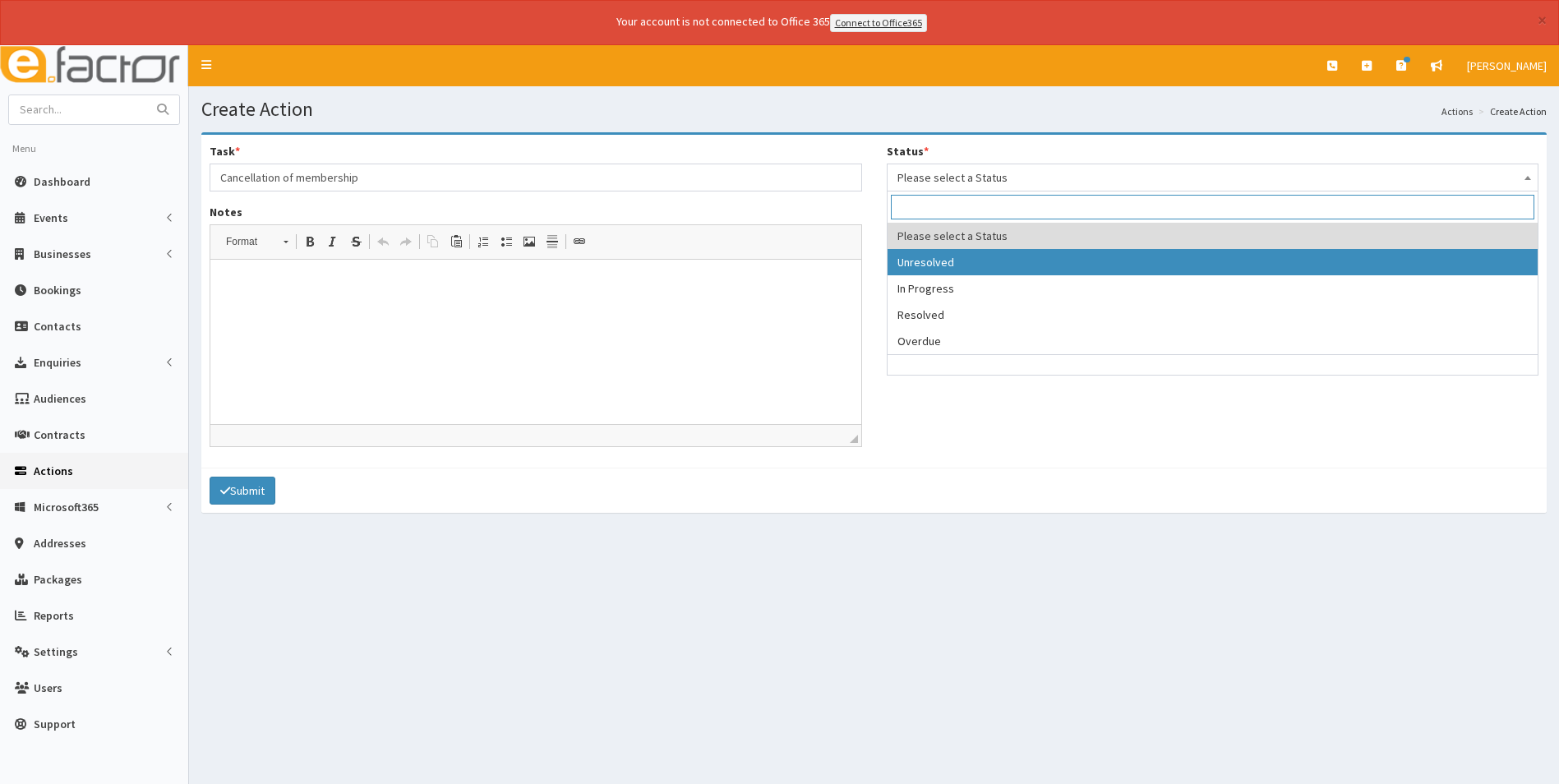
select select "1"
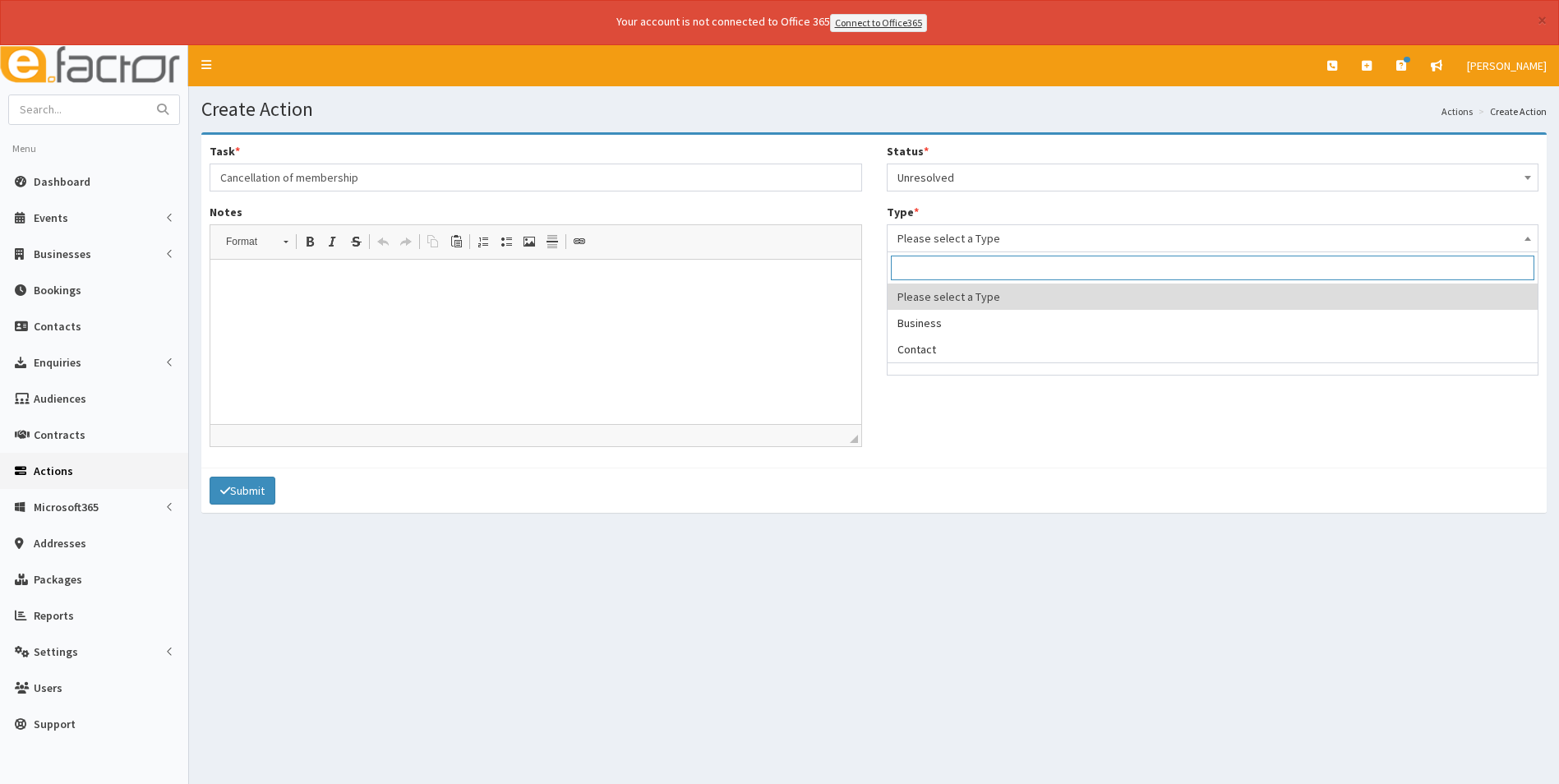
click at [961, 244] on span "Please select a Type" at bounding box center [1214, 238] width 632 height 23
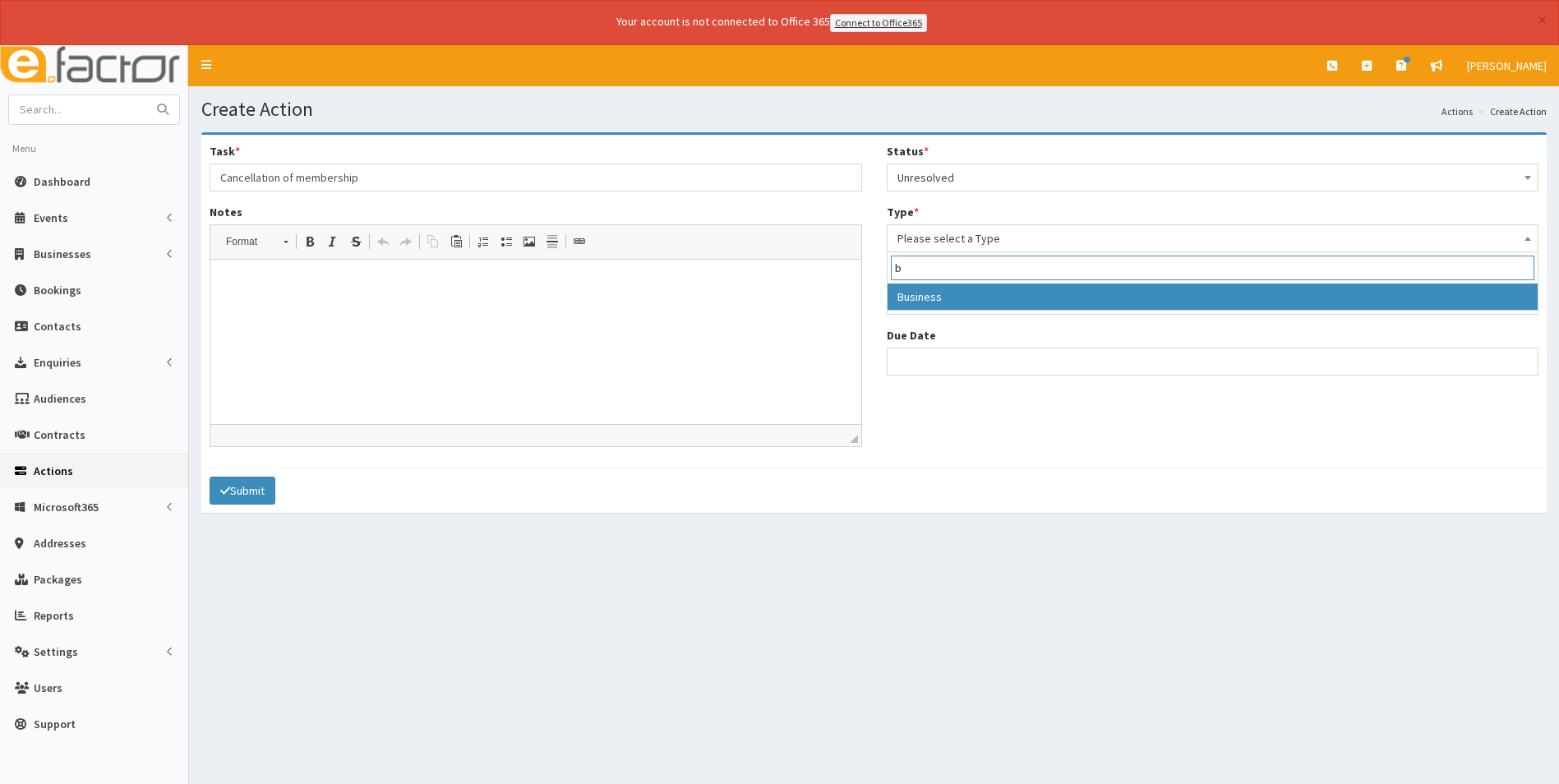
type input "b"
select select "business"
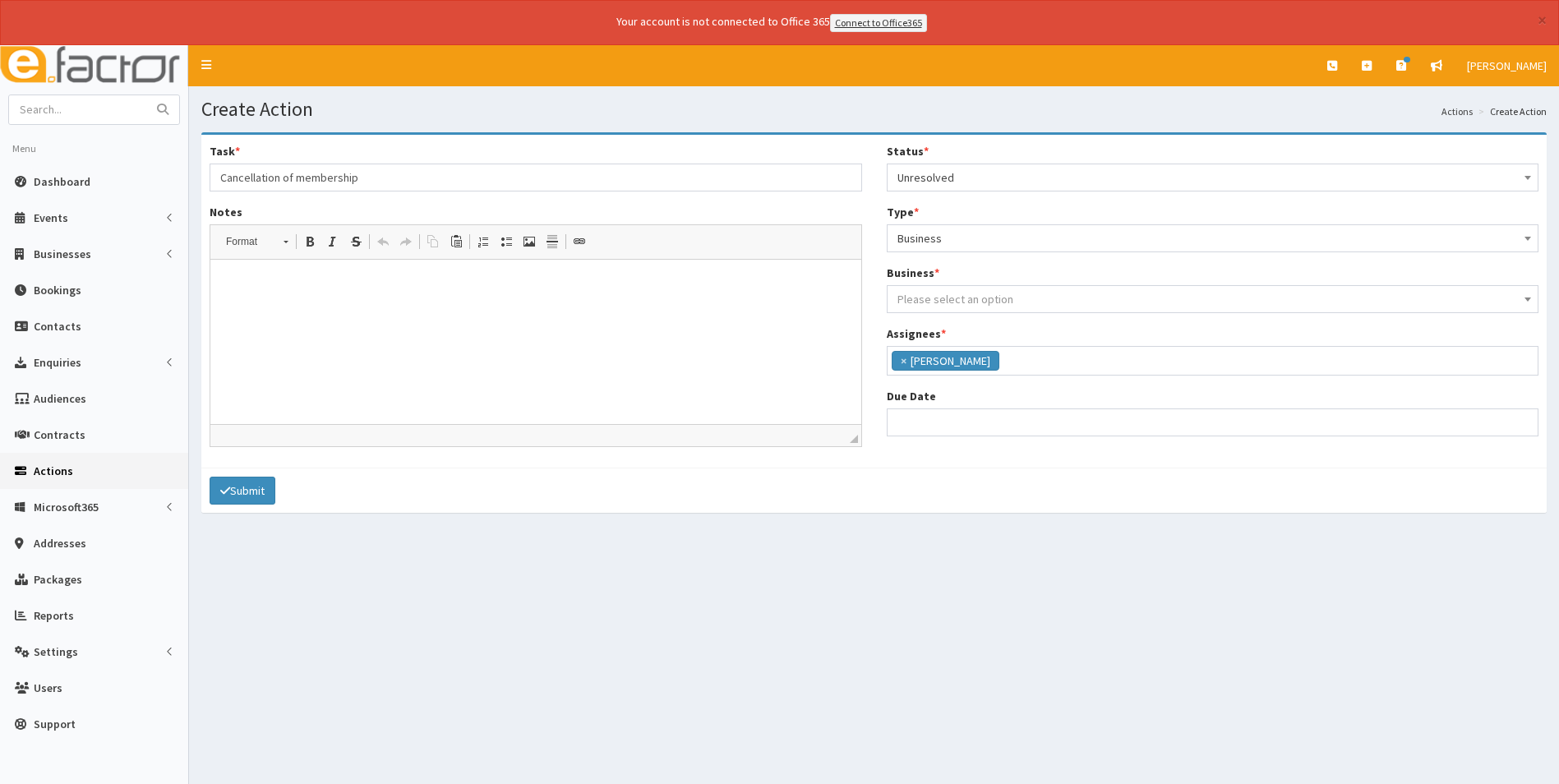
click at [940, 295] on span "Please select an option" at bounding box center [955, 299] width 115 height 15
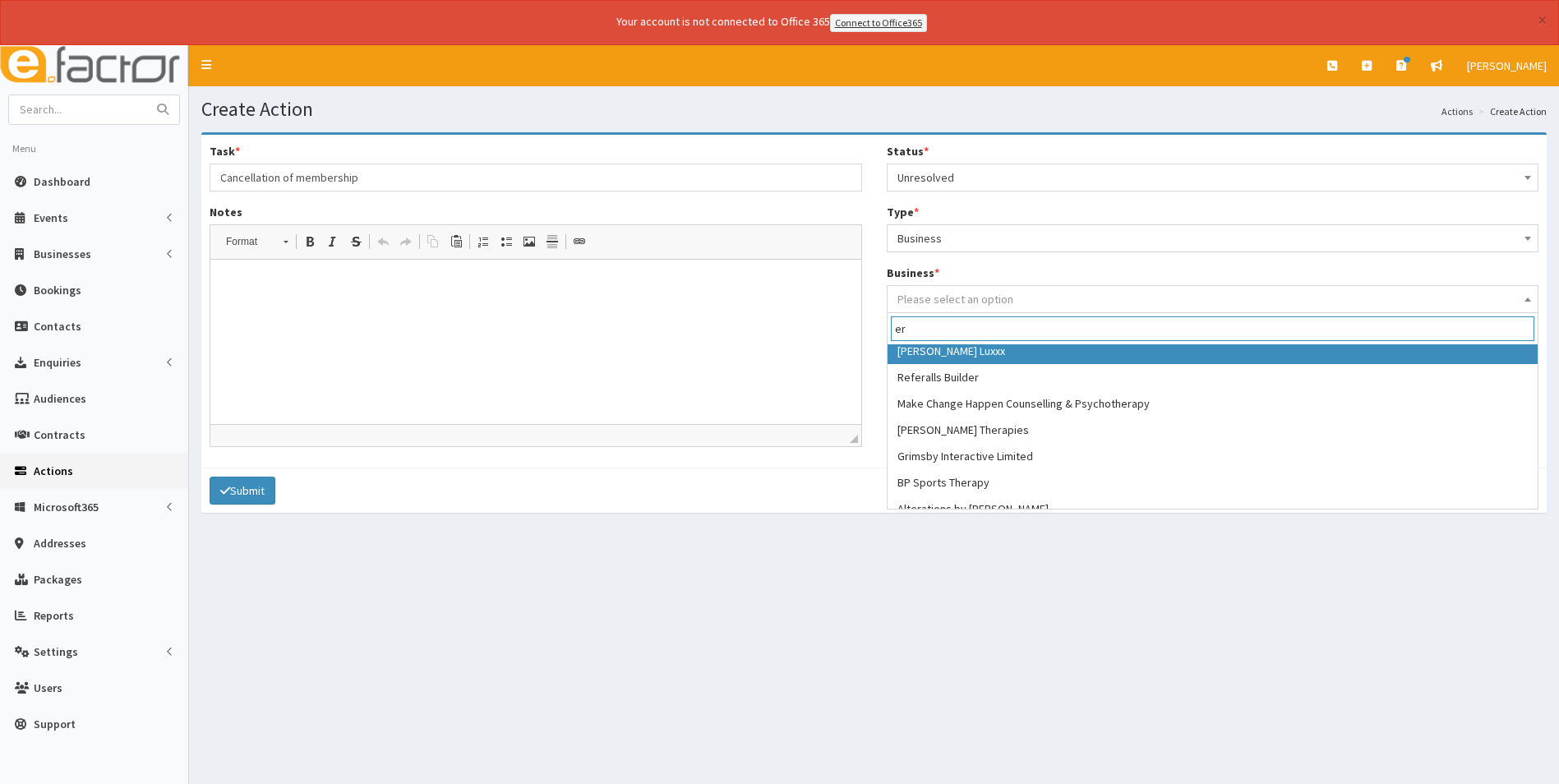
scroll to position [0, 0]
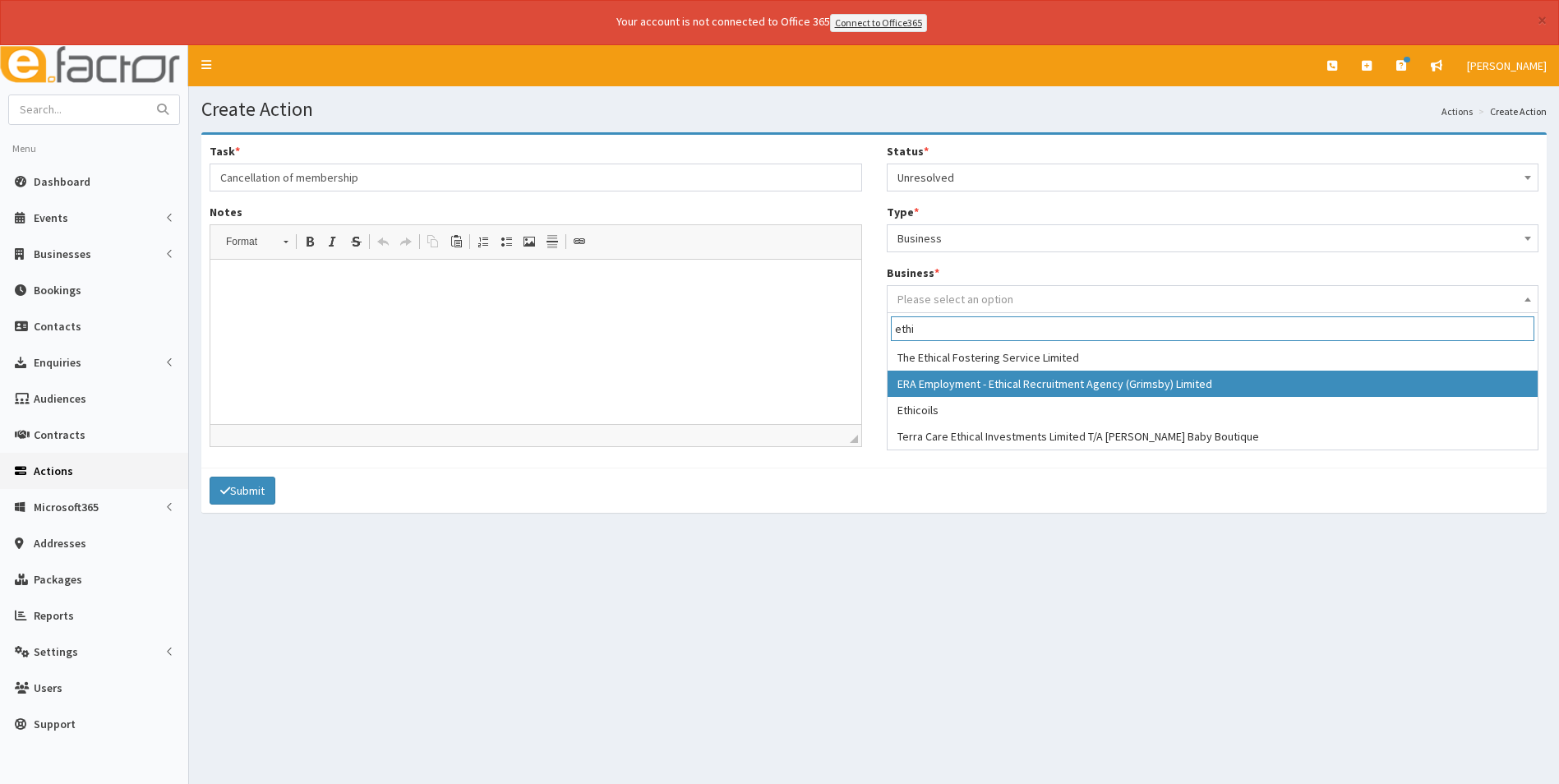
type input "ethi"
select select "1994"
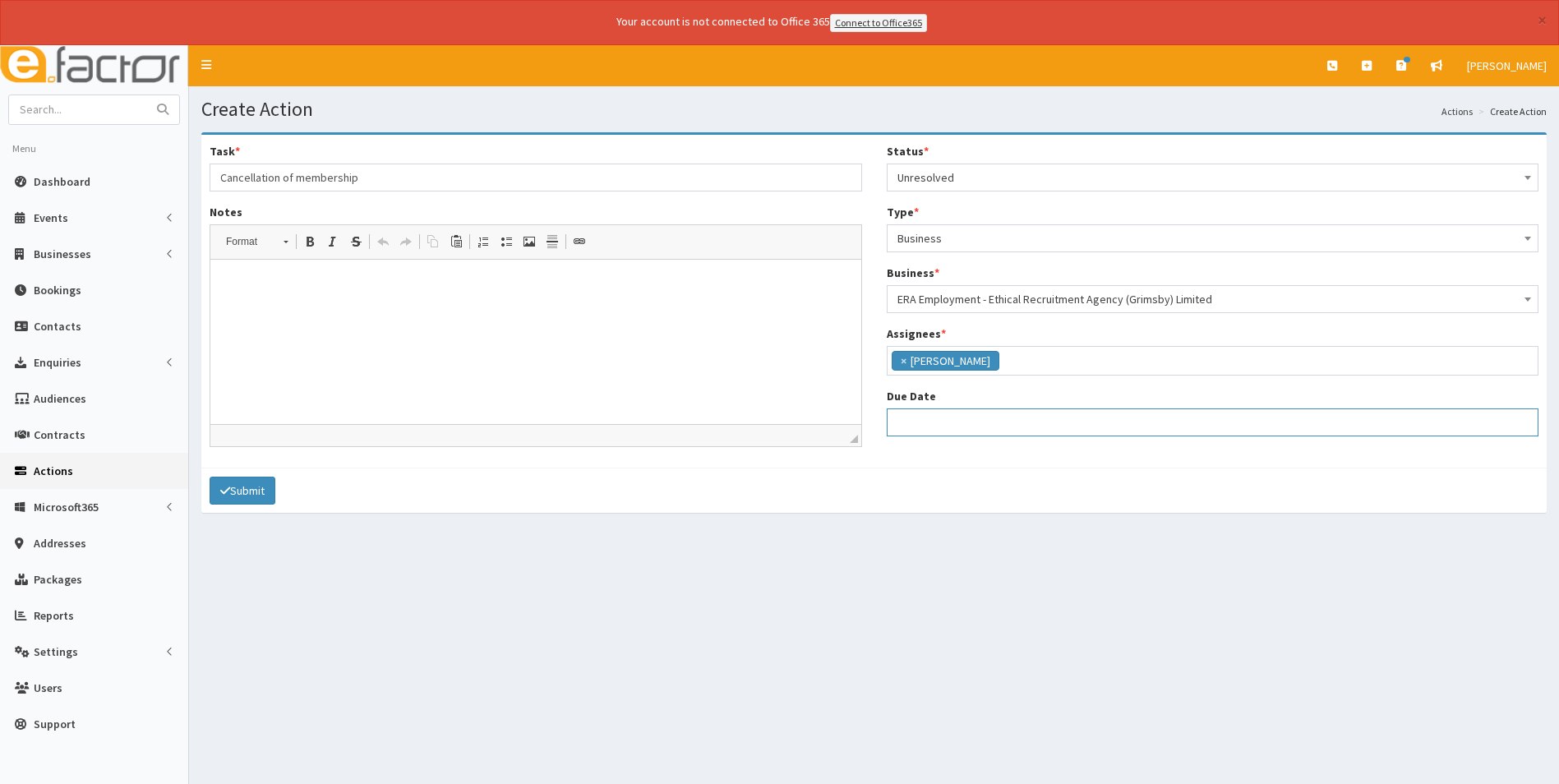
click at [977, 423] on input "Due Date" at bounding box center [1214, 422] width 653 height 28
select select "12"
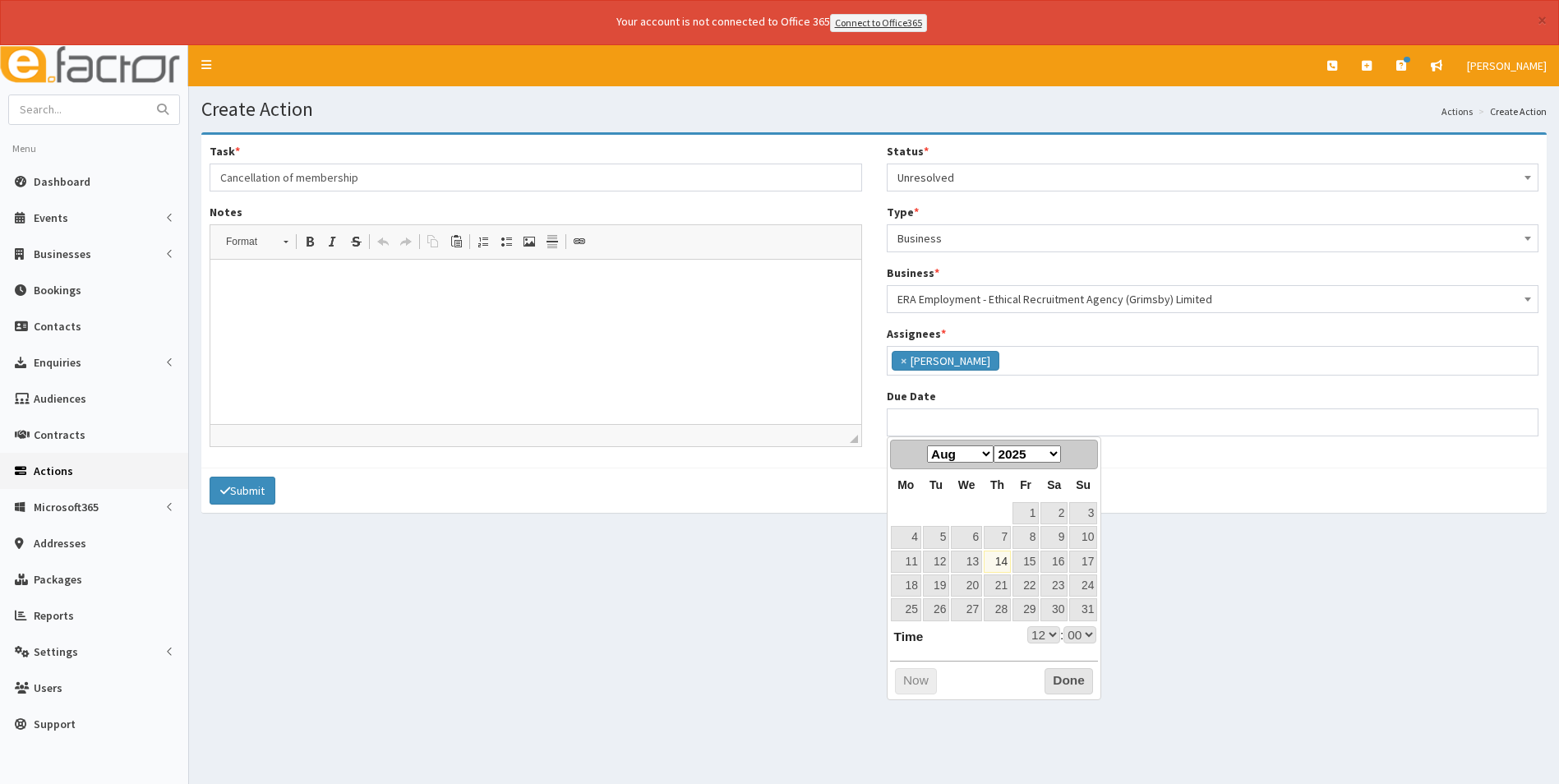
drag, startPoint x: 985, startPoint y: 454, endPoint x: 981, endPoint y: 464, distance: 10.8
click at [985, 454] on select "Jan Feb Mar Apr May Jun Jul Aug Sep Oct Nov Dec" at bounding box center [961, 454] width 67 height 17
select select "12"
click at [974, 505] on link "3" at bounding box center [967, 512] width 31 height 22
type input "03-09-2025 12:00"
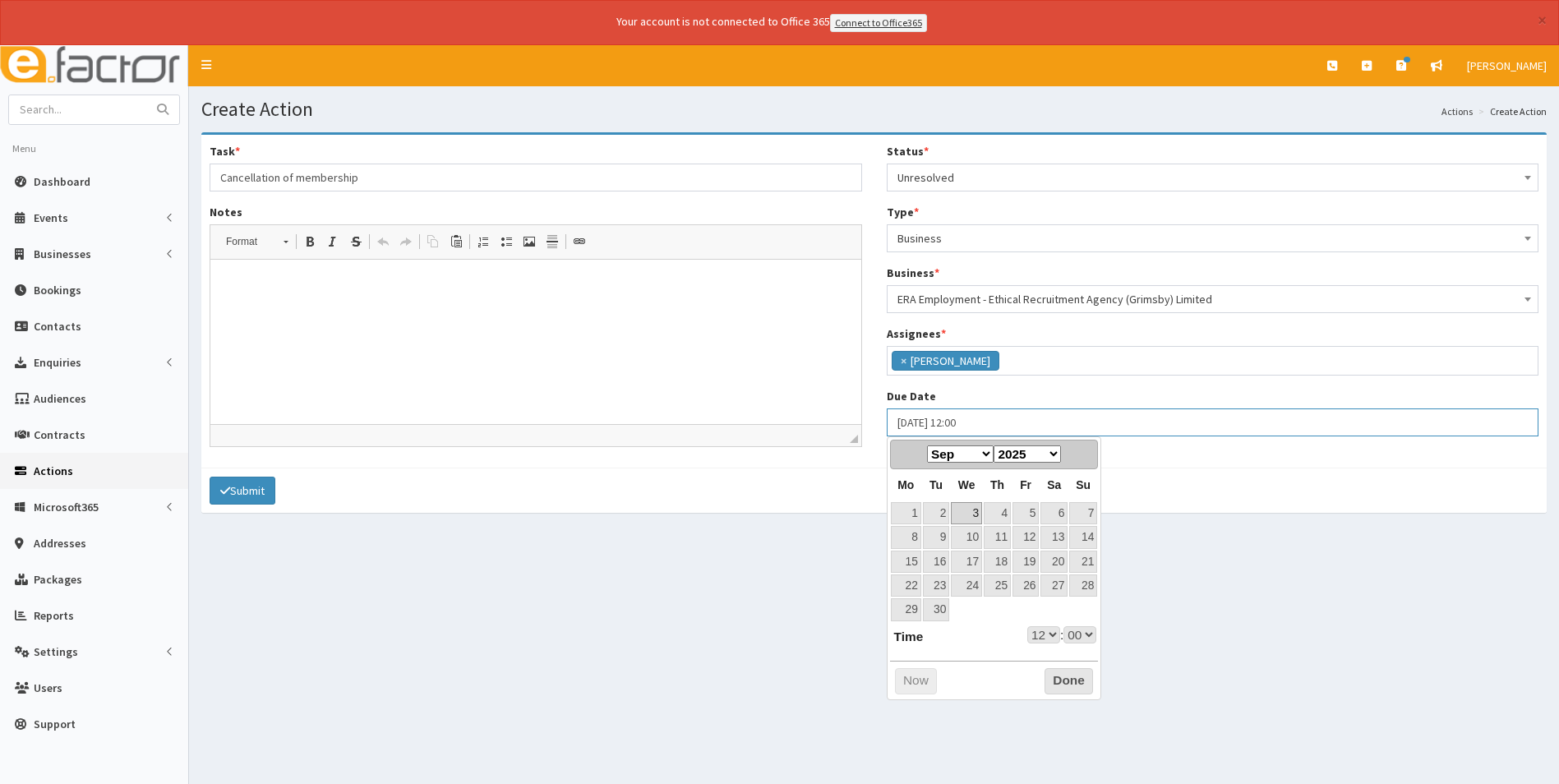
select select "12"
click at [1048, 639] on select "00 01 02 03 04 05 06 07 08 09 10 11 12 13 14 15 16 17 18 19 20 21 22 23" at bounding box center [1044, 634] width 32 height 17
type input "[DATE] 17:00"
select select "17"
click at [1066, 686] on button "Done" at bounding box center [1069, 681] width 49 height 27
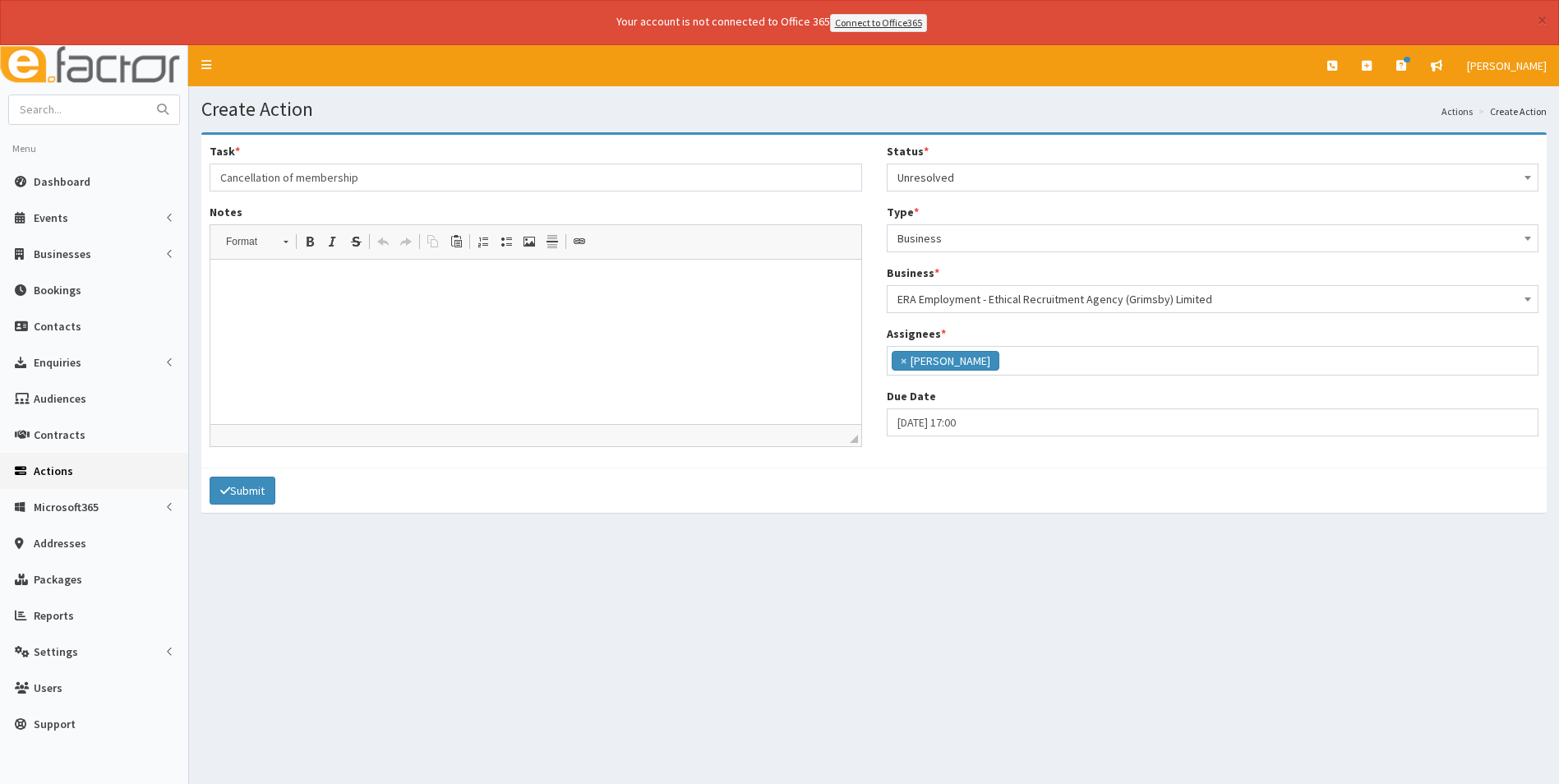
click at [389, 309] on html at bounding box center [536, 283] width 651 height 51
click at [259, 497] on button "Submit" at bounding box center [242, 490] width 66 height 28
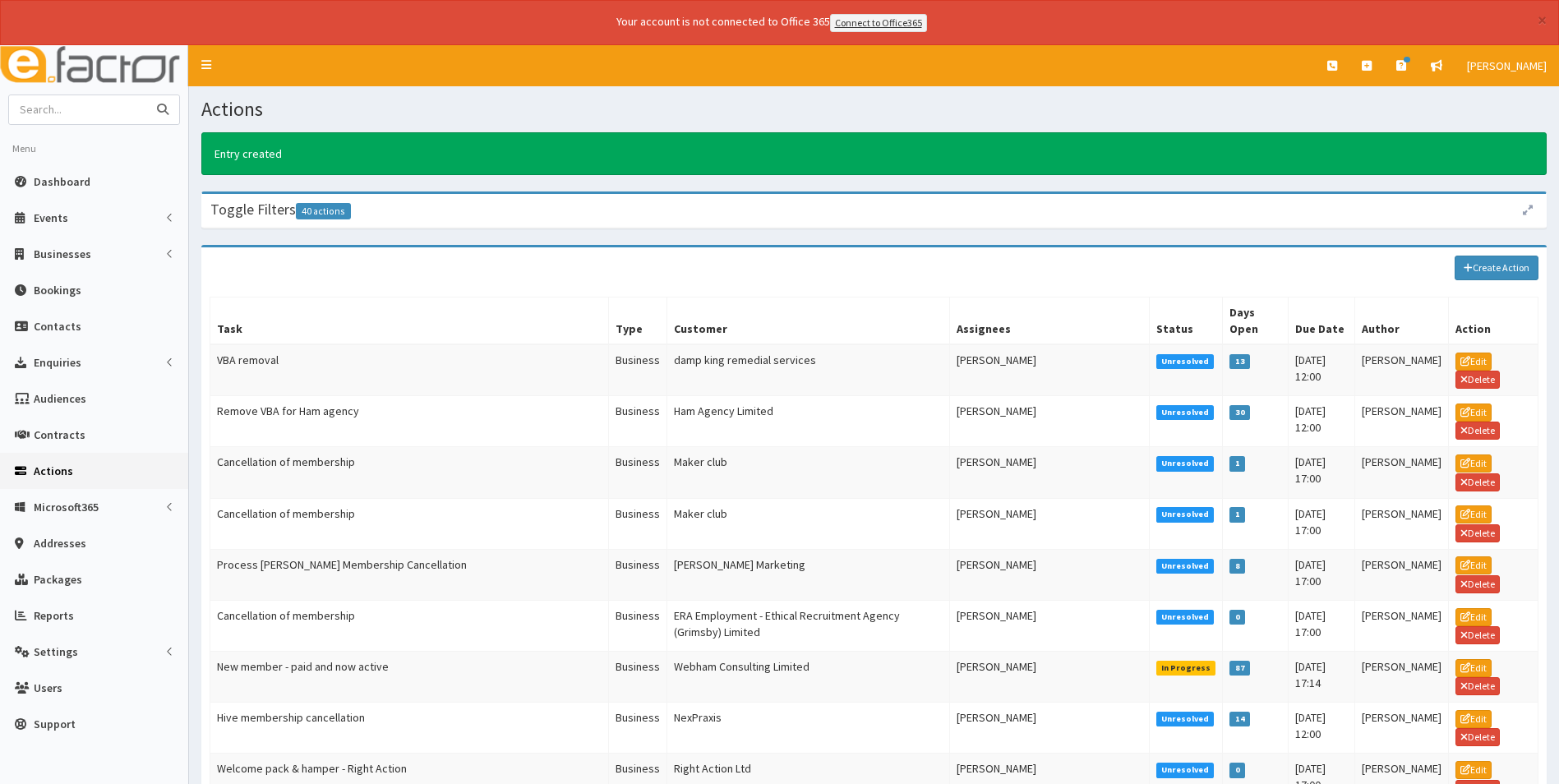
click at [103, 104] on input "text" at bounding box center [77, 110] width 138 height 29
type input "f1"
click at [146, 95] on button "submit" at bounding box center [162, 110] width 32 height 29
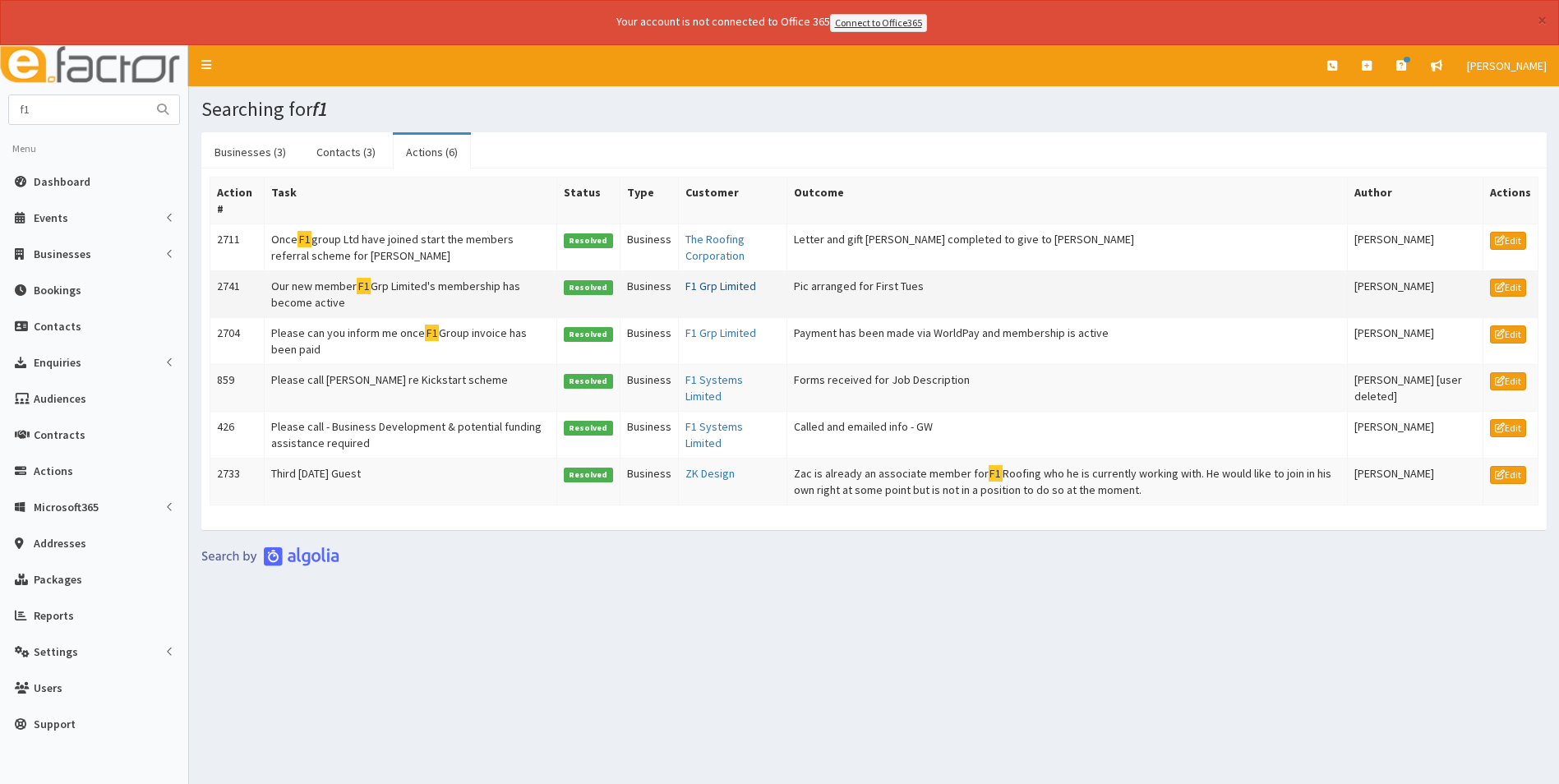
click at [711, 286] on link "F1 Grp Limited" at bounding box center [721, 286] width 71 height 15
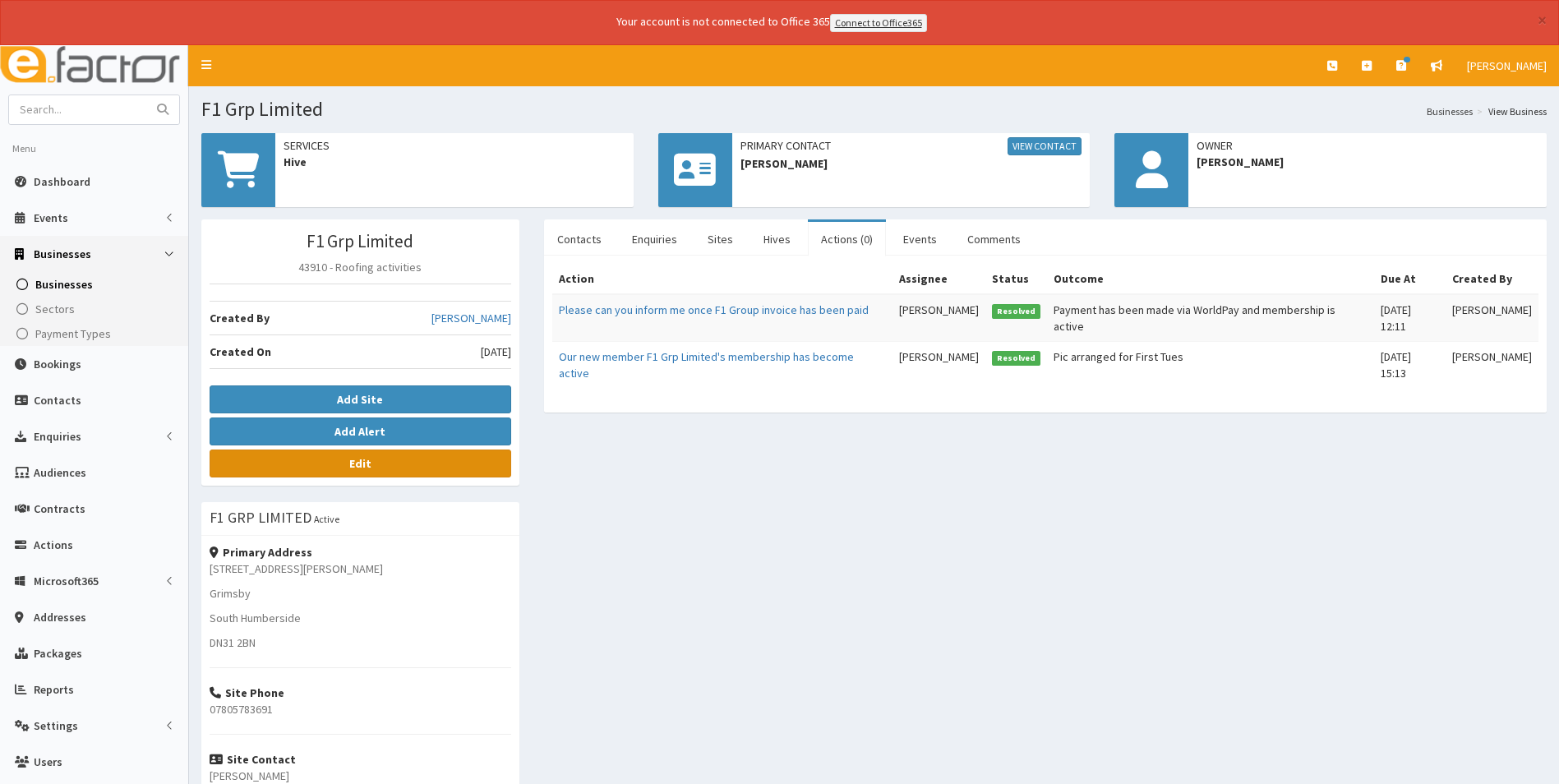
click at [382, 471] on link "Edit" at bounding box center [361, 463] width 301 height 28
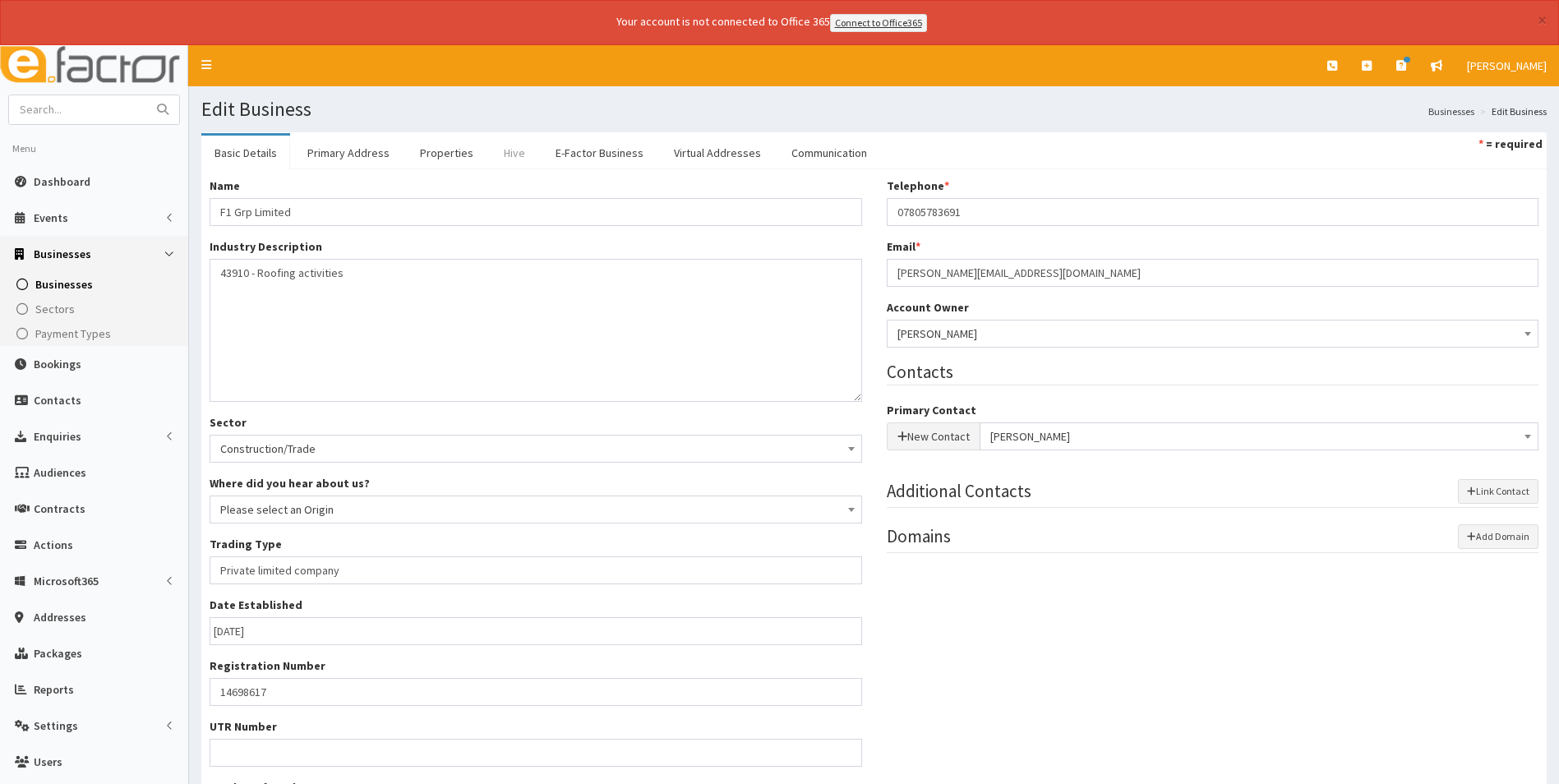
click at [510, 155] on link "Hive" at bounding box center [514, 153] width 48 height 34
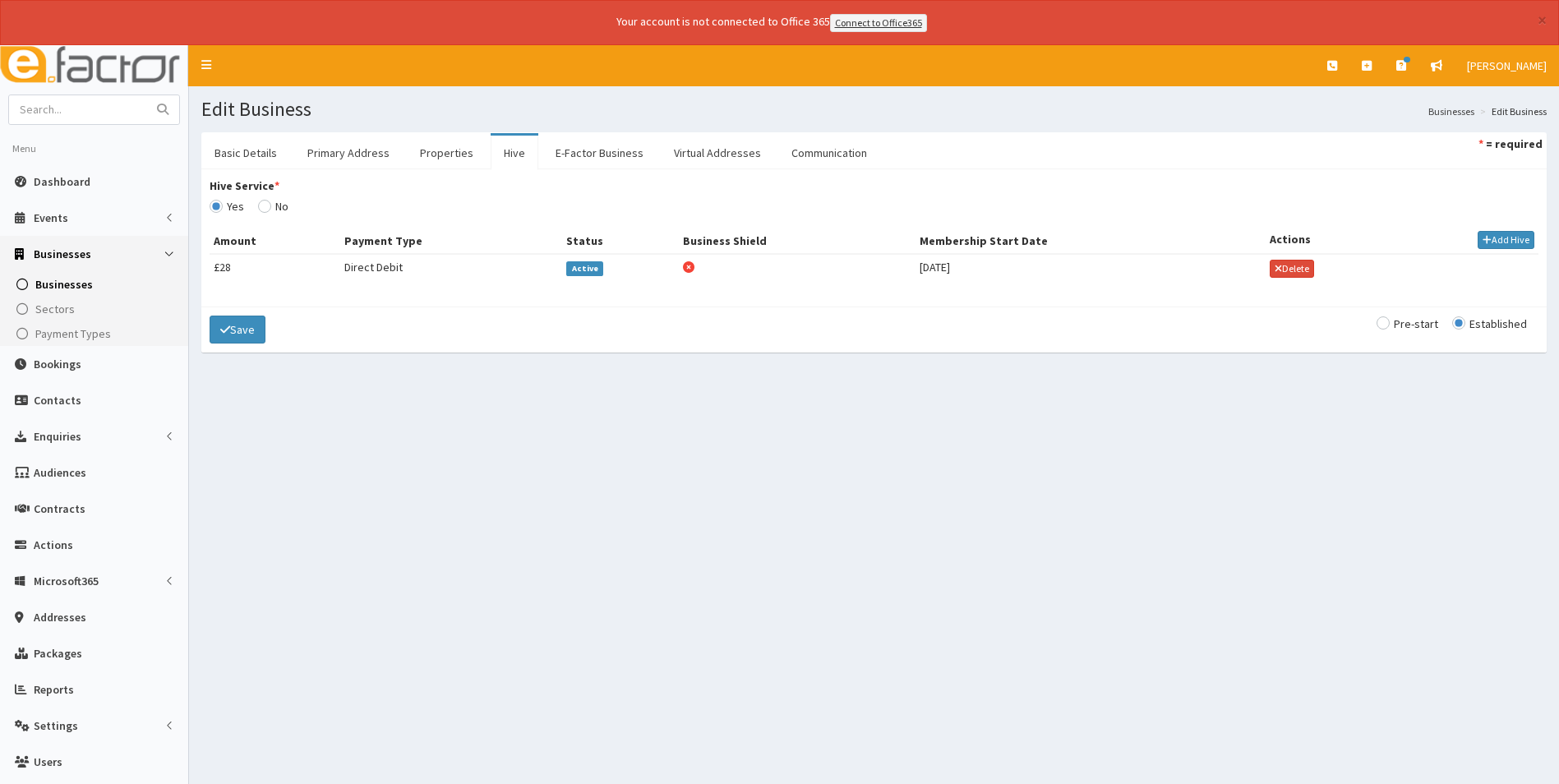
click at [587, 269] on span "Active" at bounding box center [585, 269] width 37 height 15
type input "[DATE]"
select select "1"
select select "2"
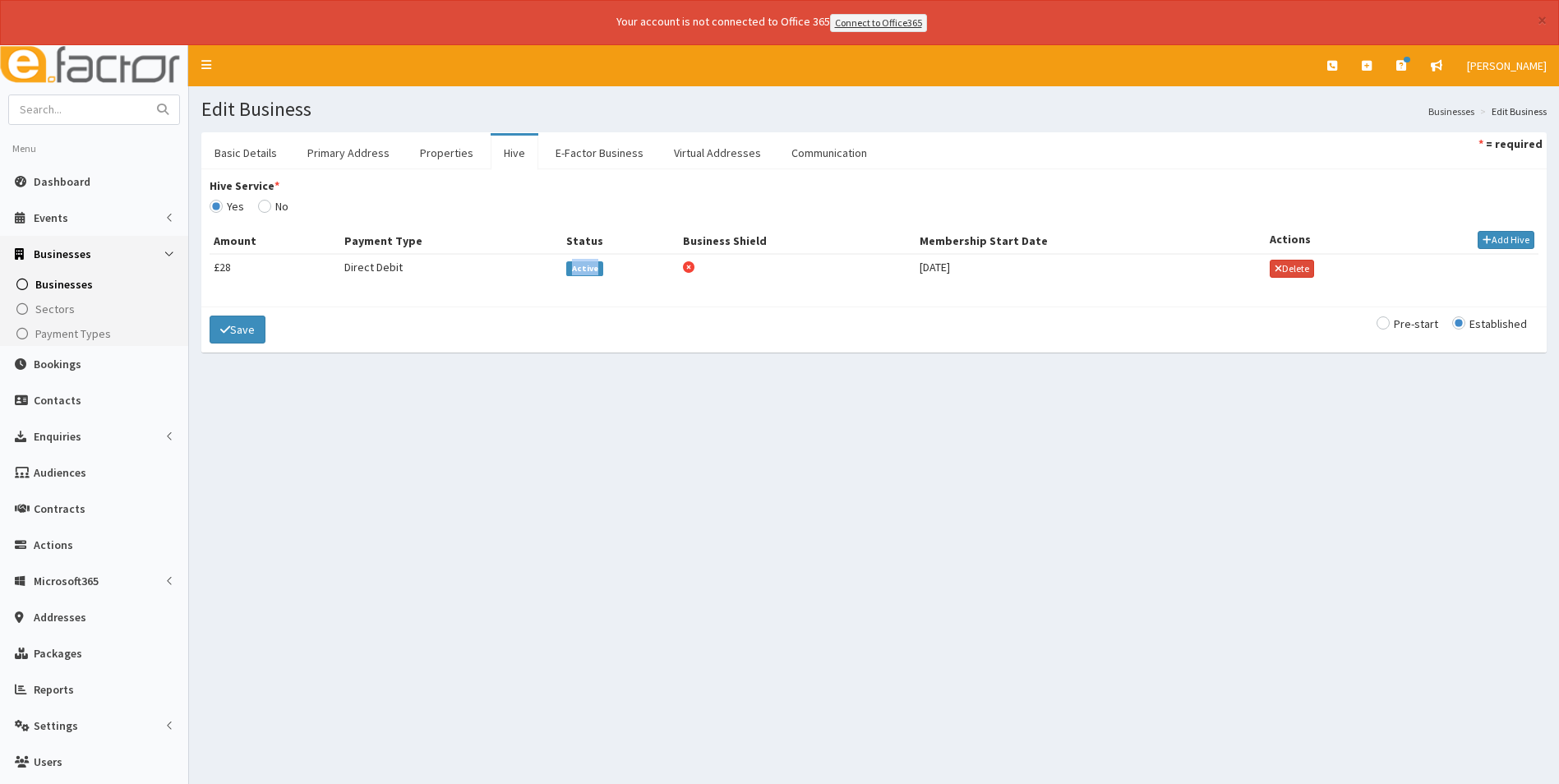
type input "27.50"
checkbox input "false"
checkbox input "true"
select select
select select "2"
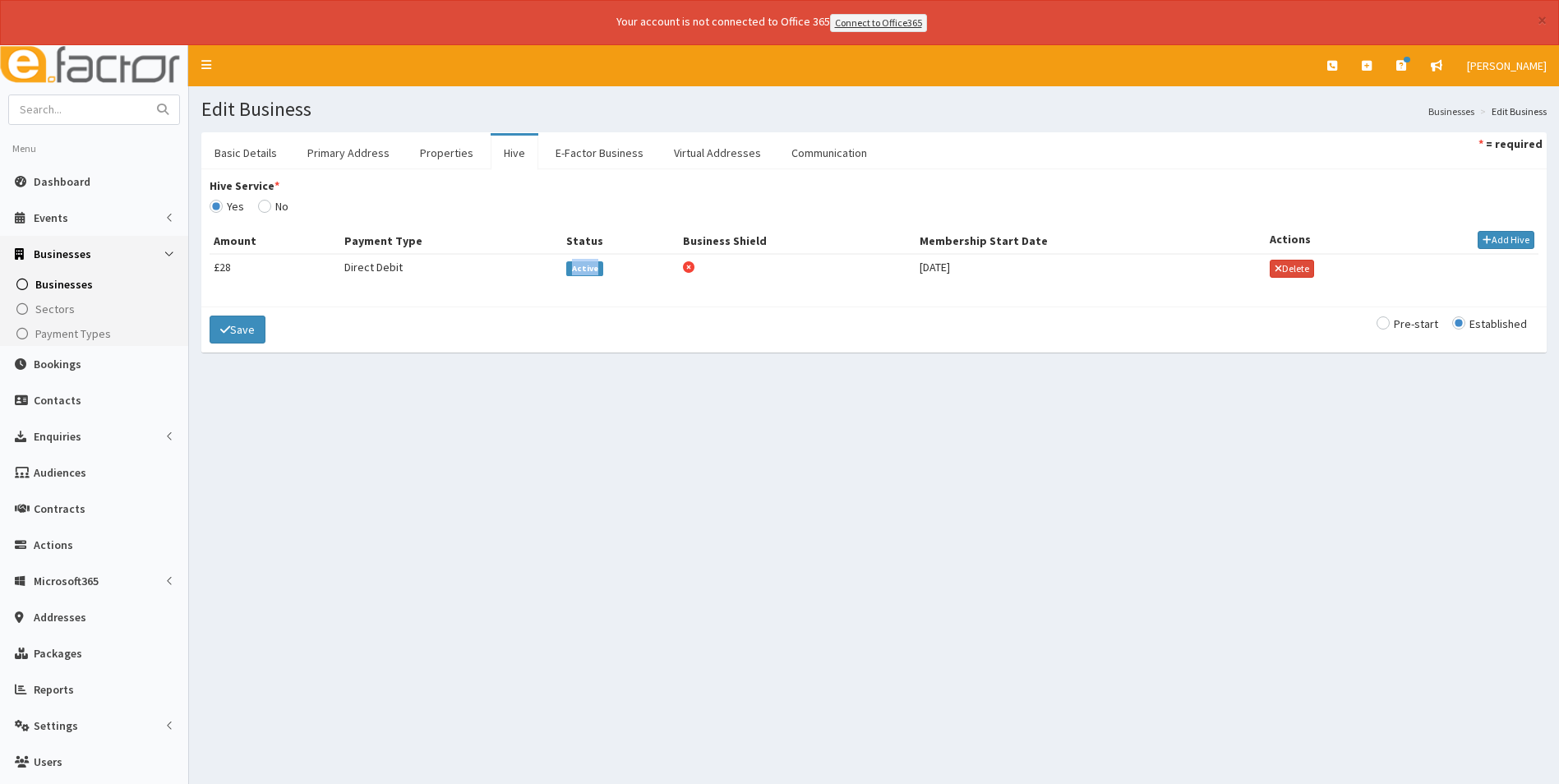
select select
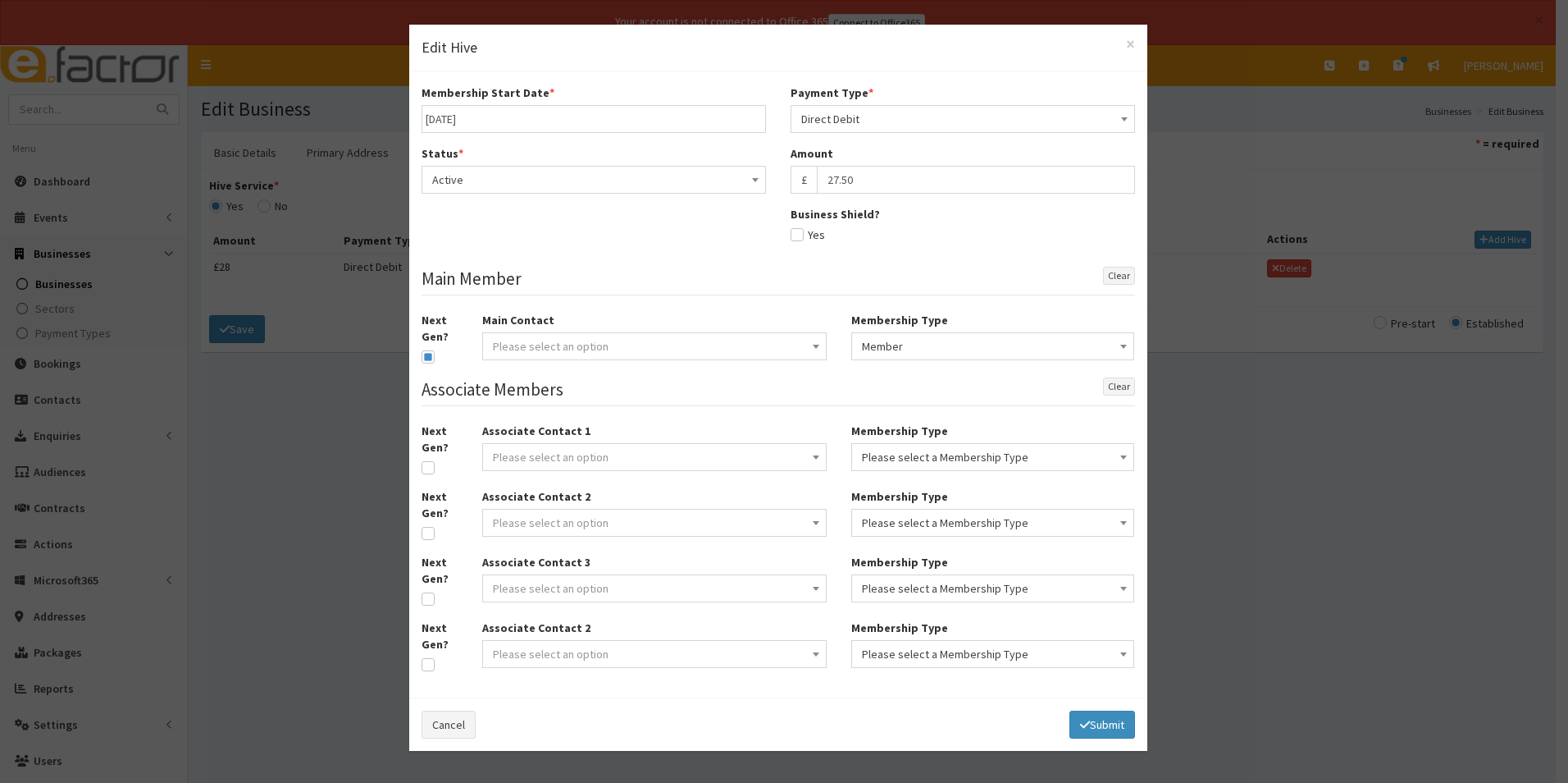
type input "[DATE]"
select select "1"
select select "2"
type input "27.50"
checkbox input "false"
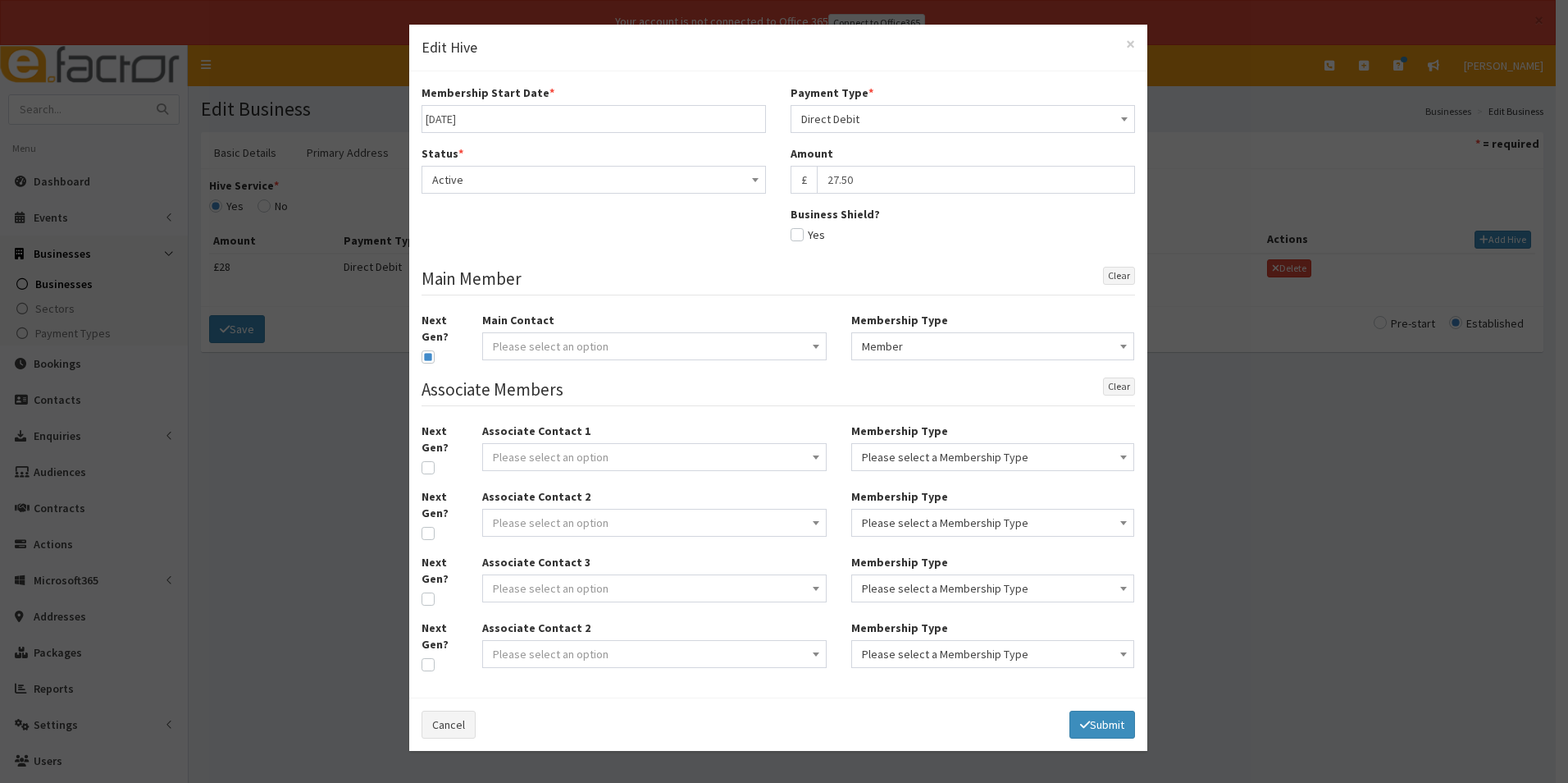
checkbox input "true"
select select
select select "2"
select select
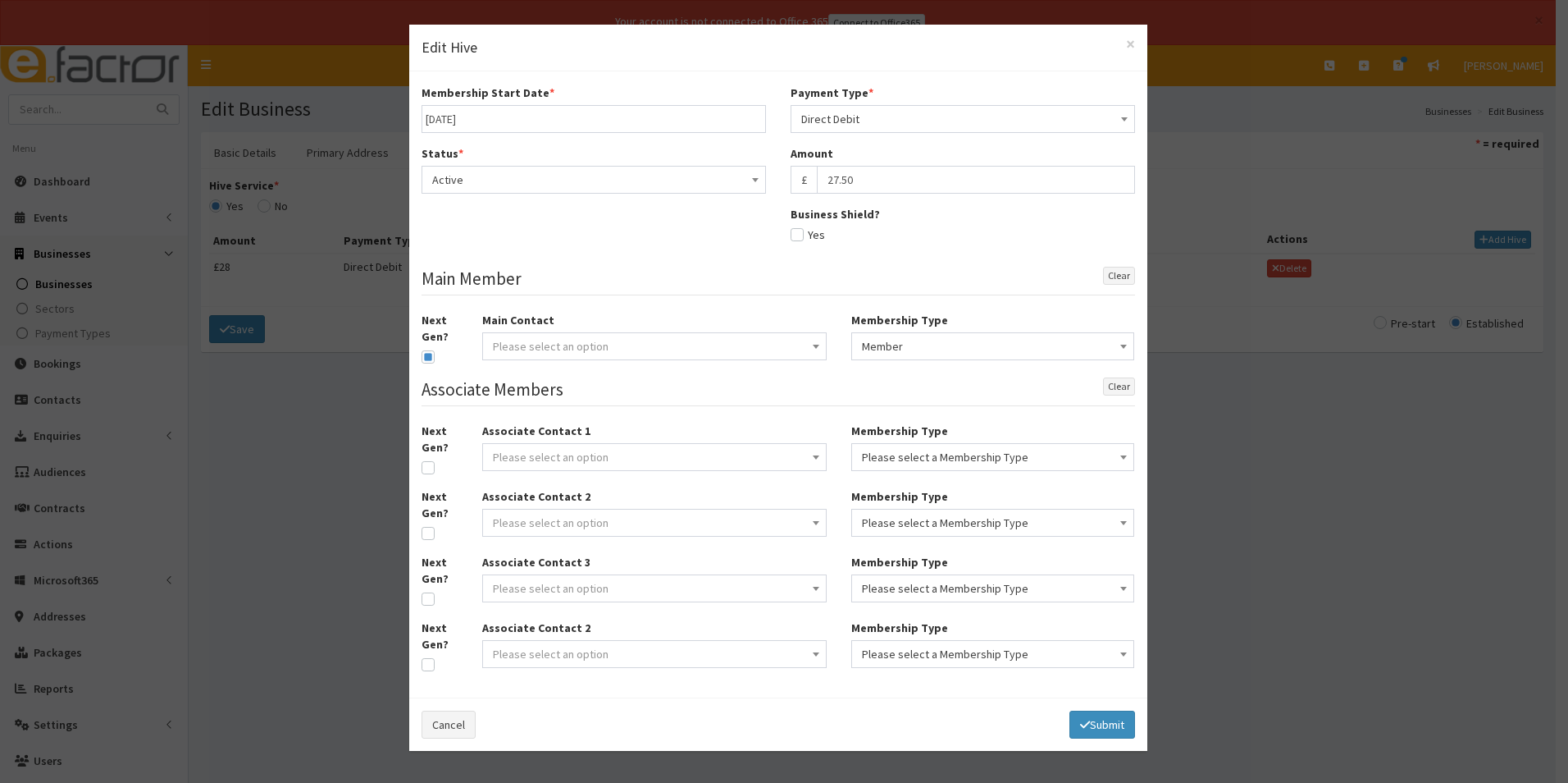
select select
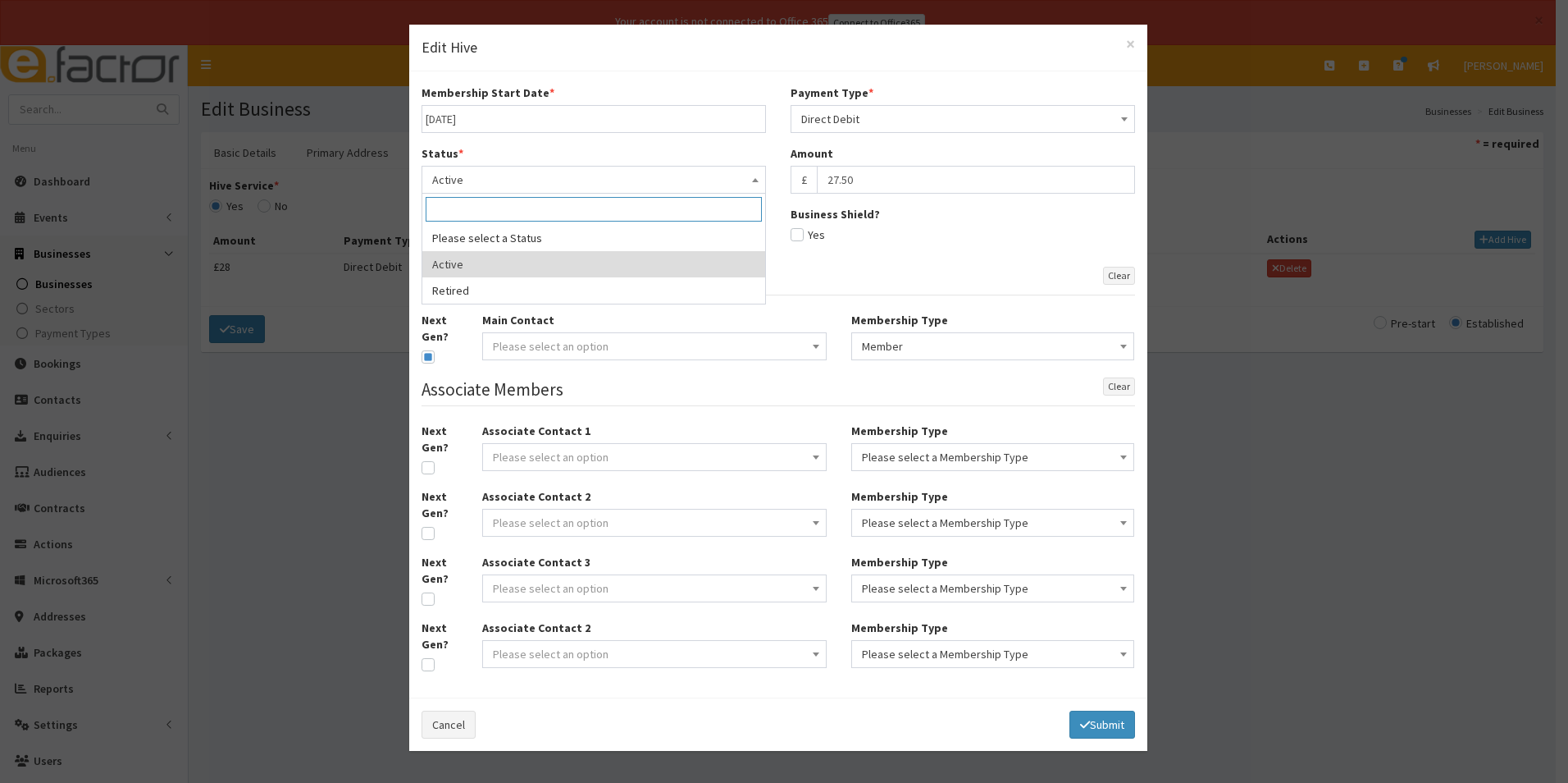
click at [545, 181] on span "Active" at bounding box center [593, 180] width 323 height 23
select select "2"
click at [512, 243] on input "text" at bounding box center [594, 240] width 345 height 28
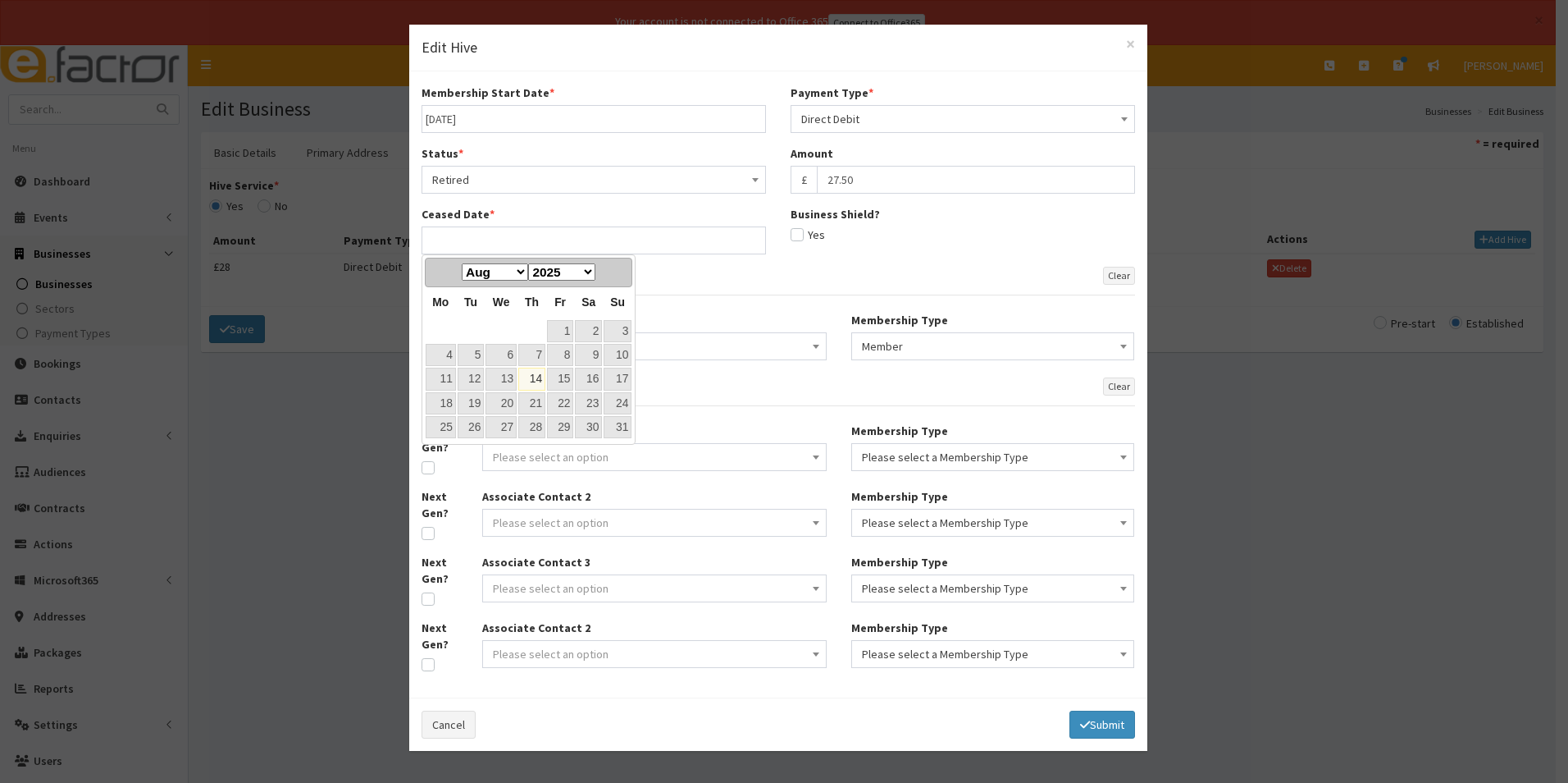
click at [535, 376] on link "14" at bounding box center [531, 378] width 27 height 22
type input "14-08-2025"
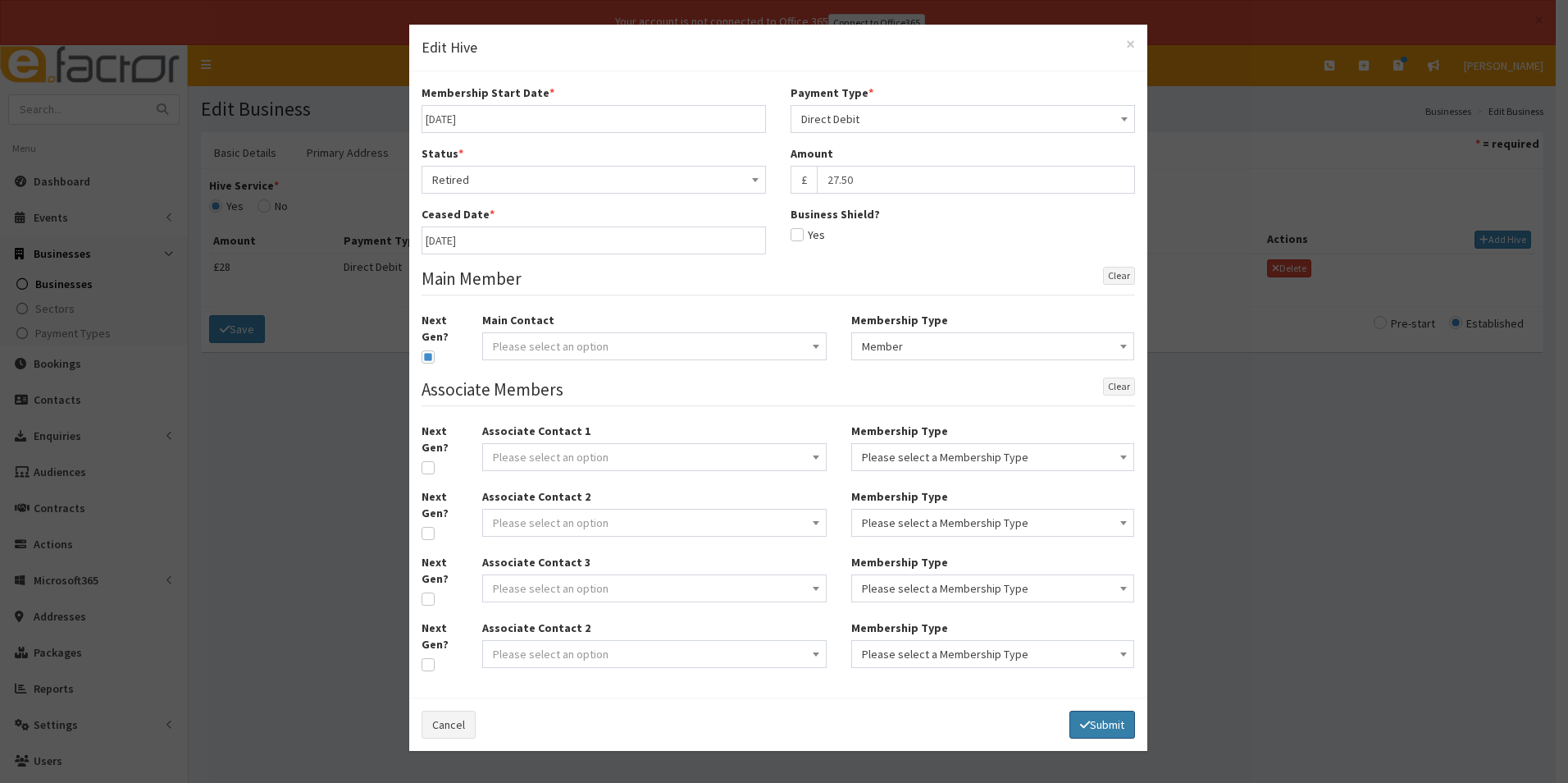
click at [1099, 726] on button "Submit" at bounding box center [1102, 724] width 66 height 28
select select
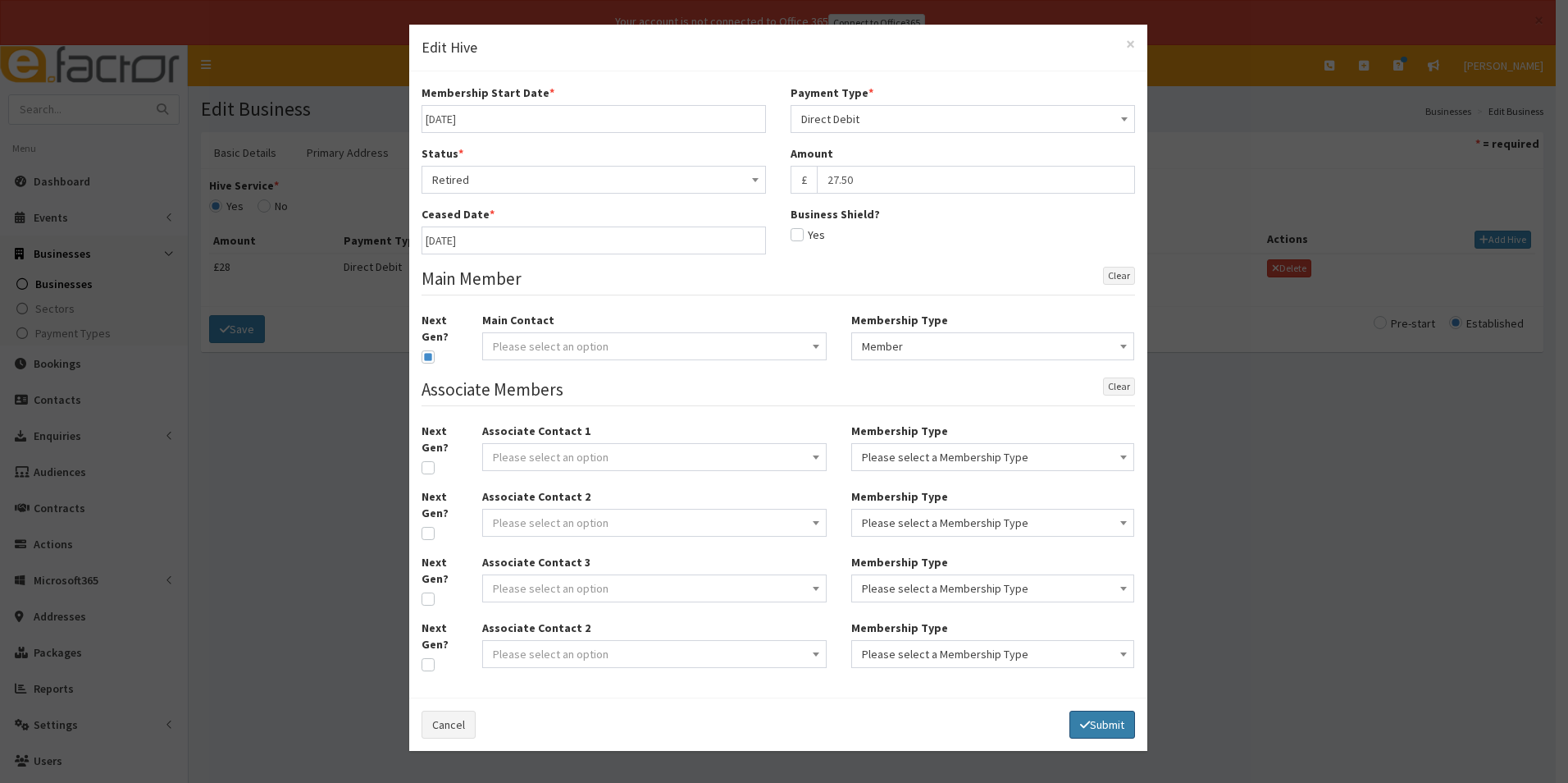
select select
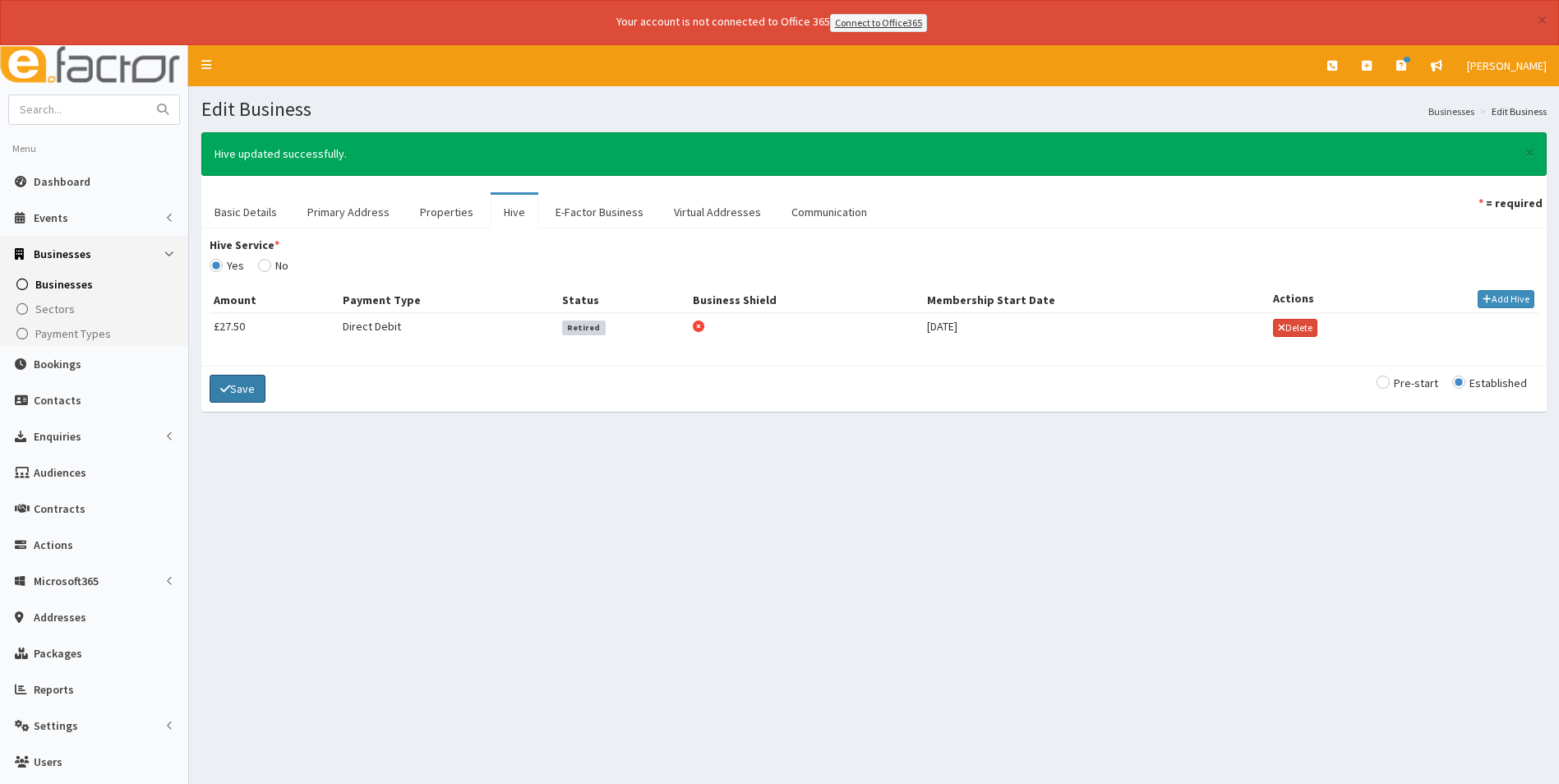
click at [217, 392] on button "Save" at bounding box center [238, 388] width 56 height 28
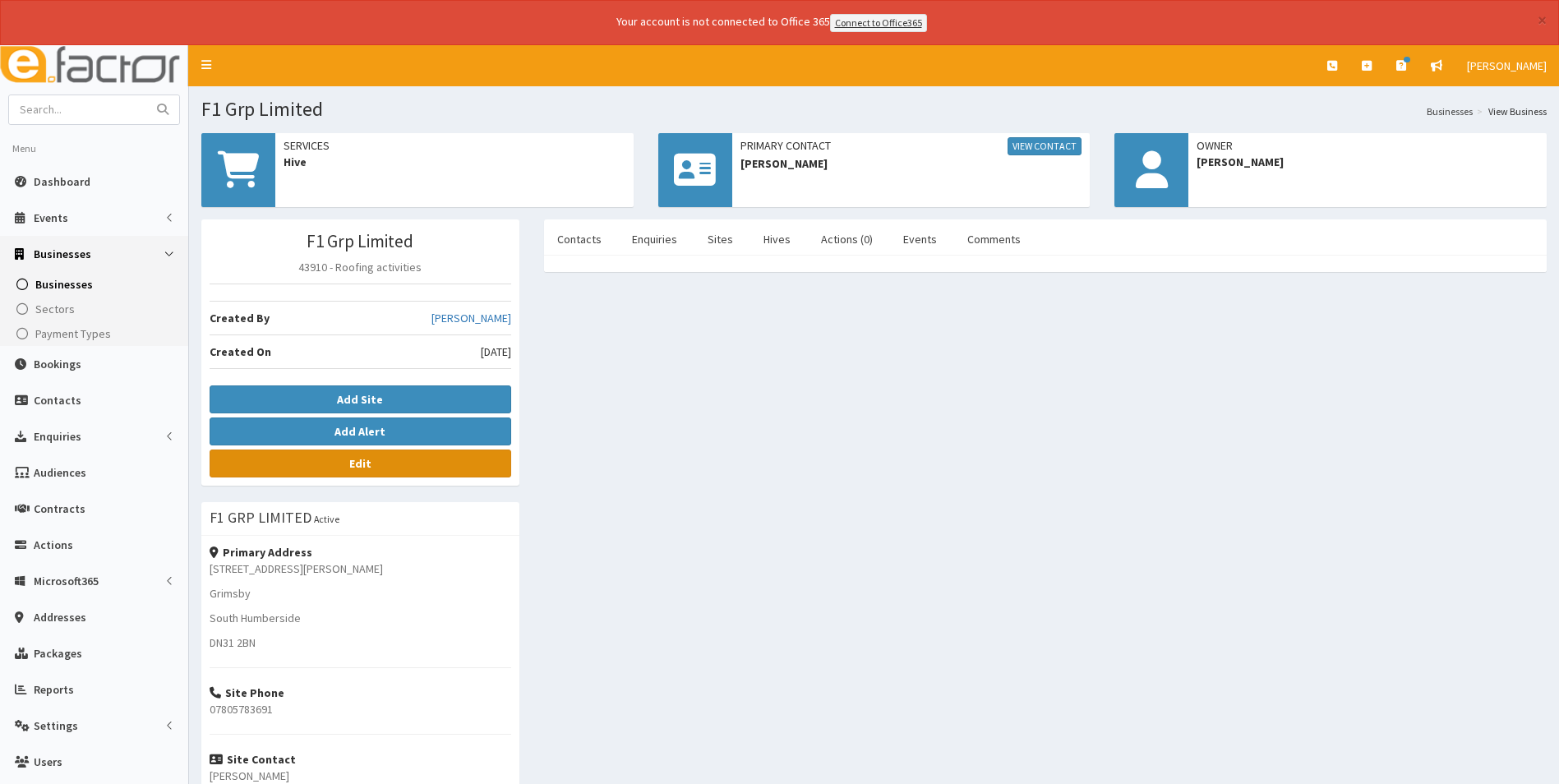
click at [378, 465] on link "Edit" at bounding box center [361, 463] width 301 height 28
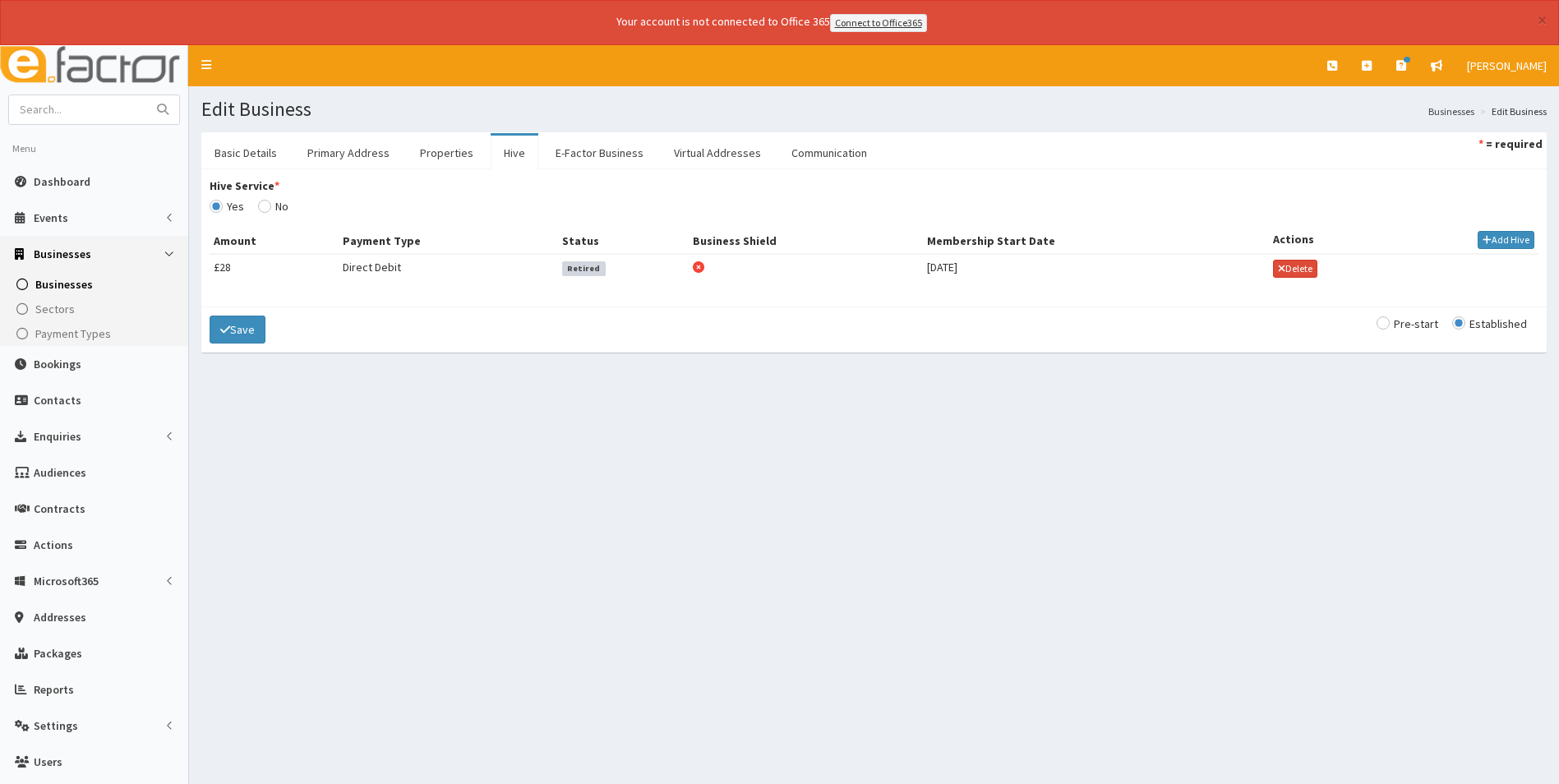
click at [244, 210] on input "Hive Service *" at bounding box center [227, 206] width 34 height 11
radio input "true"
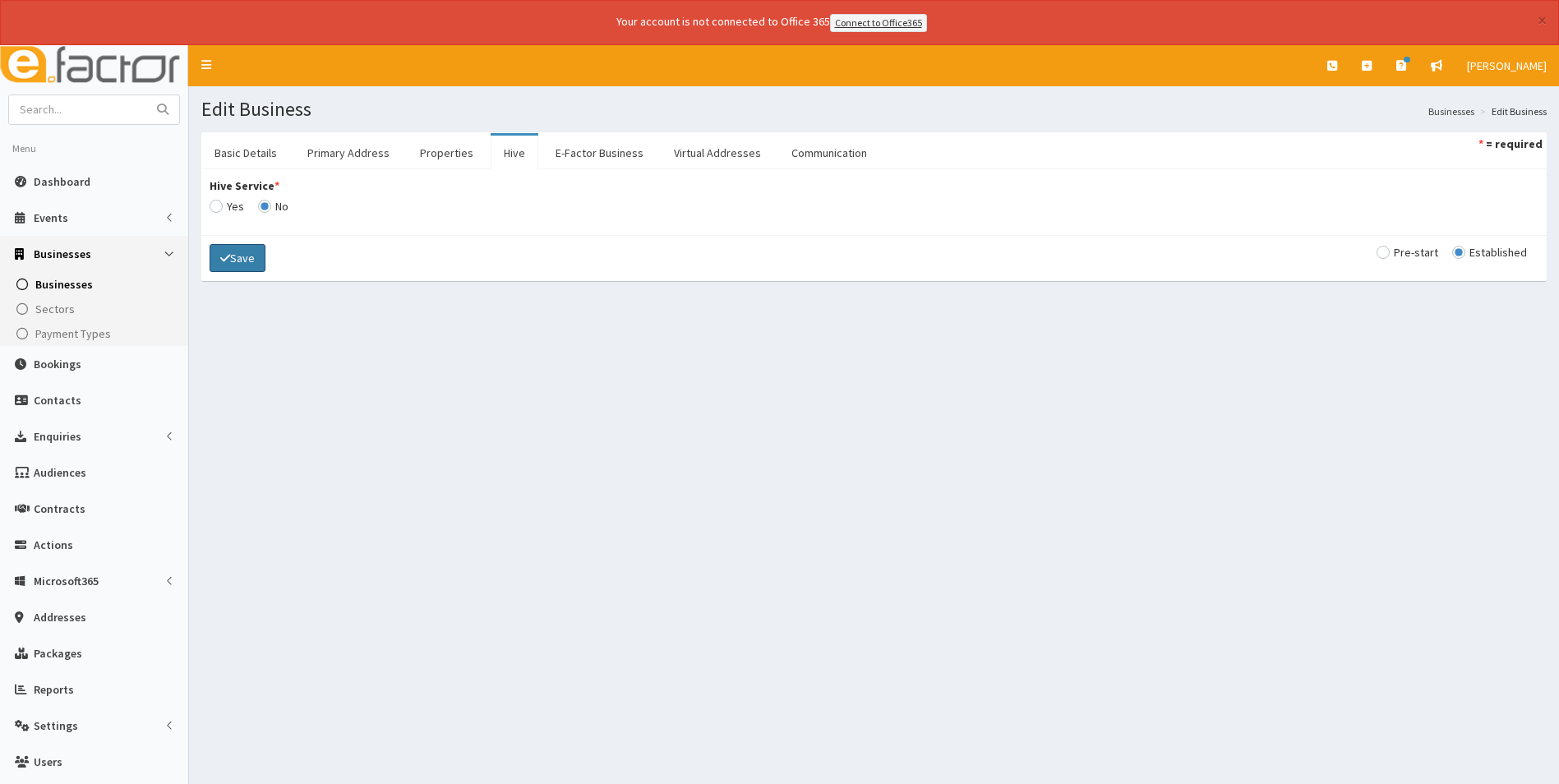
click at [246, 255] on button "Save" at bounding box center [238, 258] width 56 height 28
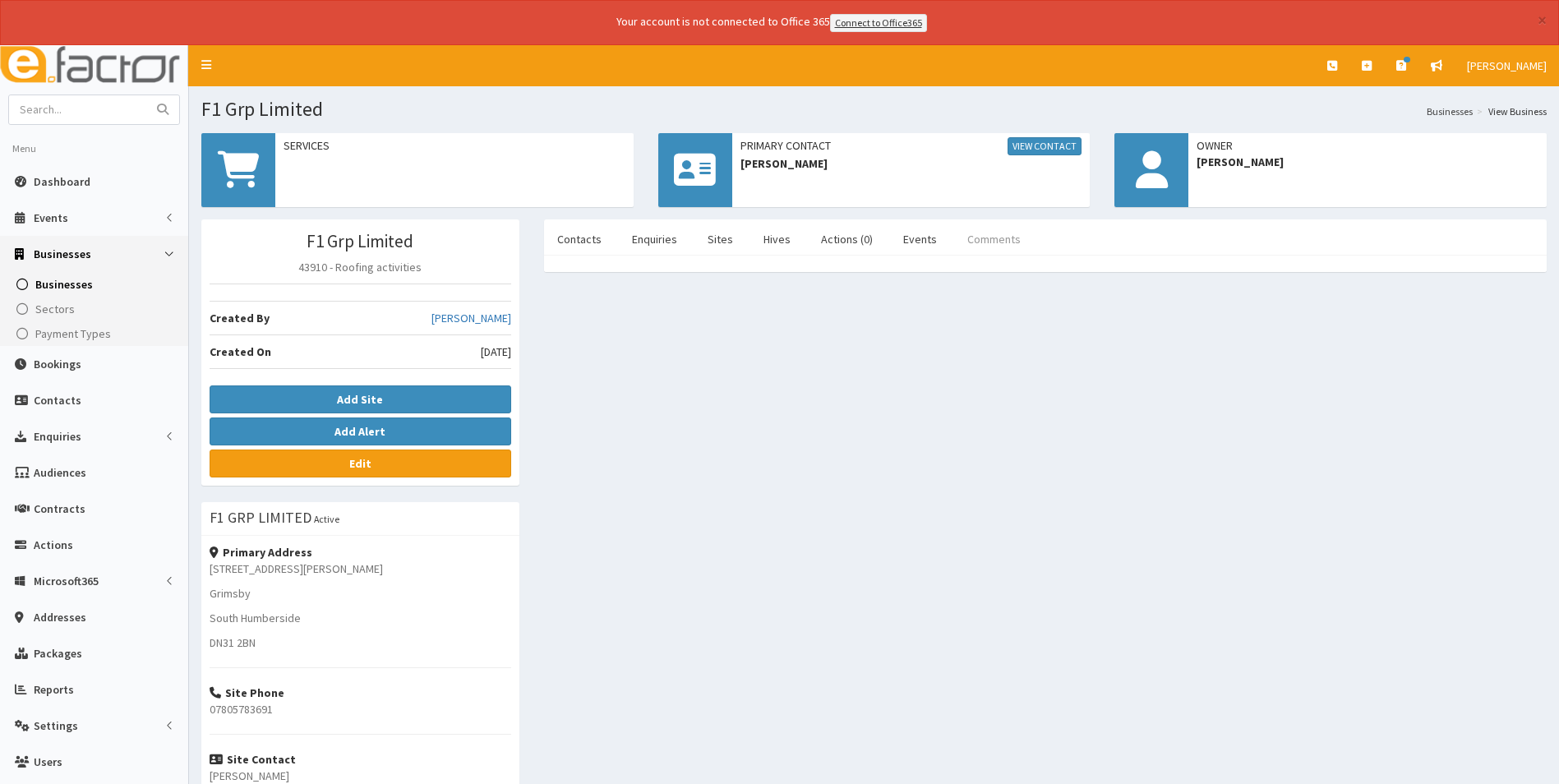
click at [991, 240] on link "Comments" at bounding box center [994, 239] width 80 height 34
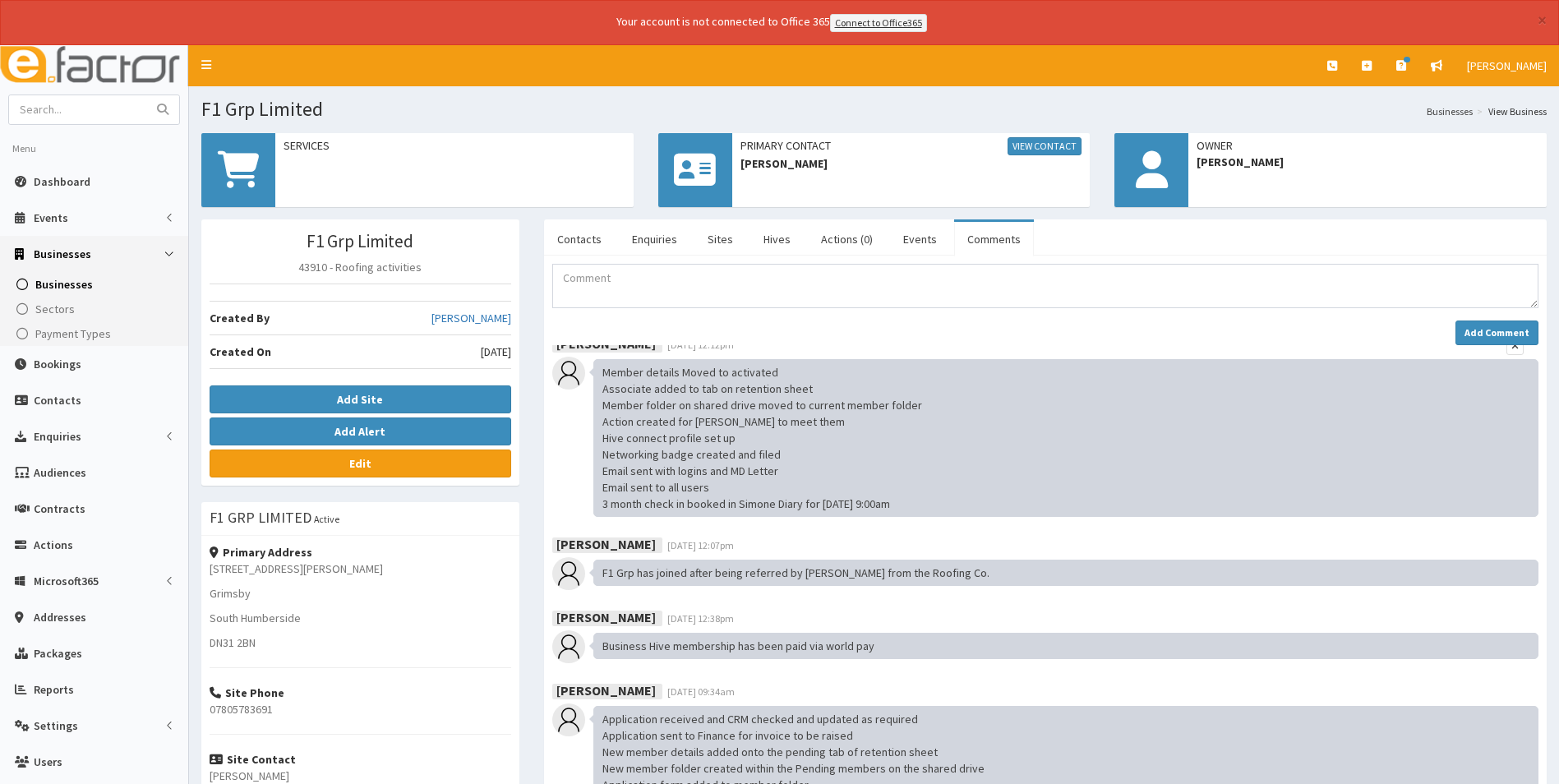
scroll to position [199, 0]
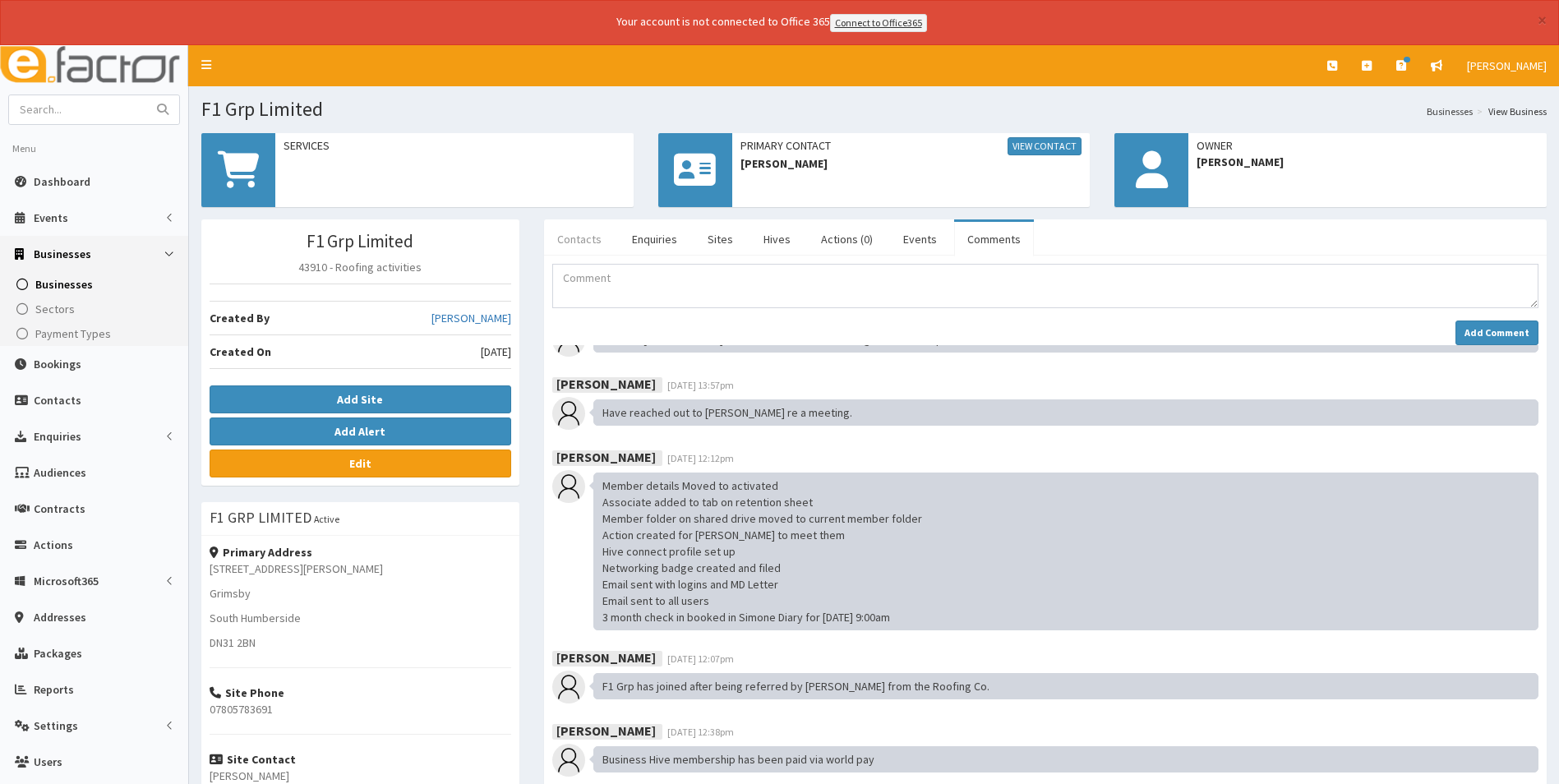
click at [564, 237] on link "Contacts" at bounding box center [579, 239] width 71 height 34
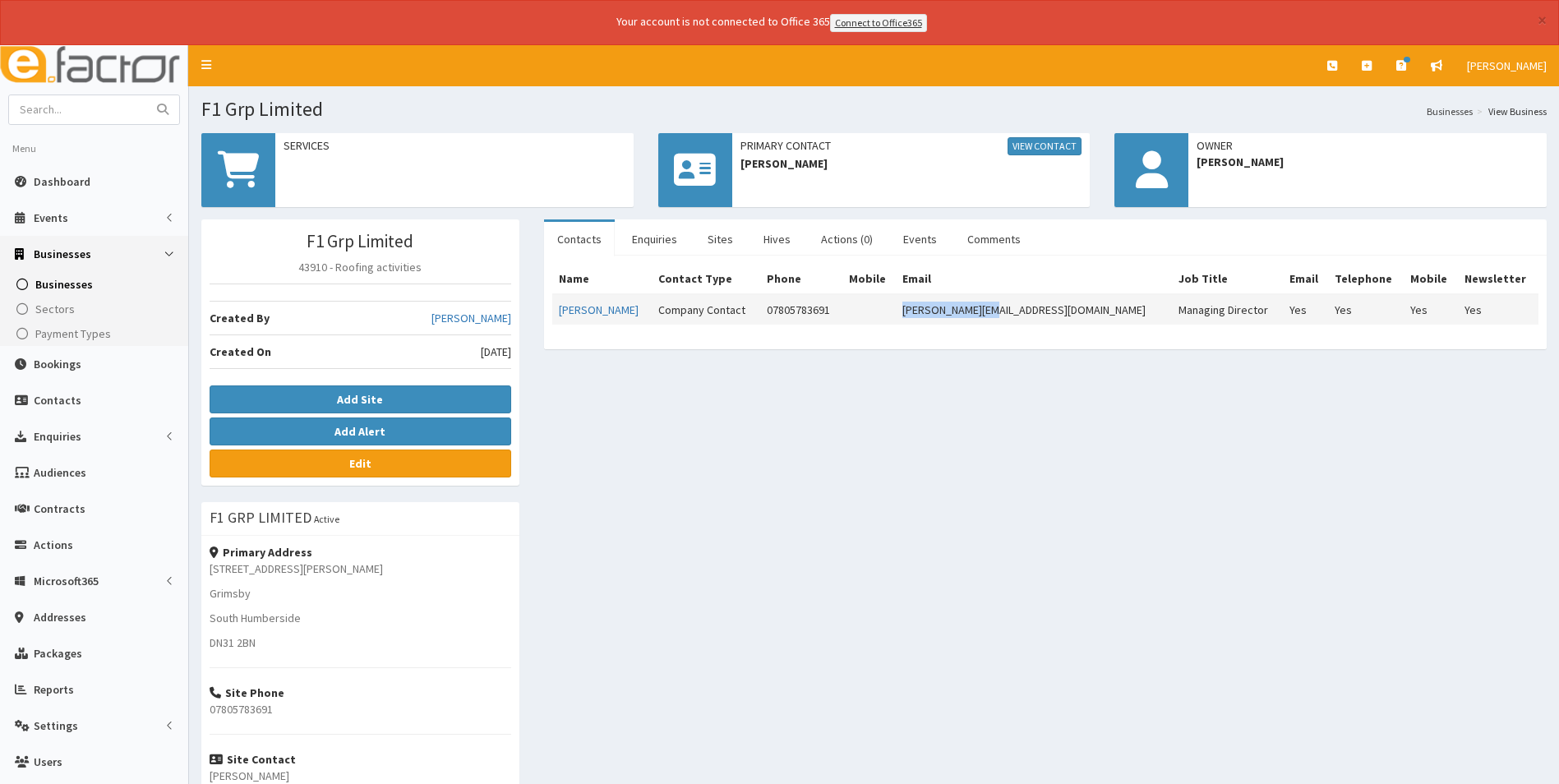
drag, startPoint x: 1049, startPoint y: 307, endPoint x: 959, endPoint y: 318, distance: 90.7
click at [959, 318] on td "tony@f1grp.co.uk" at bounding box center [1033, 309] width 276 height 31
copy td "tony@f1grp.co.uk"
click at [1029, 479] on div "F1 Grp Limited 43910 - Roofing activities Created By Jessica Carrington Created…" at bounding box center [874, 576] width 1370 height 713
click at [982, 241] on link "Comments" at bounding box center [994, 239] width 80 height 34
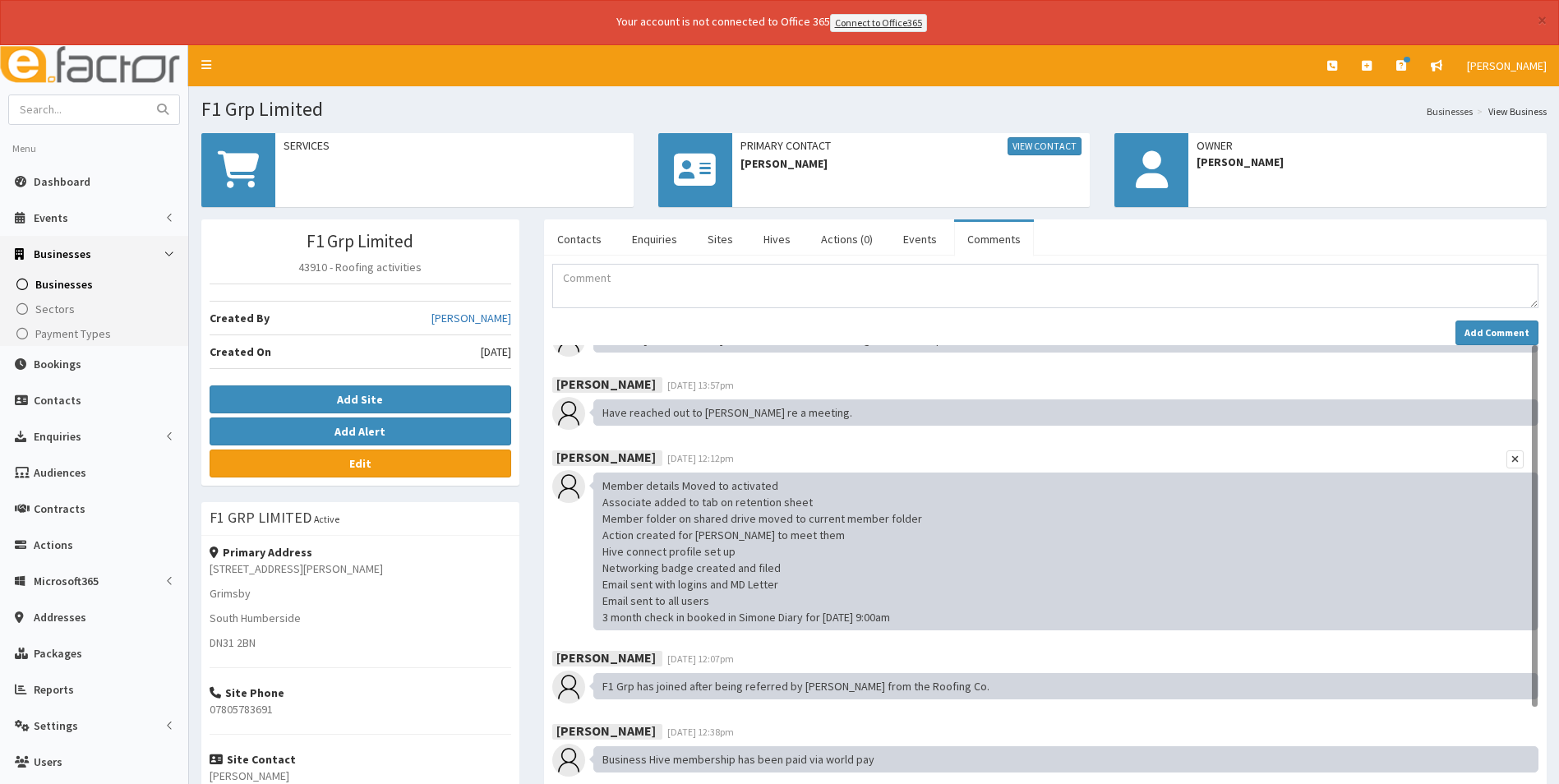
scroll to position [0, 0]
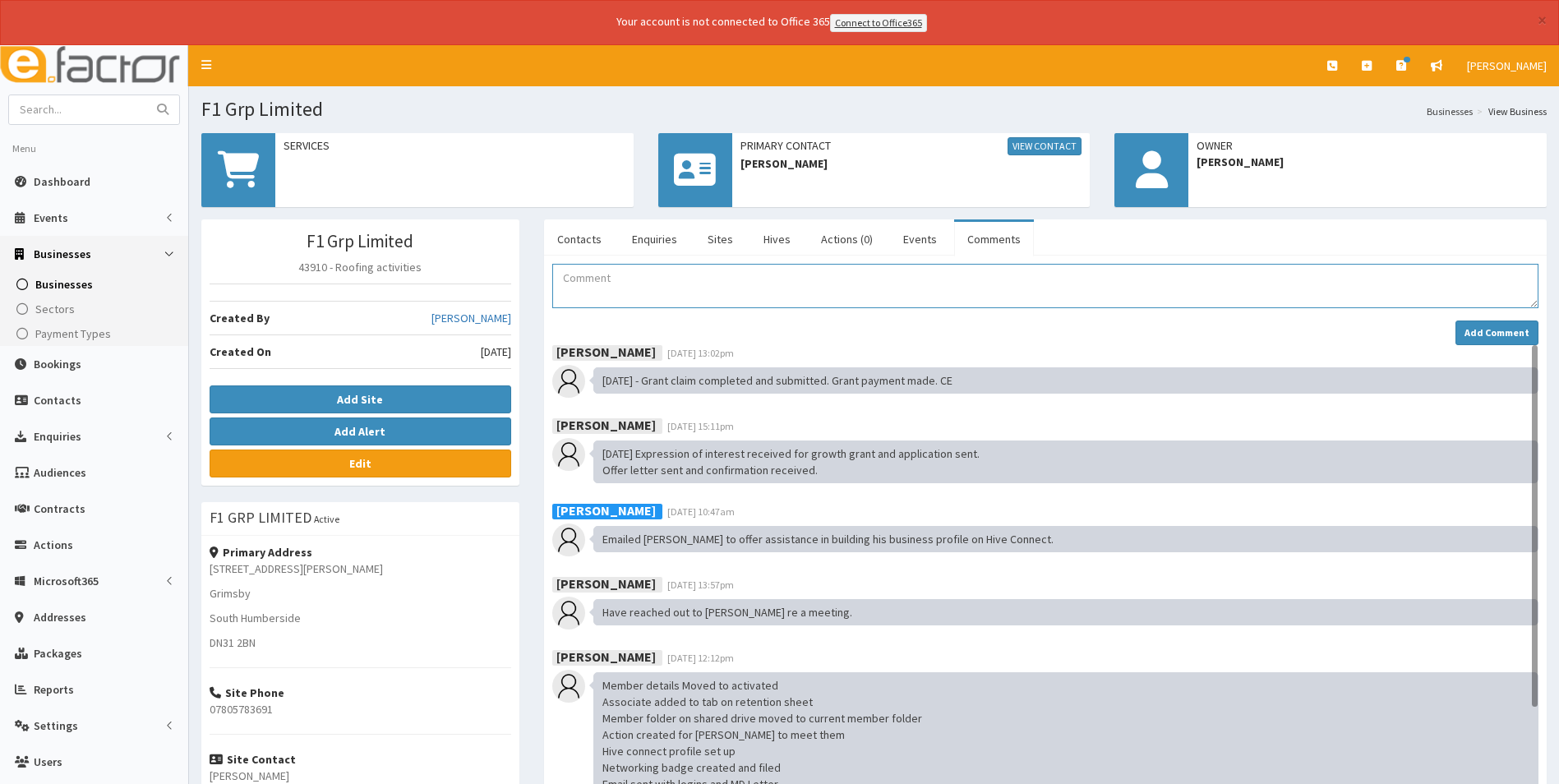
click at [585, 288] on textarea "Comment" at bounding box center [1046, 286] width 987 height 45
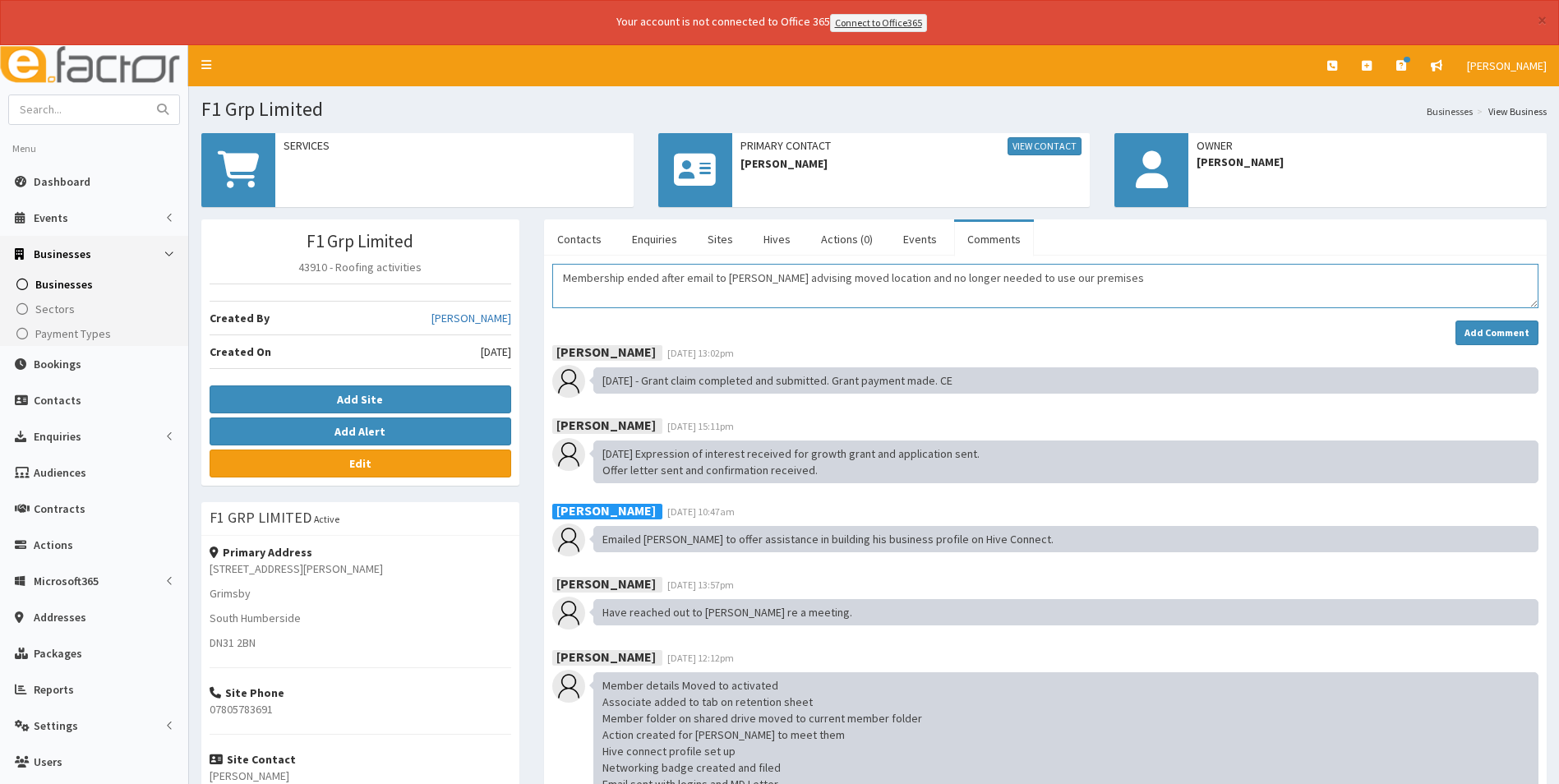
click at [702, 276] on textarea "Membership ended after email to Kelly advising moved location and no longer nee…" at bounding box center [1046, 286] width 987 height 45
type textarea "Membership ended after email to Kelly advising moved location and no longer nee…"
click at [1487, 328] on strong "Add Comment" at bounding box center [1497, 332] width 65 height 12
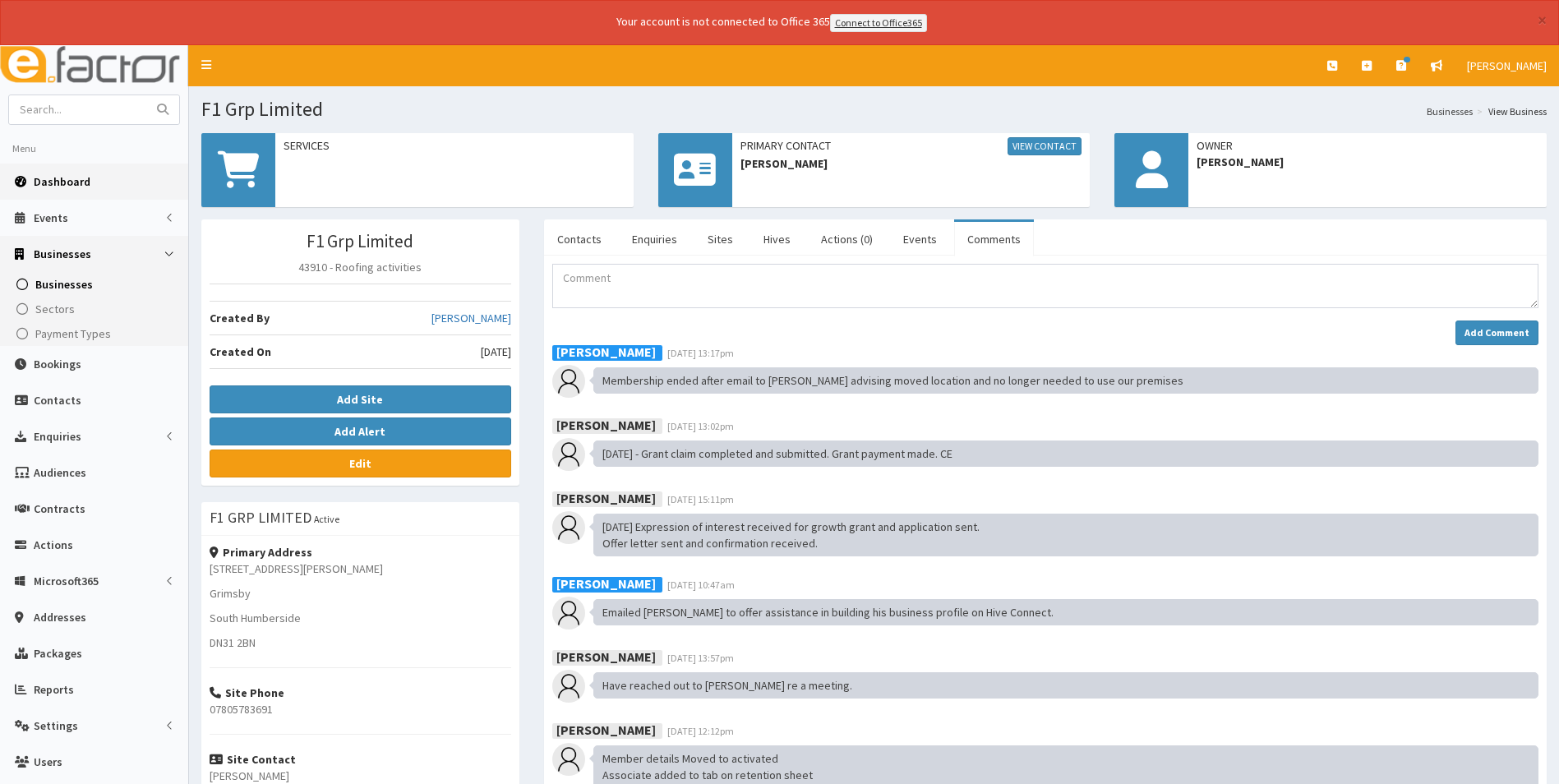
click at [52, 175] on span "Dashboard" at bounding box center [61, 182] width 56 height 15
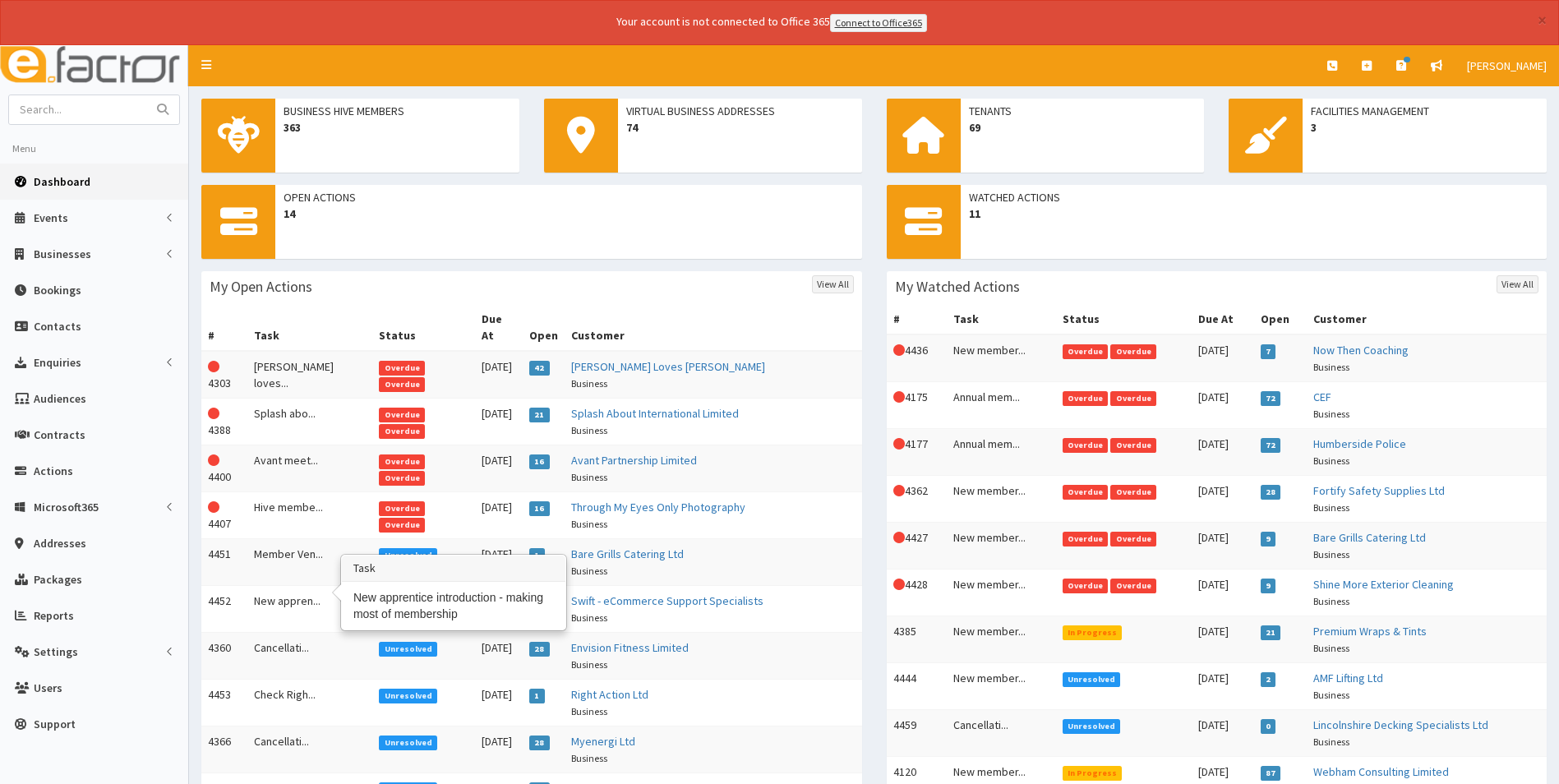
click at [311, 586] on td "New appren..." at bounding box center [309, 608] width 125 height 47
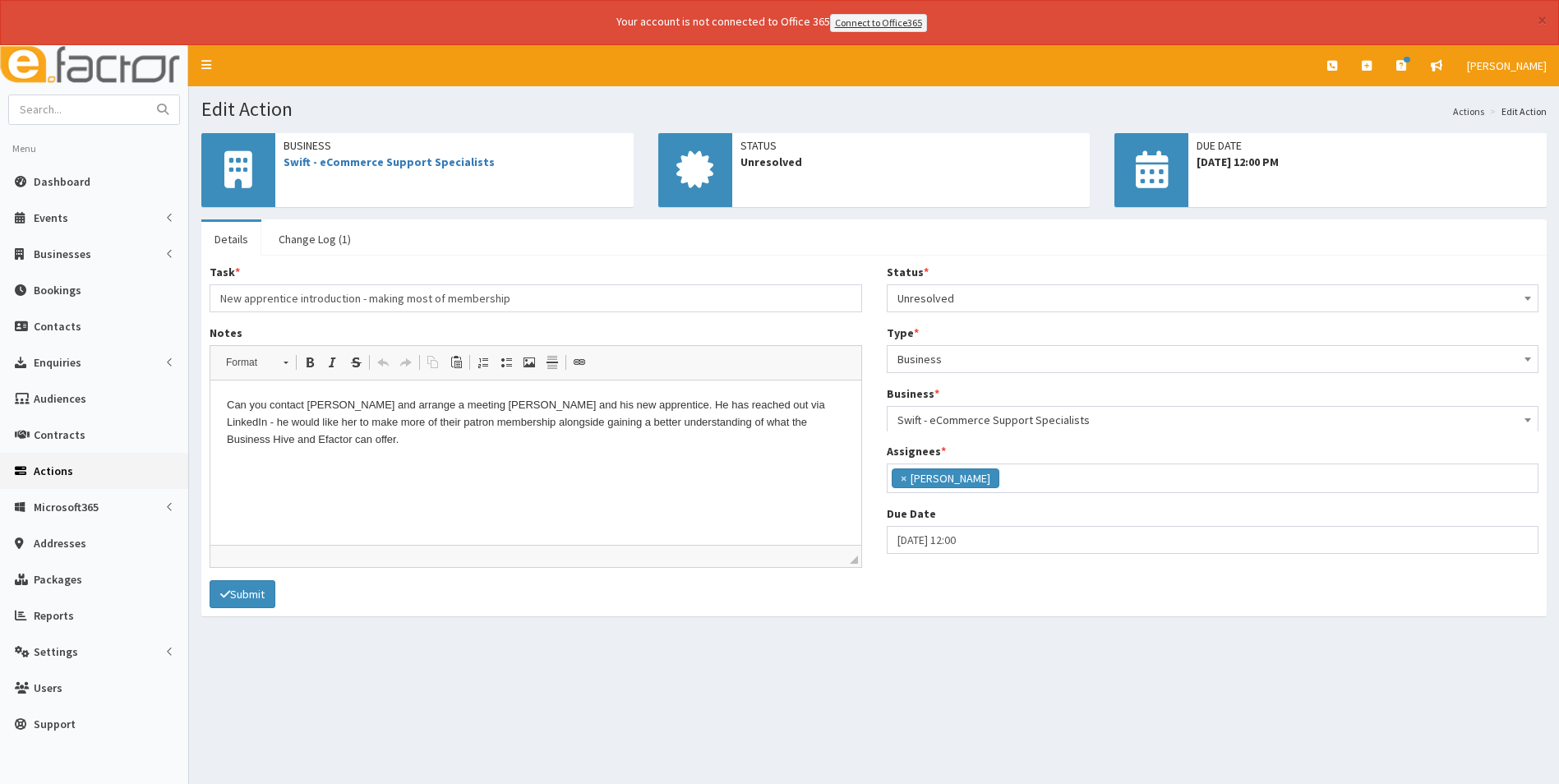
scroll to position [120, 0]
click at [282, 226] on link "Change Log (1)" at bounding box center [314, 239] width 98 height 34
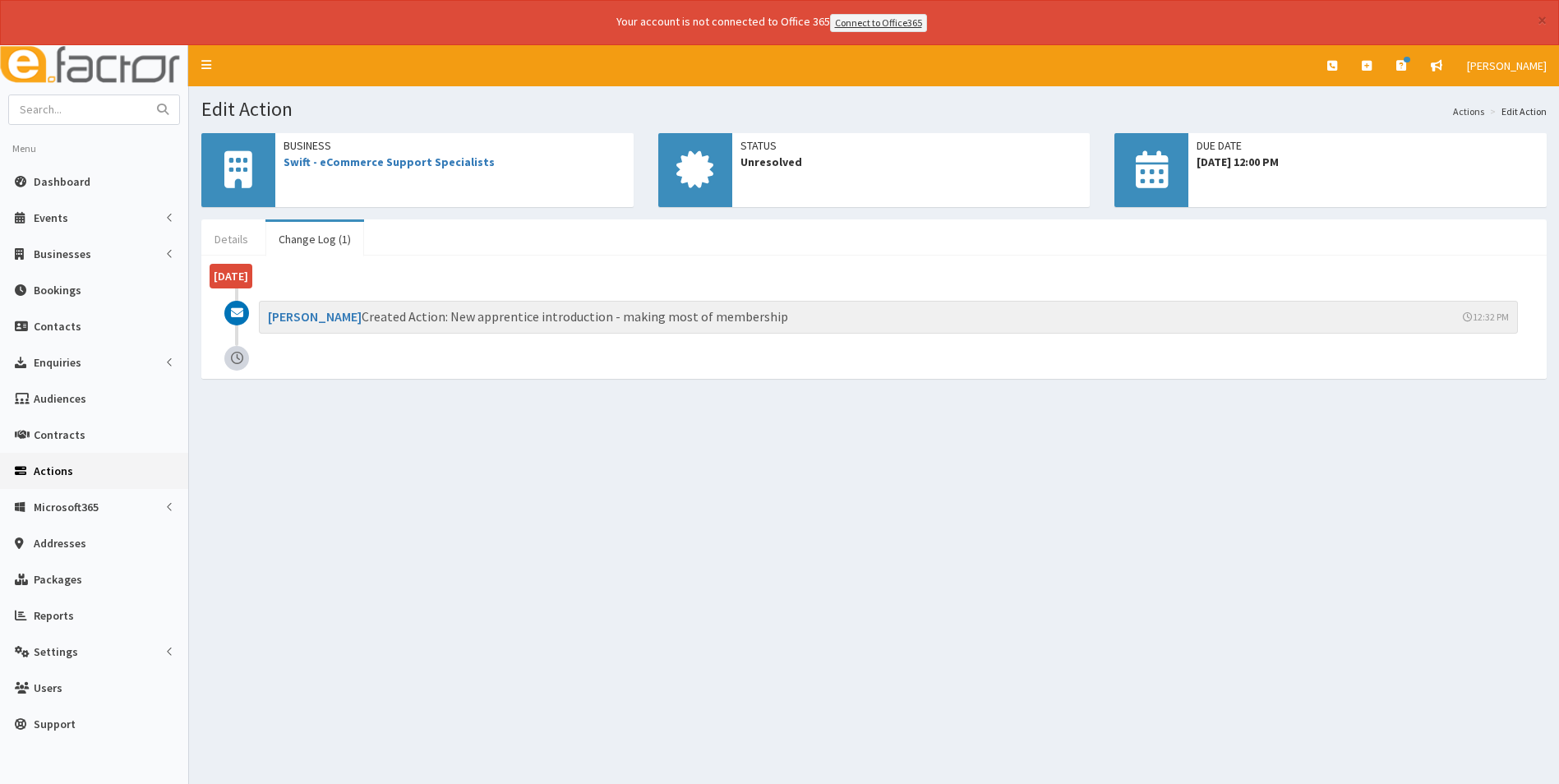
click at [224, 241] on link "Details" at bounding box center [231, 239] width 60 height 34
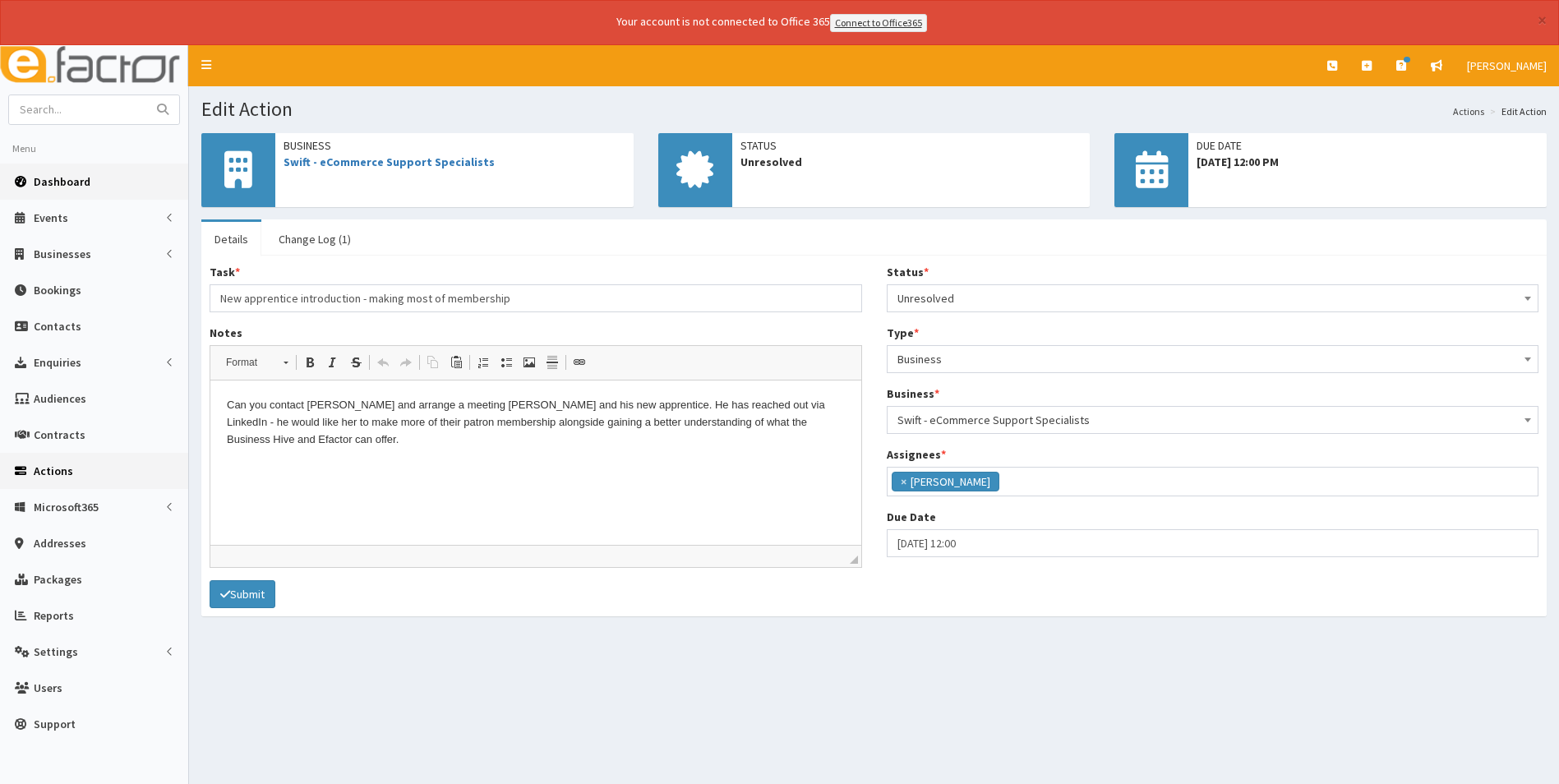
click at [60, 181] on span "Dashboard" at bounding box center [61, 182] width 56 height 15
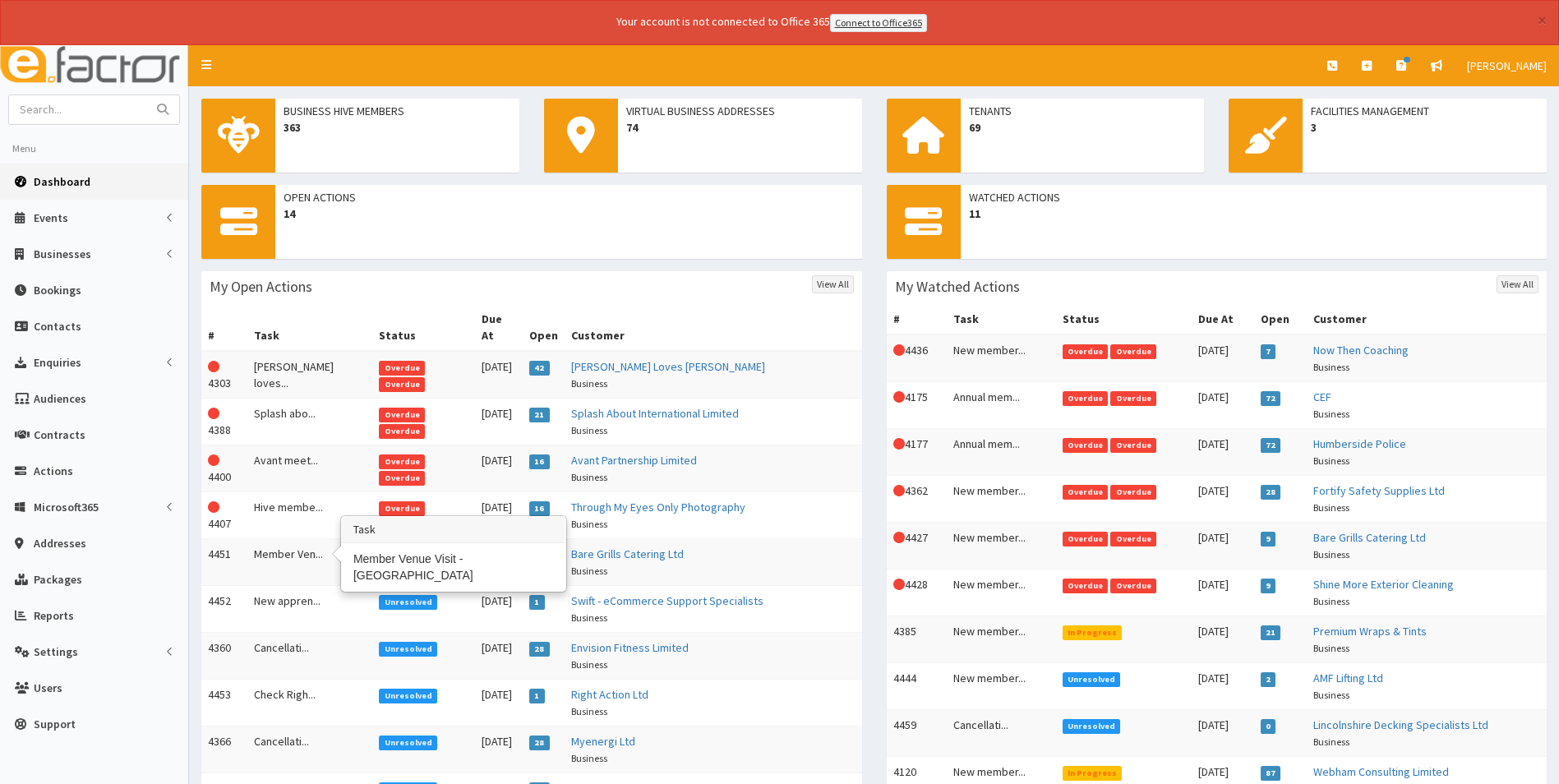
click at [285, 539] on td "Member Ven..." at bounding box center [309, 561] width 125 height 47
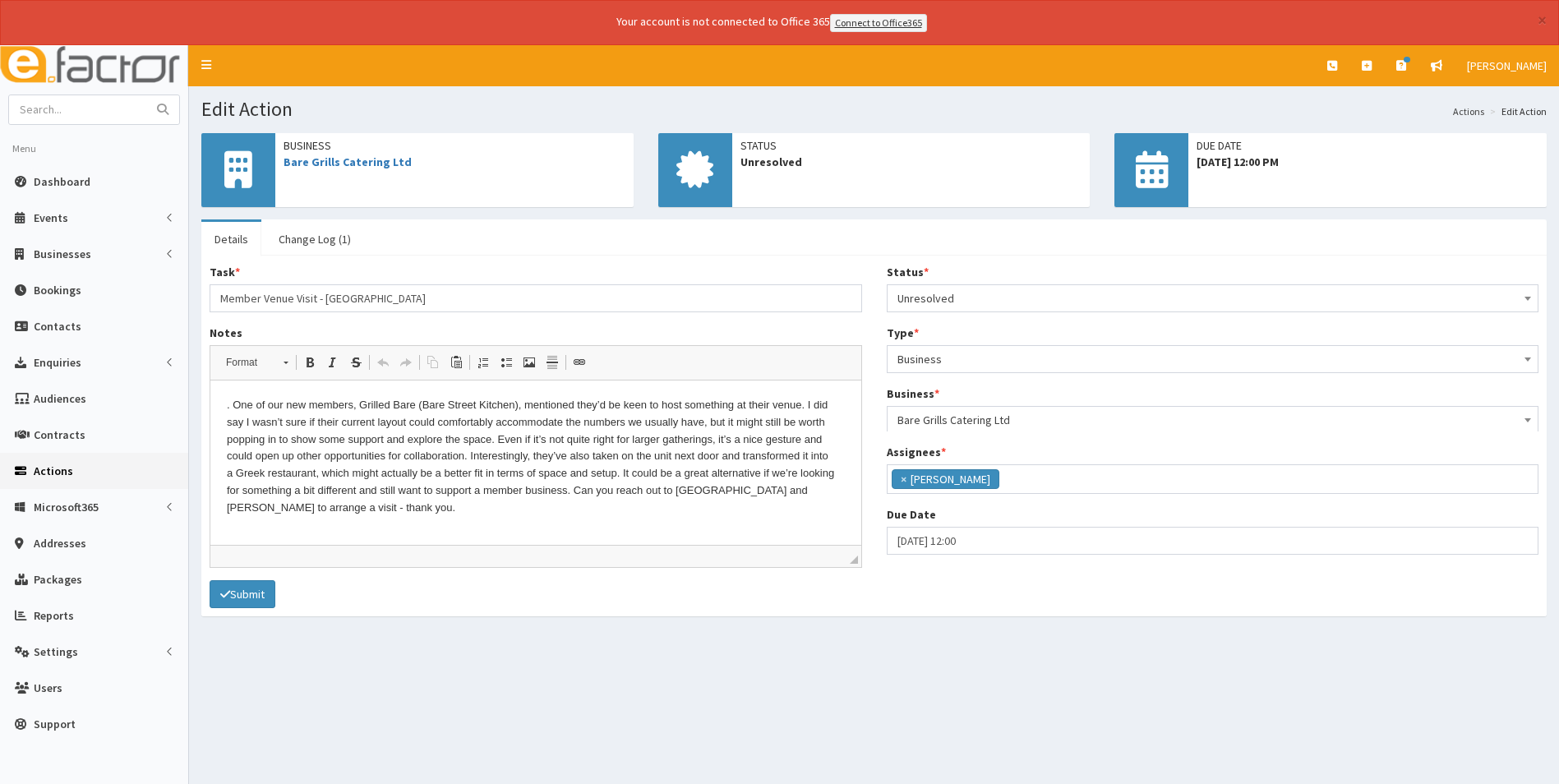
scroll to position [120, 0]
click at [78, 181] on span "Dashboard" at bounding box center [61, 182] width 56 height 15
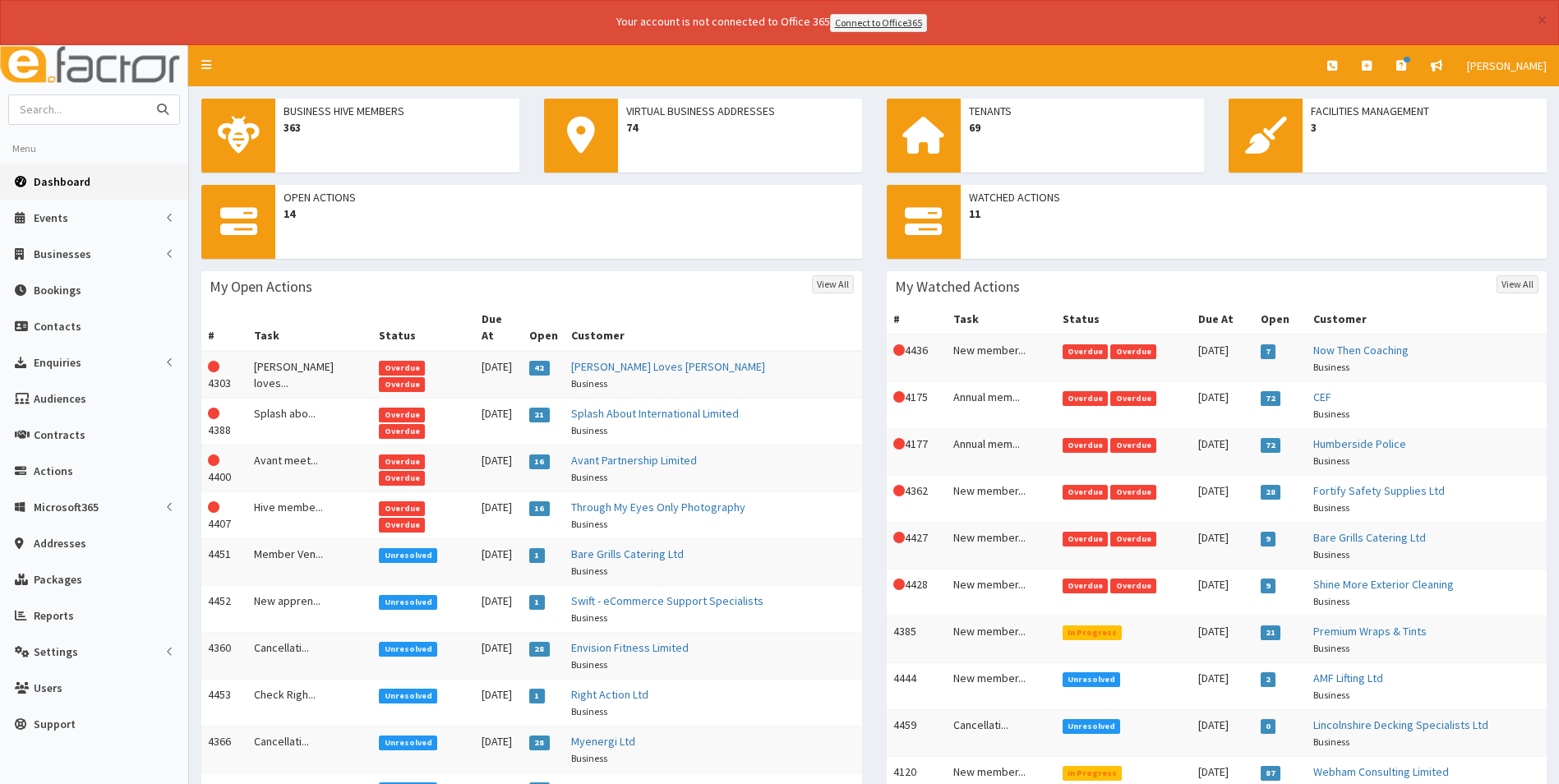
click at [75, 103] on input "text" at bounding box center [77, 110] width 138 height 29
type input "[PERSON_NAME]"
click at [146, 95] on button "submit" at bounding box center [162, 110] width 32 height 29
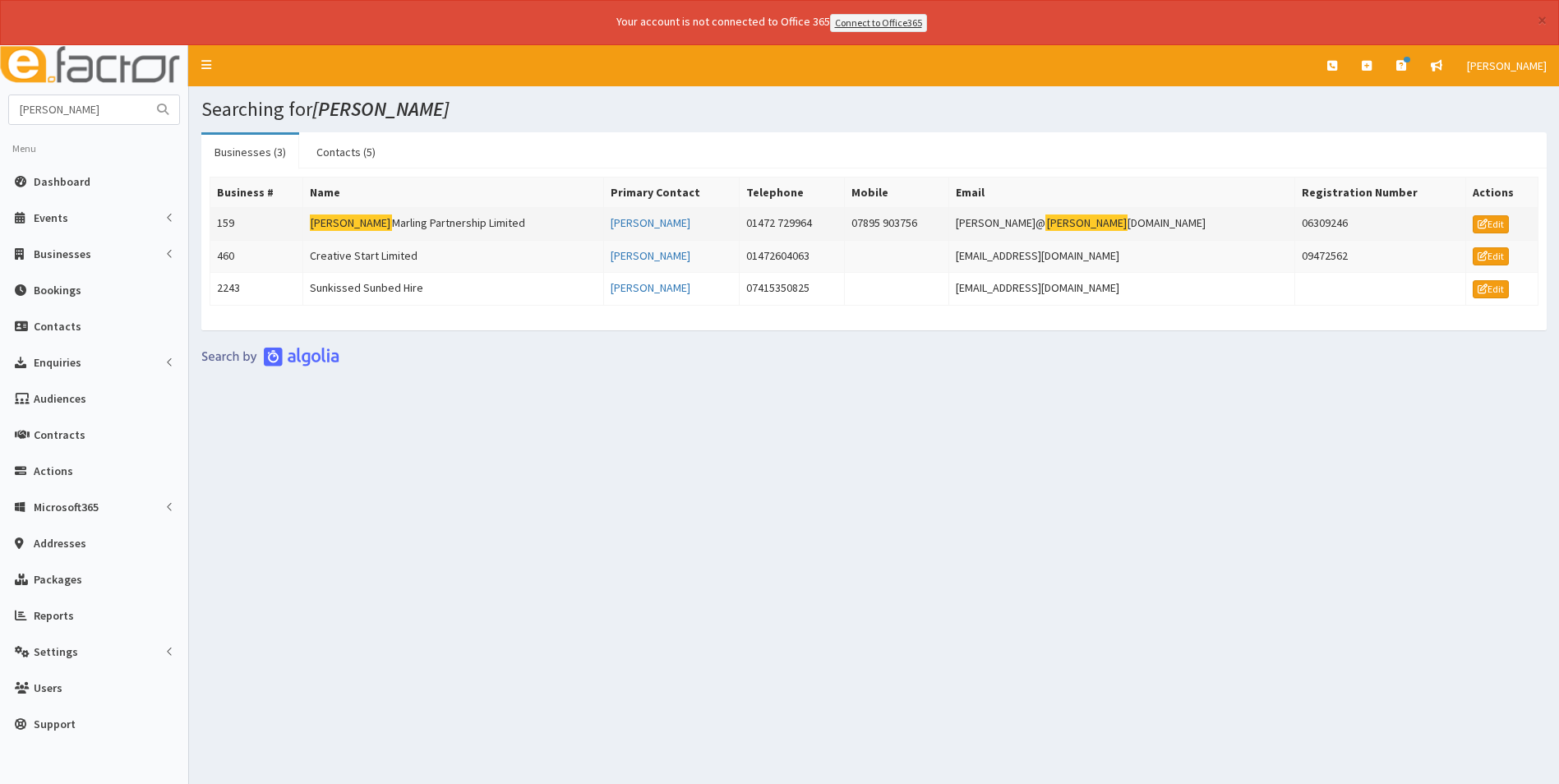
click at [396, 224] on td "[PERSON_NAME] Partnership Limited" at bounding box center [452, 223] width 301 height 32
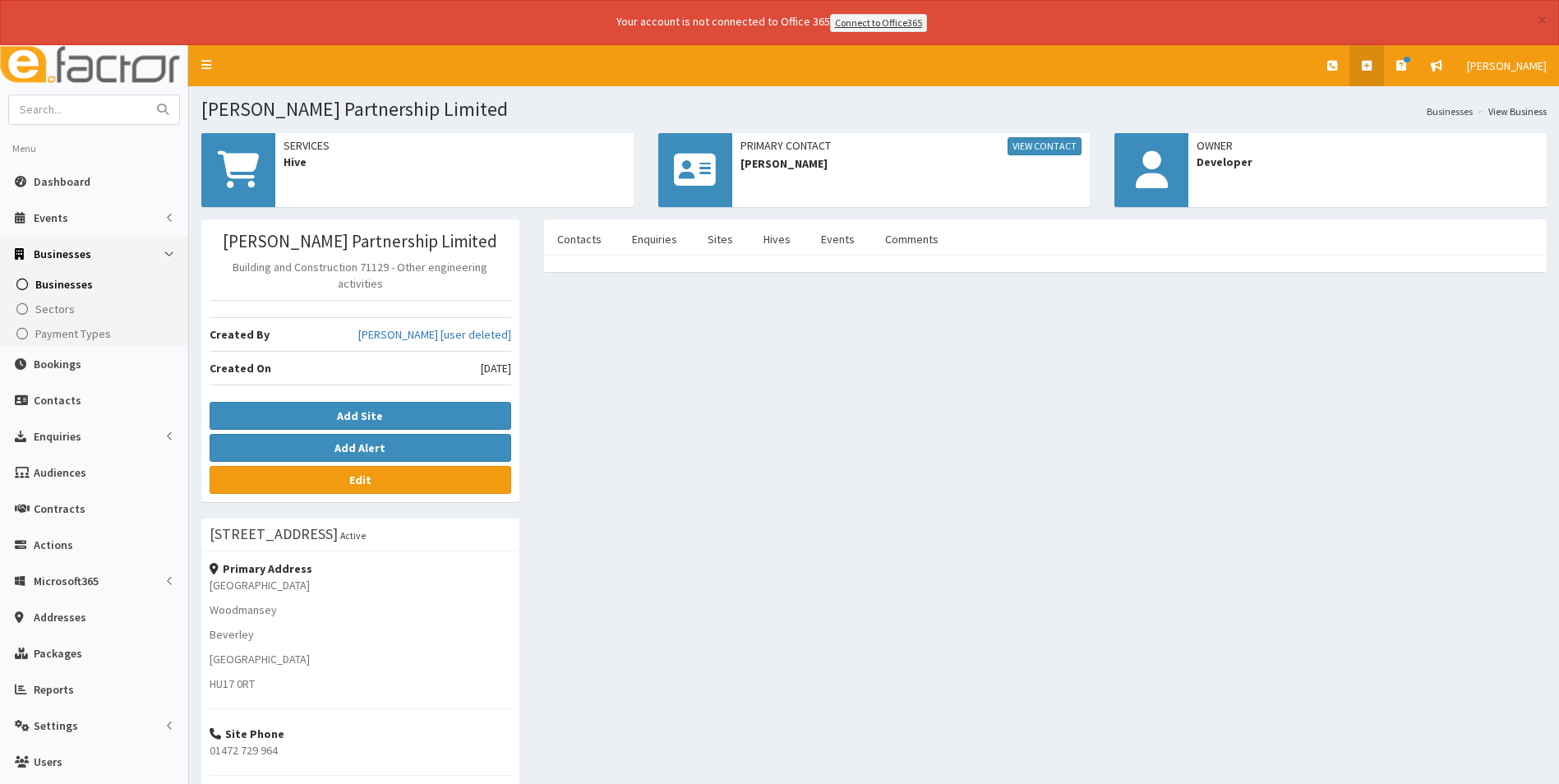
click at [1377, 68] on link at bounding box center [1367, 65] width 34 height 41
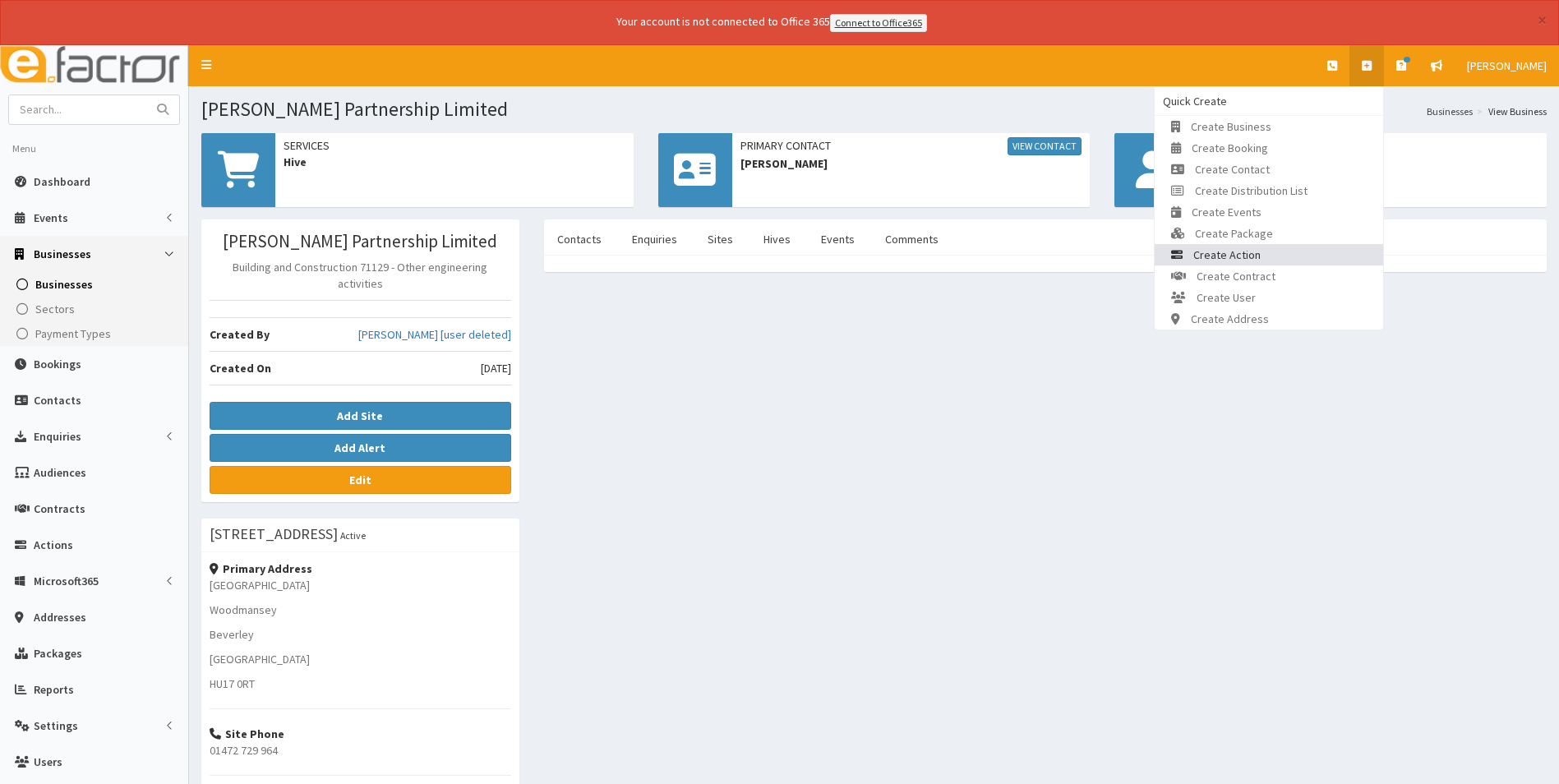
click at [1279, 246] on link "Create Action" at bounding box center [1269, 255] width 229 height 21
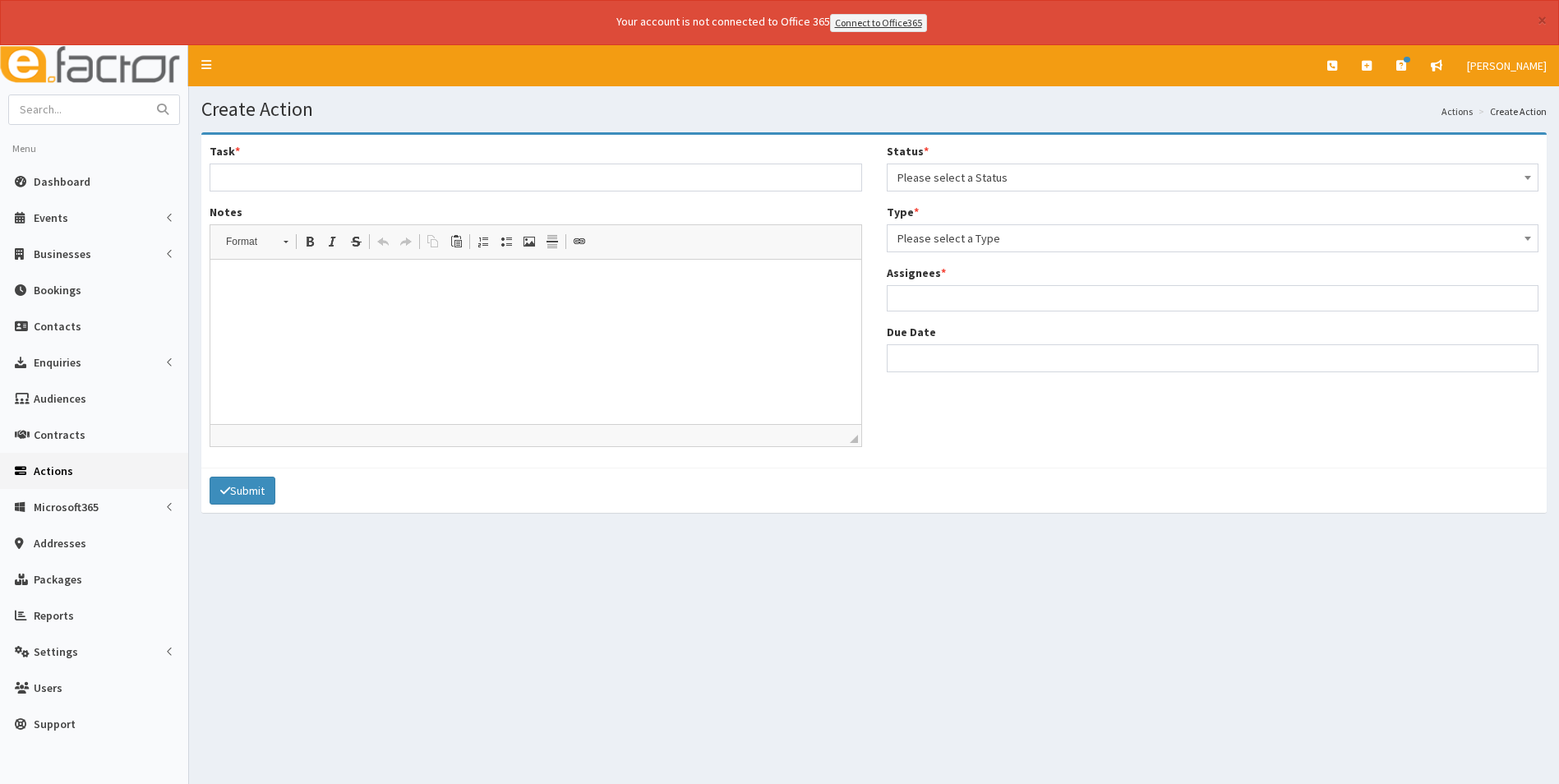
select select
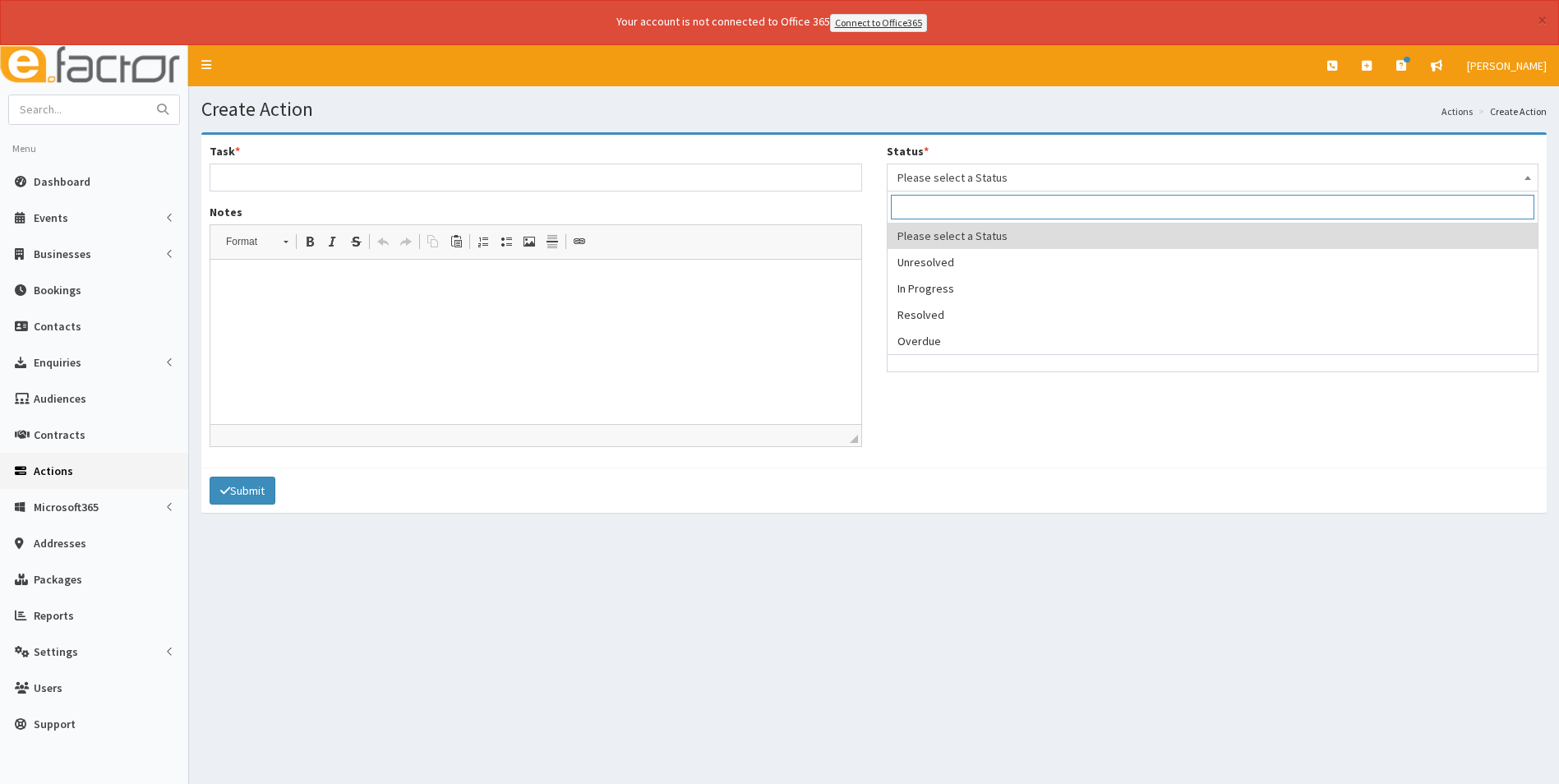
click at [974, 177] on span "Please select a Status" at bounding box center [1214, 177] width 632 height 23
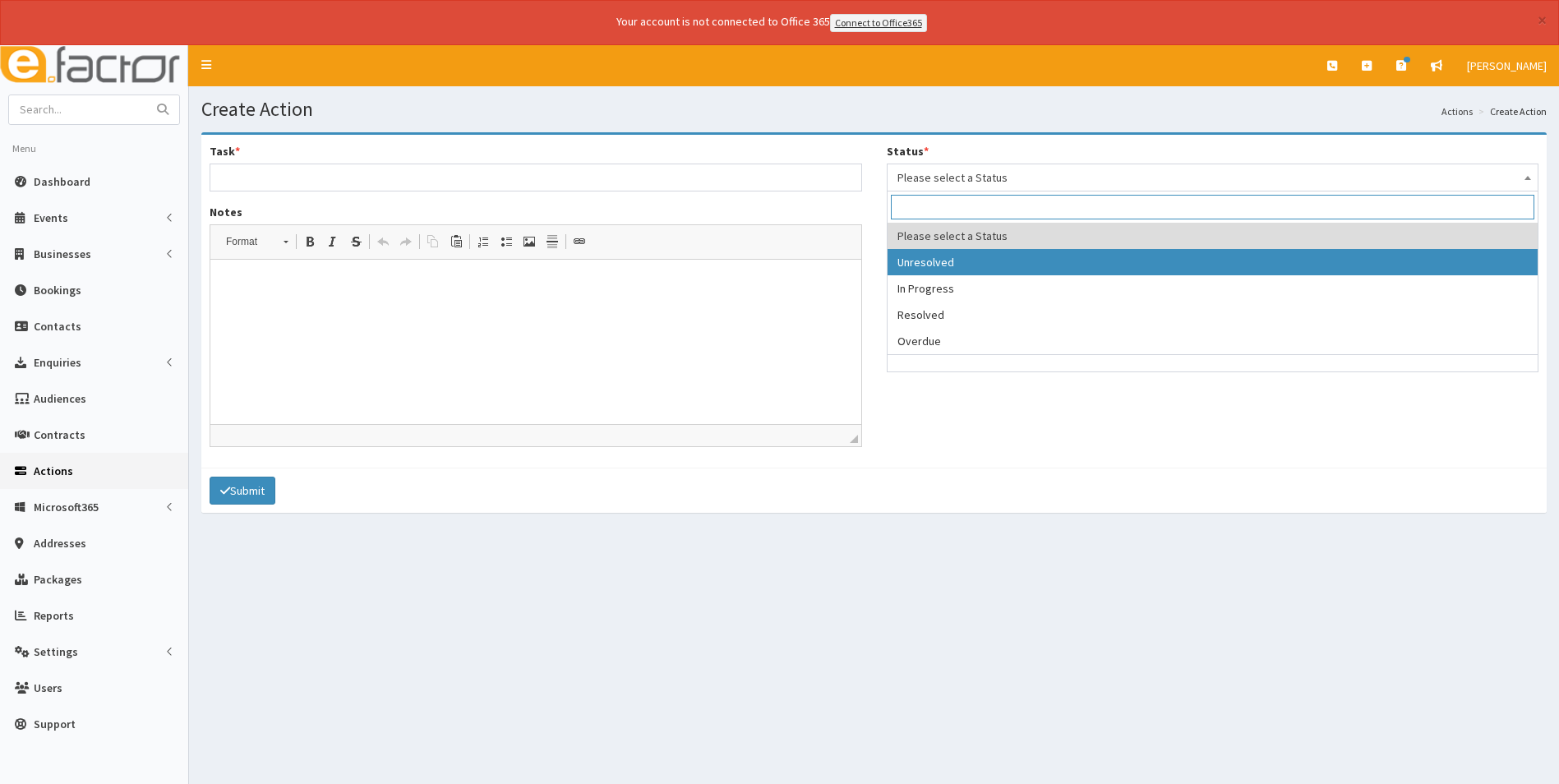
select select "1"
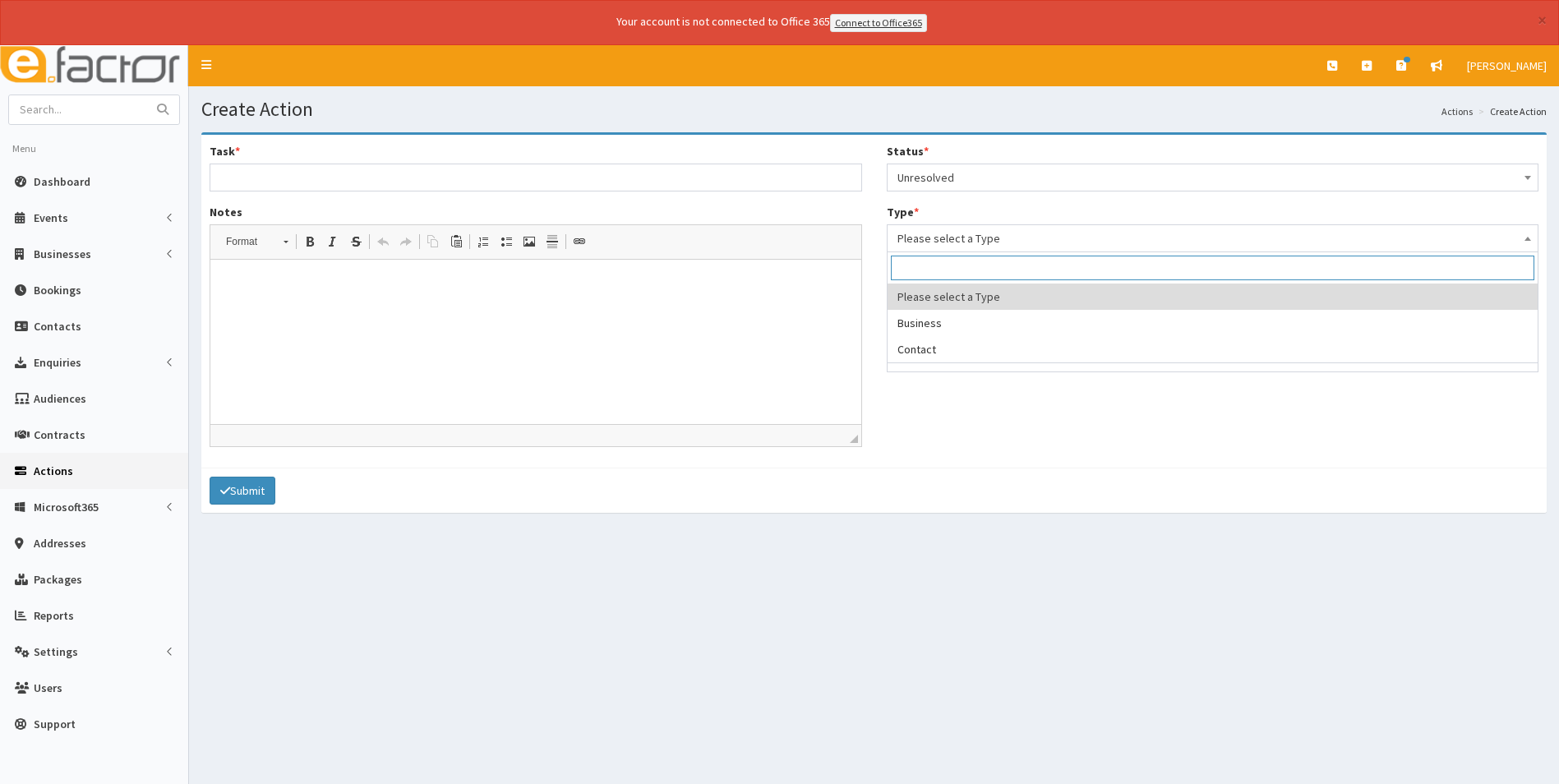
click at [952, 244] on span "Please select a Type" at bounding box center [1214, 238] width 632 height 23
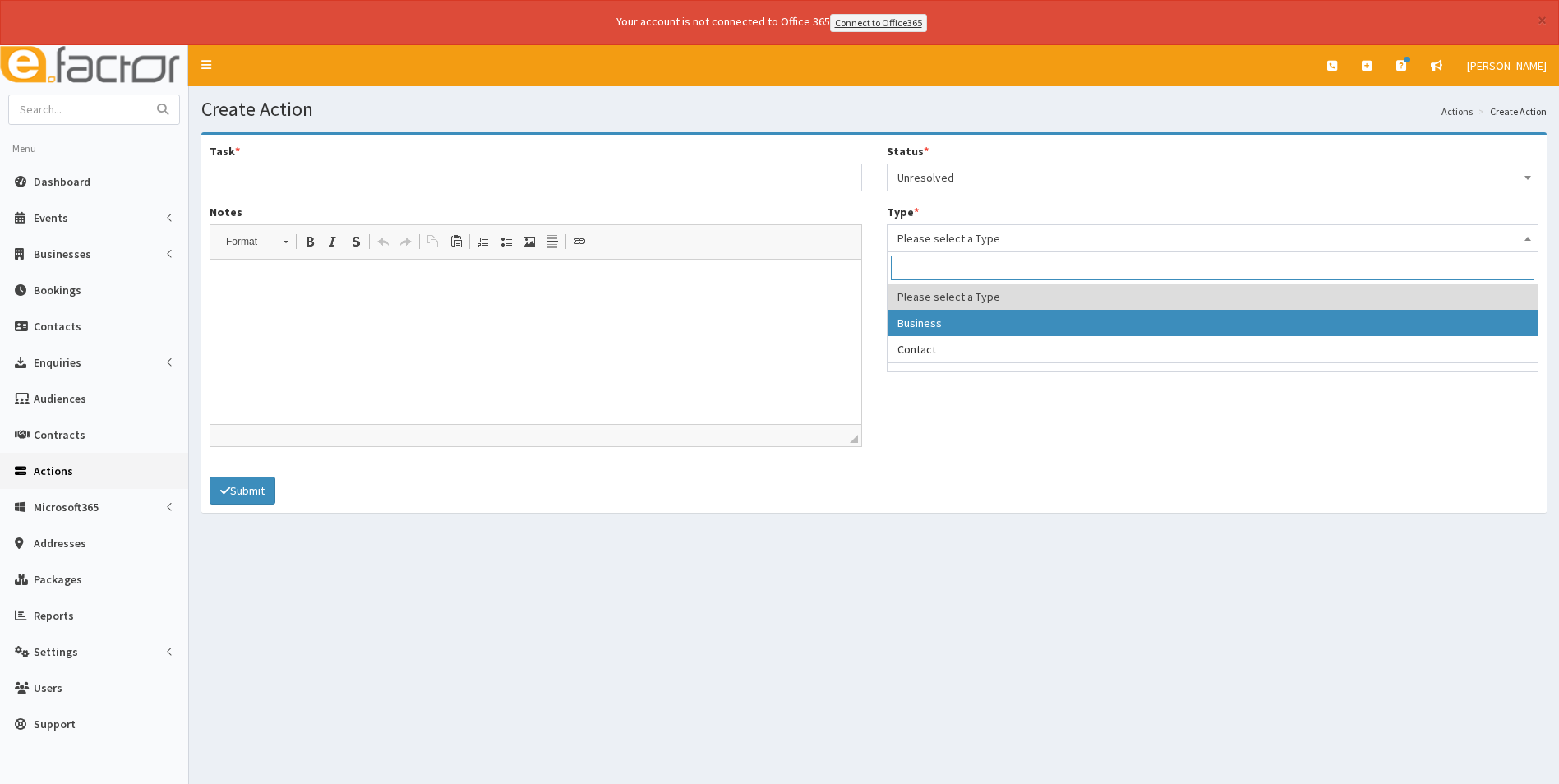
select select "business"
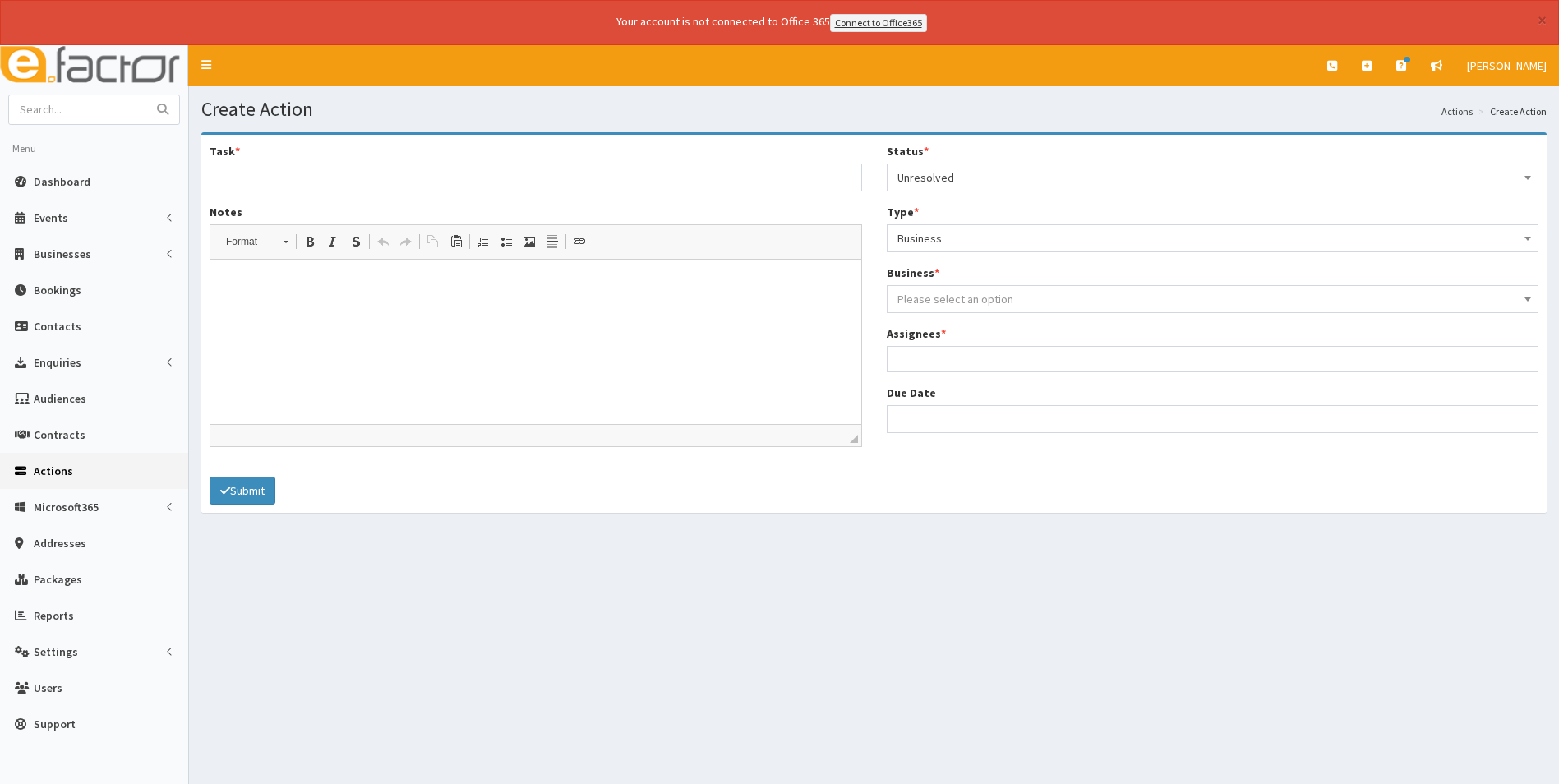
click at [950, 293] on span "Please select an option" at bounding box center [955, 299] width 115 height 15
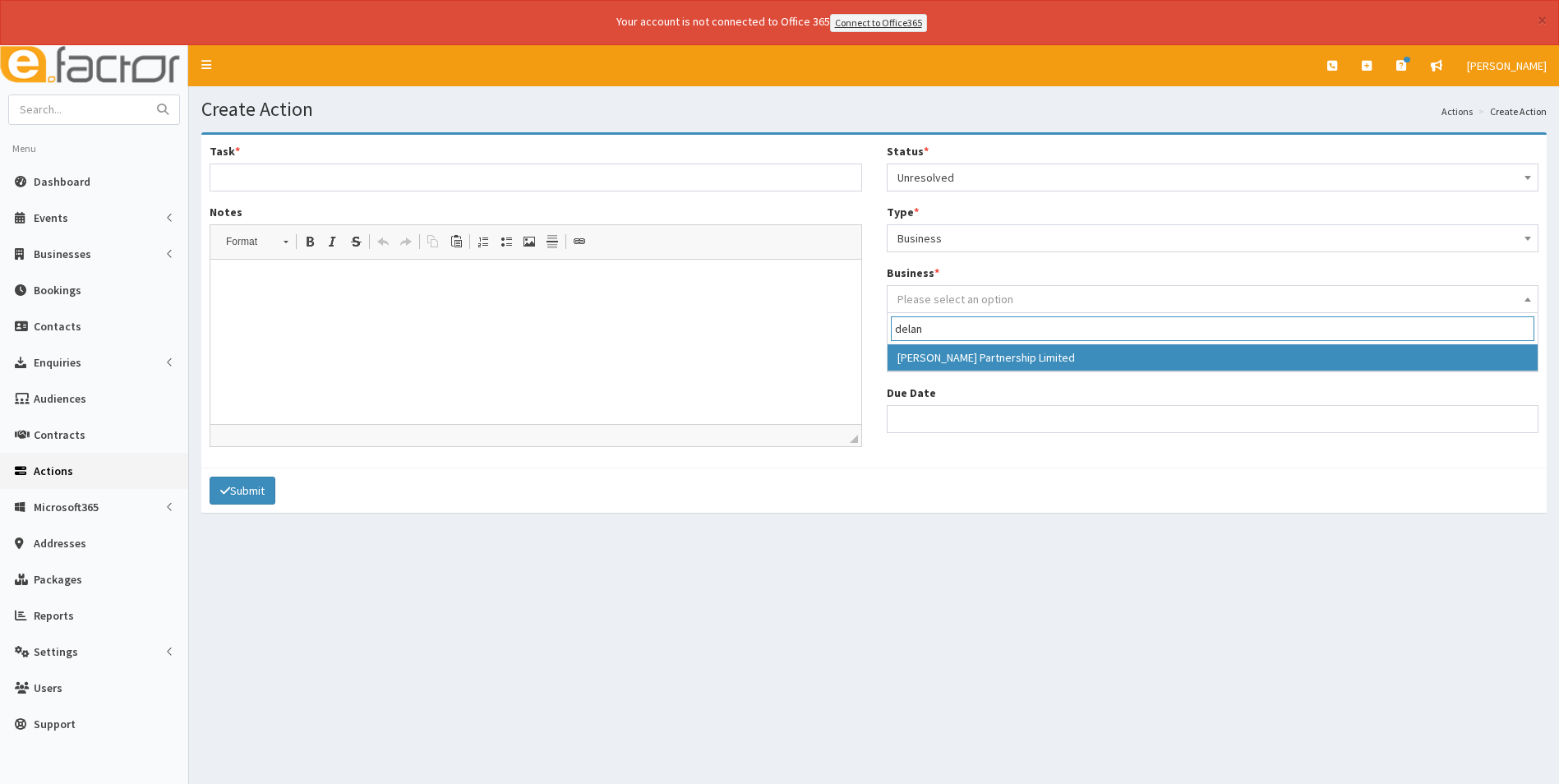
type input "delan"
select select "159"
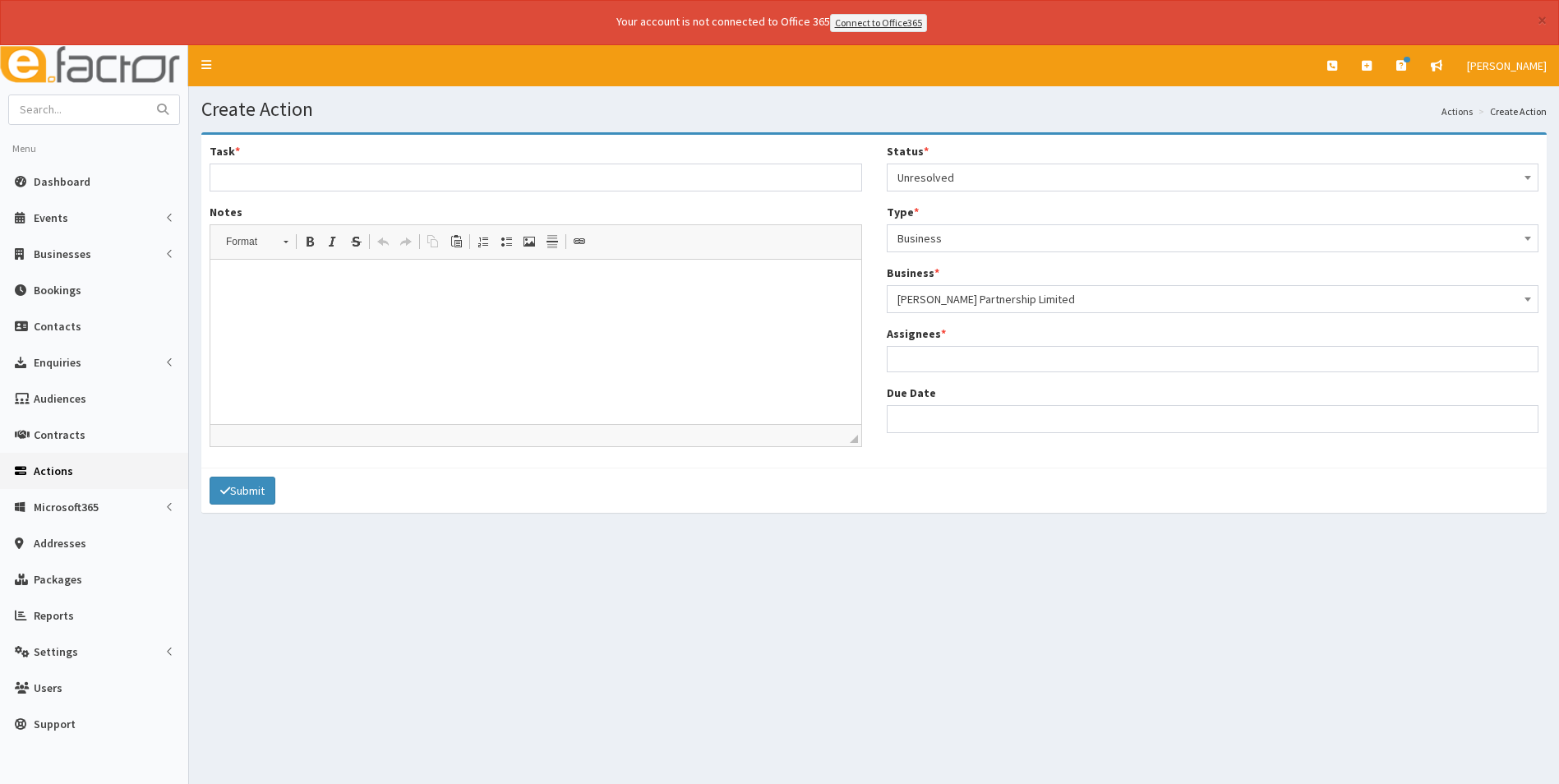
click at [950, 358] on ul at bounding box center [1213, 358] width 651 height 21
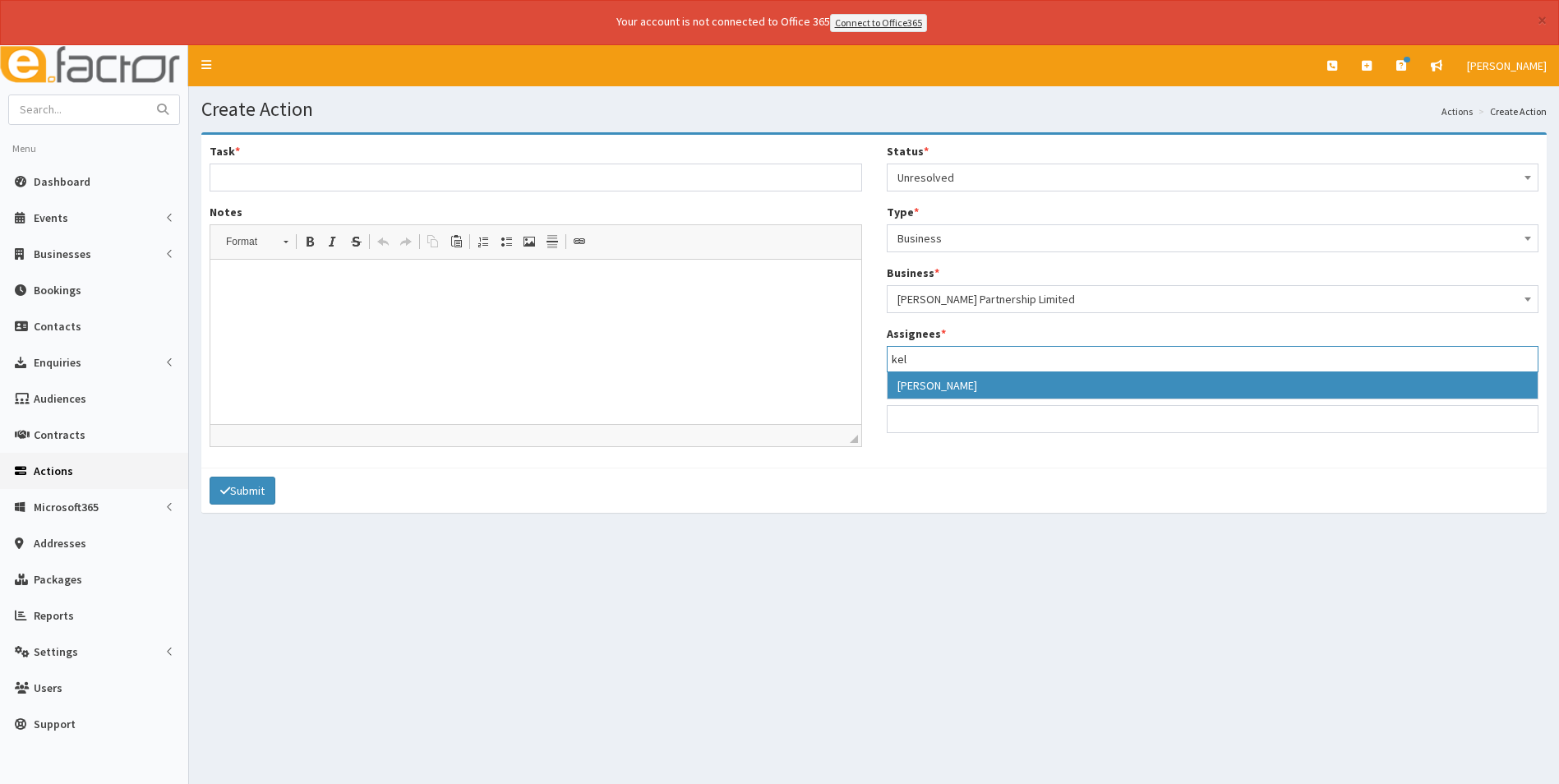
type input "kel"
select select "35"
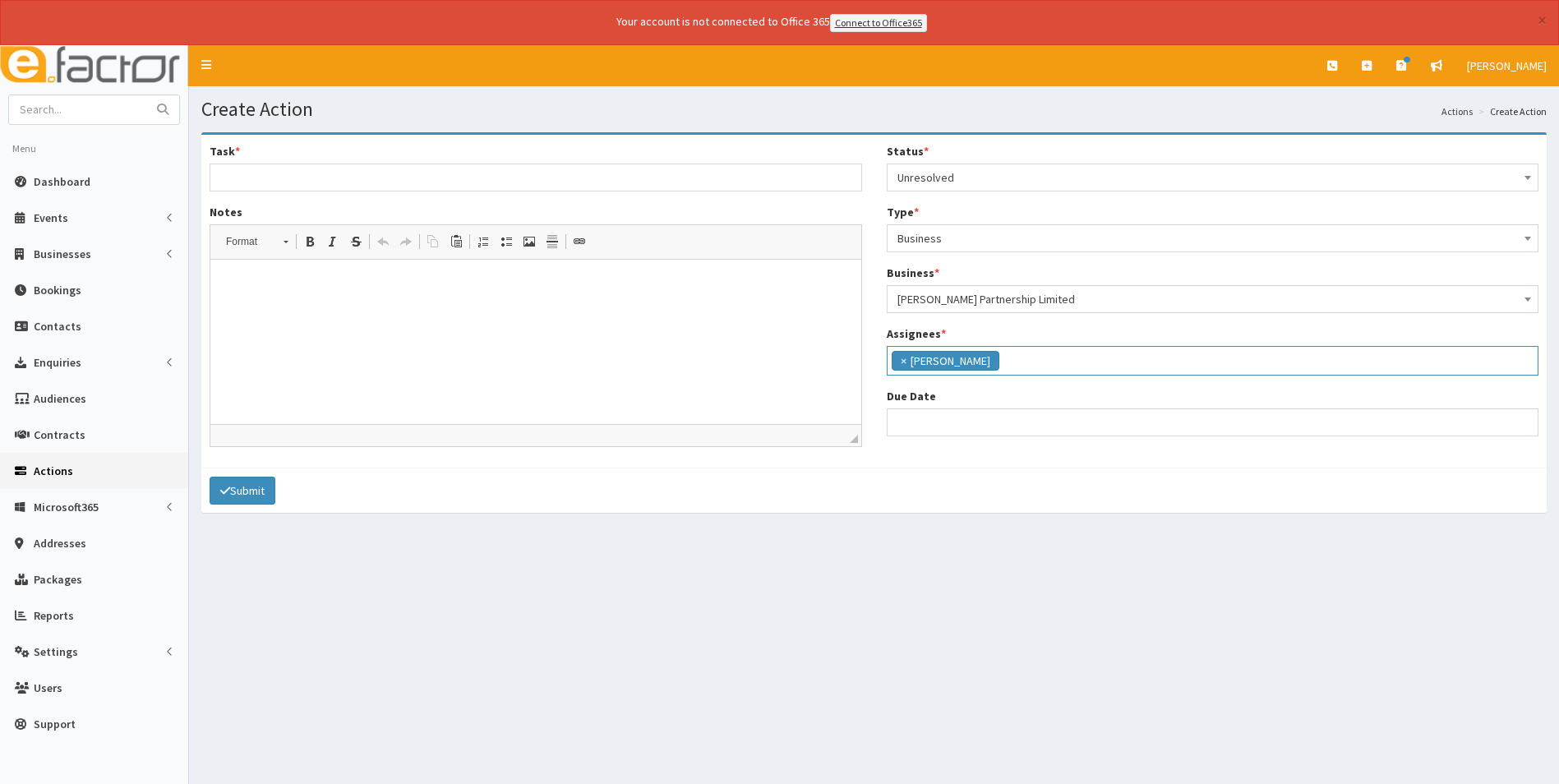
scroll to position [156, 0]
select select "12"
click at [941, 414] on input "Due Date" at bounding box center [1214, 422] width 653 height 28
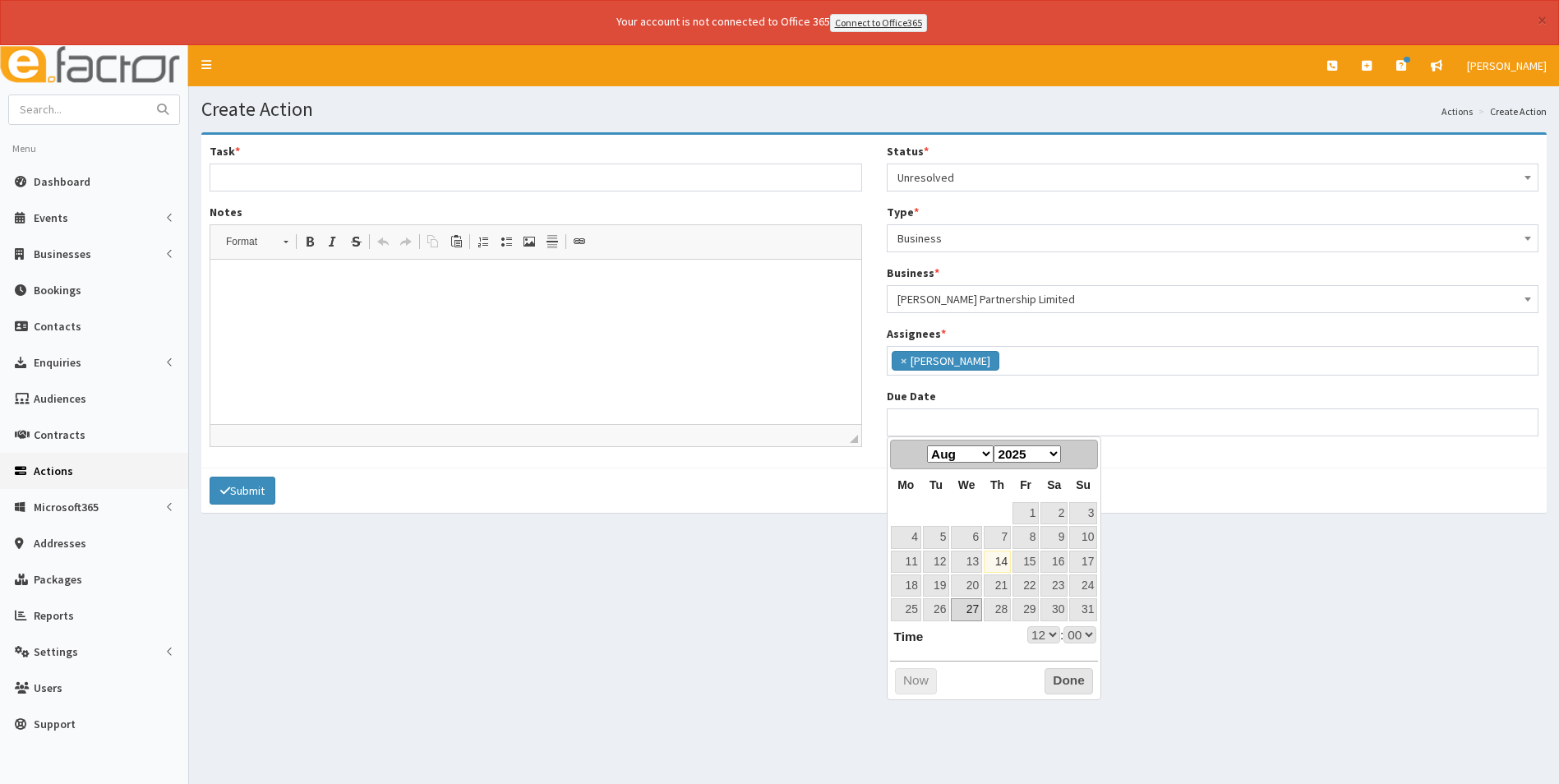
click at [973, 610] on link "27" at bounding box center [967, 609] width 31 height 22
type input "27-08-2025 12:00"
select select "12"
click at [986, 457] on select "Jan Feb Mar Apr May Jun Jul Aug Sep Oct Nov Dec" at bounding box center [961, 454] width 67 height 17
select select "12"
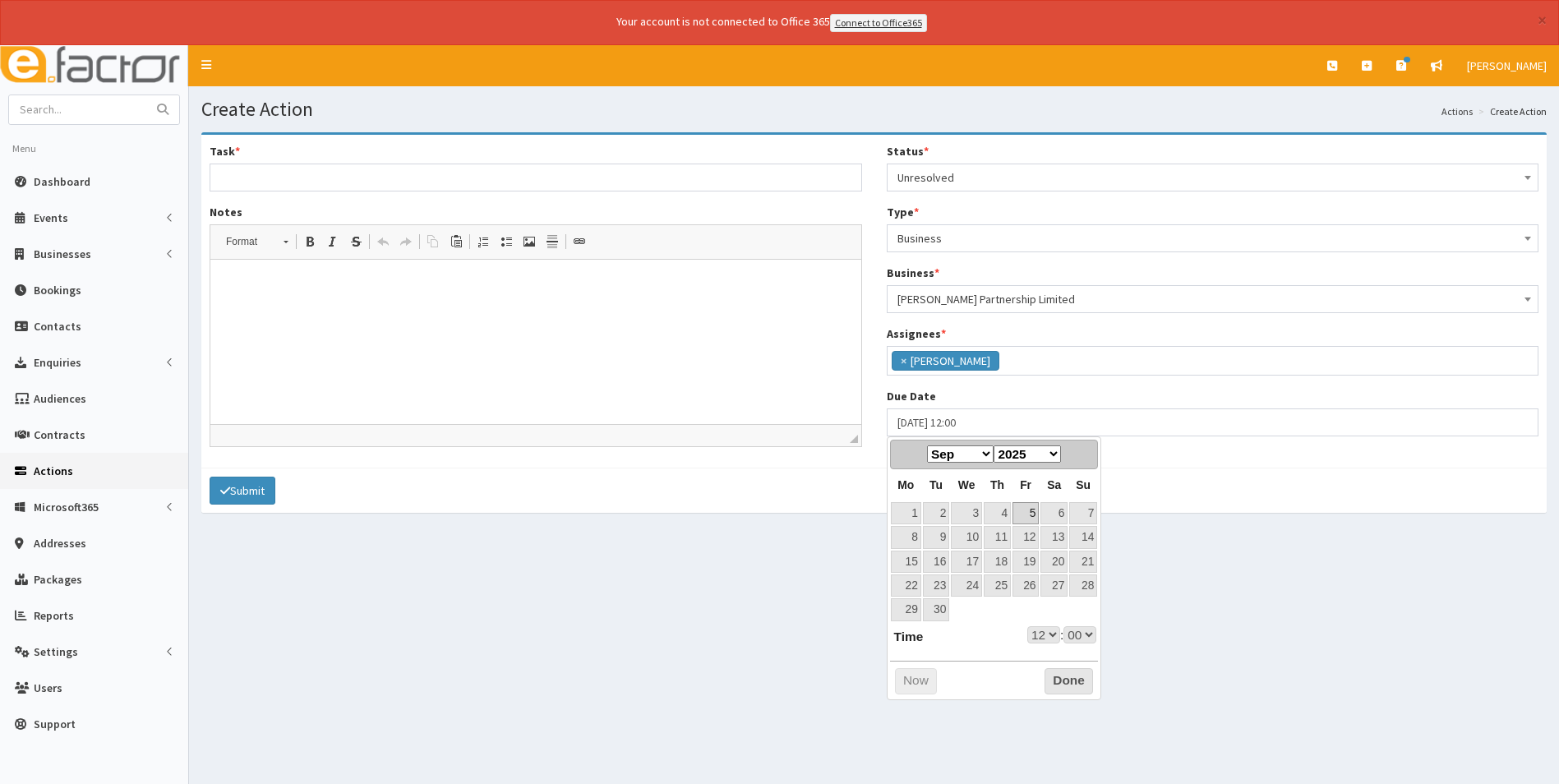
click at [1024, 510] on link "5" at bounding box center [1026, 512] width 27 height 22
type input "05-09-2025 12:00"
select select "12"
click at [1050, 637] on select "00 01 02 03 04 05 06 07 08 09 10 11 12 13 14 15 16 17 18 19 20 21 22 23" at bounding box center [1044, 634] width 32 height 17
type input "[DATE] 17:00"
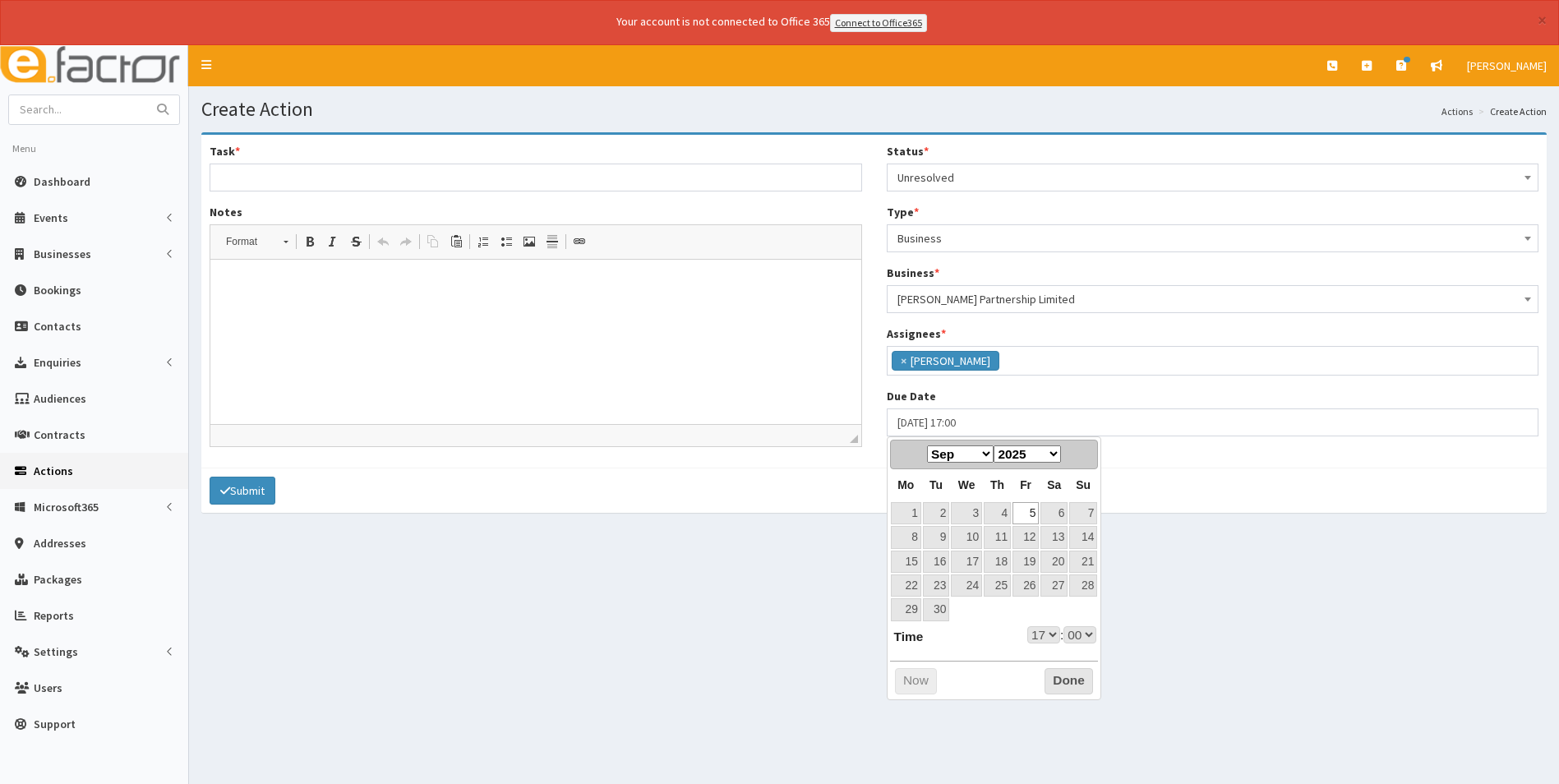
select select "17"
click at [1056, 677] on button "Done" at bounding box center [1069, 681] width 49 height 27
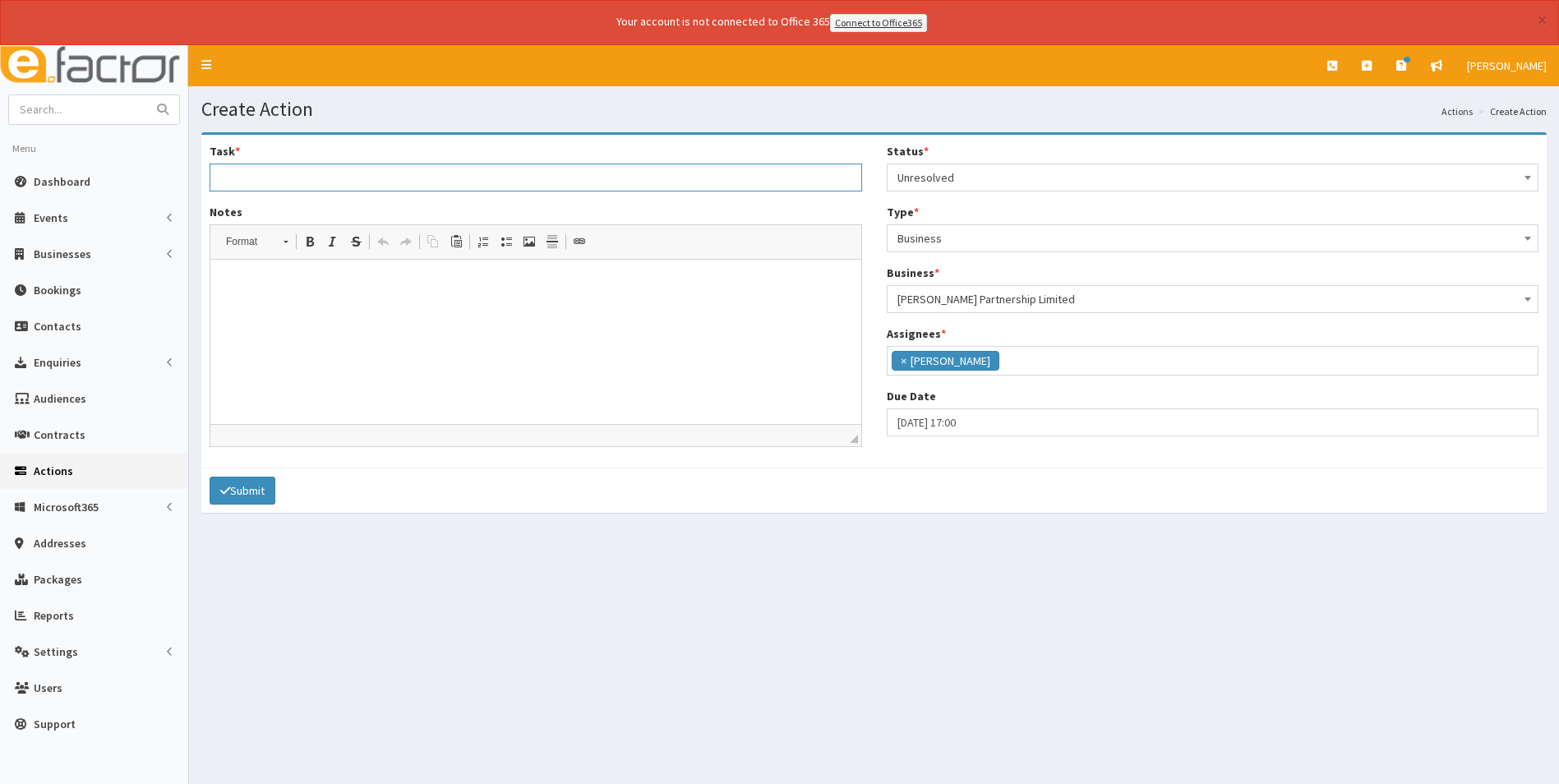
click at [294, 179] on input "Task *" at bounding box center [536, 176] width 653 height 28
type input "Cancellation of membership"
click at [274, 305] on html at bounding box center [536, 283] width 651 height 51
click at [232, 301] on html "PLease can you cancel the invoice." at bounding box center [536, 283] width 651 height 51
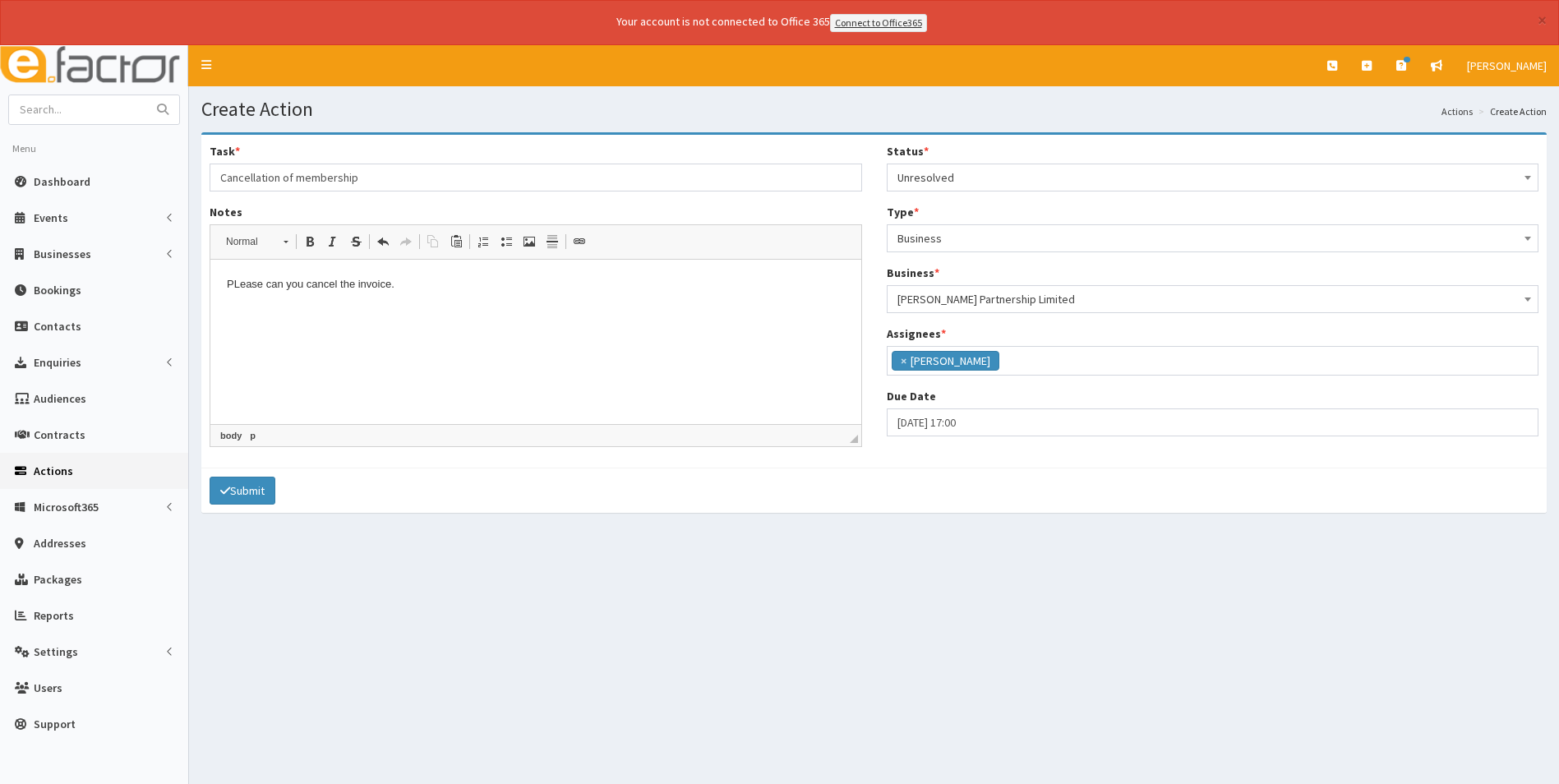
click at [239, 288] on p "PLease can you cancel the invoice." at bounding box center [536, 284] width 618 height 17
drag, startPoint x: 399, startPoint y: 286, endPoint x: 413, endPoint y: 280, distance: 15.2
click at [401, 285] on p "Pl ease can you cancel the invoice." at bounding box center [536, 284] width 618 height 17
click at [609, 309] on html "Pl ease can you cancel the invoice. Membershiop end date is 5th Septmeber" at bounding box center [536, 283] width 651 height 51
click at [549, 309] on html "Pl ease can you cancel the invoice. Membershiop end date is 5th Septmeber" at bounding box center [536, 283] width 651 height 51
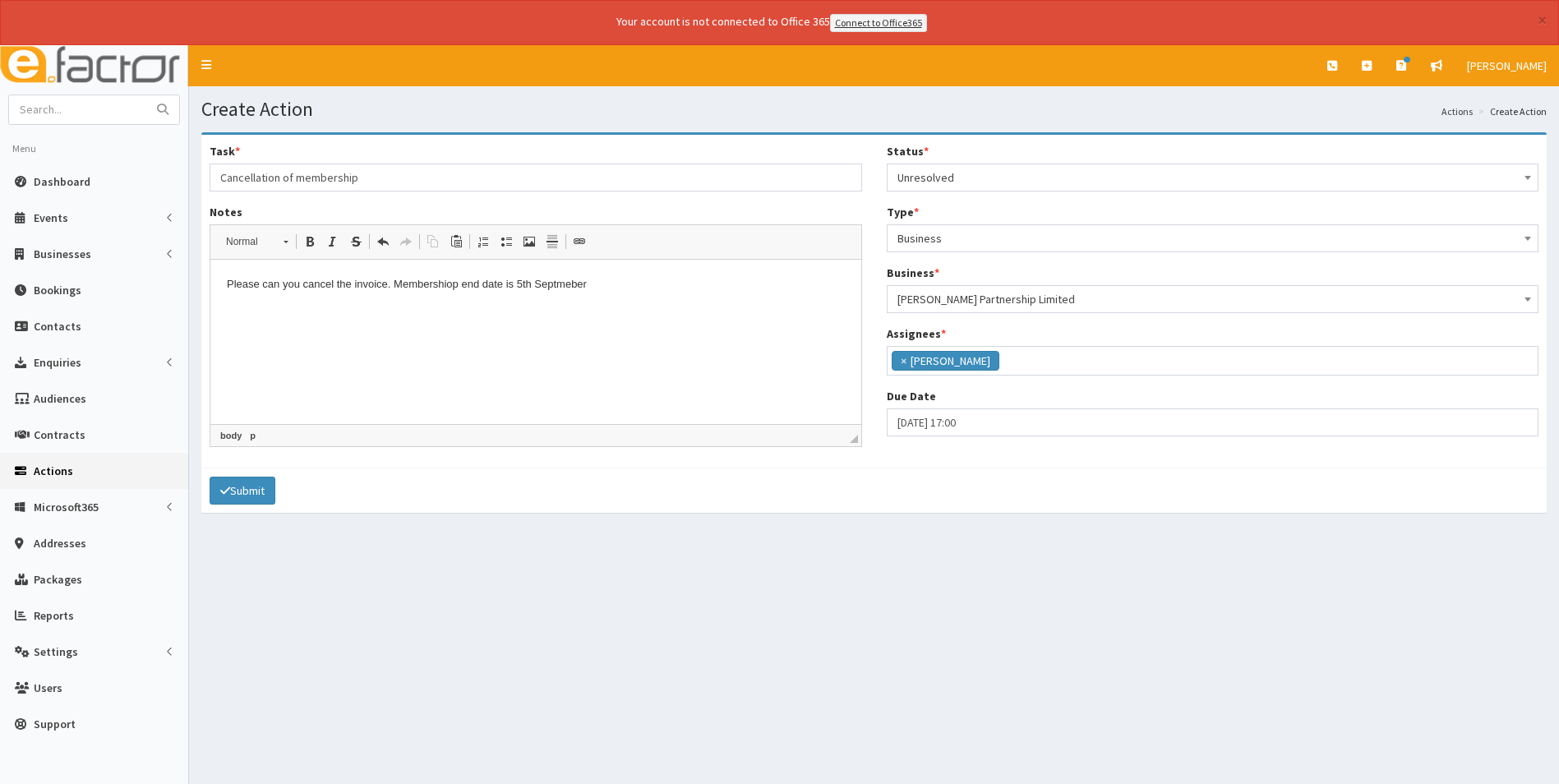
click at [596, 283] on p "Pl ease can you cancel the invoice. Membershiop end date is 5th Septmeber" at bounding box center [536, 284] width 618 height 17
click at [253, 482] on button "Submit" at bounding box center [242, 490] width 66 height 28
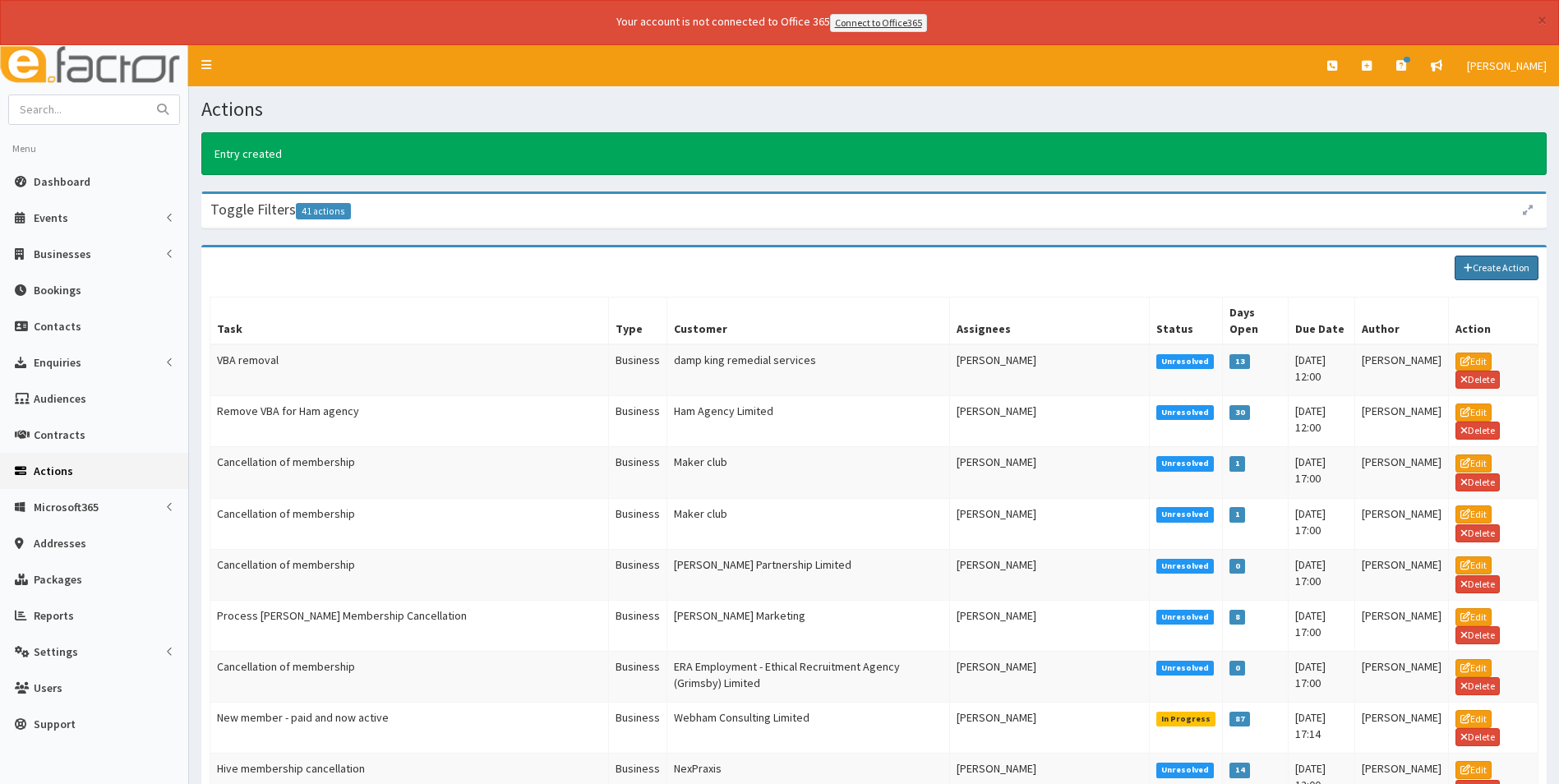
click at [1477, 263] on link "Create Action" at bounding box center [1497, 268] width 84 height 25
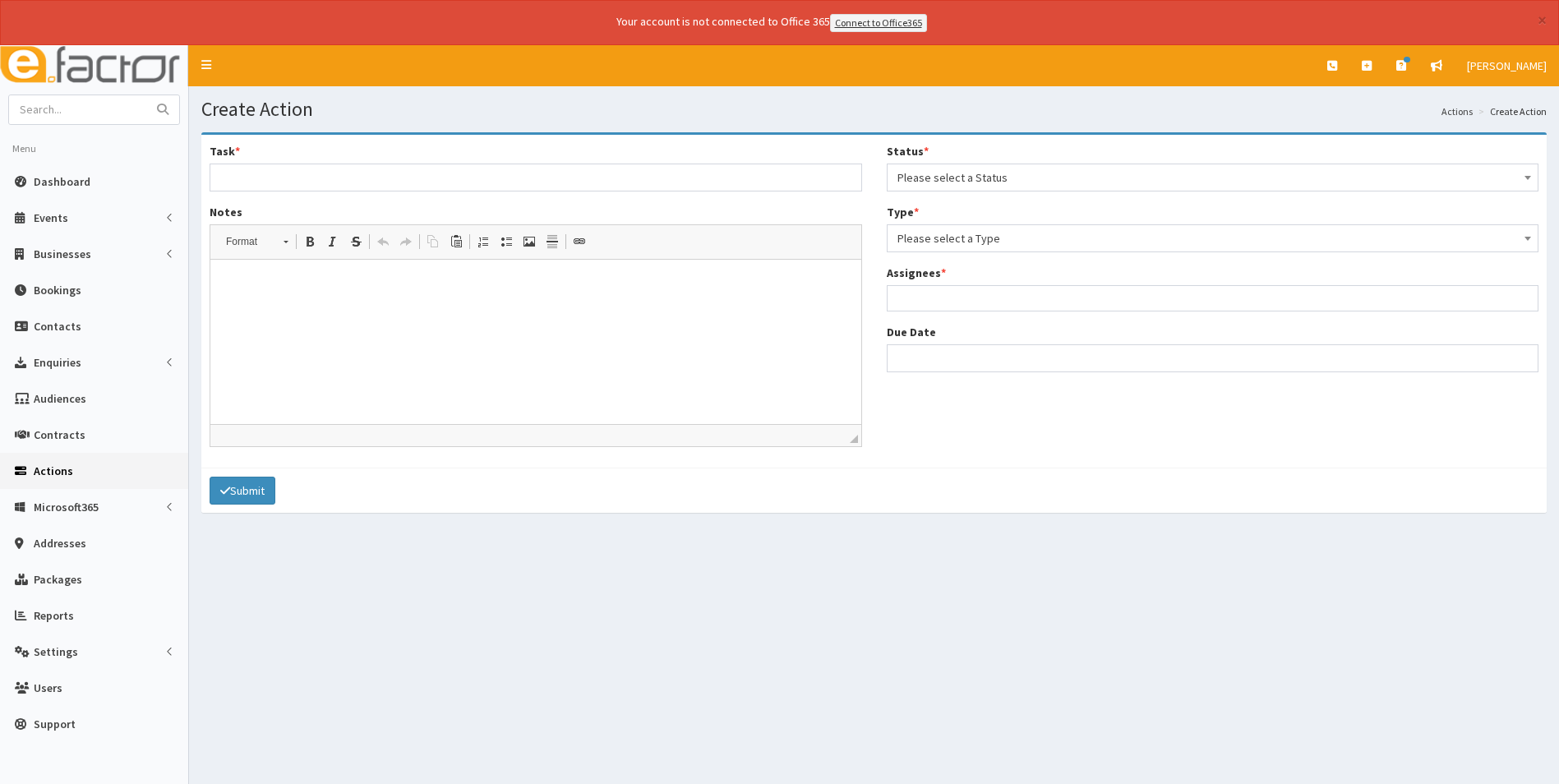
select select
click at [941, 177] on span "Please select a Status" at bounding box center [1214, 177] width 632 height 23
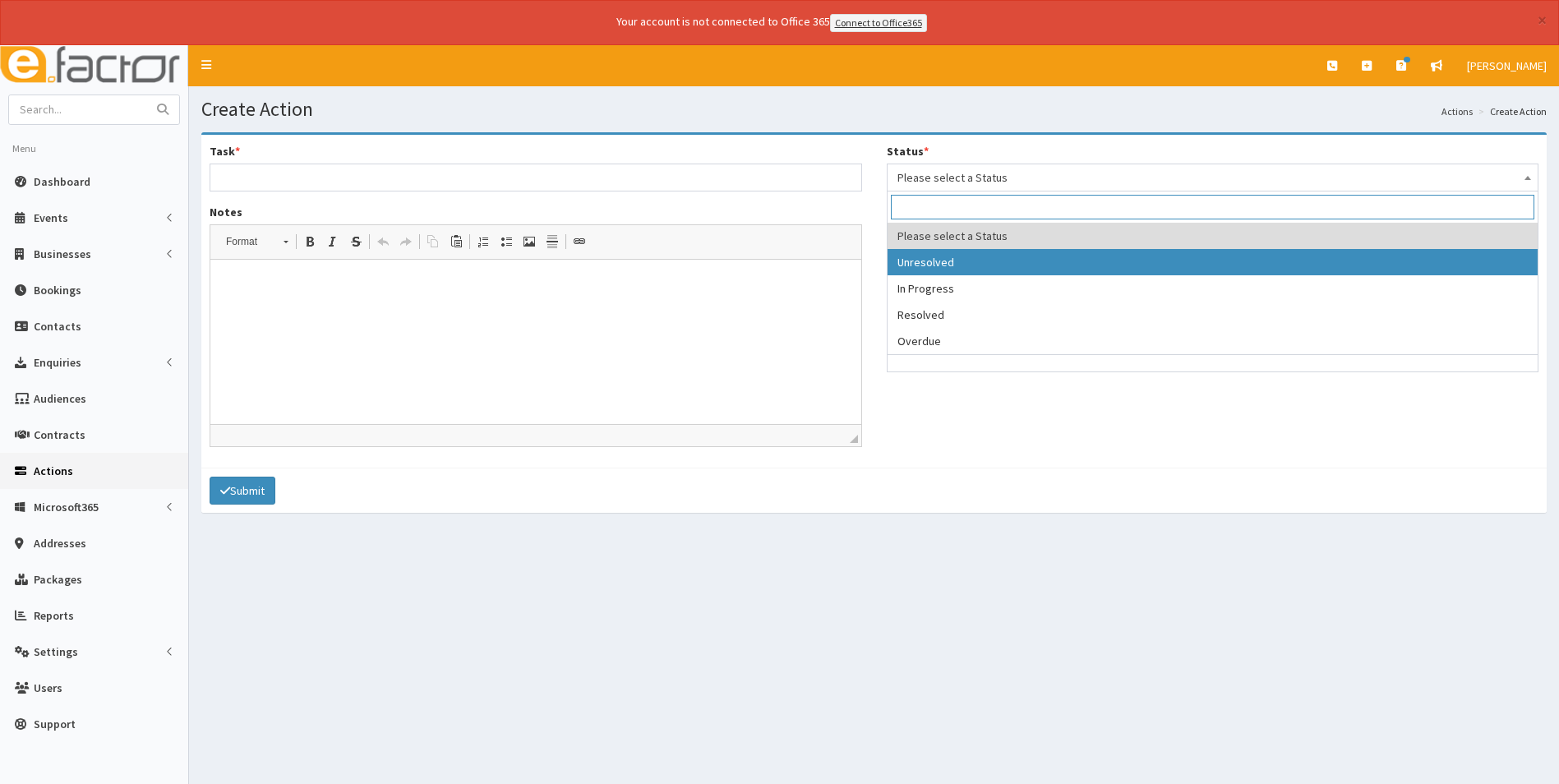
select select "1"
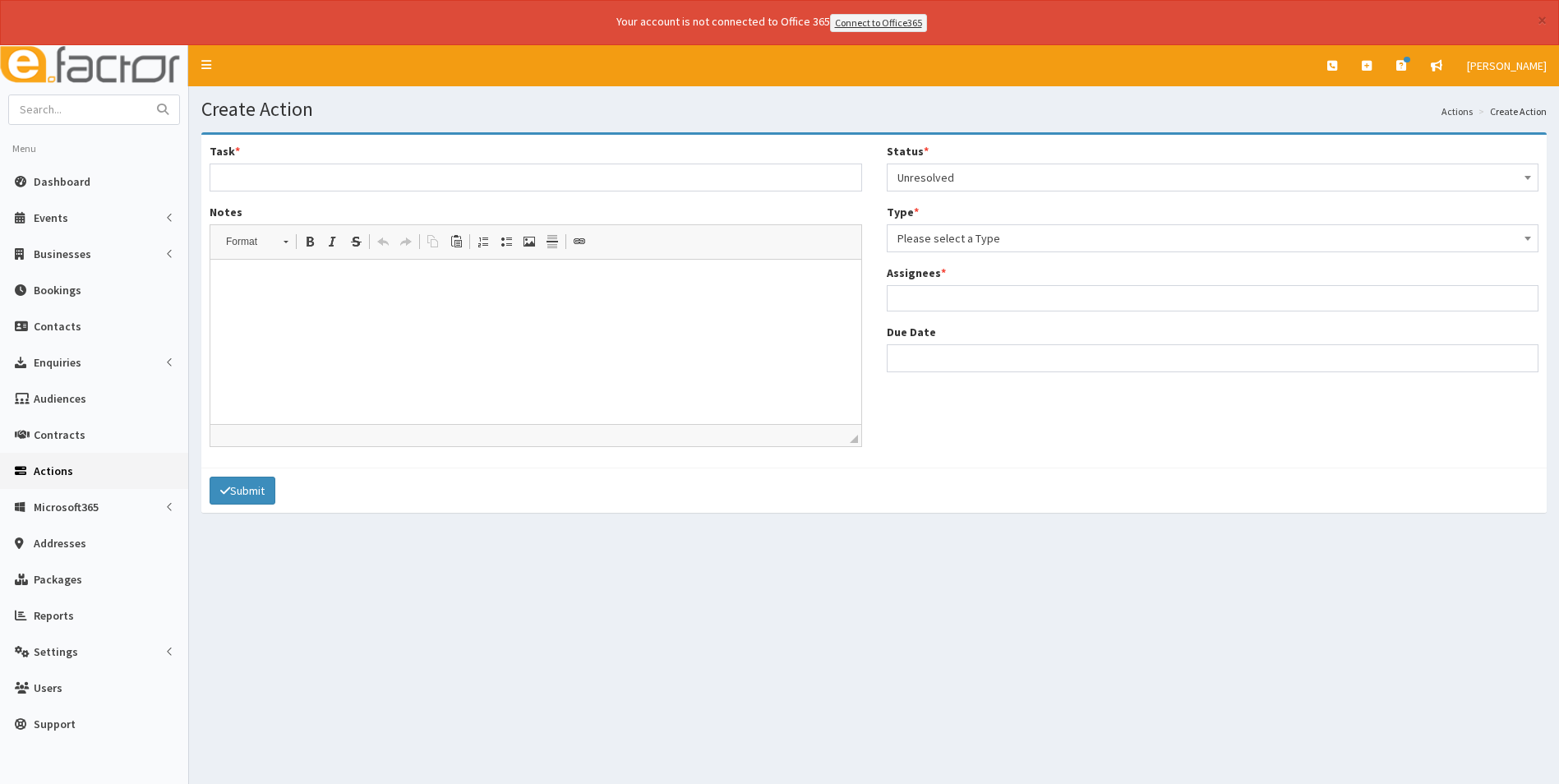
click at [940, 240] on span "Please select a Type" at bounding box center [1214, 238] width 632 height 23
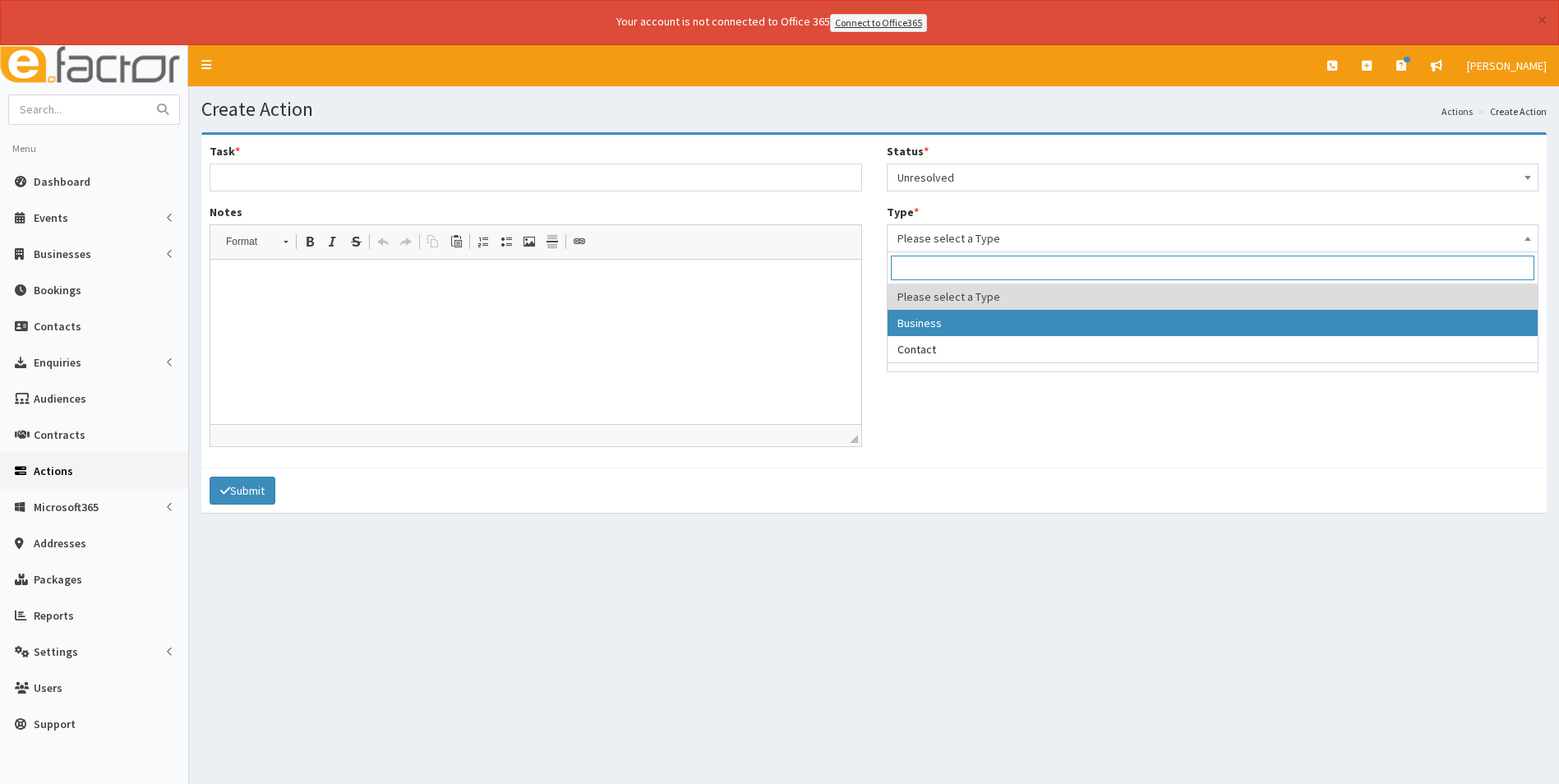
select select "business"
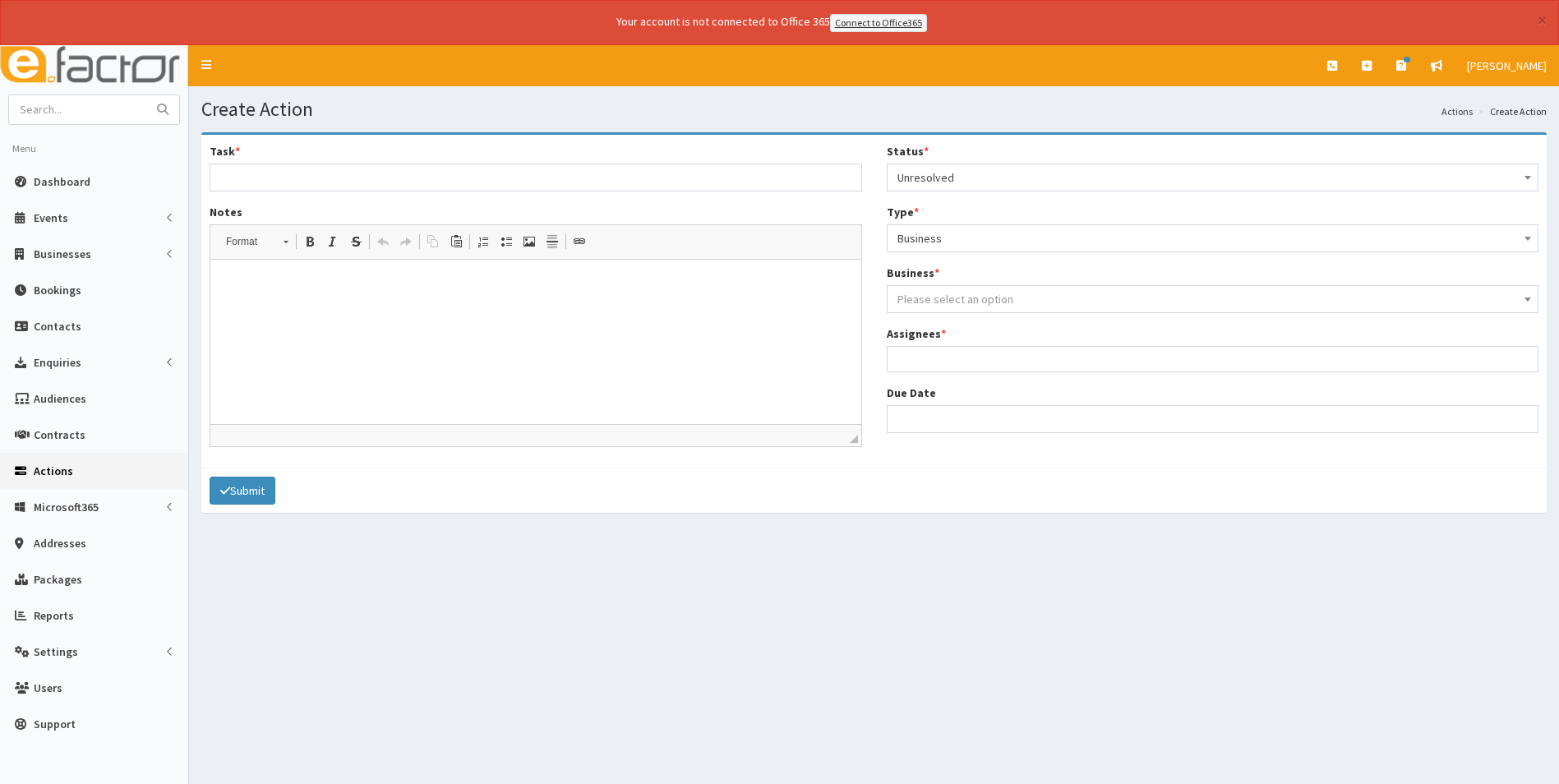
click at [941, 297] on span "Please select an option" at bounding box center [955, 299] width 115 height 15
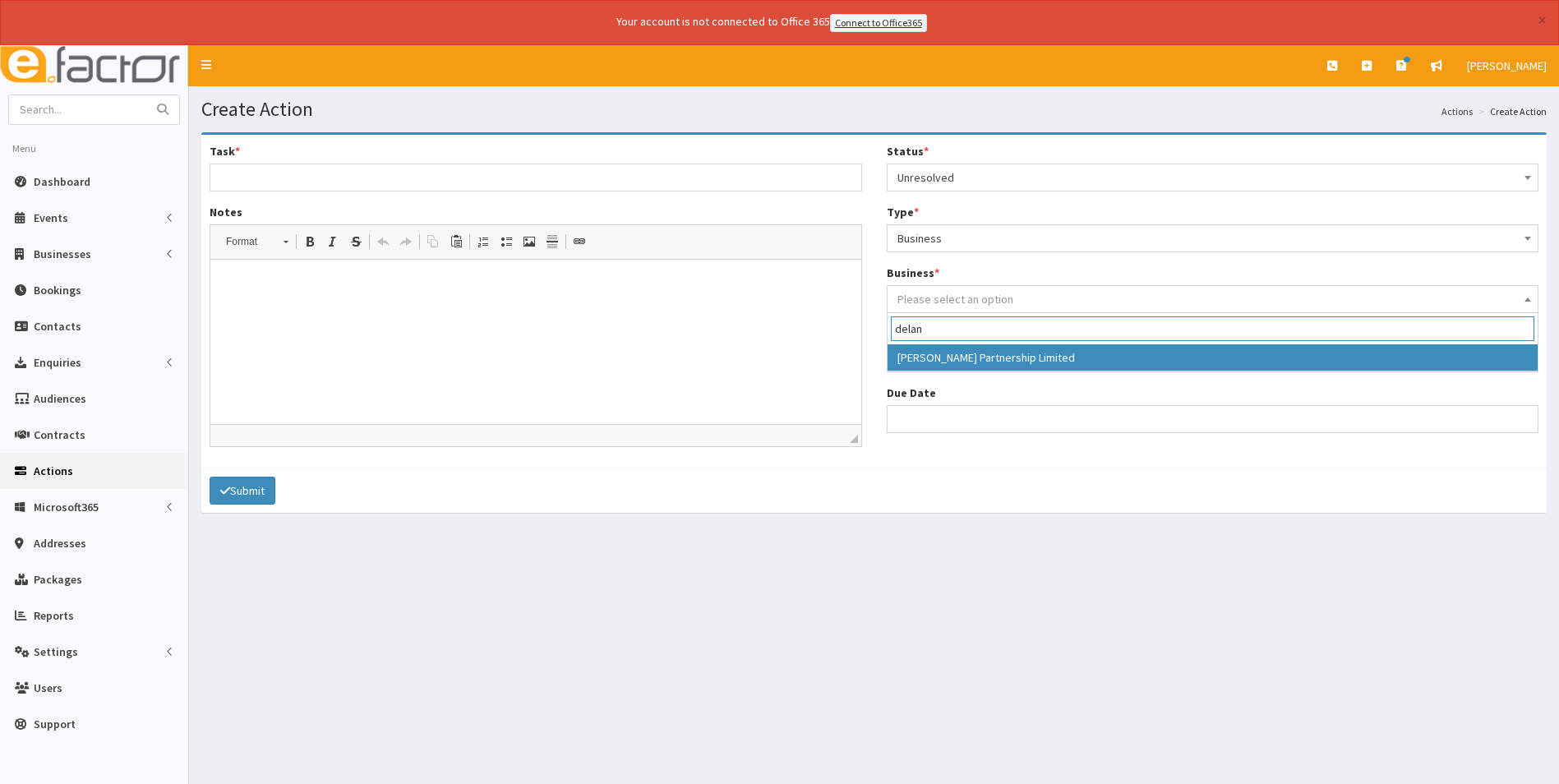
type input "delan"
select select "159"
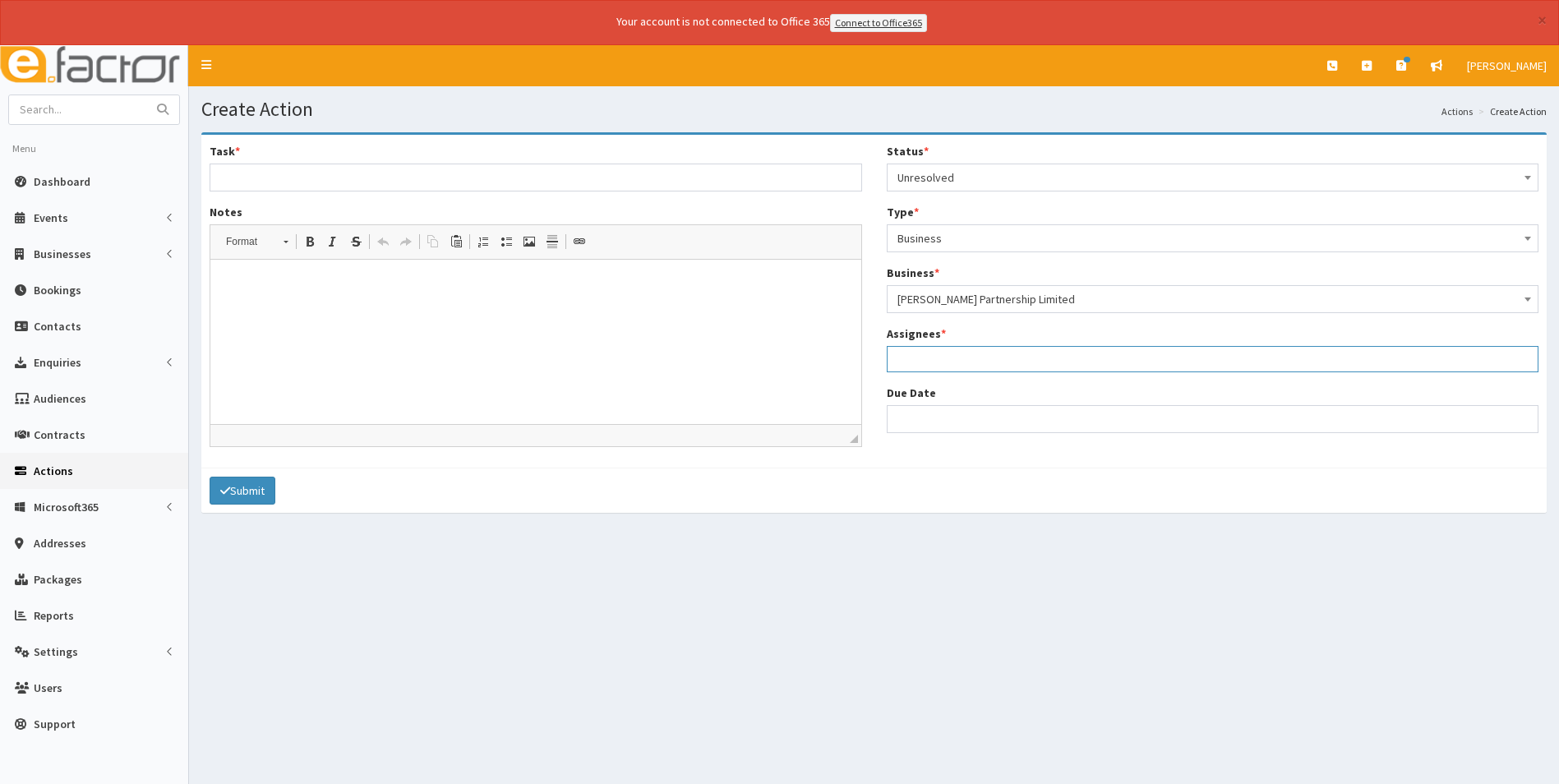
click at [980, 353] on ul at bounding box center [1213, 358] width 651 height 21
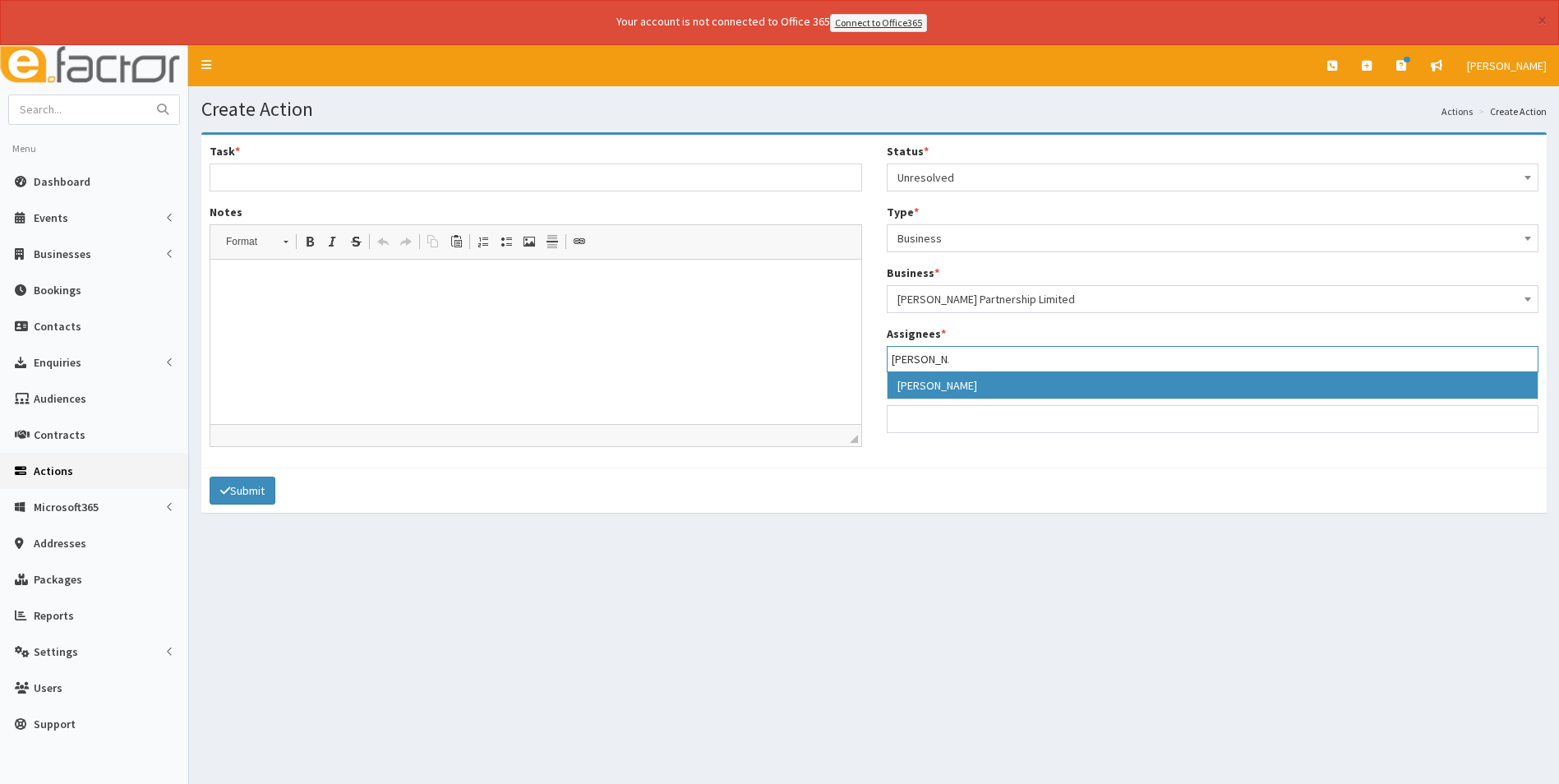
type input "laura"
select select "36"
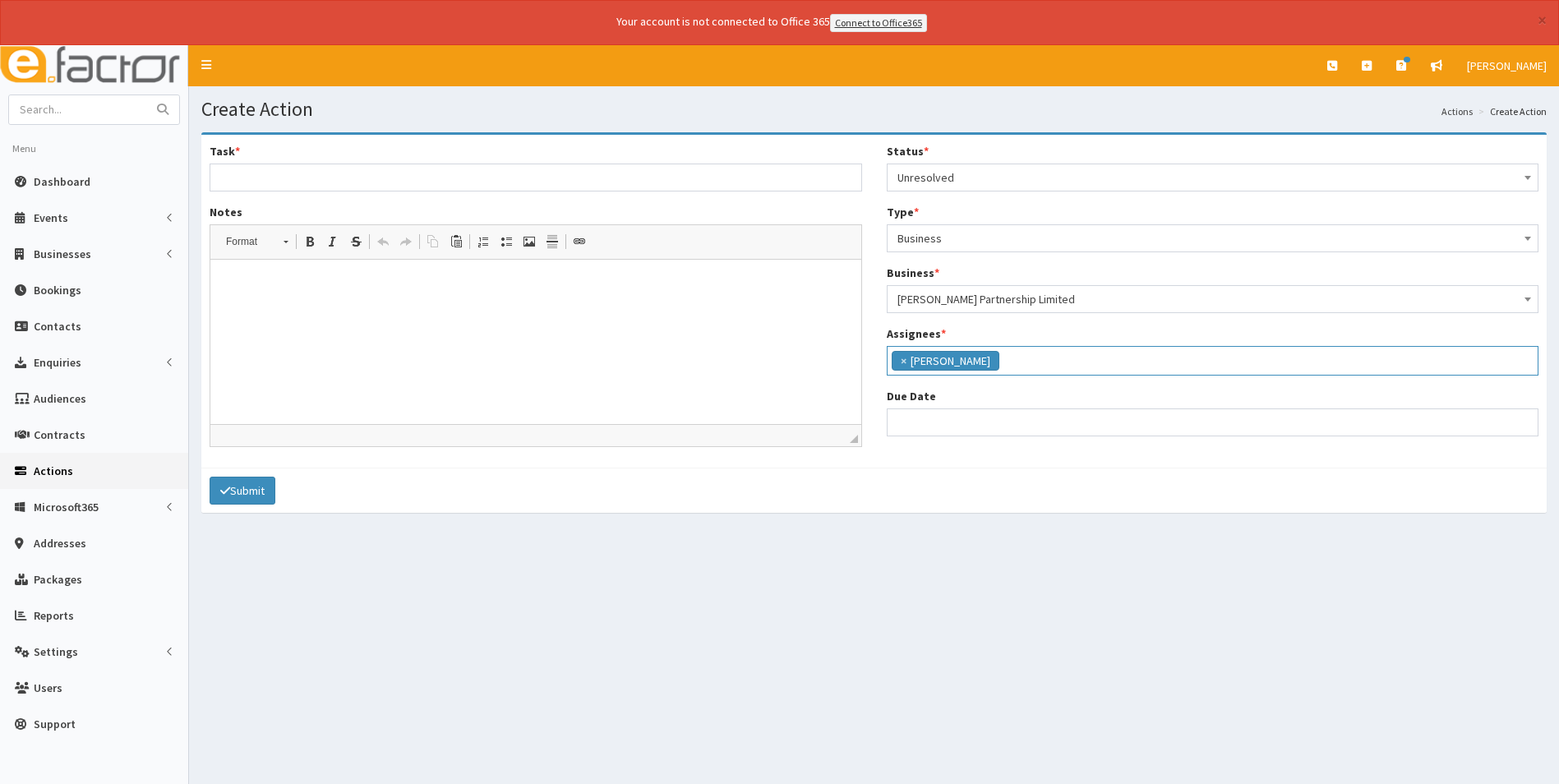
scroll to position [172, 0]
click at [976, 420] on input "Due Date" at bounding box center [1214, 422] width 653 height 28
select select "12"
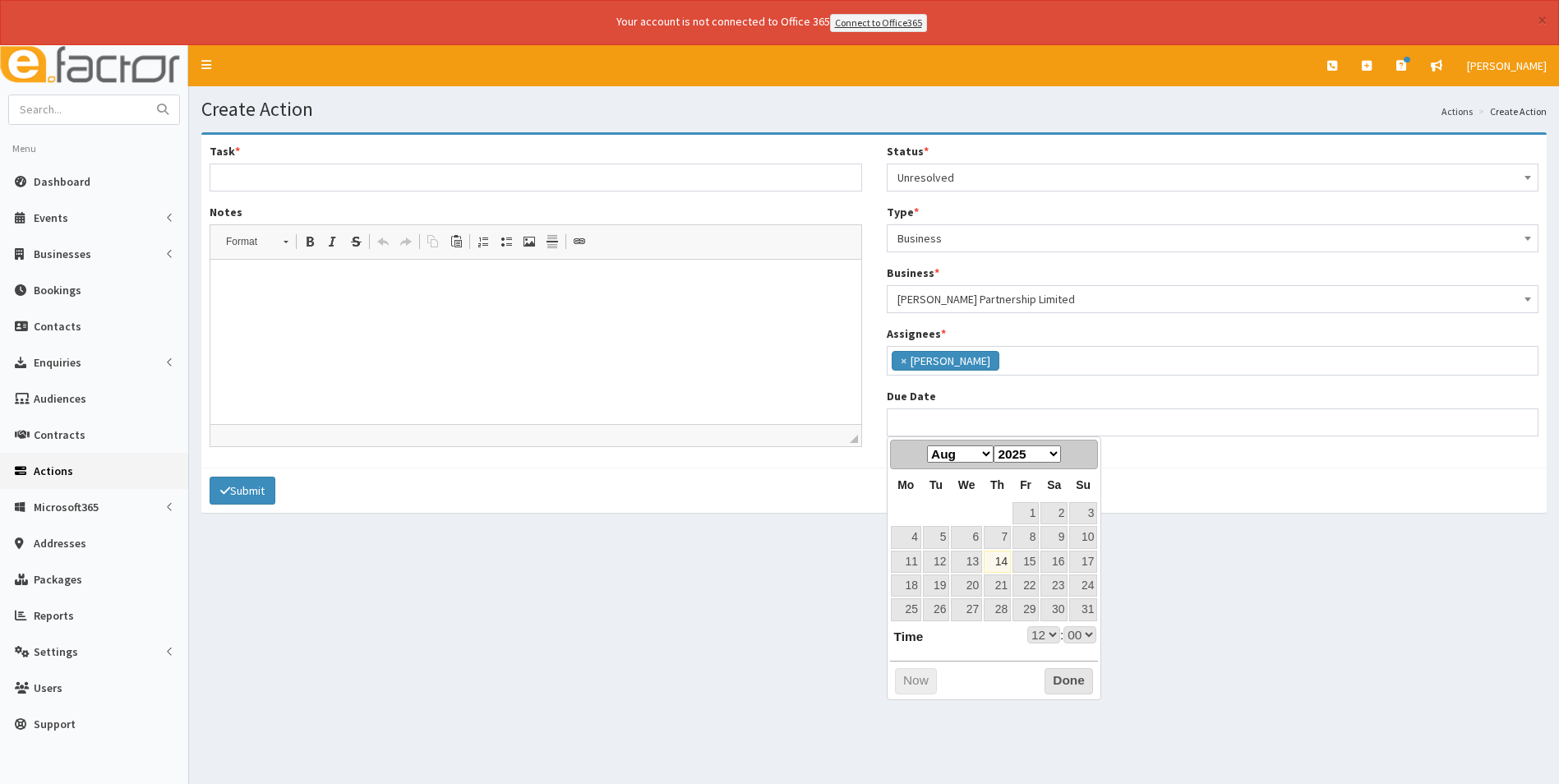
click at [987, 458] on select "Jan Feb Mar Apr May Jun Jul Aug Sep Oct Nov Dec" at bounding box center [961, 454] width 67 height 17
select select "12"
click at [1030, 515] on link "5" at bounding box center [1026, 512] width 27 height 22
type input "05-09-2025 12:00"
select select "12"
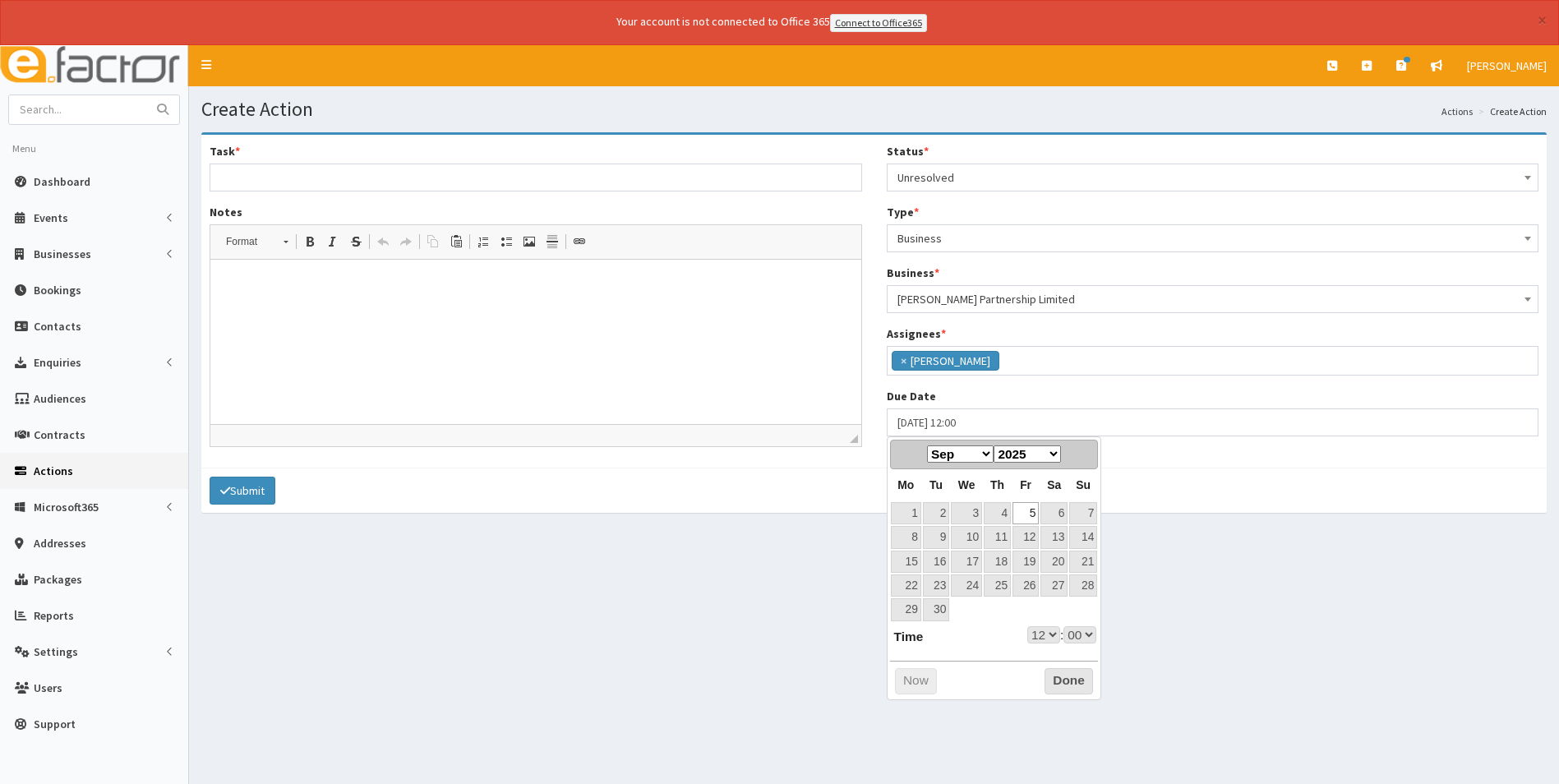
click at [1048, 638] on select "00 01 02 03 04 05 06 07 08 09 10 11 12 13 14 15 16 17 18 19 20 21 22 23" at bounding box center [1044, 634] width 32 height 17
type input "05-09-2025 17:00"
select select "17"
click at [1073, 682] on button "Done" at bounding box center [1069, 681] width 49 height 27
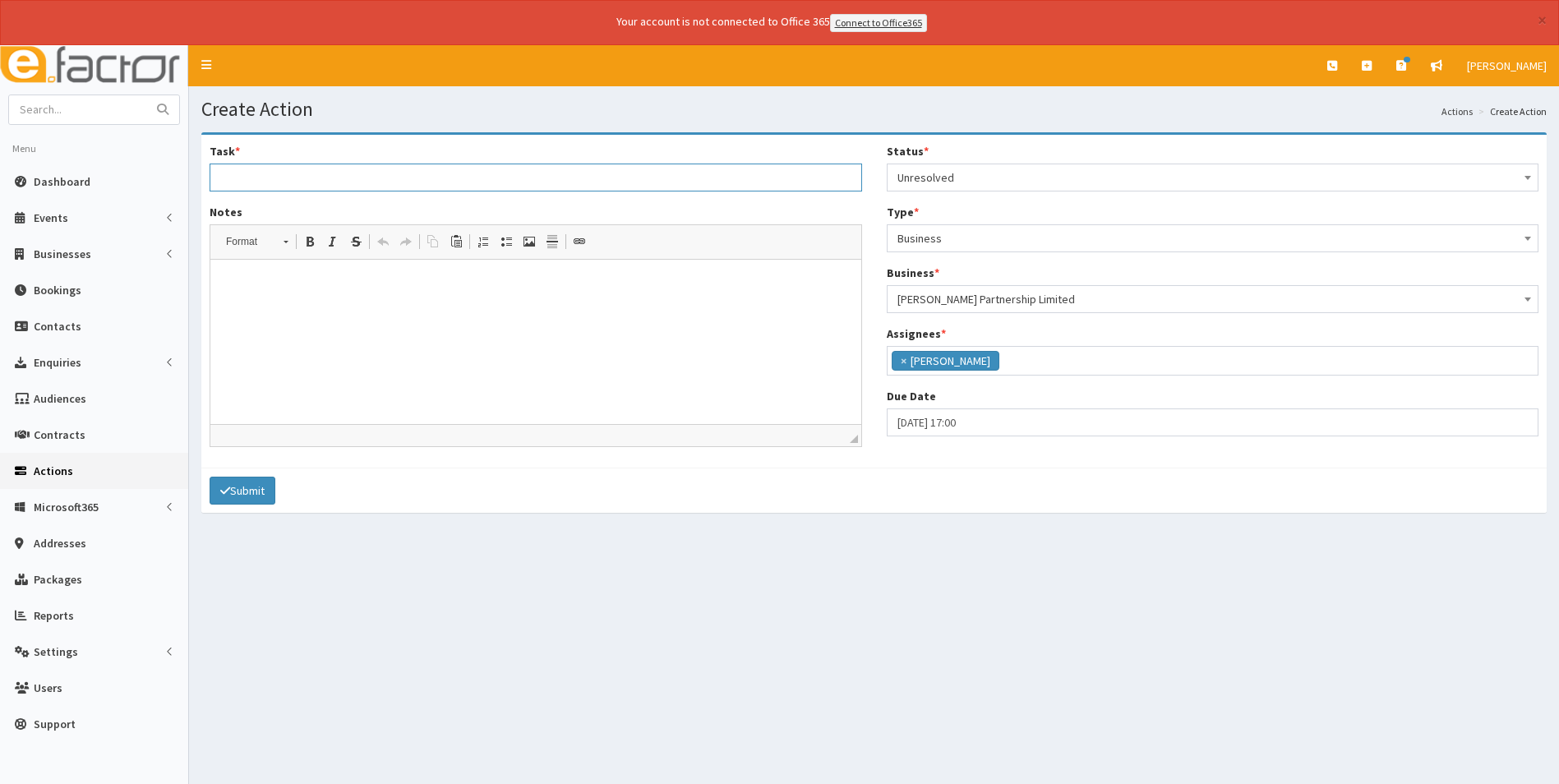
click at [239, 171] on input "Task *" at bounding box center [536, 176] width 653 height 28
type input "Cancellation of membership"
click at [271, 287] on p at bounding box center [536, 284] width 618 height 17
click at [267, 498] on button "Submit" at bounding box center [242, 490] width 66 height 28
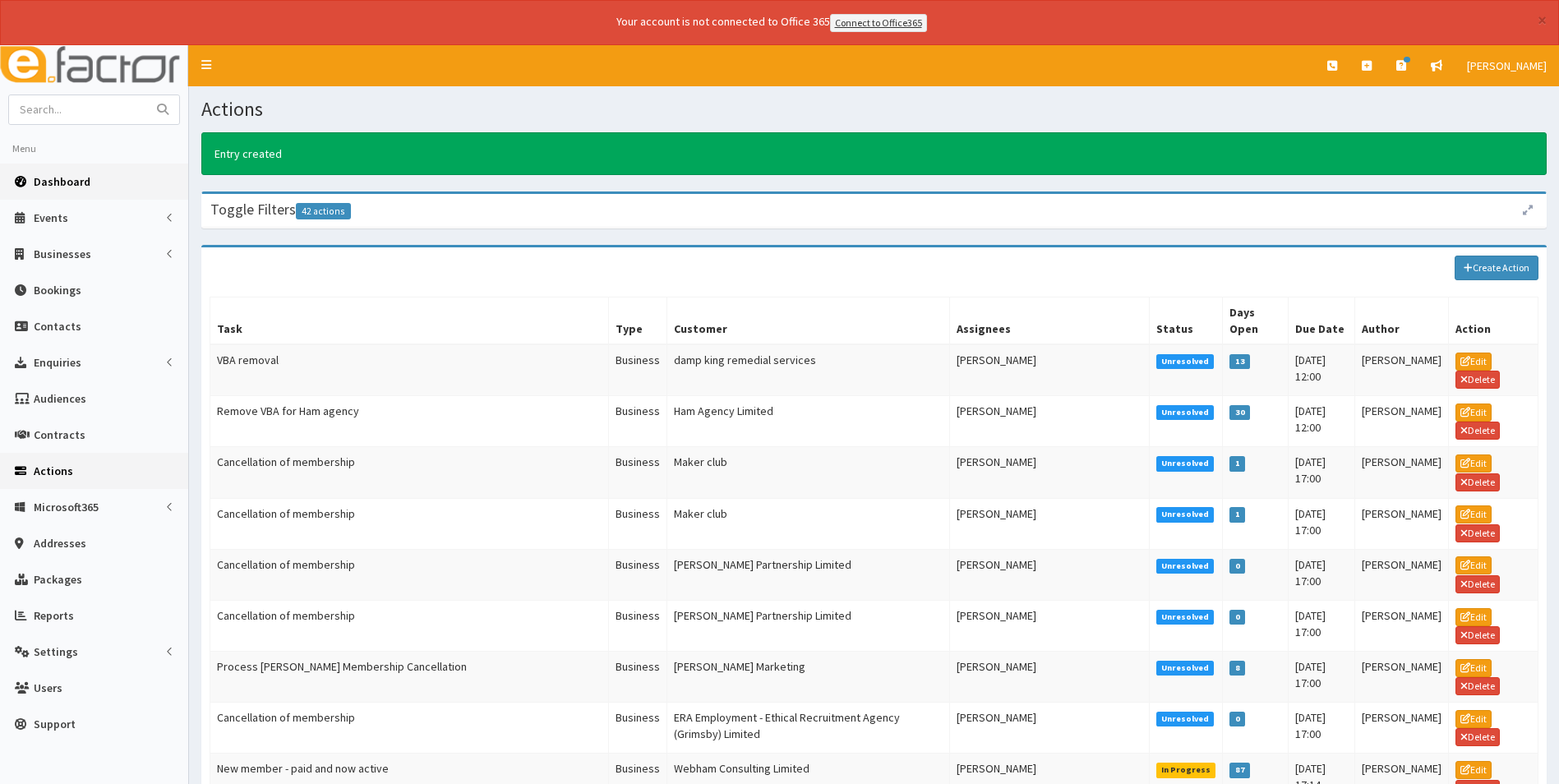
click at [62, 169] on link "Dashboard" at bounding box center [94, 181] width 188 height 36
